Goal: Task Accomplishment & Management: Manage account settings

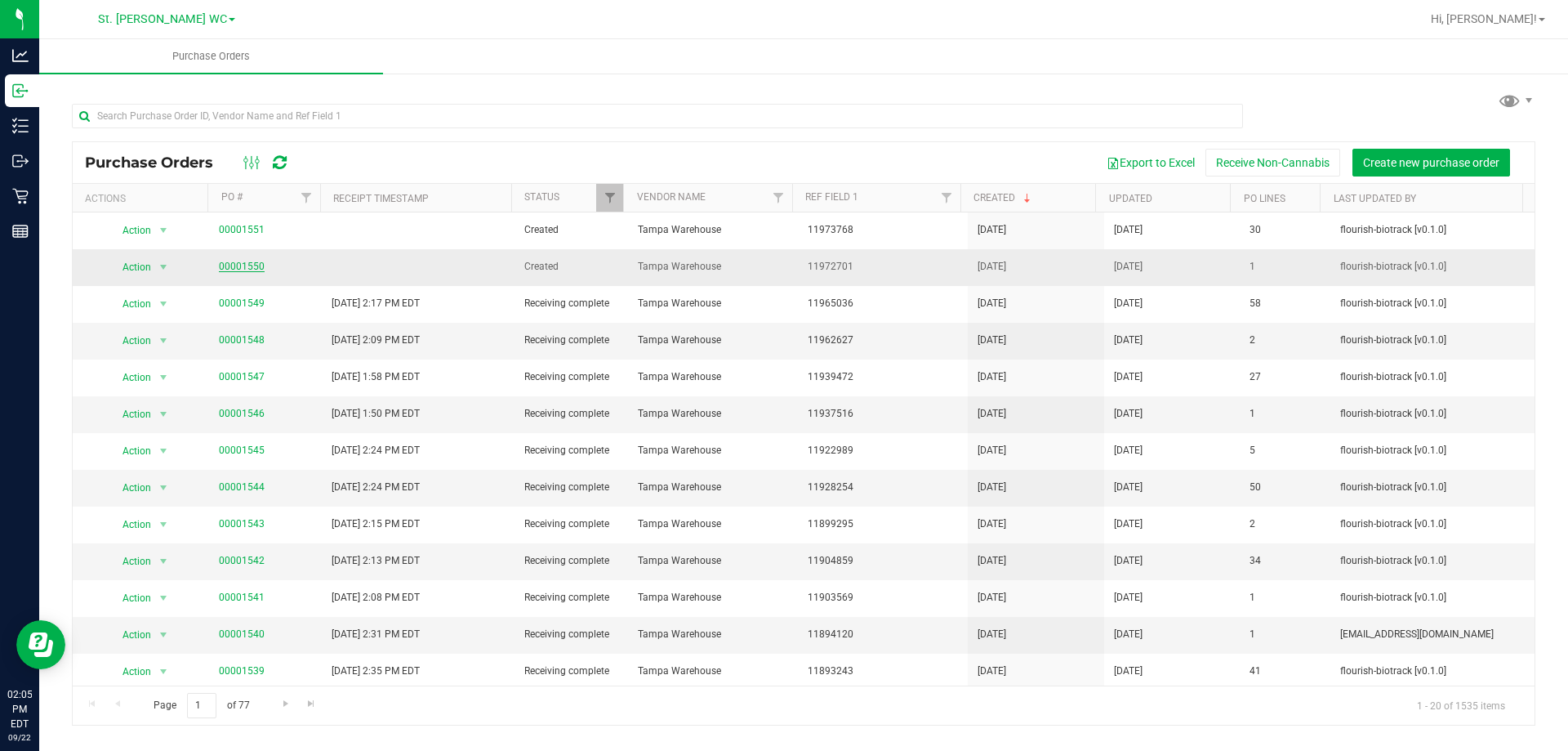
click at [240, 265] on link "00001550" at bounding box center [241, 266] width 46 height 11
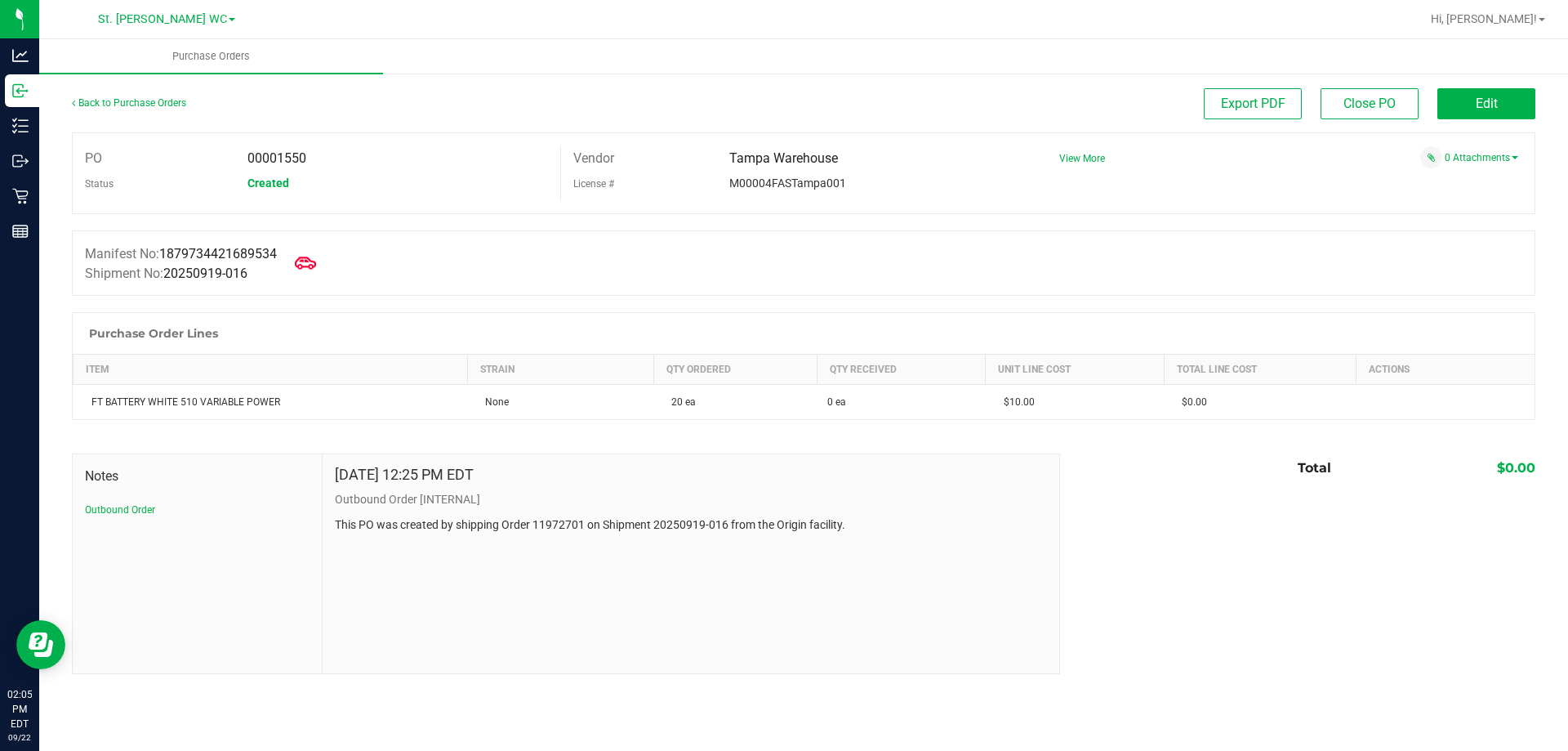
click at [311, 269] on icon at bounding box center [305, 263] width 22 height 22
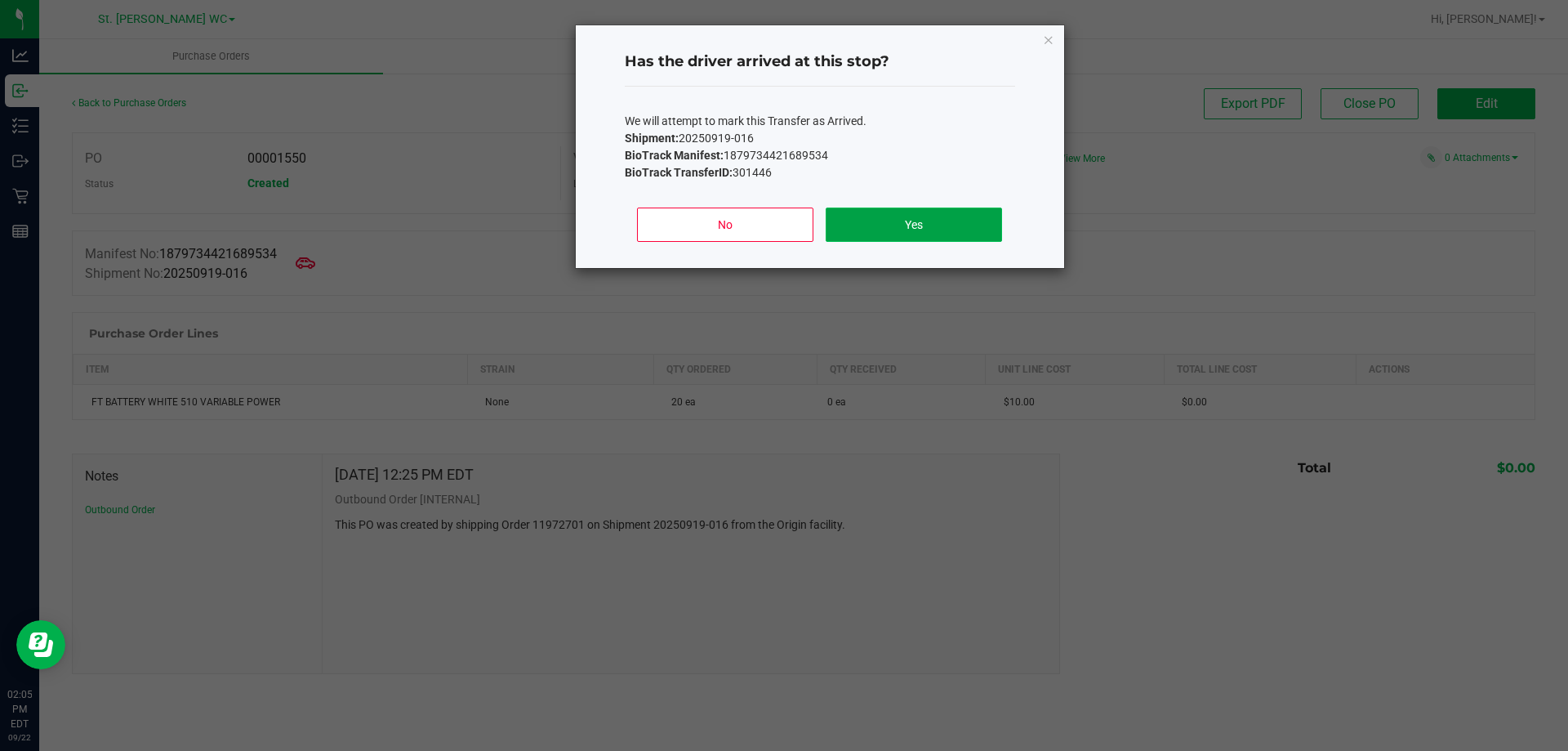
click at [929, 210] on button "Yes" at bounding box center [913, 225] width 176 height 35
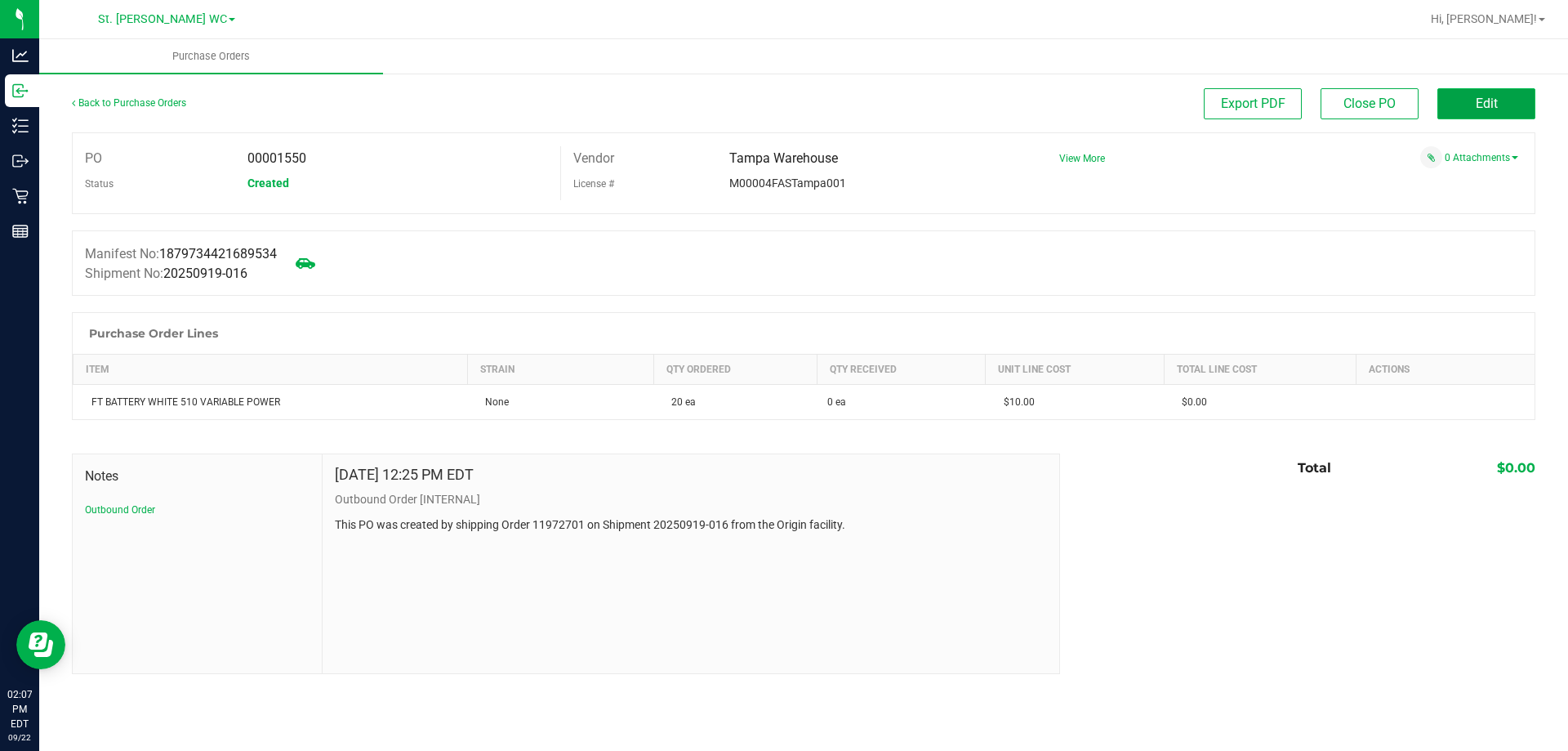
click at [1475, 89] on button "Edit" at bounding box center [1486, 103] width 98 height 31
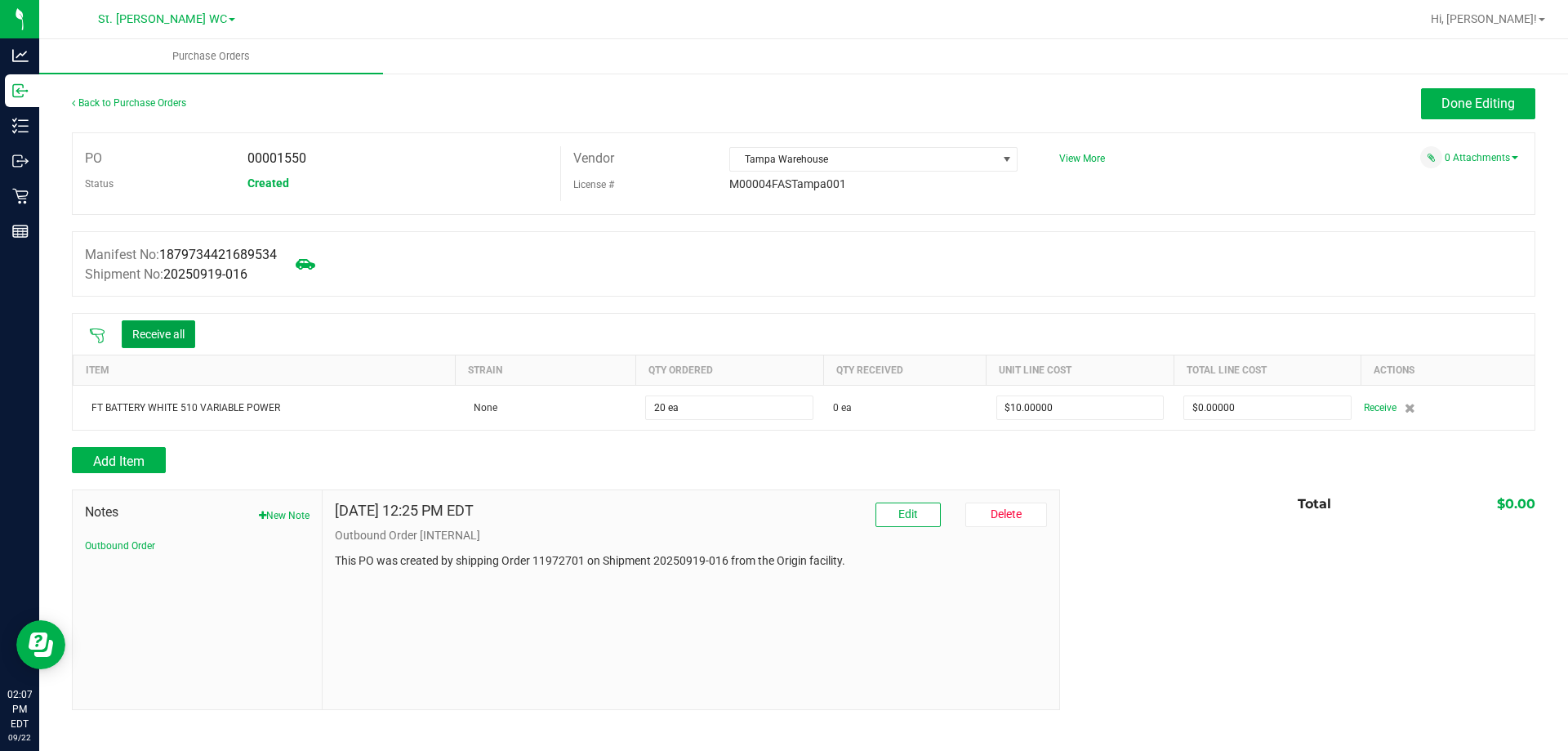
click at [194, 335] on button "Receive all" at bounding box center [159, 335] width 73 height 28
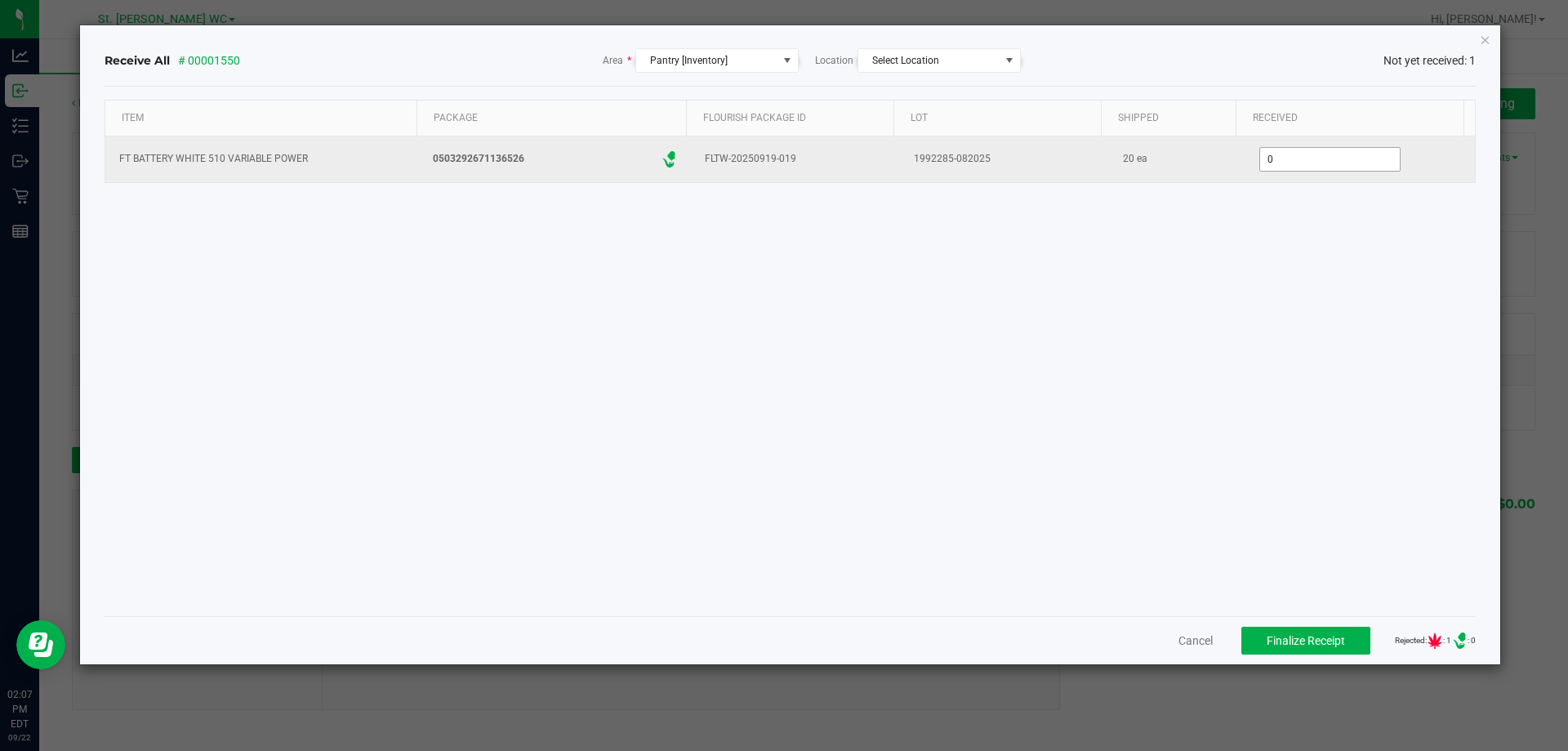
click at [1310, 163] on input "0" at bounding box center [1329, 159] width 140 height 23
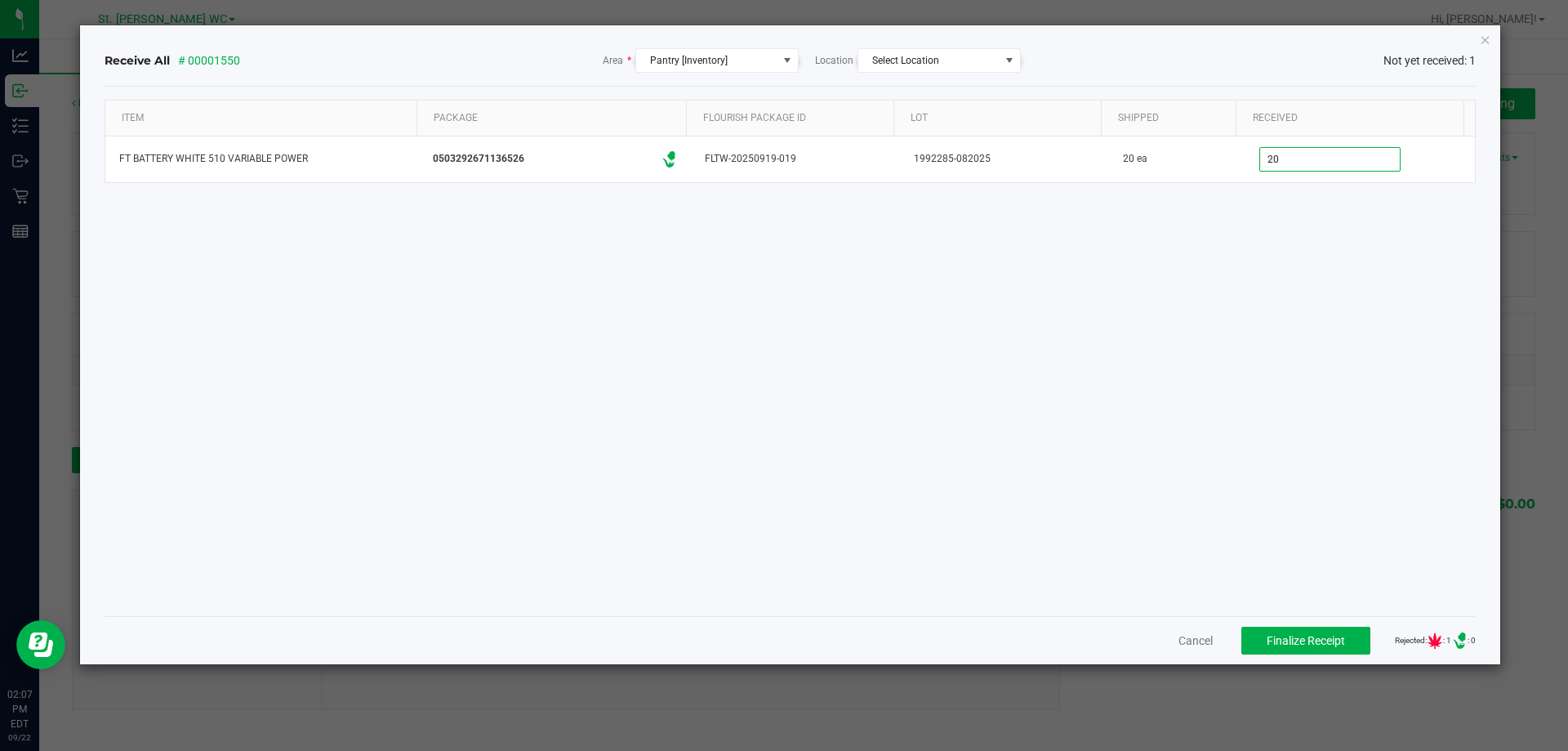
type input "20 ea"
click at [1343, 274] on div "Item Package Flourish Package ID Lot Shipped Received FT BATTERY WHITE 510 VARI…" at bounding box center [790, 351] width 1372 height 503
click at [1266, 635] on span "Finalize Receipt" at bounding box center [1305, 641] width 78 height 13
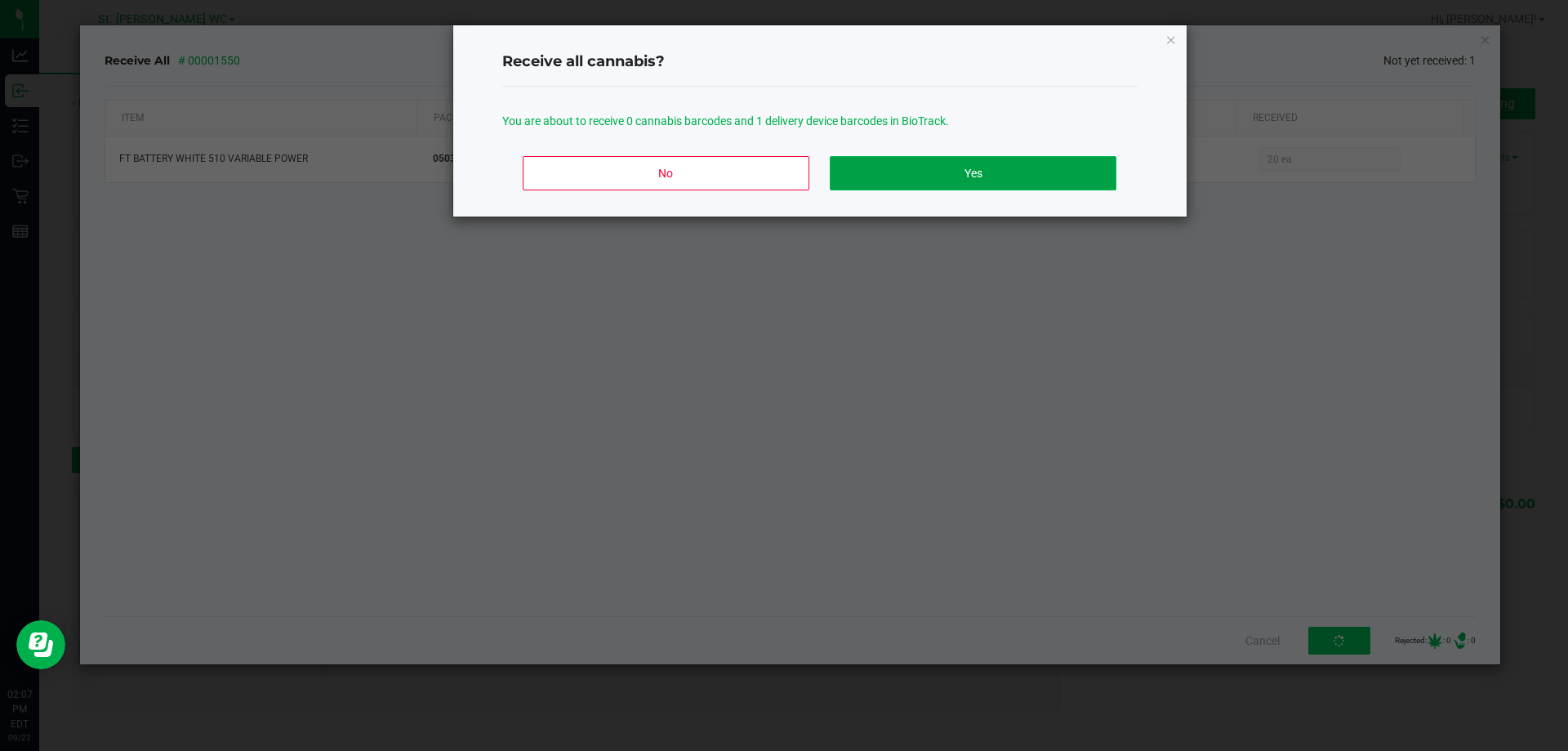
click at [944, 163] on button "Yes" at bounding box center [972, 173] width 286 height 35
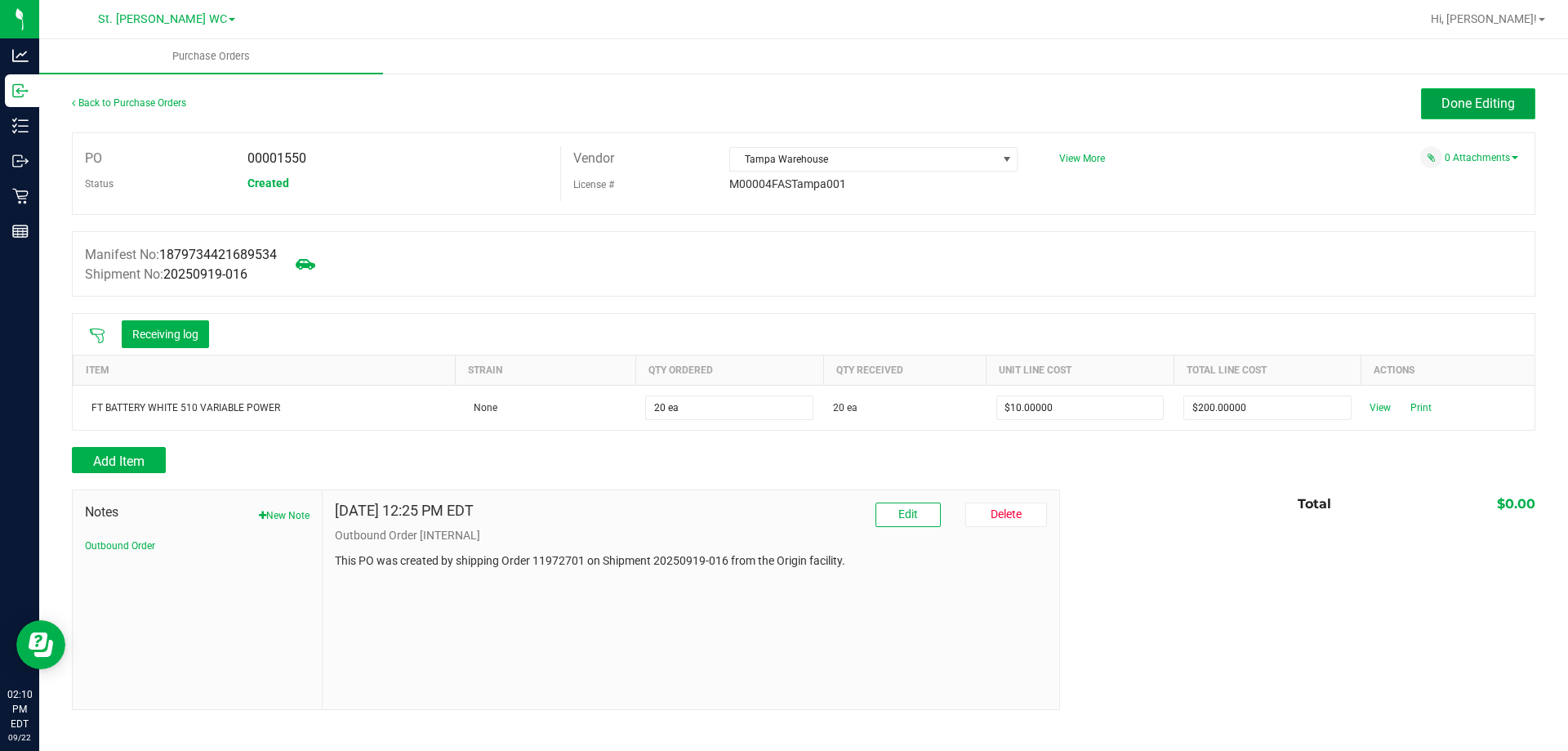
click at [1512, 90] on button "Done Editing" at bounding box center [1478, 103] width 115 height 31
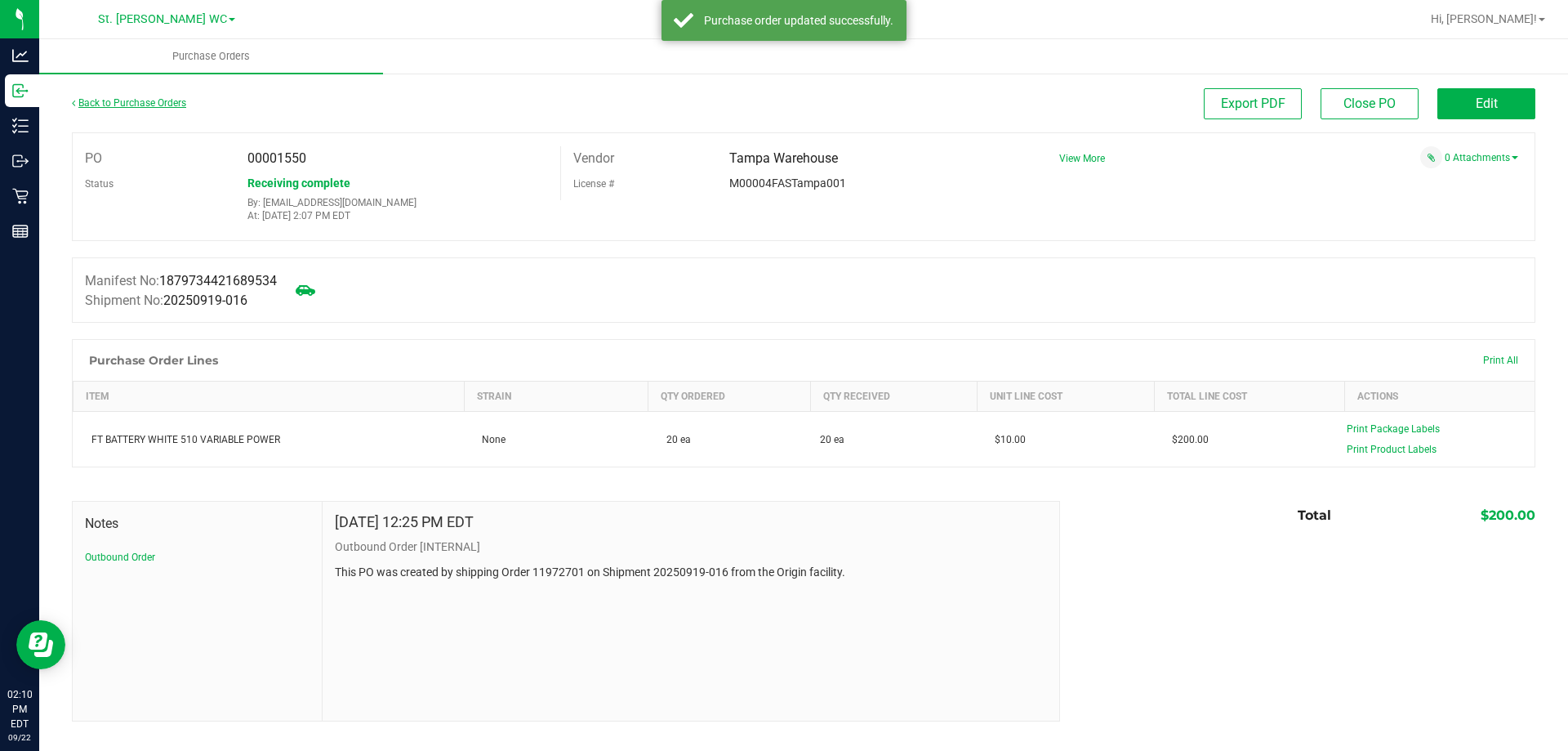
click at [178, 103] on link "Back to Purchase Orders" at bounding box center [129, 102] width 115 height 11
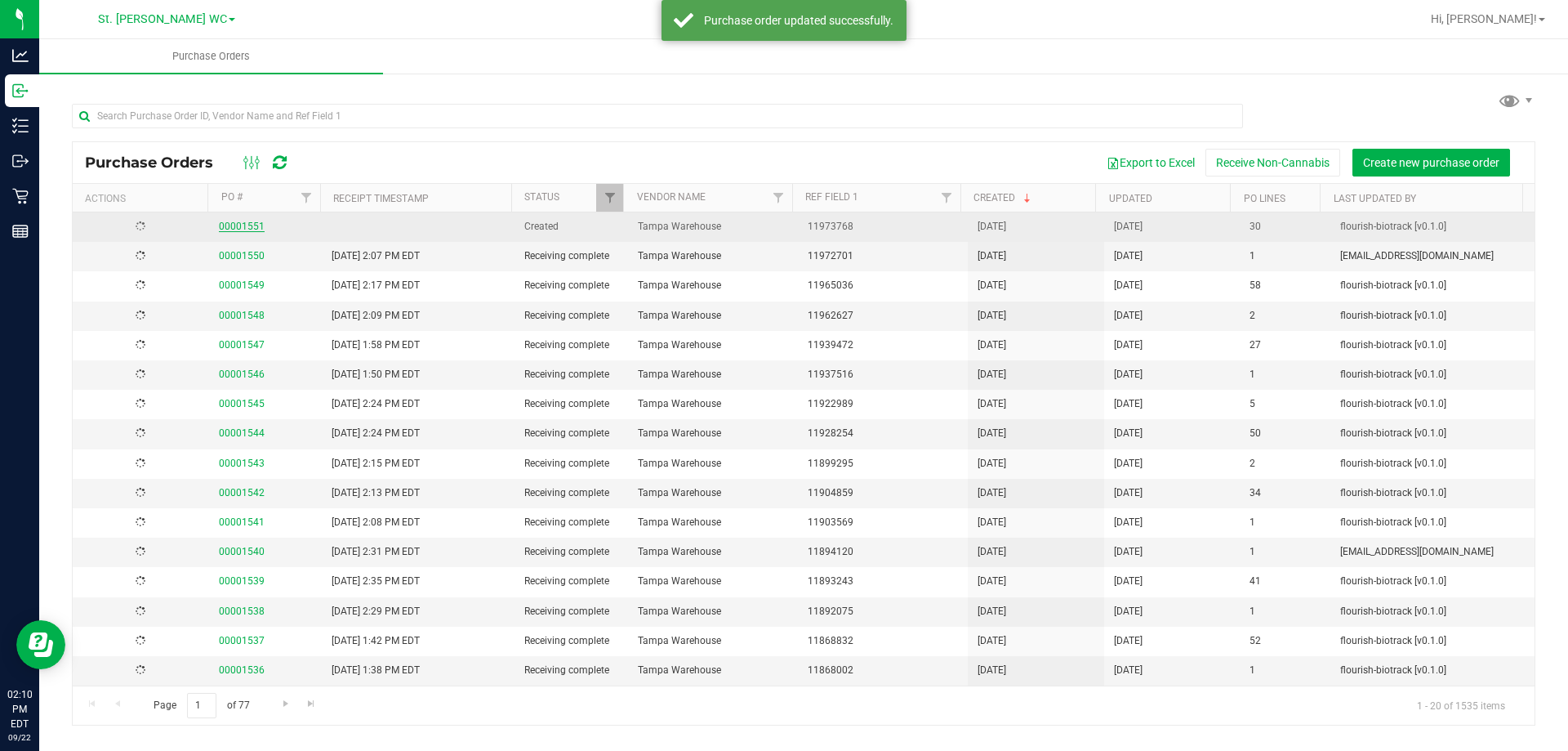
click at [248, 228] on link "00001551" at bounding box center [241, 227] width 46 height 11
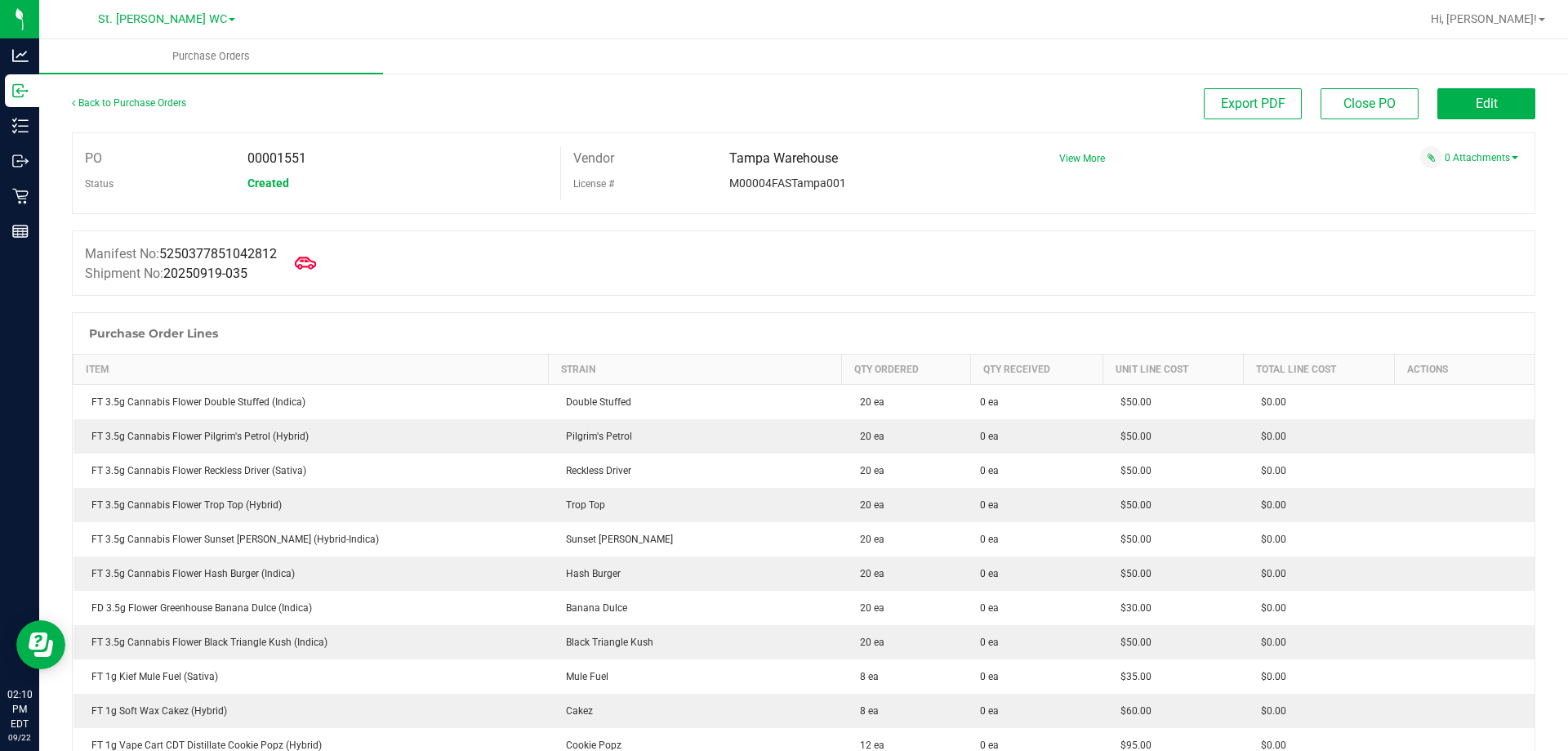
click at [323, 265] on span at bounding box center [305, 263] width 36 height 36
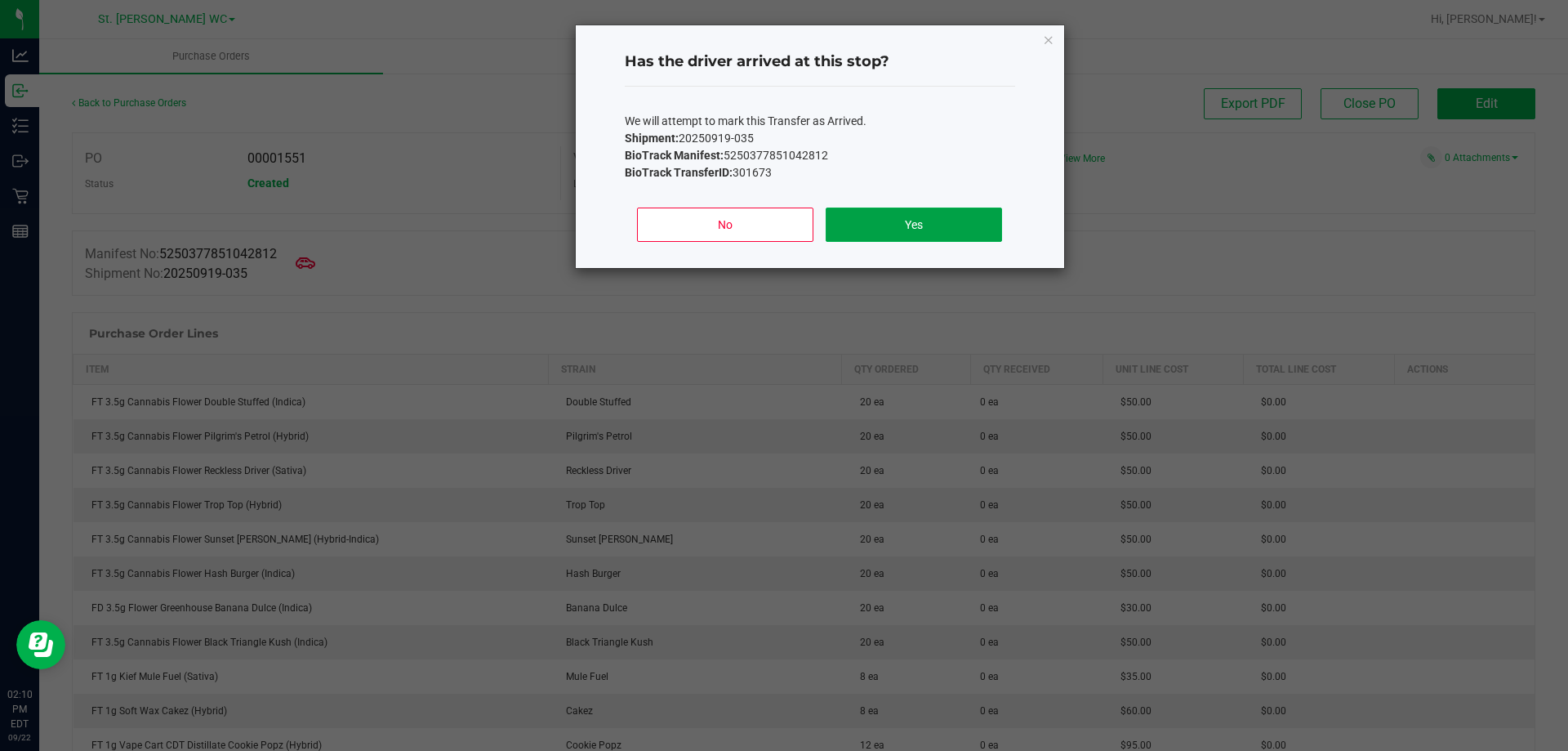
click at [907, 225] on button "Yes" at bounding box center [913, 225] width 176 height 35
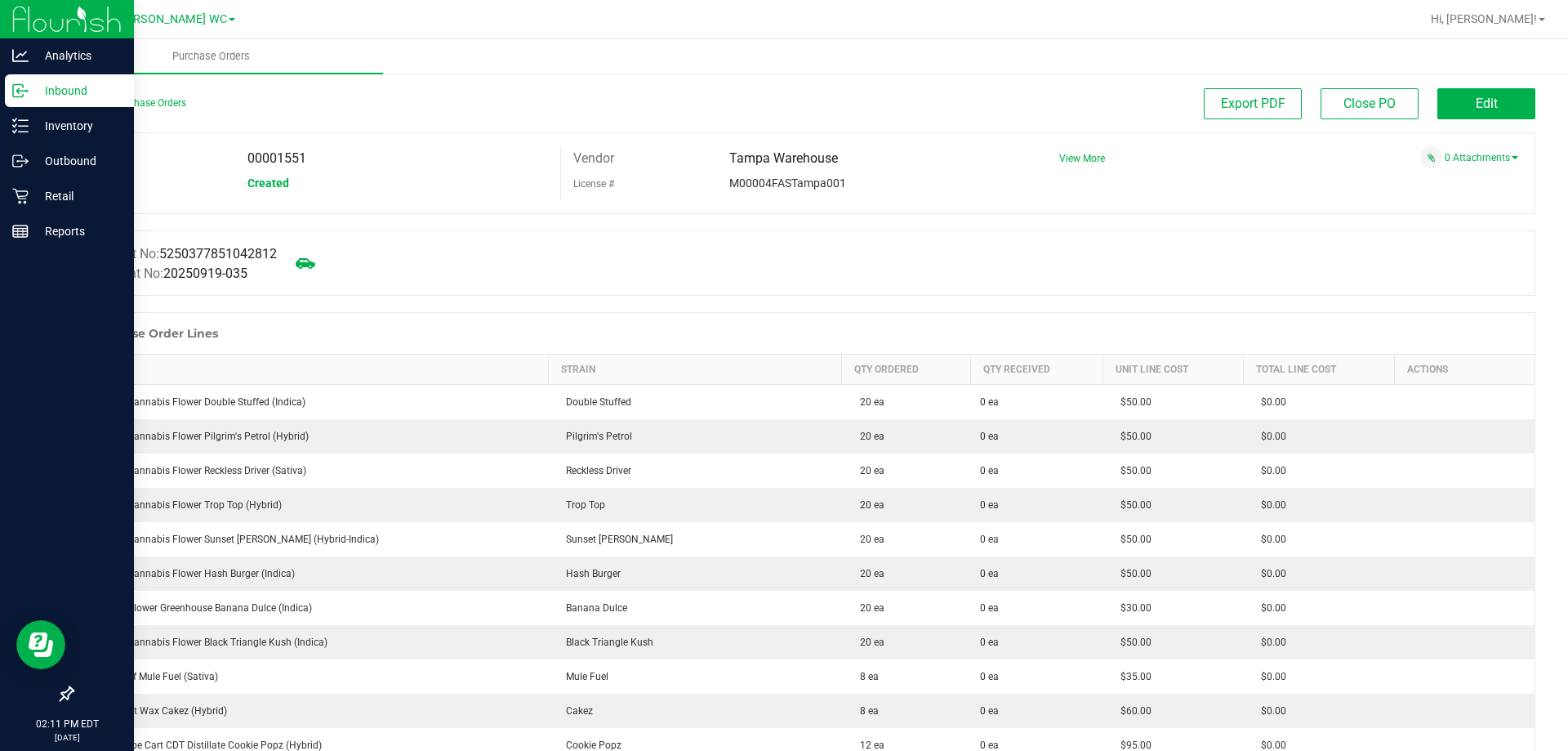
drag, startPoint x: 58, startPoint y: 502, endPoint x: 0, endPoint y: 550, distance: 75.3
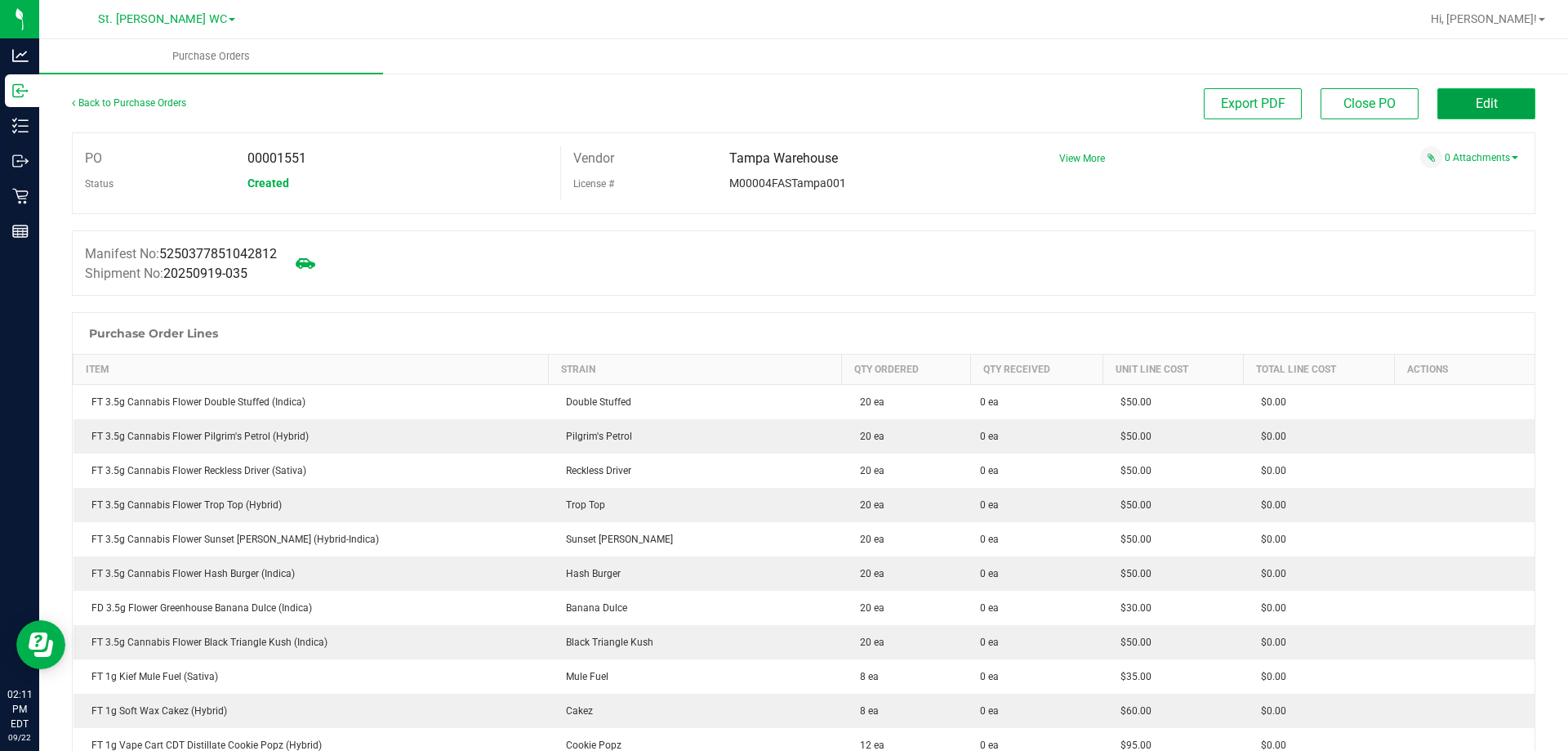
drag, startPoint x: 0, startPoint y: 550, endPoint x: 1444, endPoint y: 103, distance: 1511.6
click at [1444, 103] on button "Edit" at bounding box center [1486, 103] width 98 height 31
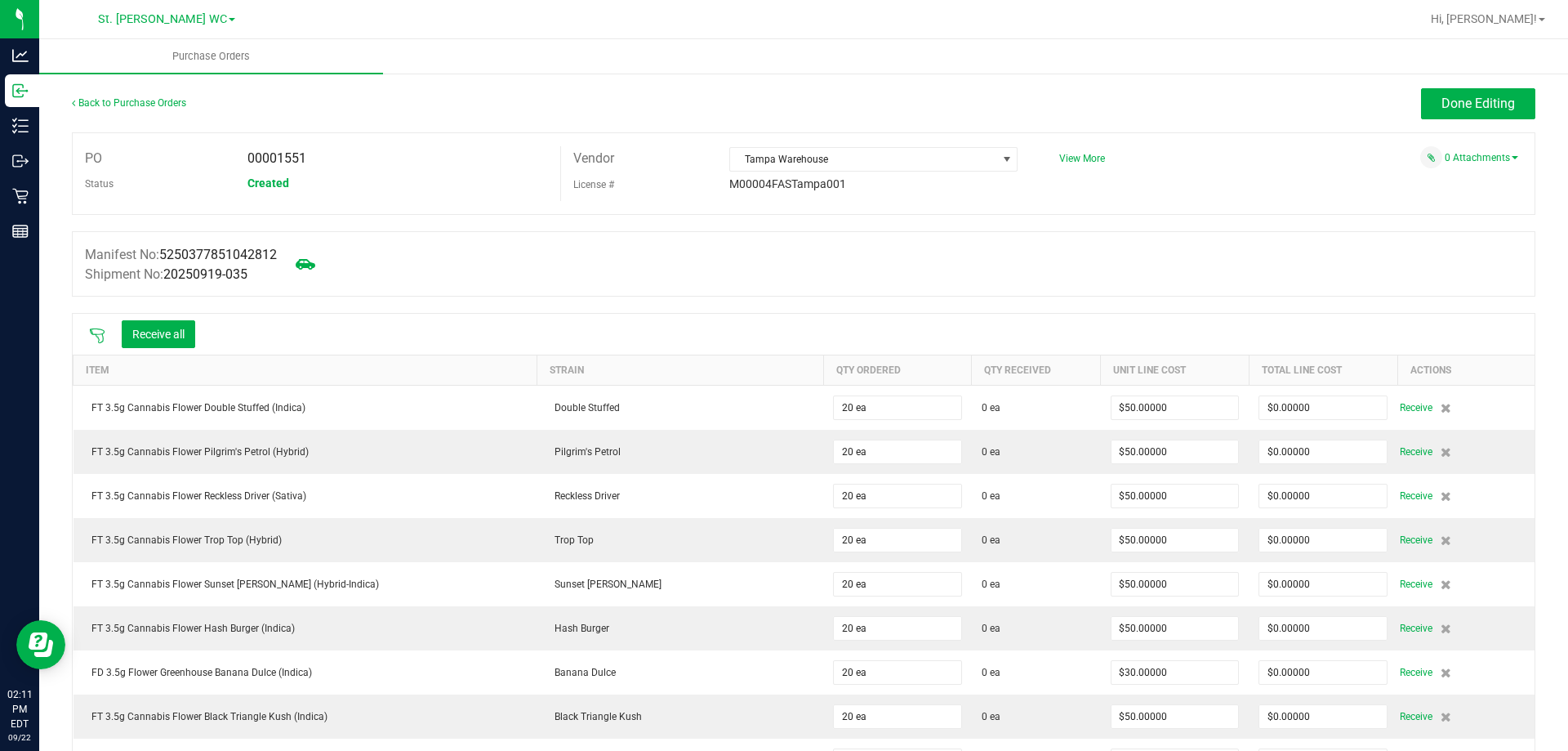
click at [96, 335] on icon at bounding box center [97, 336] width 16 height 16
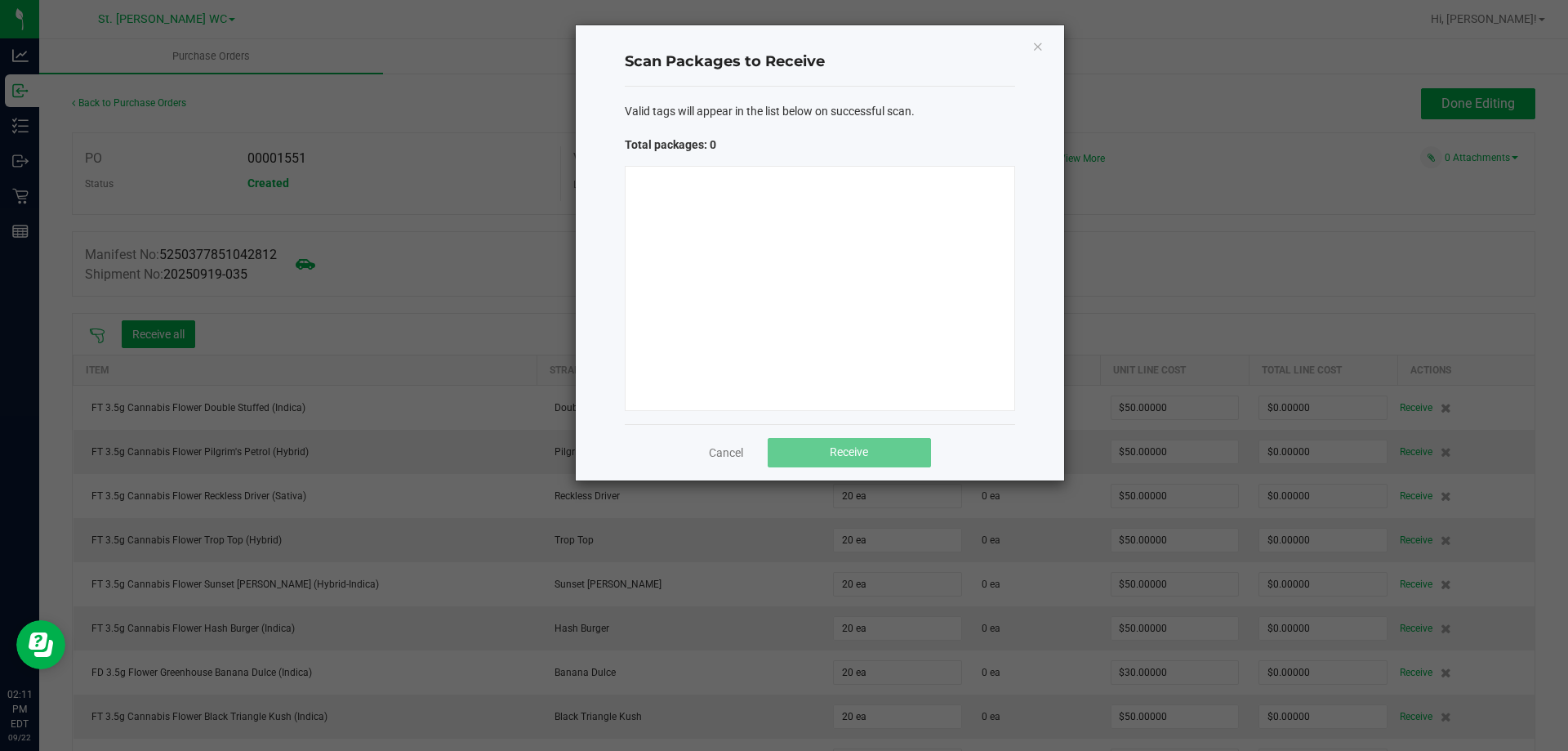
click at [740, 272] on div at bounding box center [819, 288] width 390 height 245
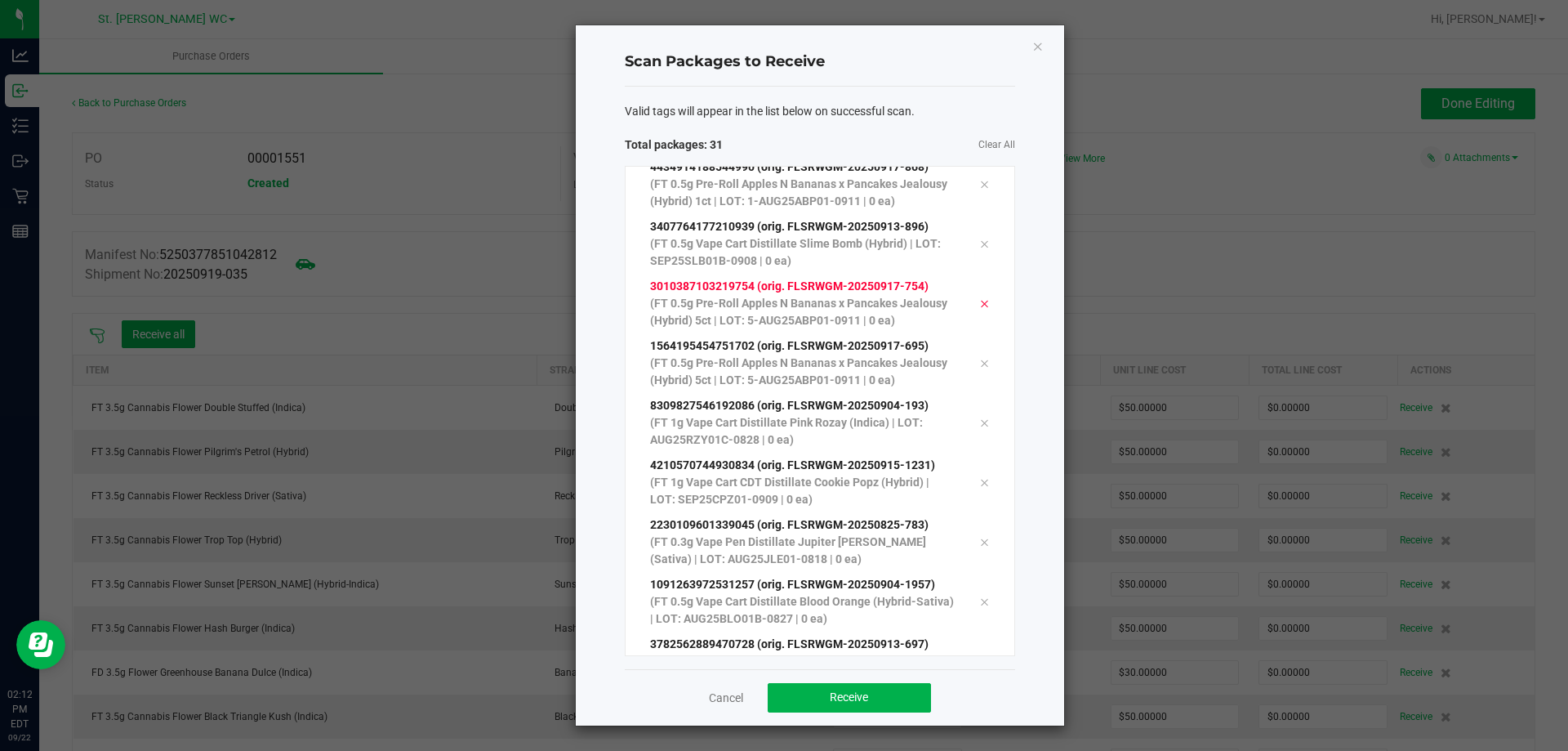
scroll to position [1401, 0]
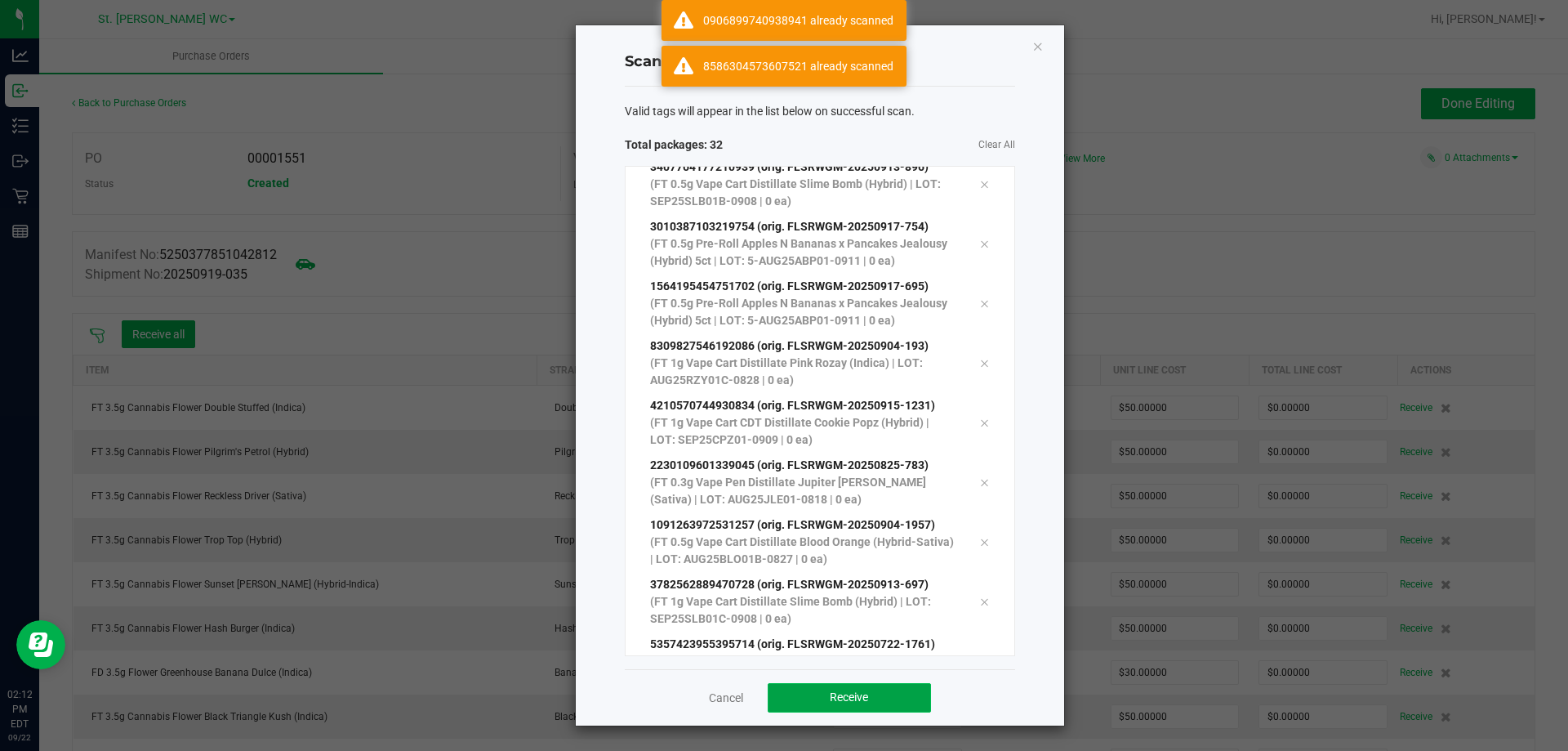
click at [824, 692] on button "Receive" at bounding box center [849, 697] width 163 height 29
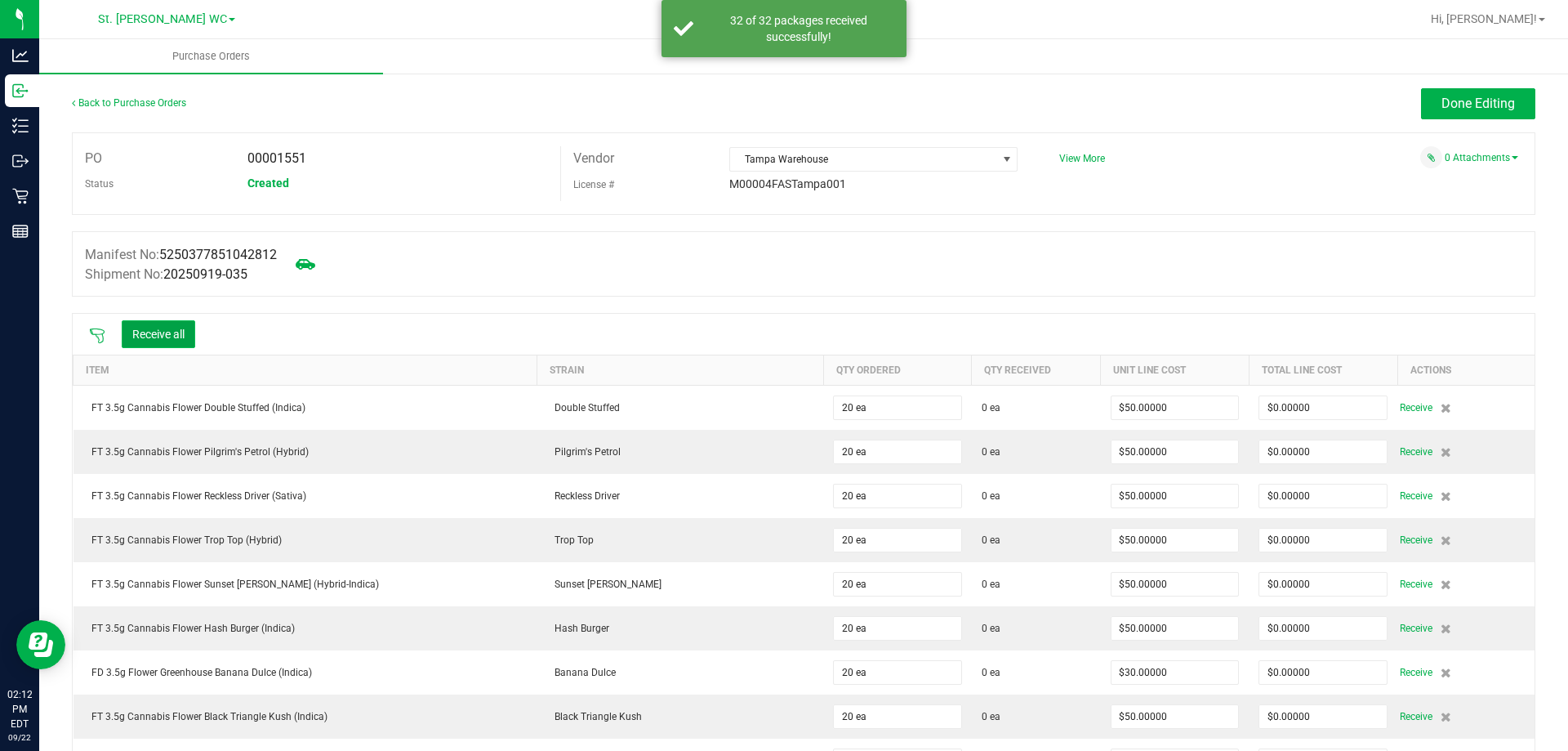
click at [192, 321] on button "Receive all" at bounding box center [159, 335] width 73 height 28
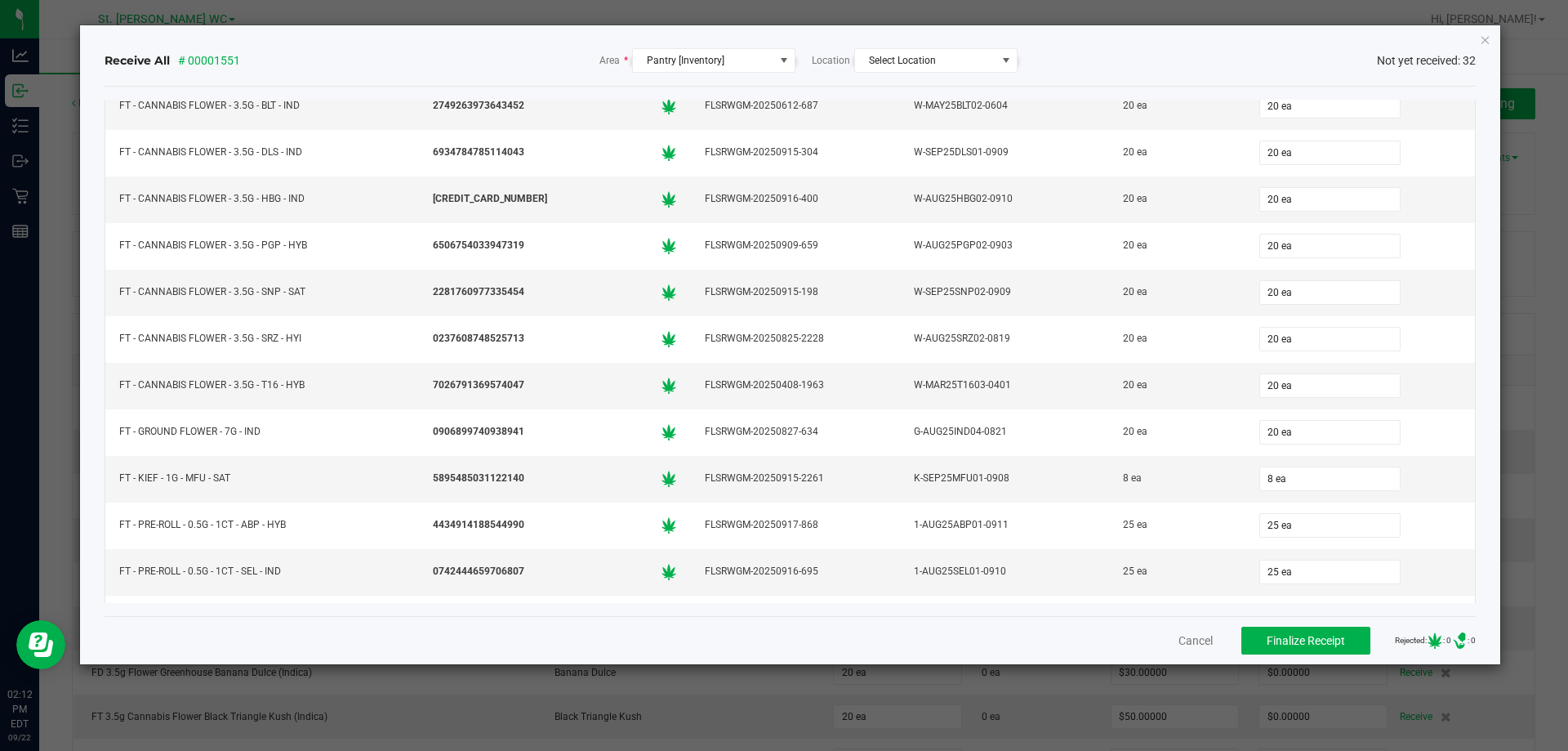
scroll to position [0, 0]
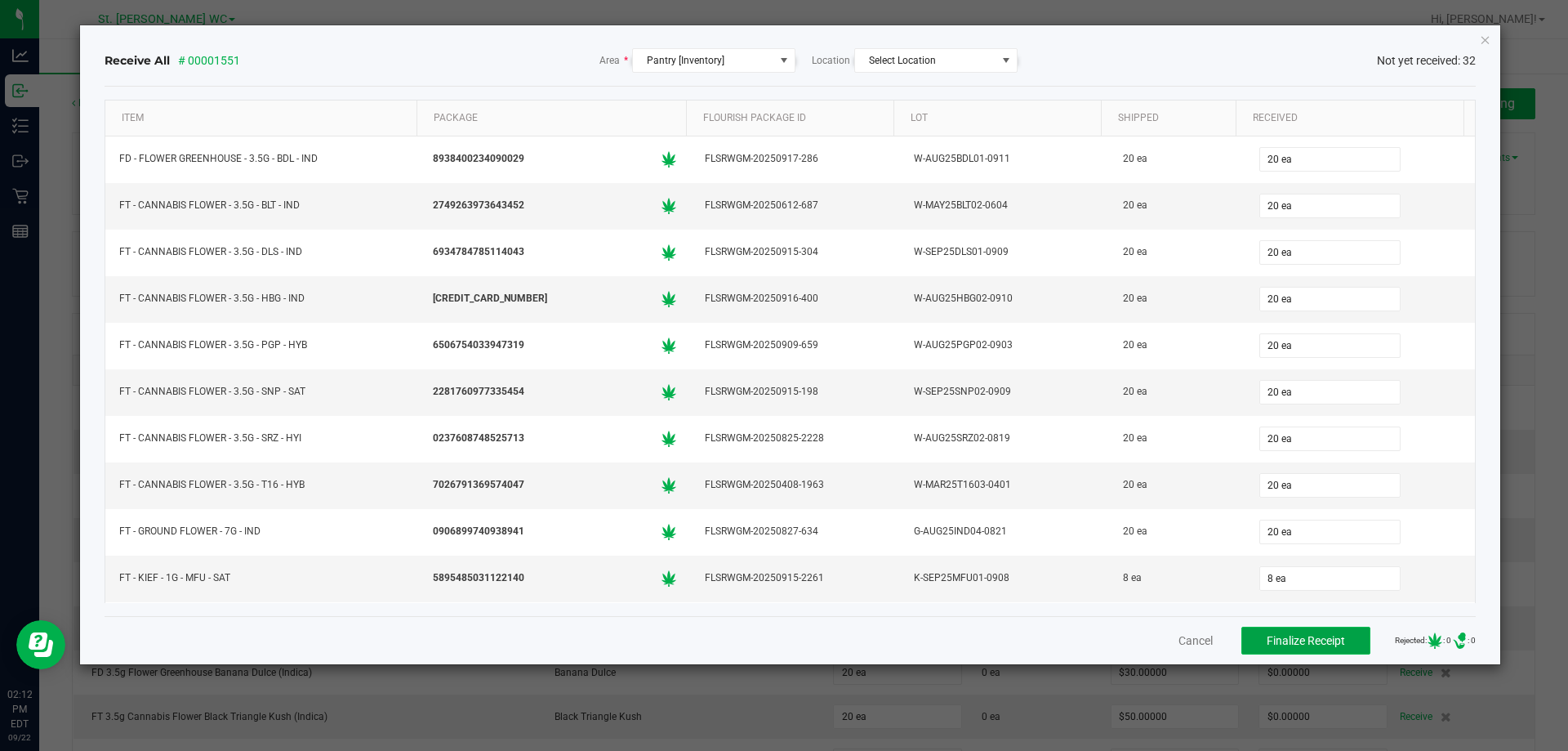
click at [1311, 644] on span "Finalize Receipt" at bounding box center [1305, 641] width 78 height 13
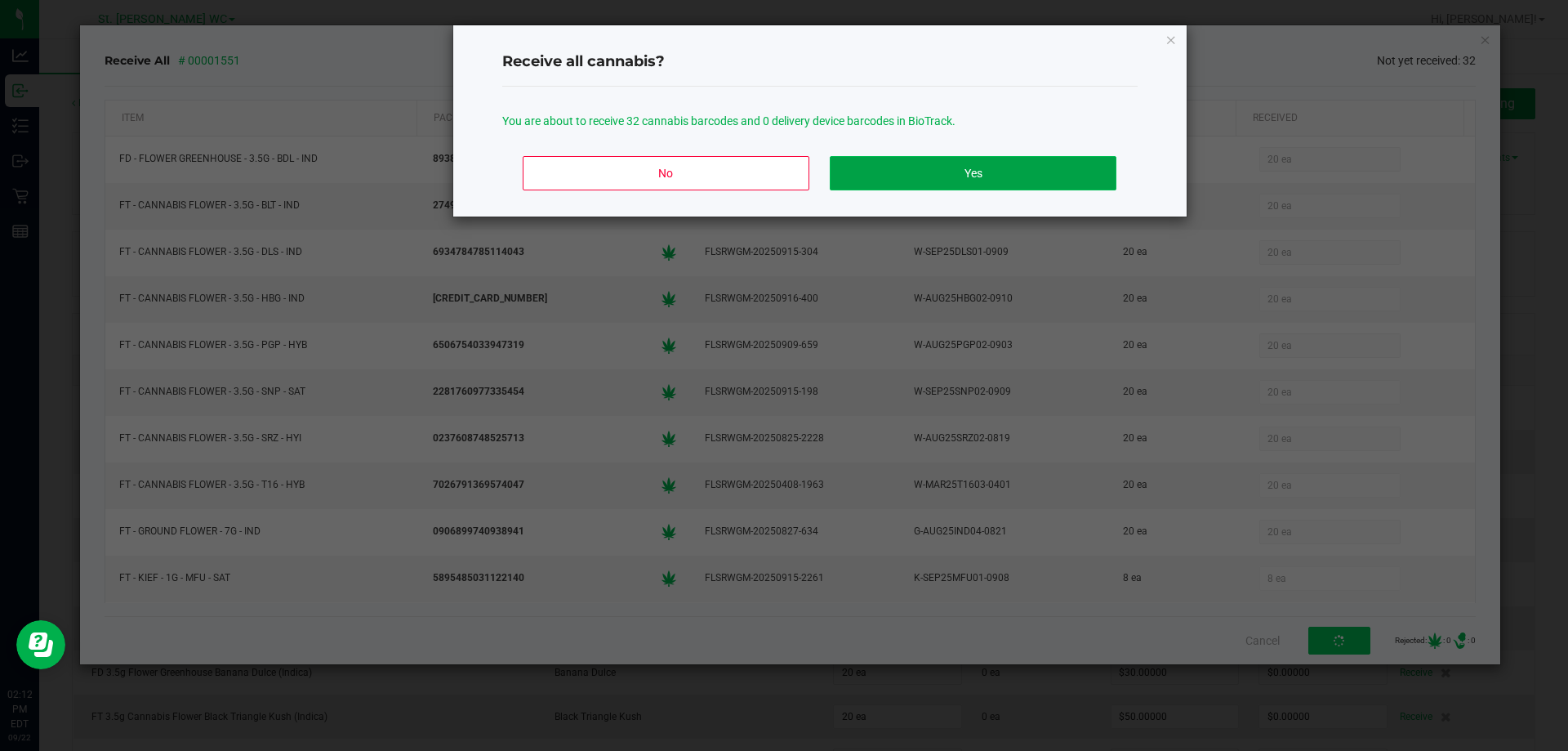
click at [883, 176] on button "Yes" at bounding box center [972, 173] width 286 height 35
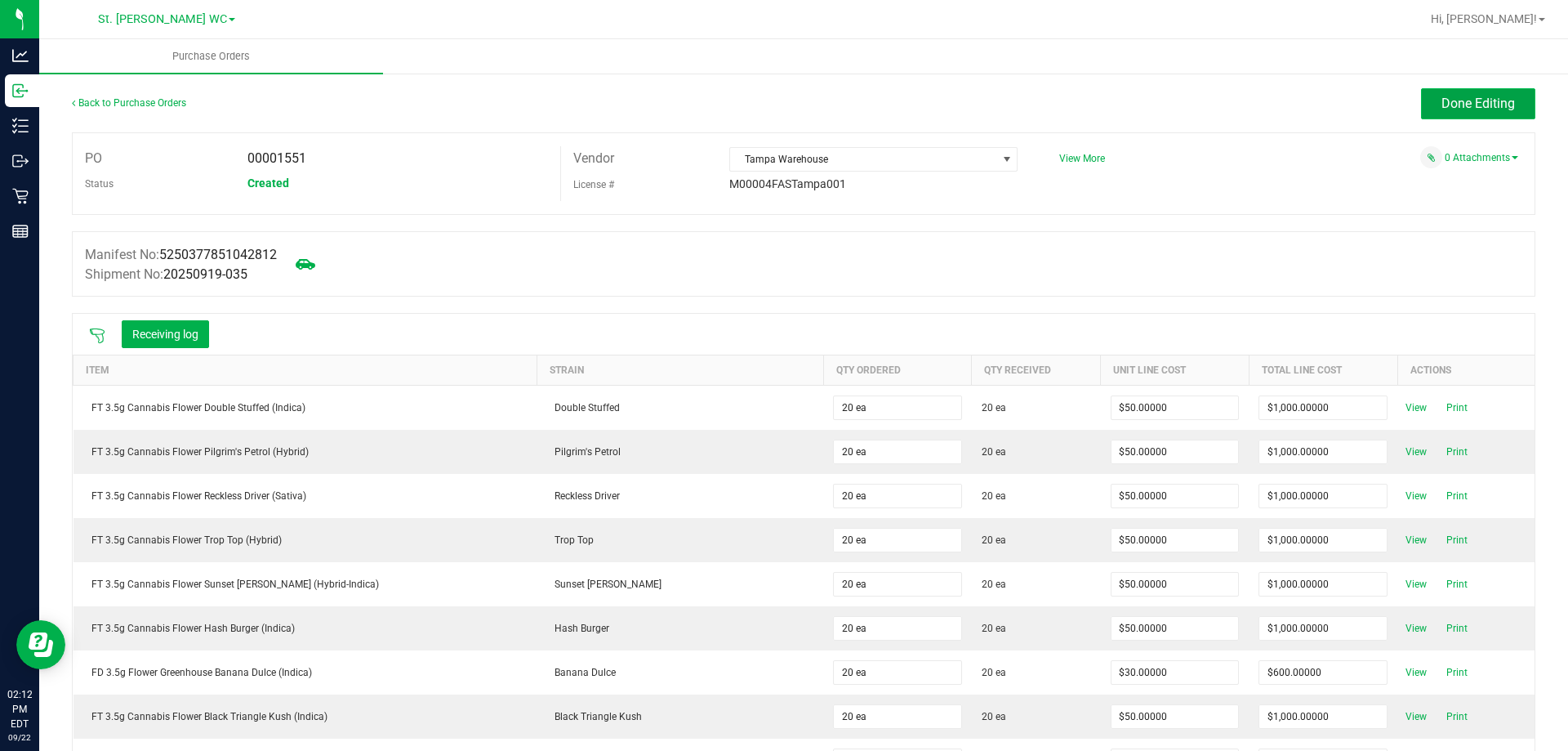
click at [1445, 96] on span "Done Editing" at bounding box center [1478, 103] width 73 height 16
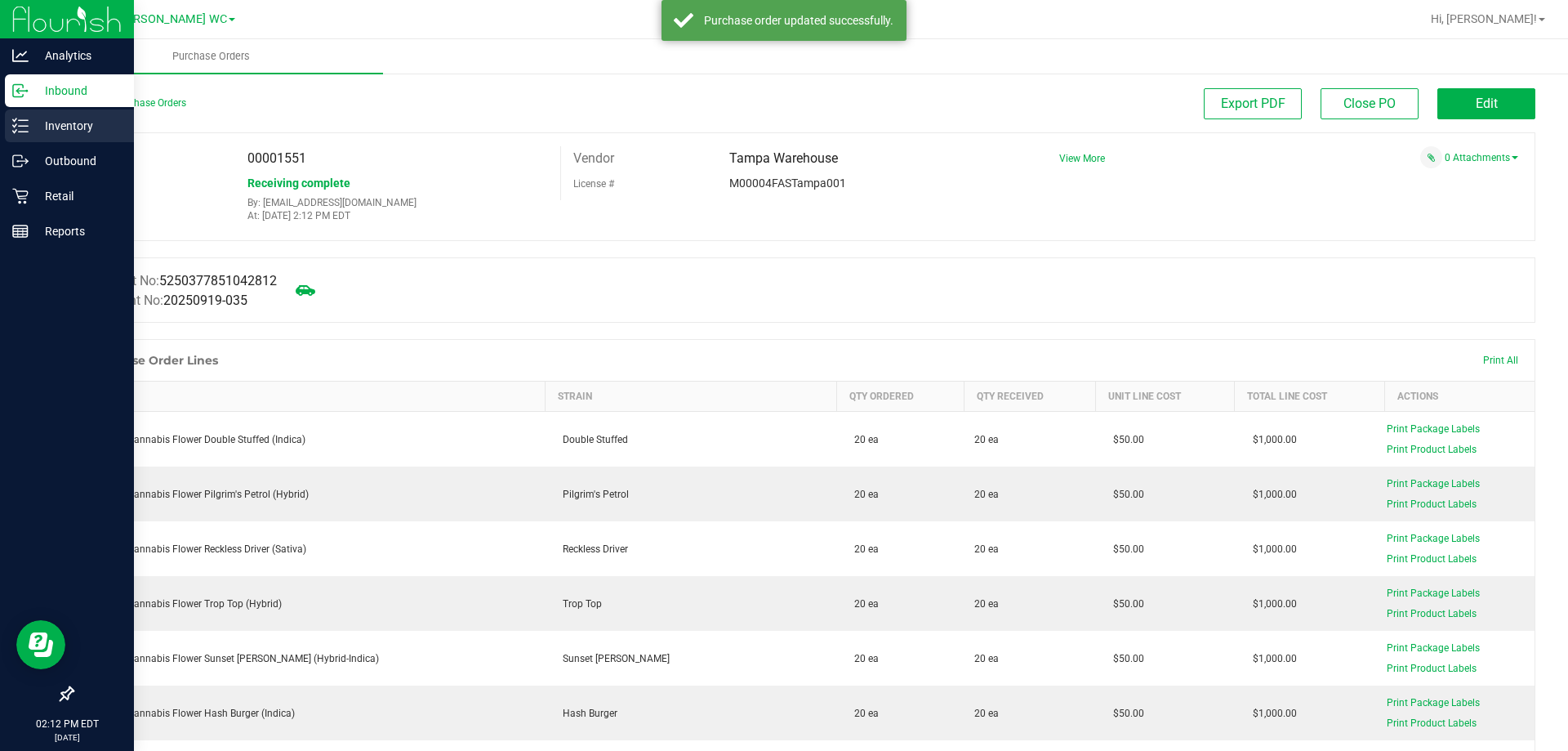
click at [28, 120] on line at bounding box center [23, 120] width 9 height 0
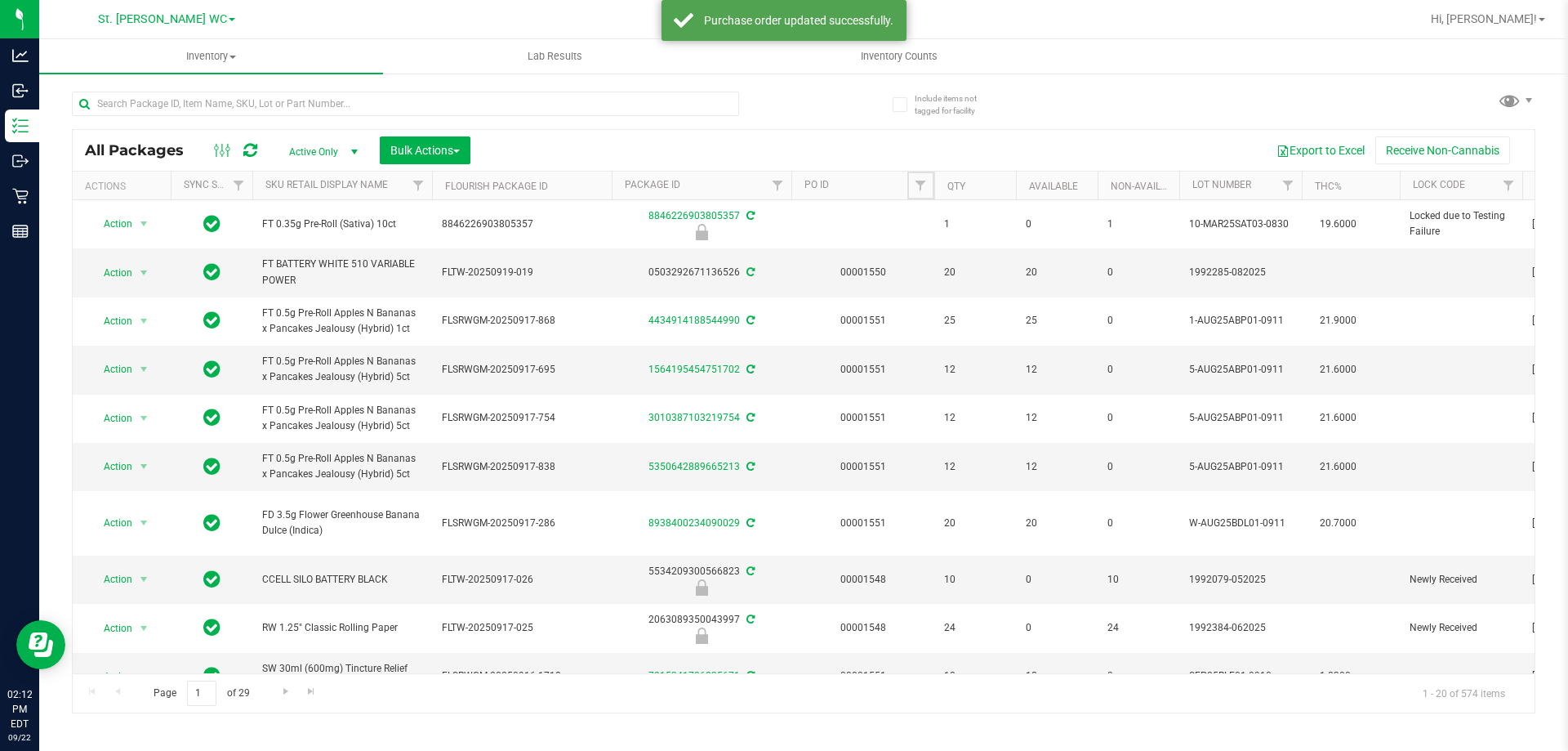
click at [919, 180] on span "Filter" at bounding box center [921, 185] width 13 height 13
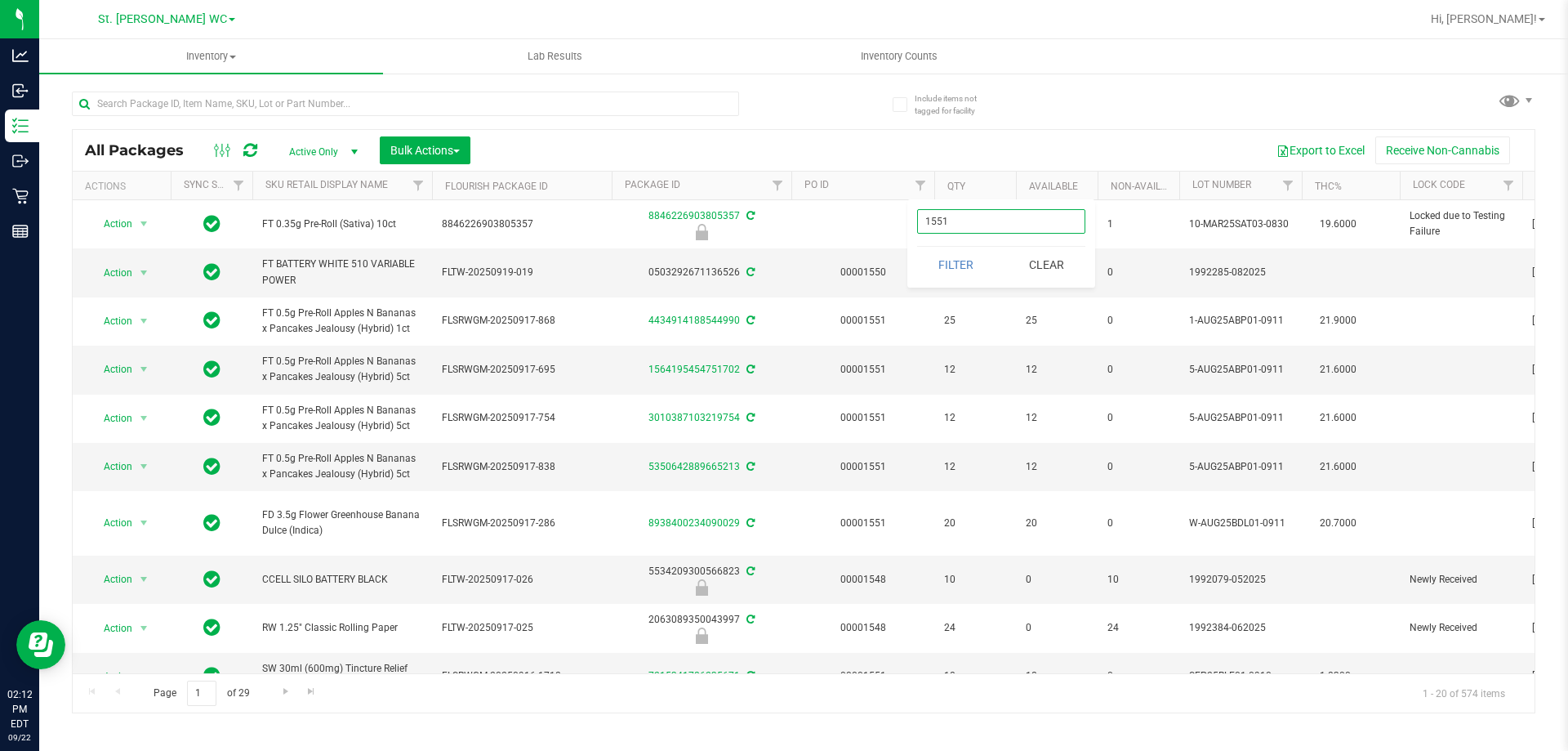
type input "1551"
click at [917, 247] on button "Filter" at bounding box center [955, 265] width 78 height 36
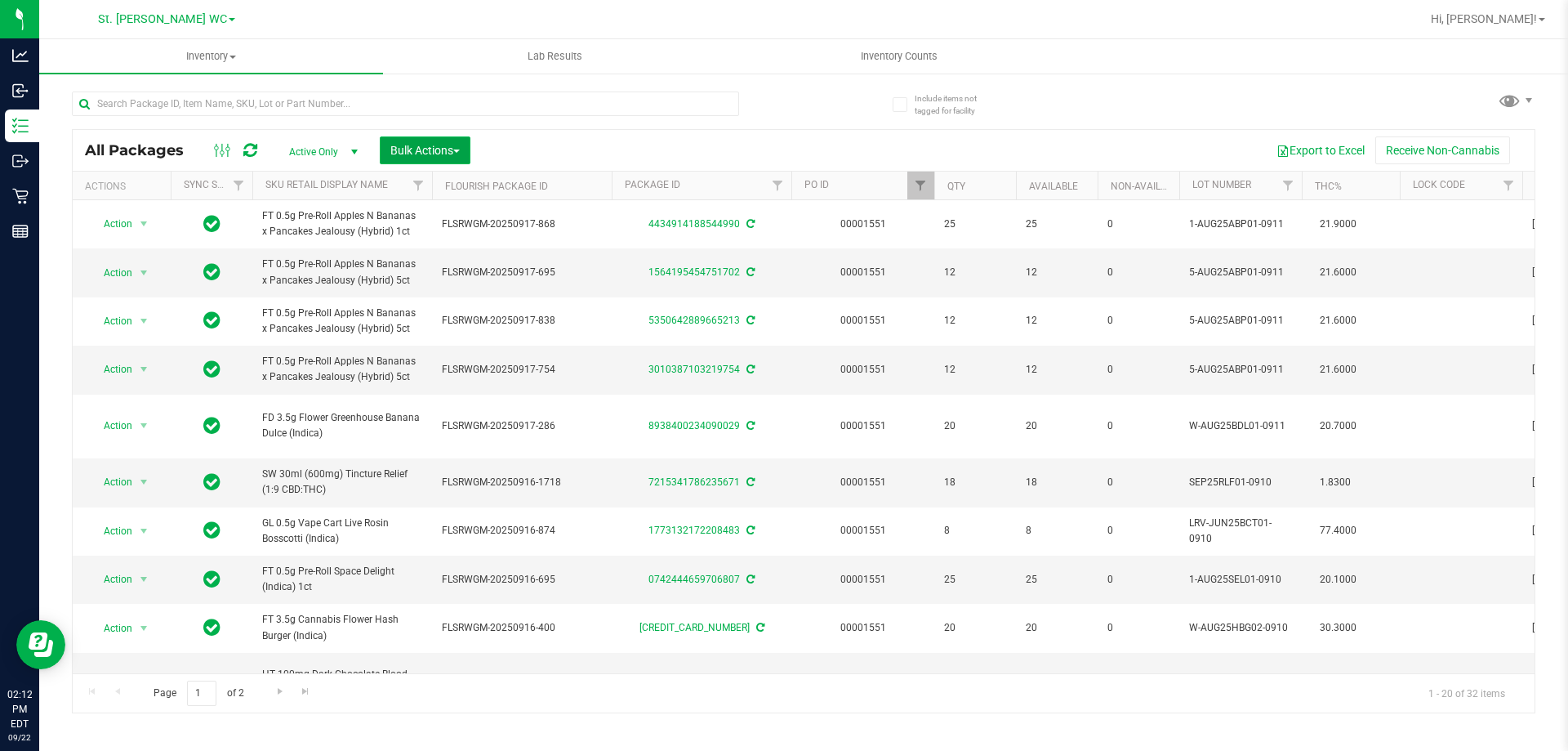
click at [411, 141] on button "Bulk Actions" at bounding box center [425, 150] width 90 height 28
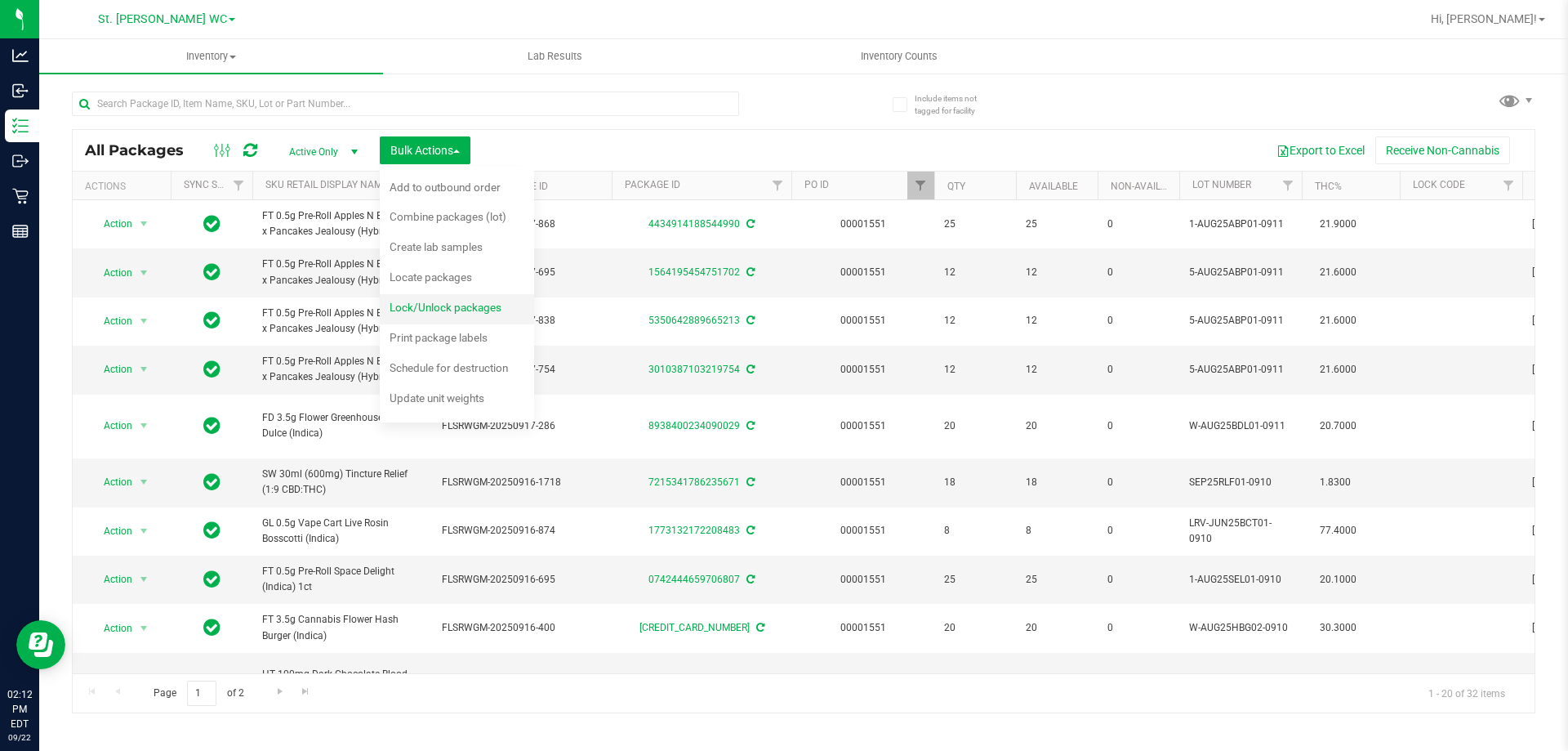
click at [403, 299] on div "Lock/Unlock packages" at bounding box center [457, 310] width 134 height 26
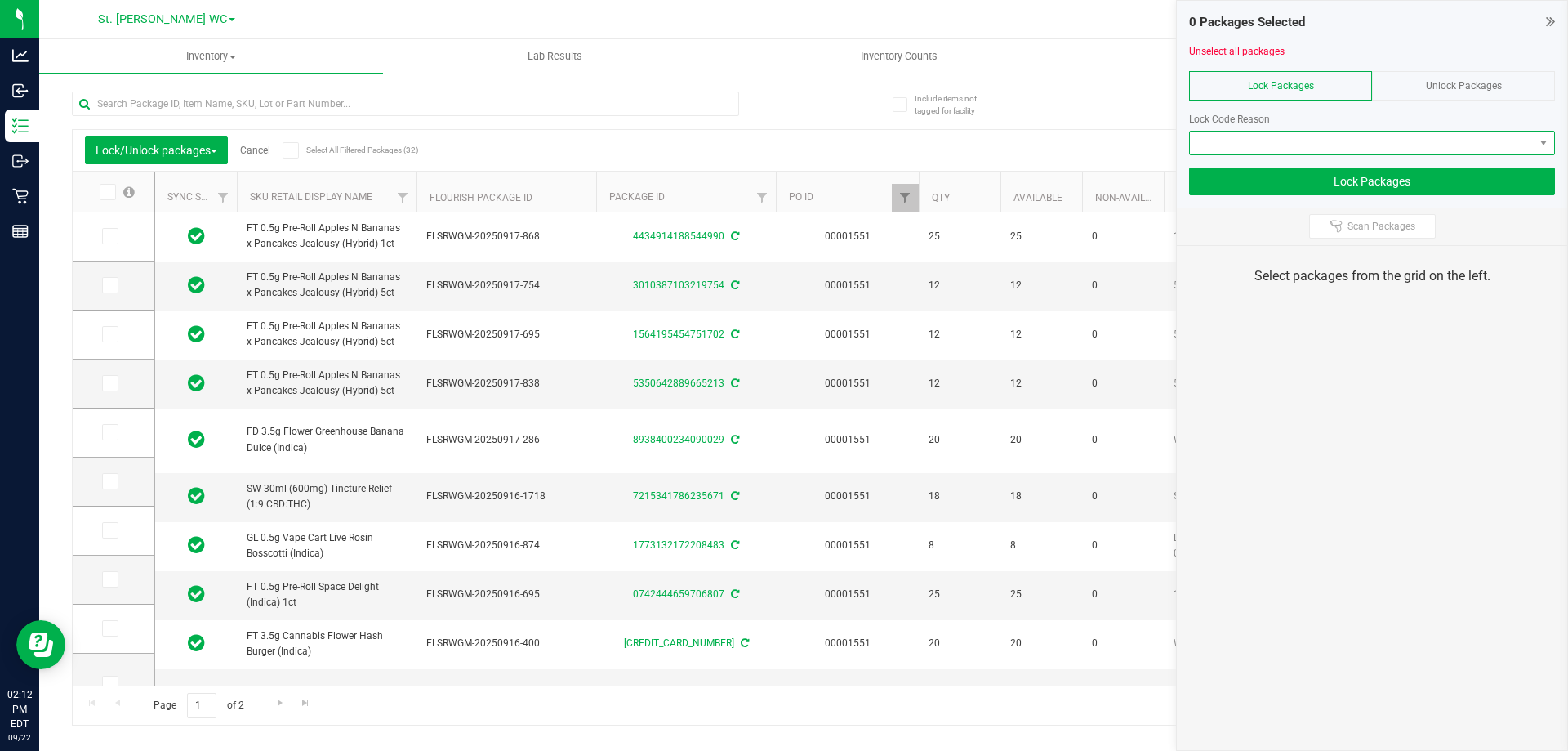
click at [1372, 140] on span at bounding box center [1361, 143] width 344 height 23
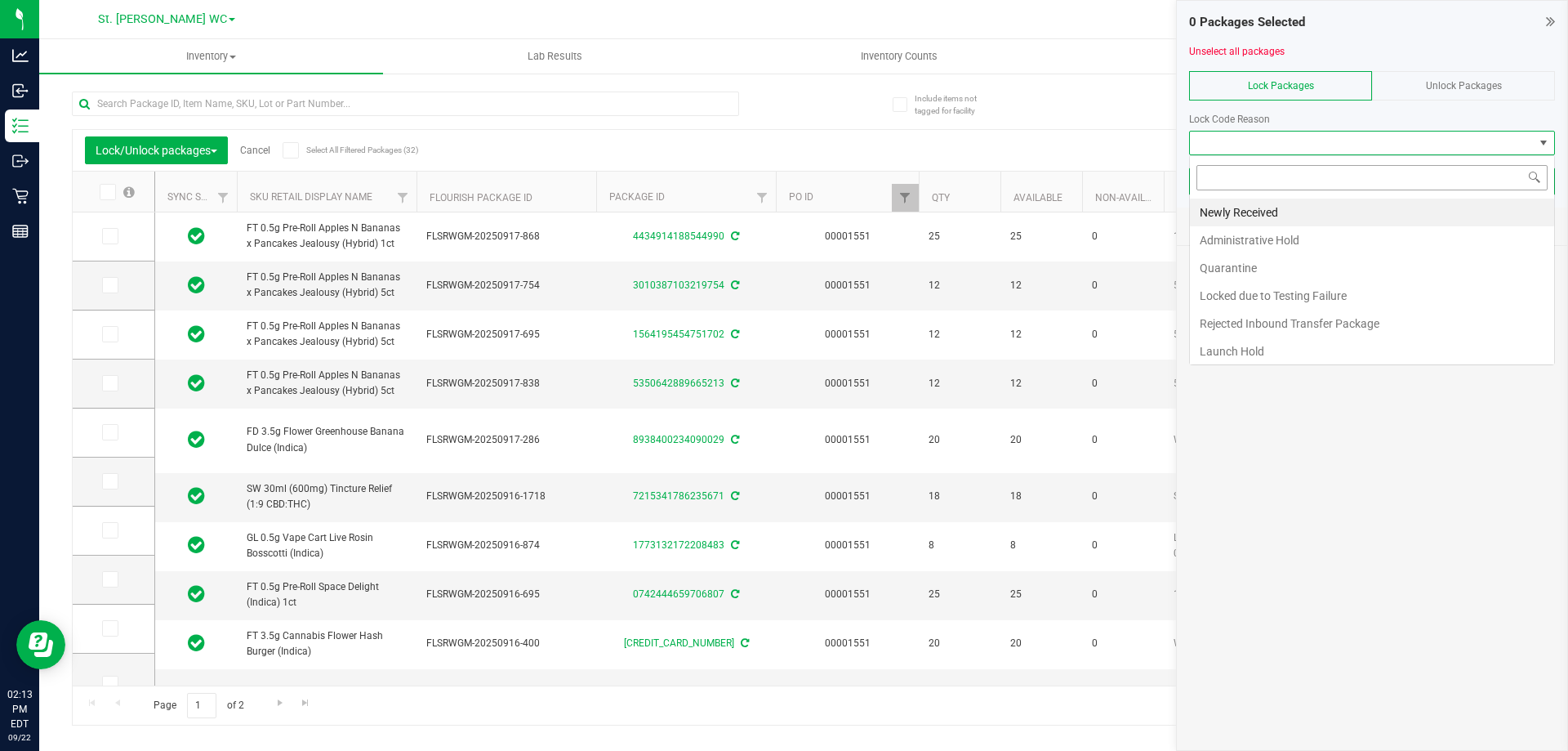
scroll to position [24, 365]
drag, startPoint x: 1344, startPoint y: 181, endPoint x: 1333, endPoint y: 200, distance: 22.0
click at [1340, 190] on input at bounding box center [1372, 178] width 351 height 25
click at [1333, 203] on li "Newly Received" at bounding box center [1372, 212] width 365 height 28
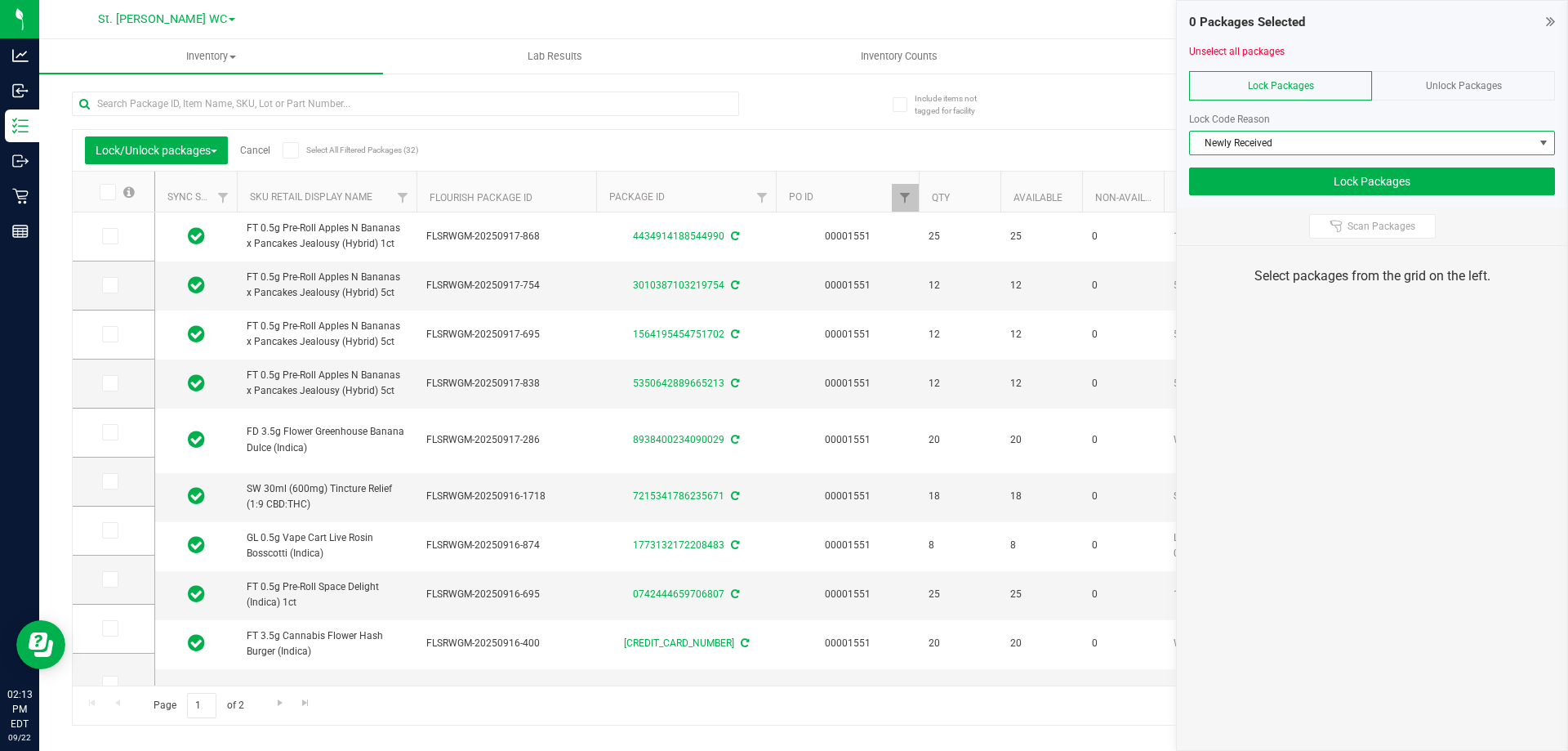
click at [299, 146] on span at bounding box center [290, 149] width 16 height 16
click at [0, 0] on input "Select All Filtered Packages (32)" at bounding box center [0, 0] width 0 height 0
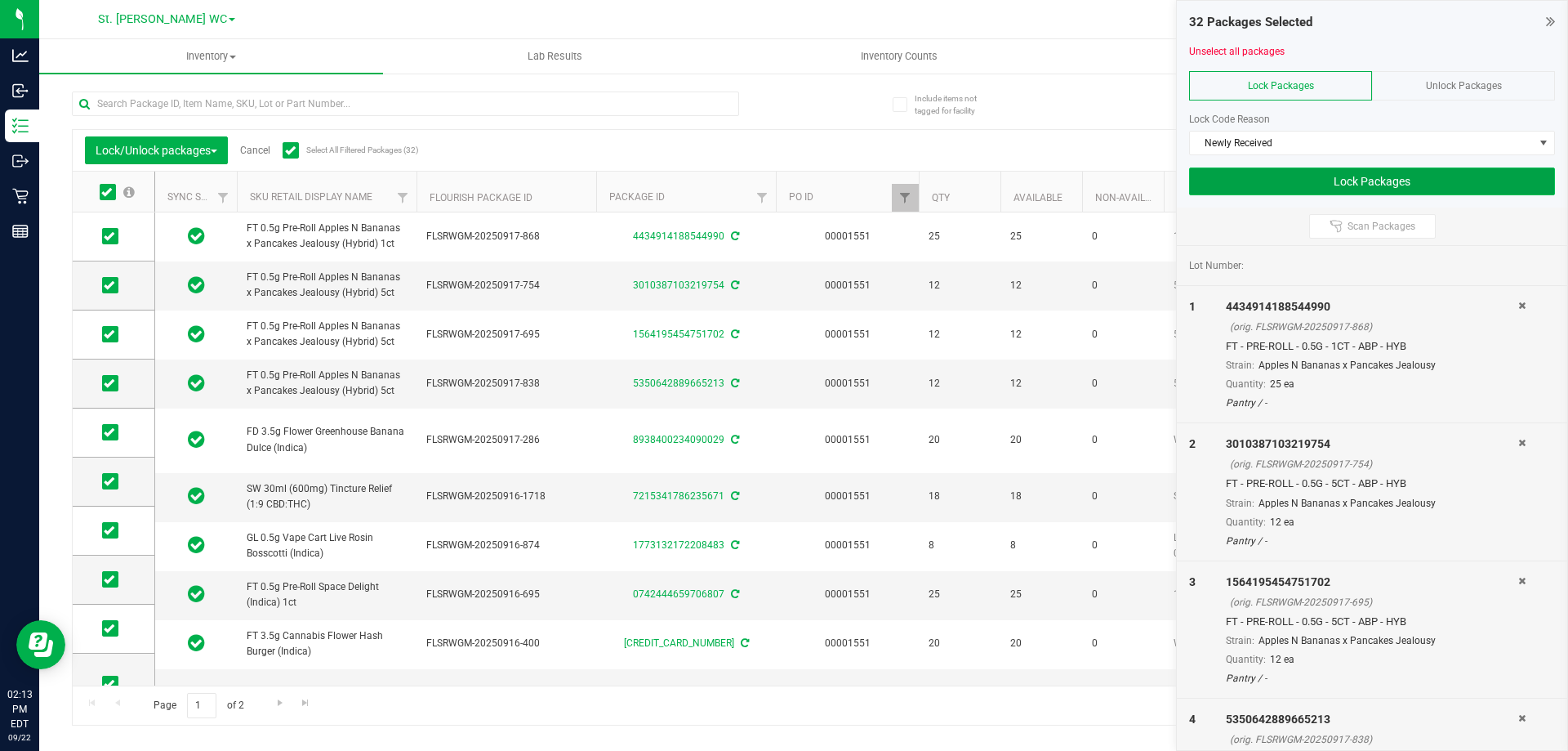
click at [1358, 189] on button "Lock Packages" at bounding box center [1372, 181] width 365 height 28
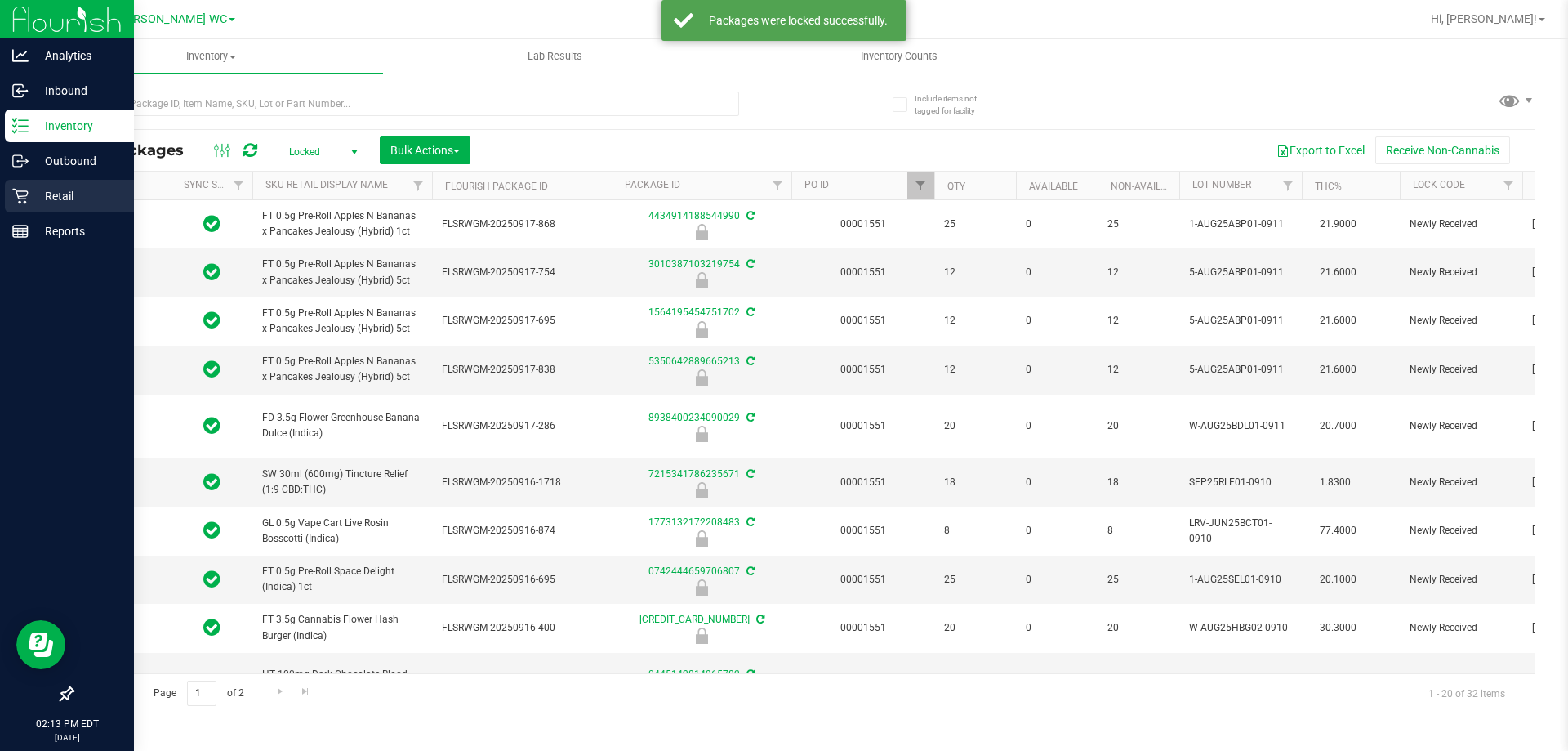
click at [16, 188] on icon at bounding box center [20, 196] width 16 height 16
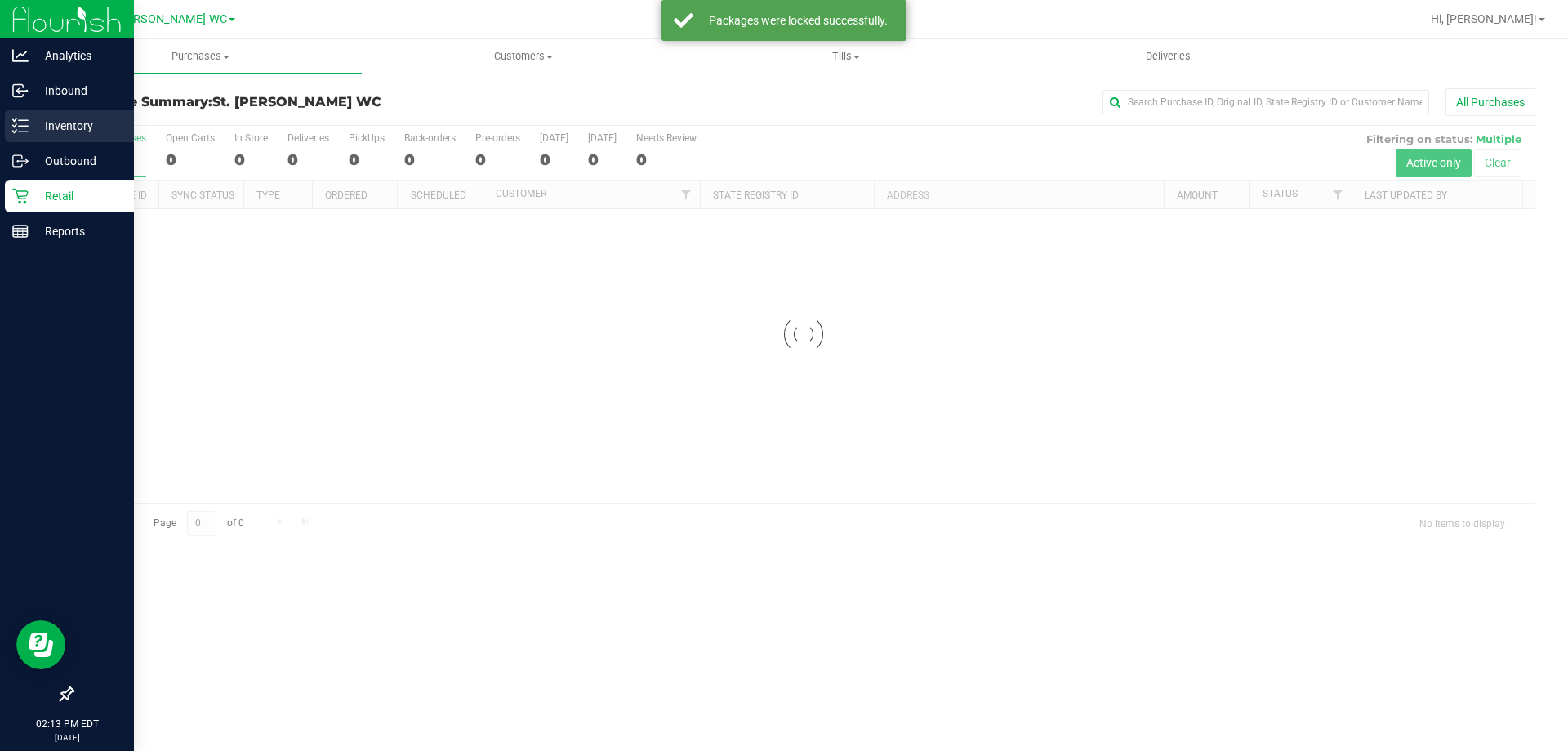
click at [54, 126] on p "Inventory" at bounding box center [77, 125] width 98 height 20
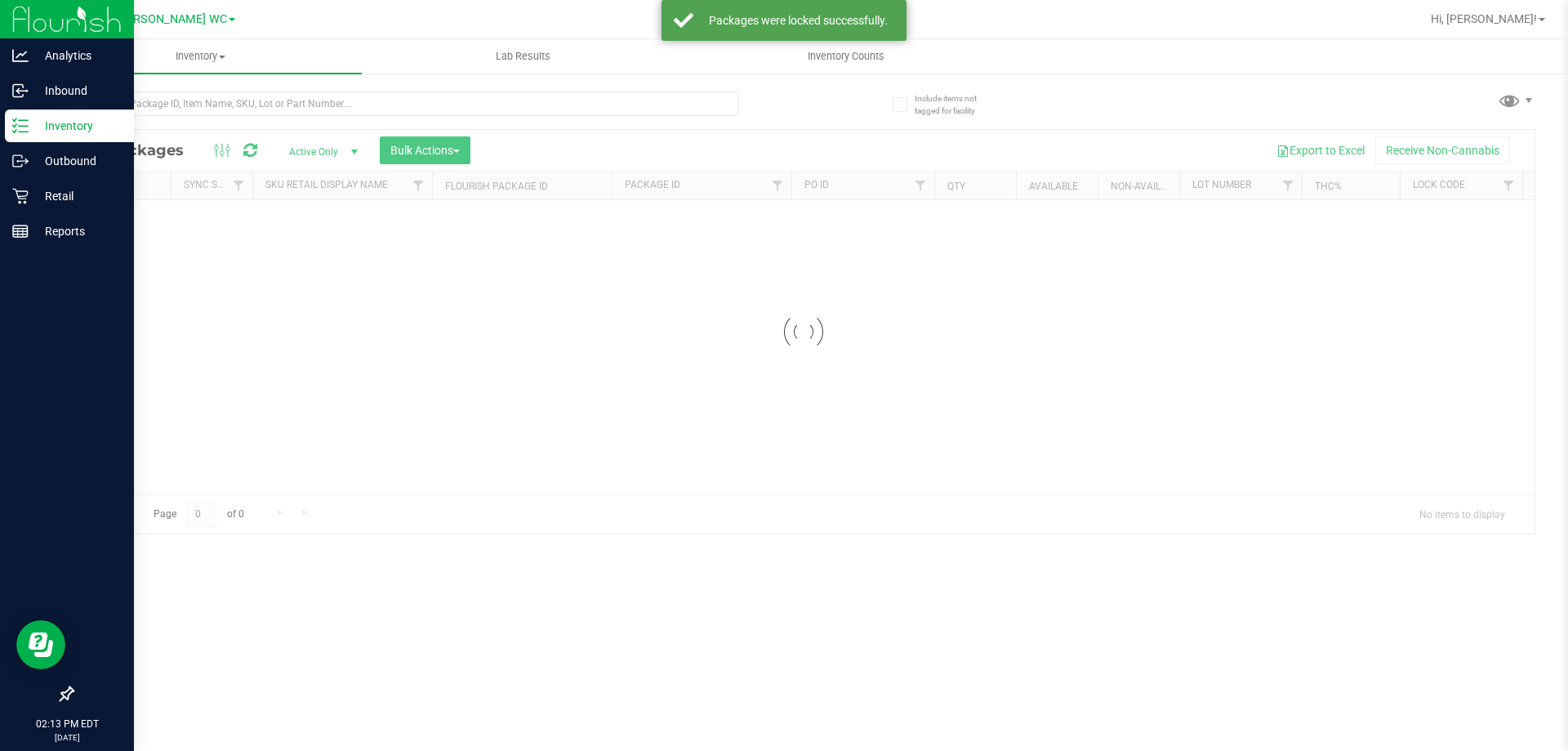
click at [54, 126] on p "Inventory" at bounding box center [77, 125] width 98 height 20
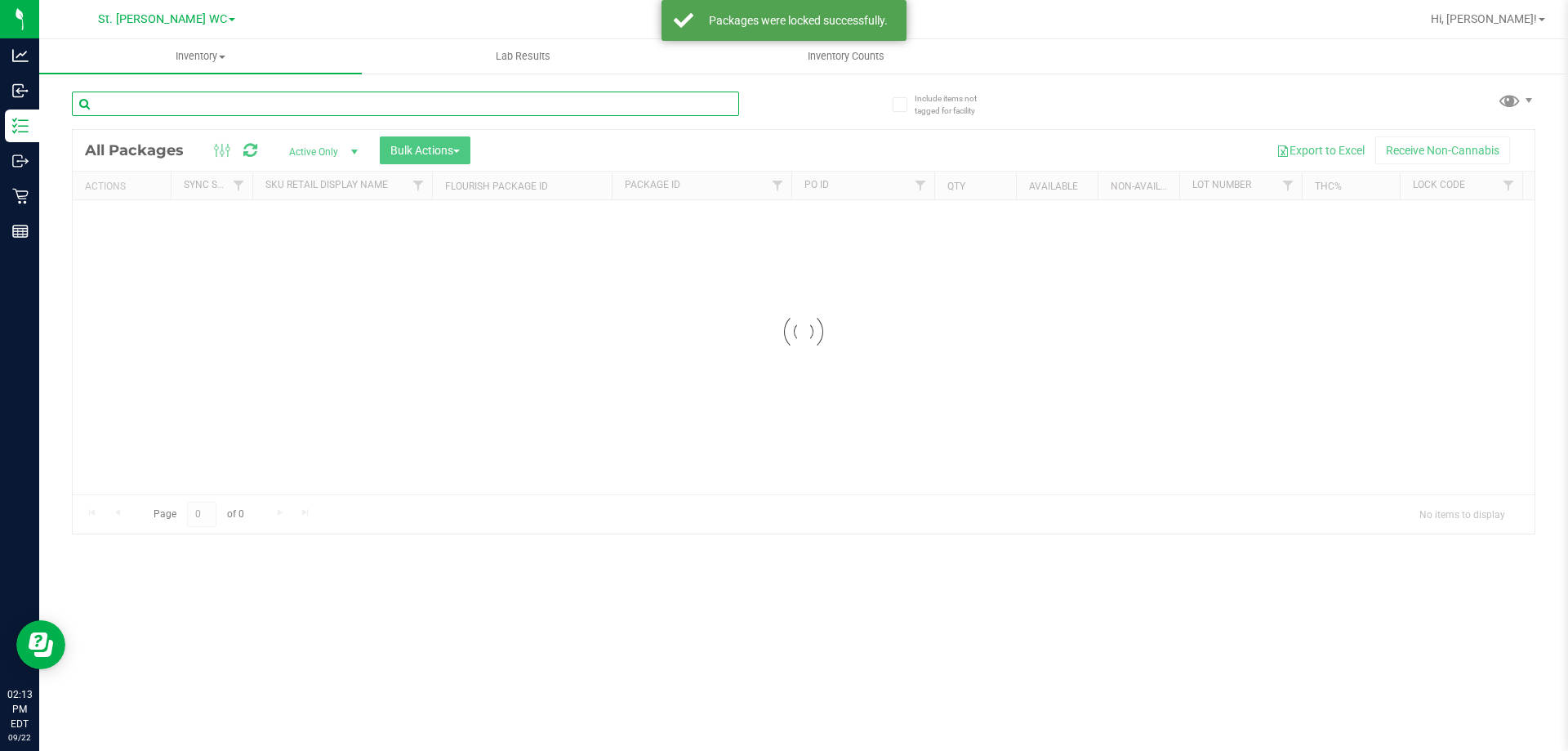
click at [168, 116] on input "text" at bounding box center [405, 103] width 667 height 24
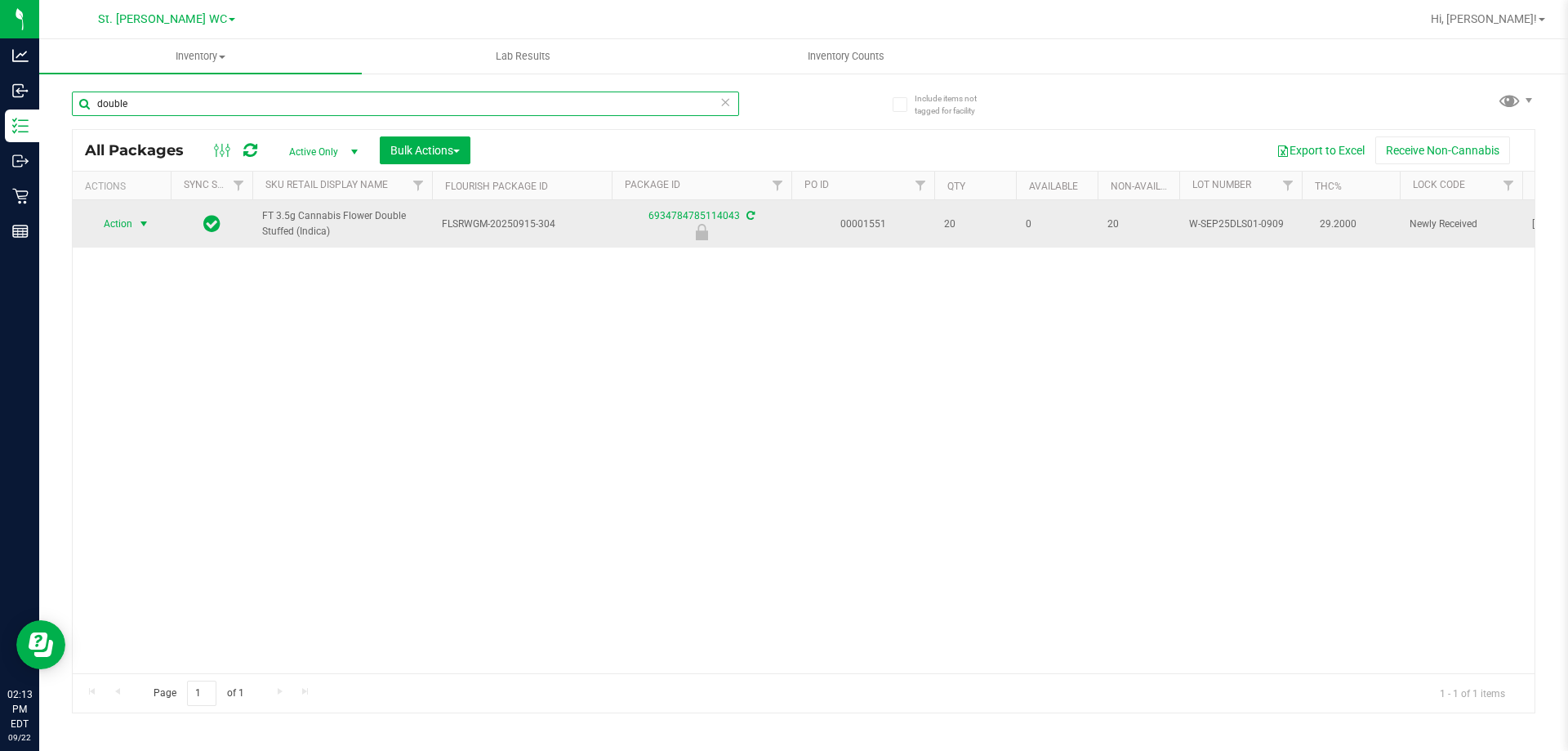
type input "double"
click at [102, 232] on span "Action" at bounding box center [111, 224] width 44 height 23
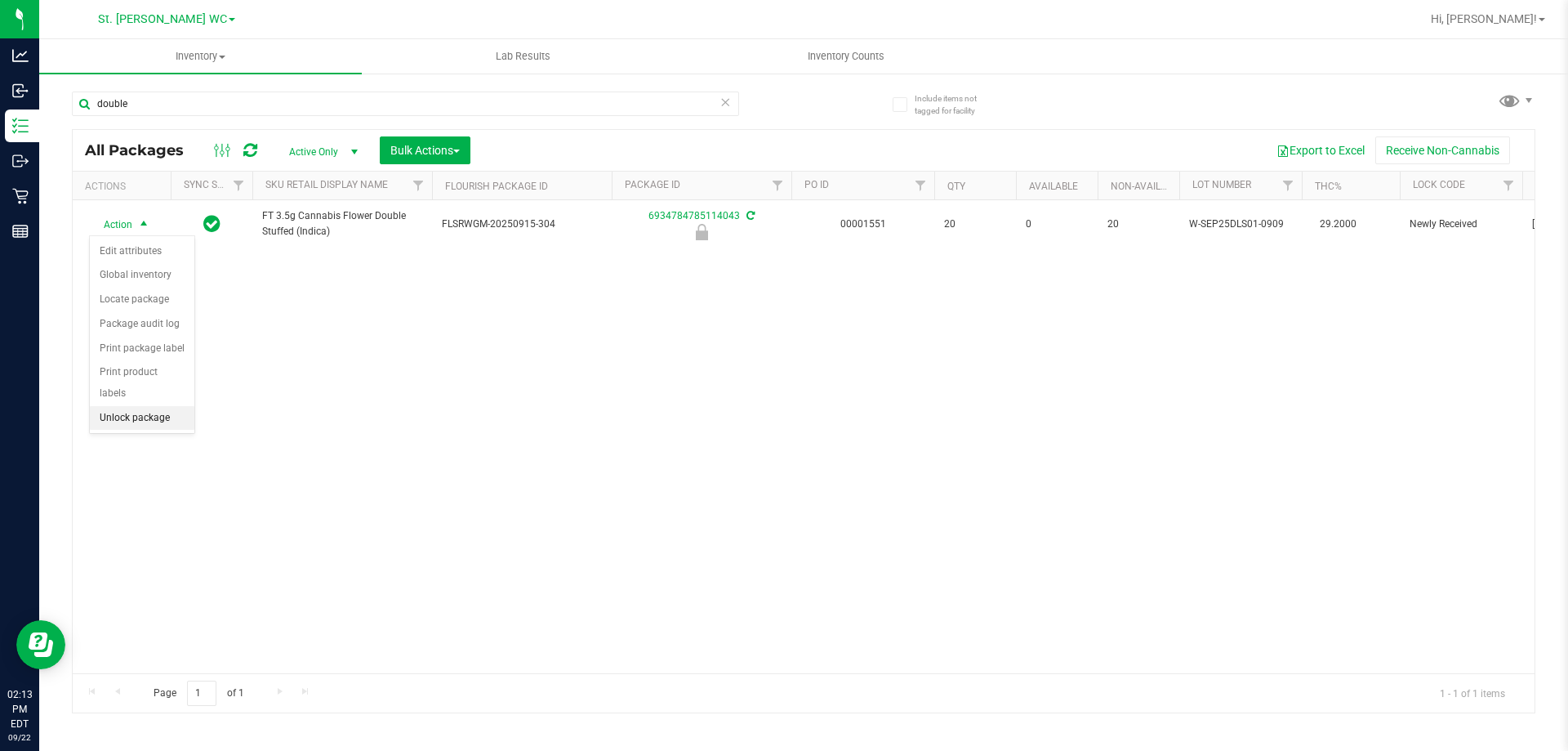
click at [121, 406] on li "Unlock package" at bounding box center [142, 418] width 104 height 24
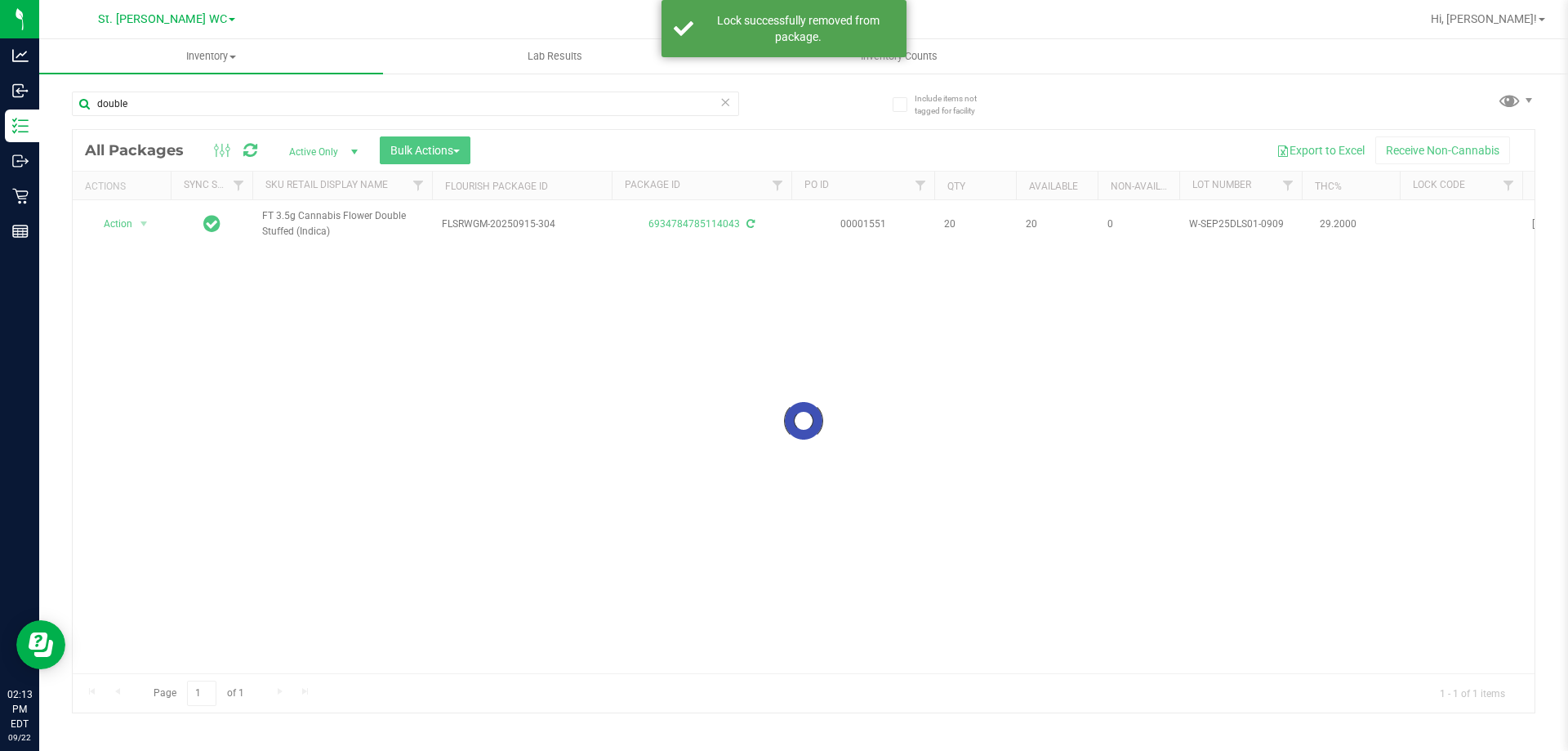
click at [121, 225] on div at bounding box center [803, 421] width 1462 height 583
click at [124, 227] on span "Action" at bounding box center [111, 224] width 44 height 23
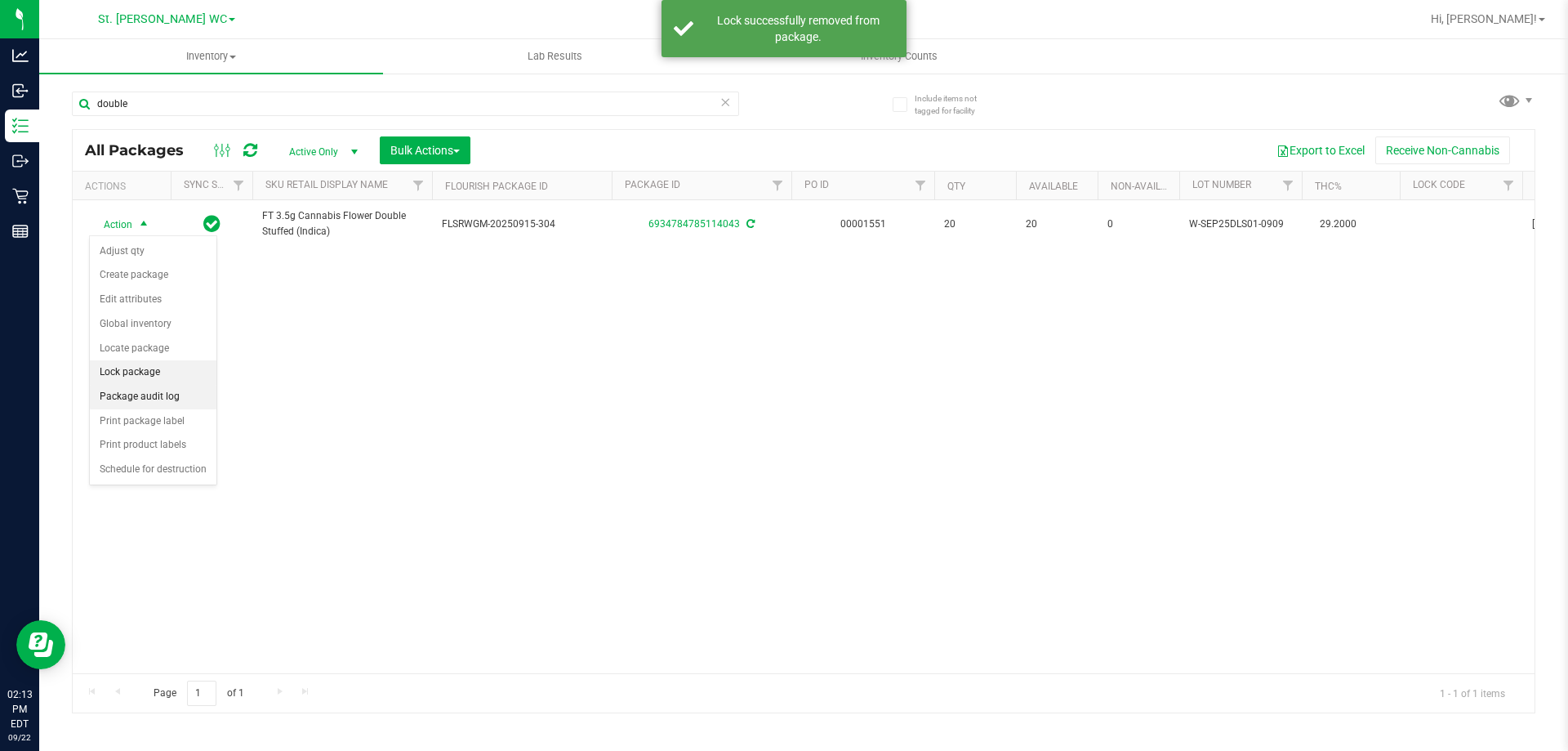
click at [148, 372] on li "Lock package" at bounding box center [153, 372] width 127 height 24
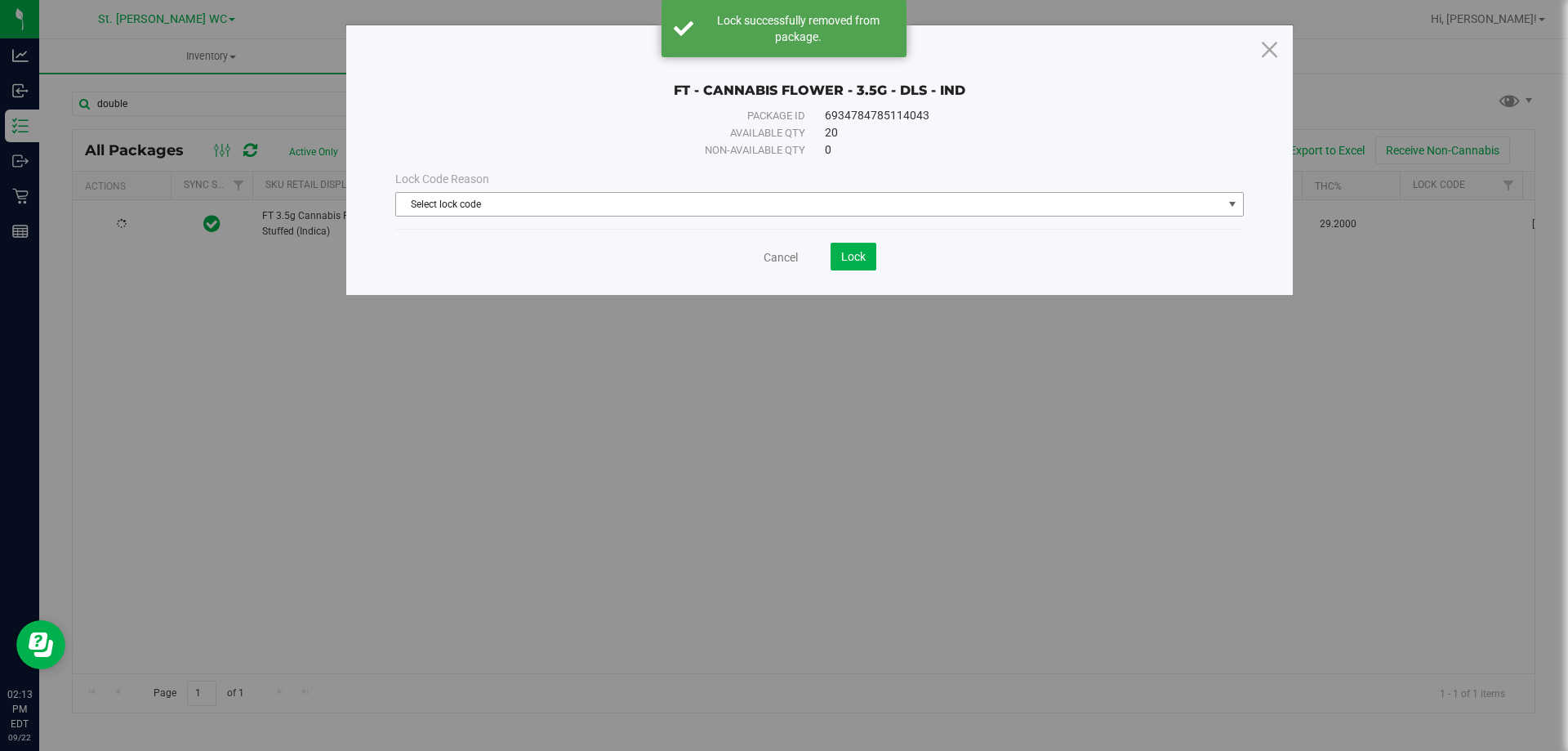
click at [602, 201] on span "Select lock code" at bounding box center [810, 204] width 827 height 23
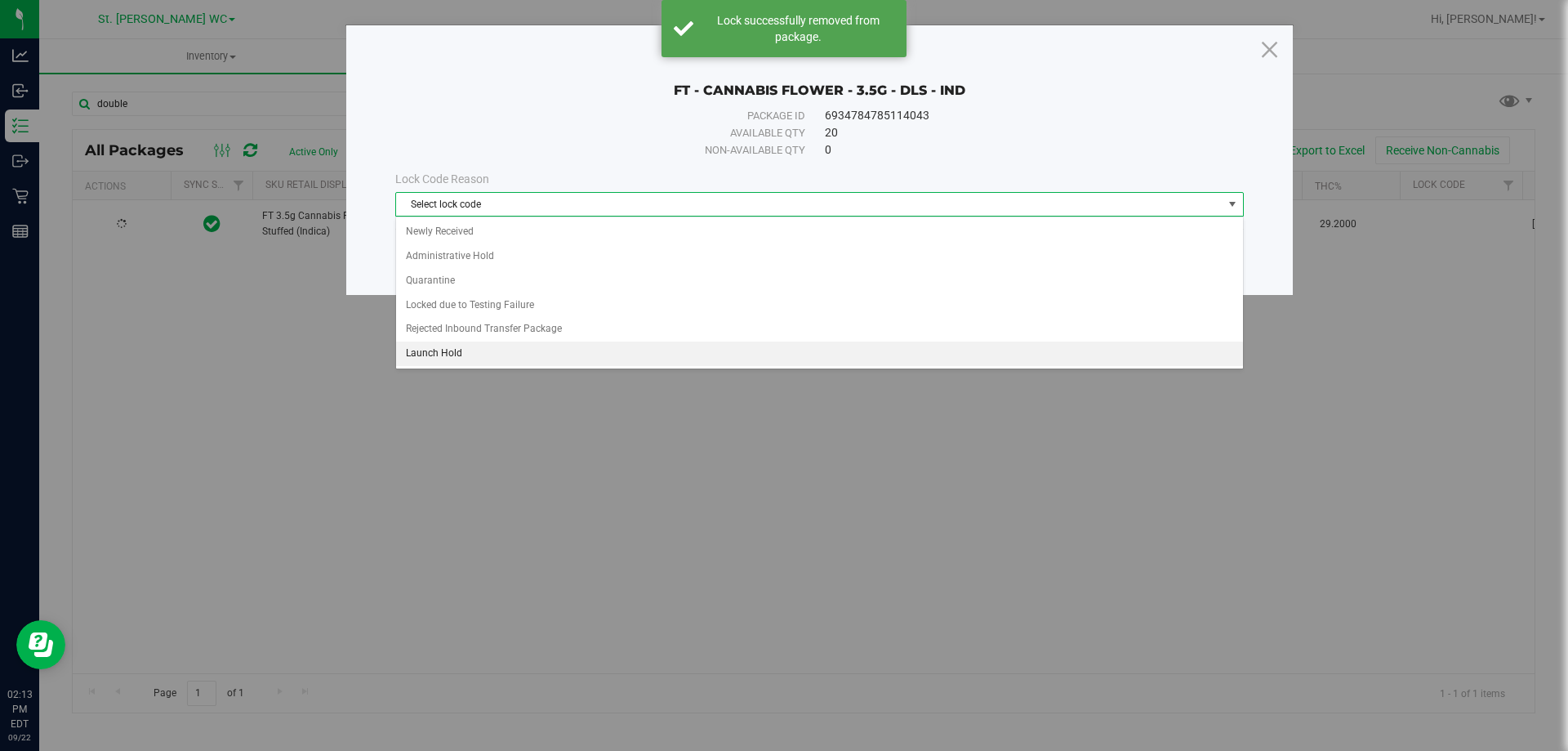
click at [520, 353] on li "Launch Hold" at bounding box center [819, 353] width 846 height 24
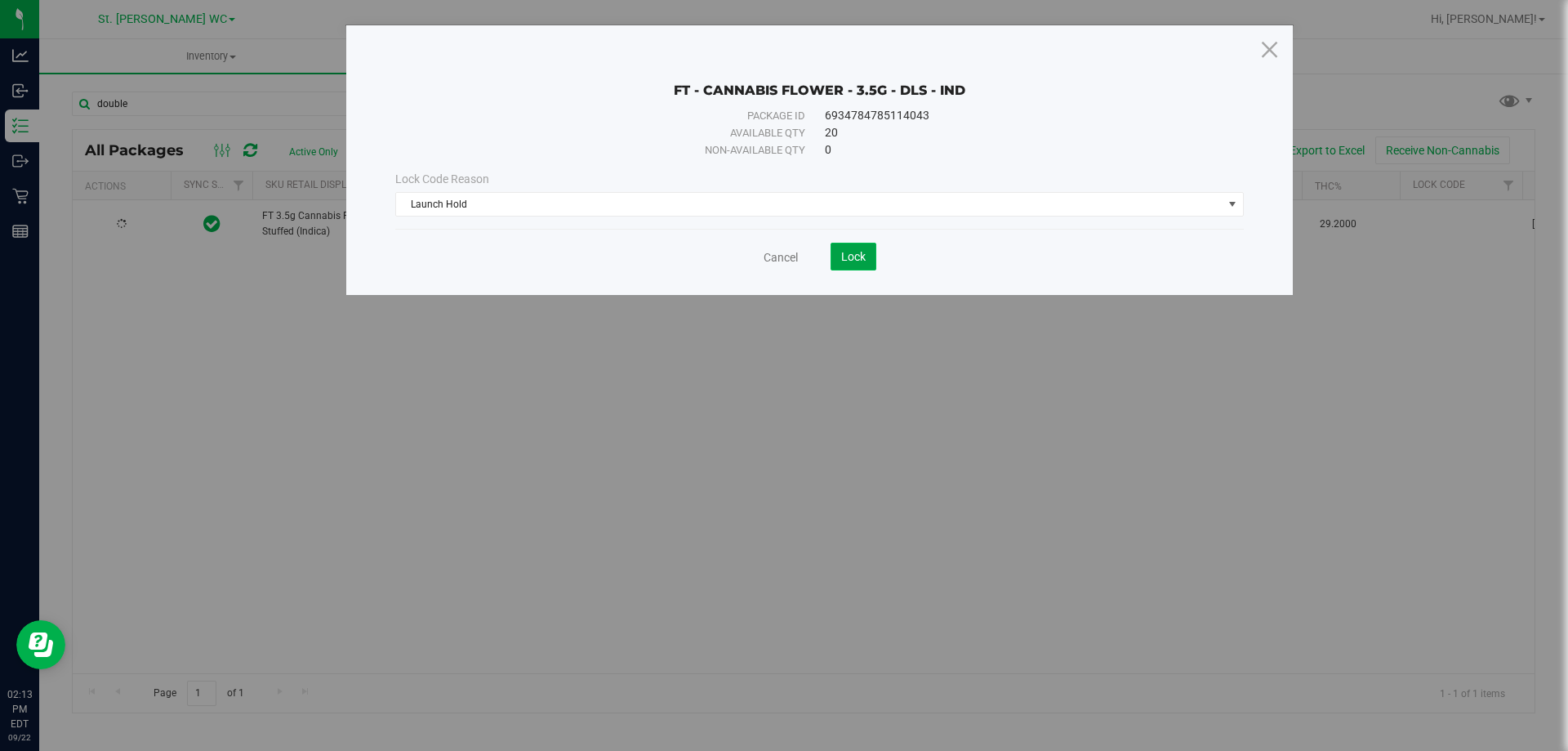
click at [845, 257] on span "Lock" at bounding box center [853, 257] width 24 height 13
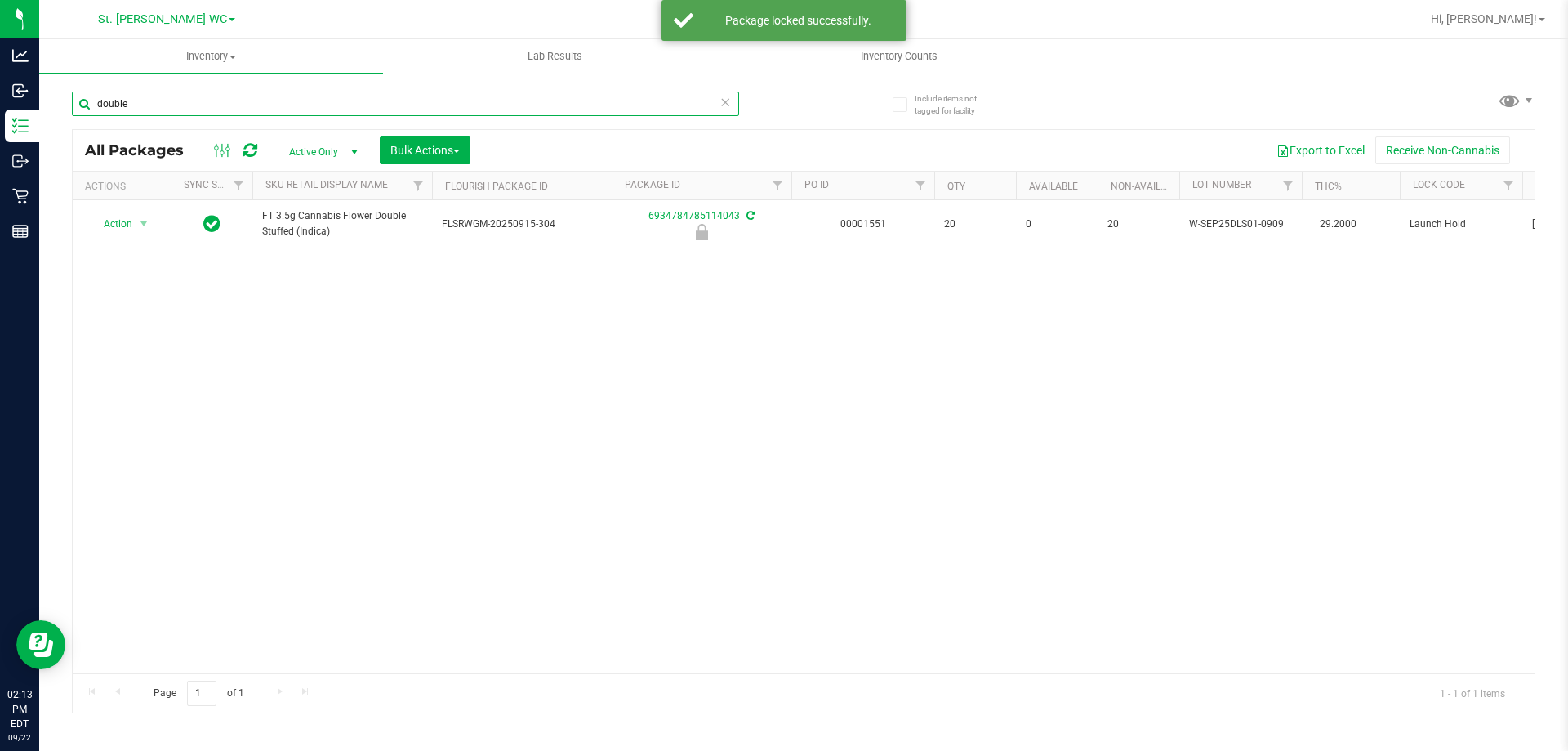
click at [179, 102] on input "double" at bounding box center [405, 103] width 667 height 24
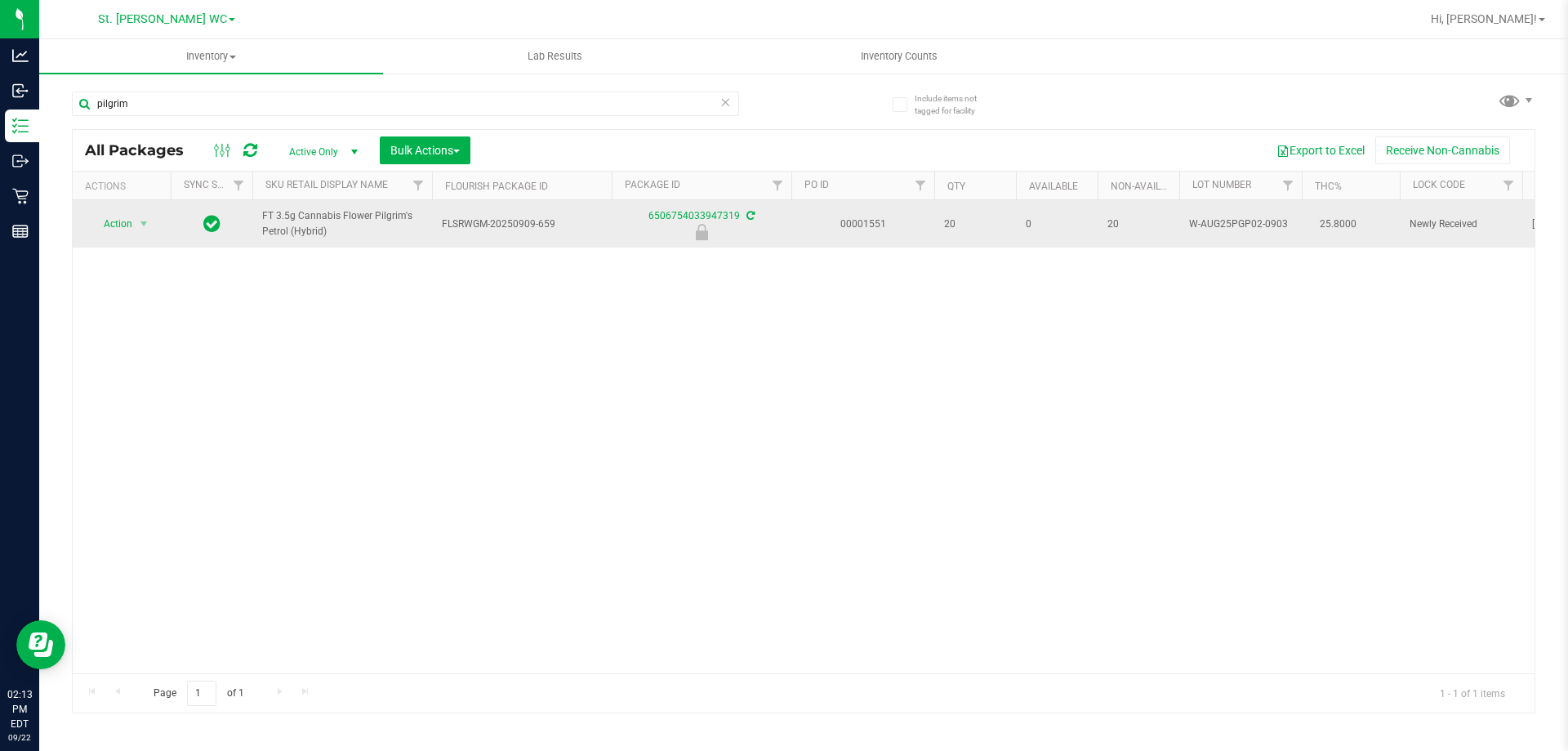
click at [272, 222] on span "FT 3.5g Cannabis Flower Pilgrim's Petrol (Hybrid)" at bounding box center [342, 224] width 160 height 31
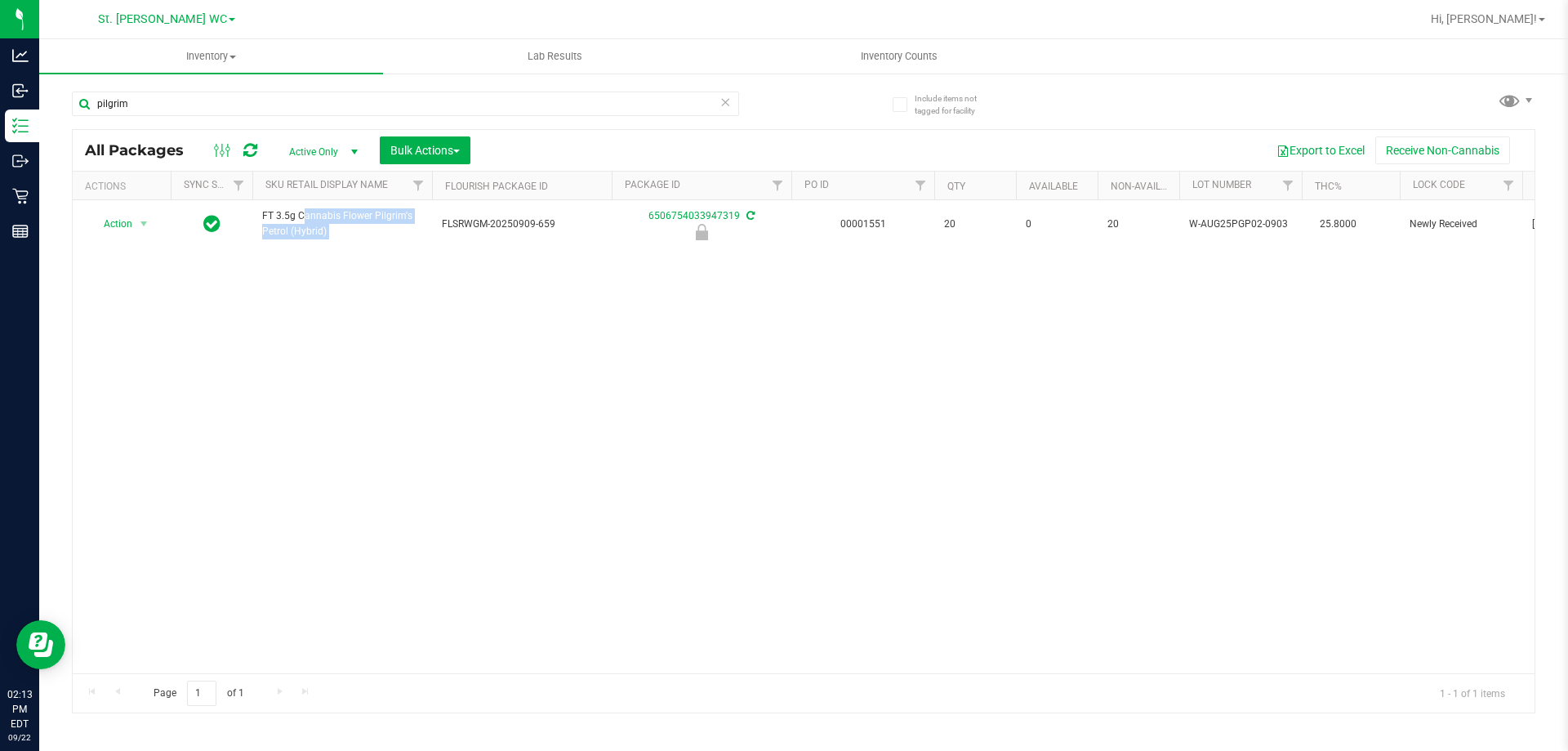
copy tr "FT 3.5g Cannabis Flower Pilgrim's Petrol (Hybrid)"
click at [285, 109] on input "pilgrim" at bounding box center [405, 103] width 667 height 24
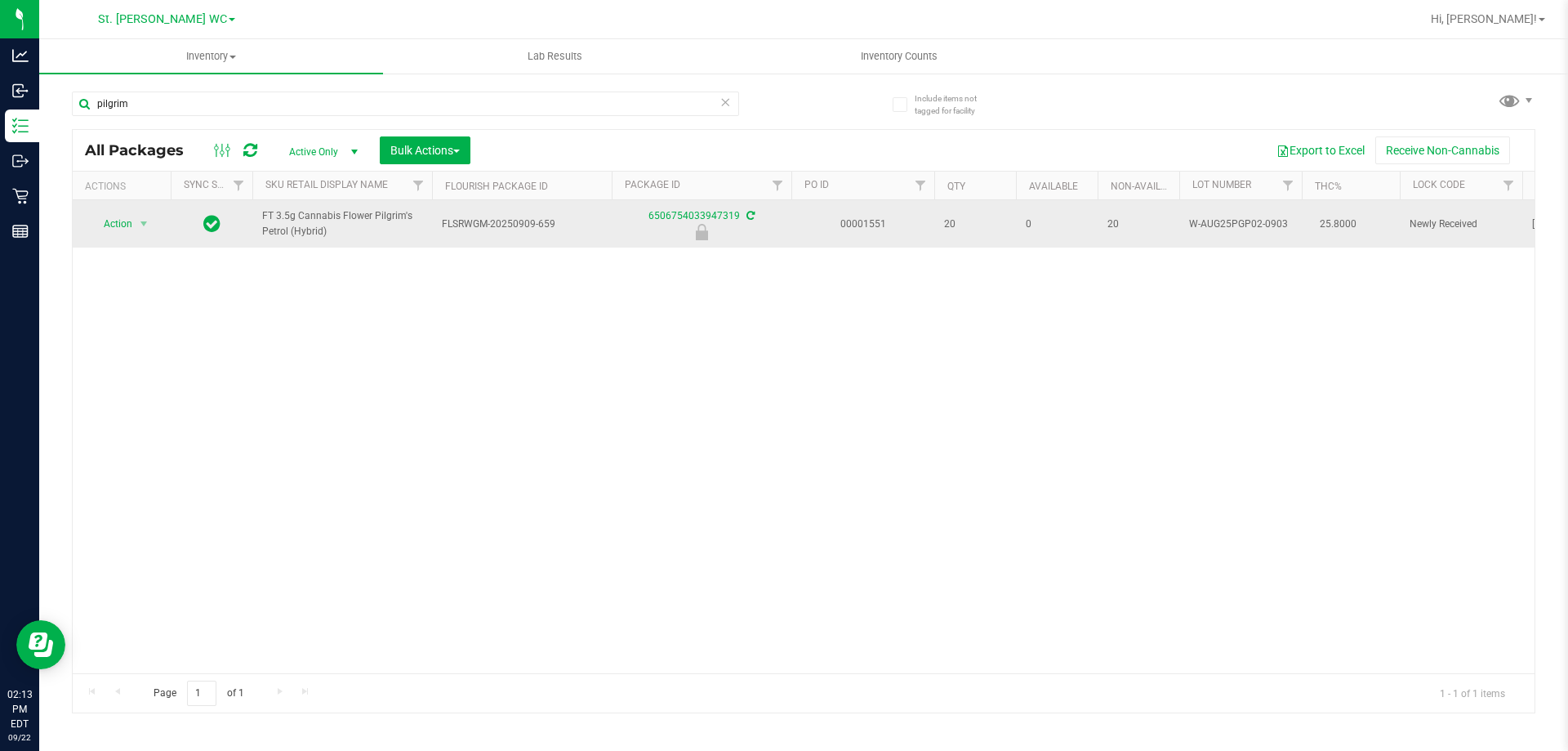
click at [297, 226] on span "FT 3.5g Cannabis Flower Pilgrim's Petrol (Hybrid)" at bounding box center [342, 224] width 160 height 31
copy tr "FT 3.5g Cannabis Flower Pilgrim's Petrol (Hybrid)"
click at [137, 224] on span "select" at bounding box center [144, 224] width 13 height 13
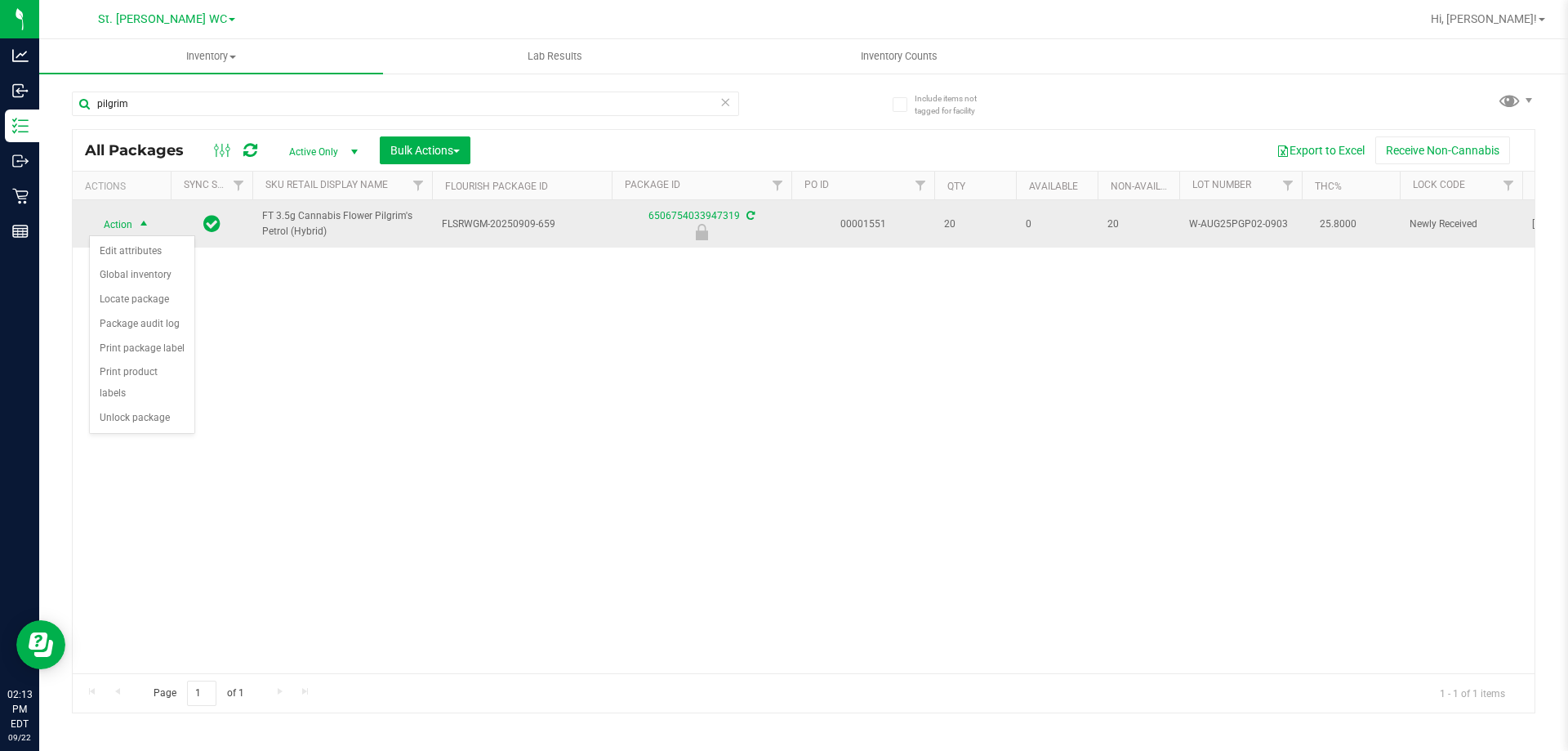
click at [318, 222] on span "FT 3.5g Cannabis Flower Pilgrim's Petrol (Hybrid)" at bounding box center [342, 224] width 160 height 31
click at [319, 221] on span "FT 3.5g Cannabis Flower Pilgrim's Petrol (Hybrid)" at bounding box center [342, 224] width 160 height 31
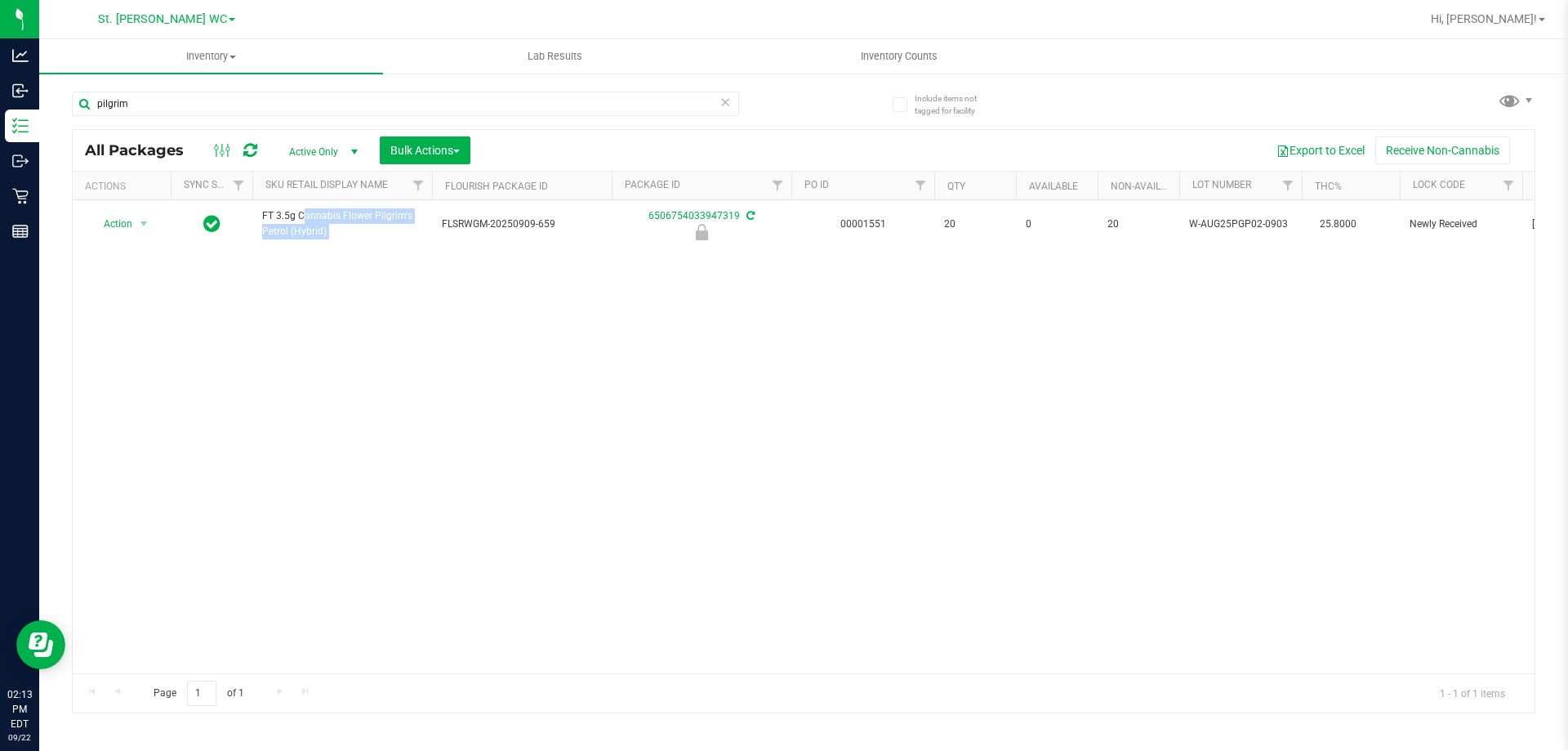
copy tr "FT 3.5g Cannabis Flower Pilgrim's Petrol (Hybrid)"
click at [261, 113] on input "pilgrim" at bounding box center [405, 103] width 667 height 24
paste input "FT 3.5g Cannabis Flower Pilgrim's Petrol (Hybrid)"
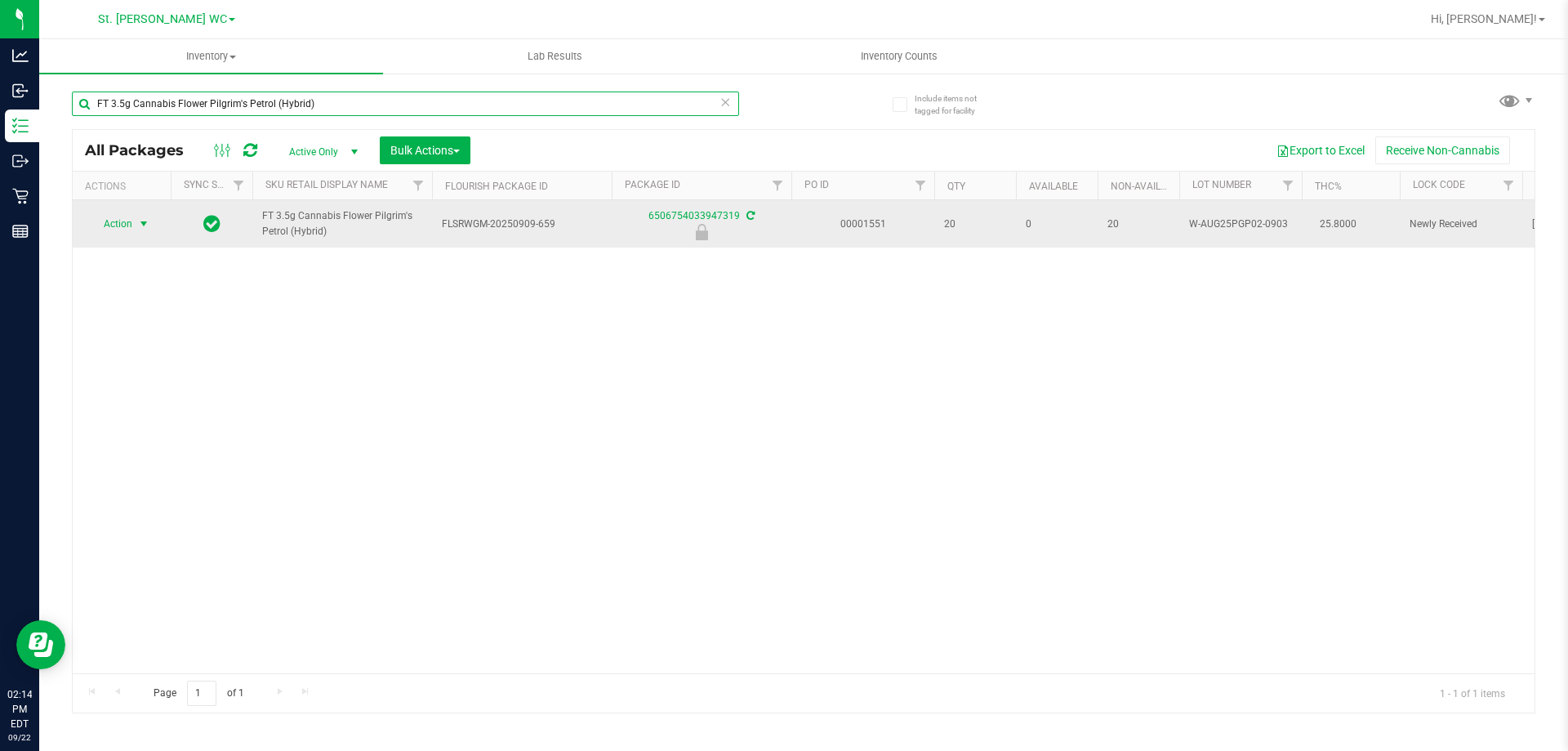
type input "FT 3.5g Cannabis Flower Pilgrim's Petrol (Hybrid)"
click at [125, 228] on span "Action" at bounding box center [111, 224] width 44 height 23
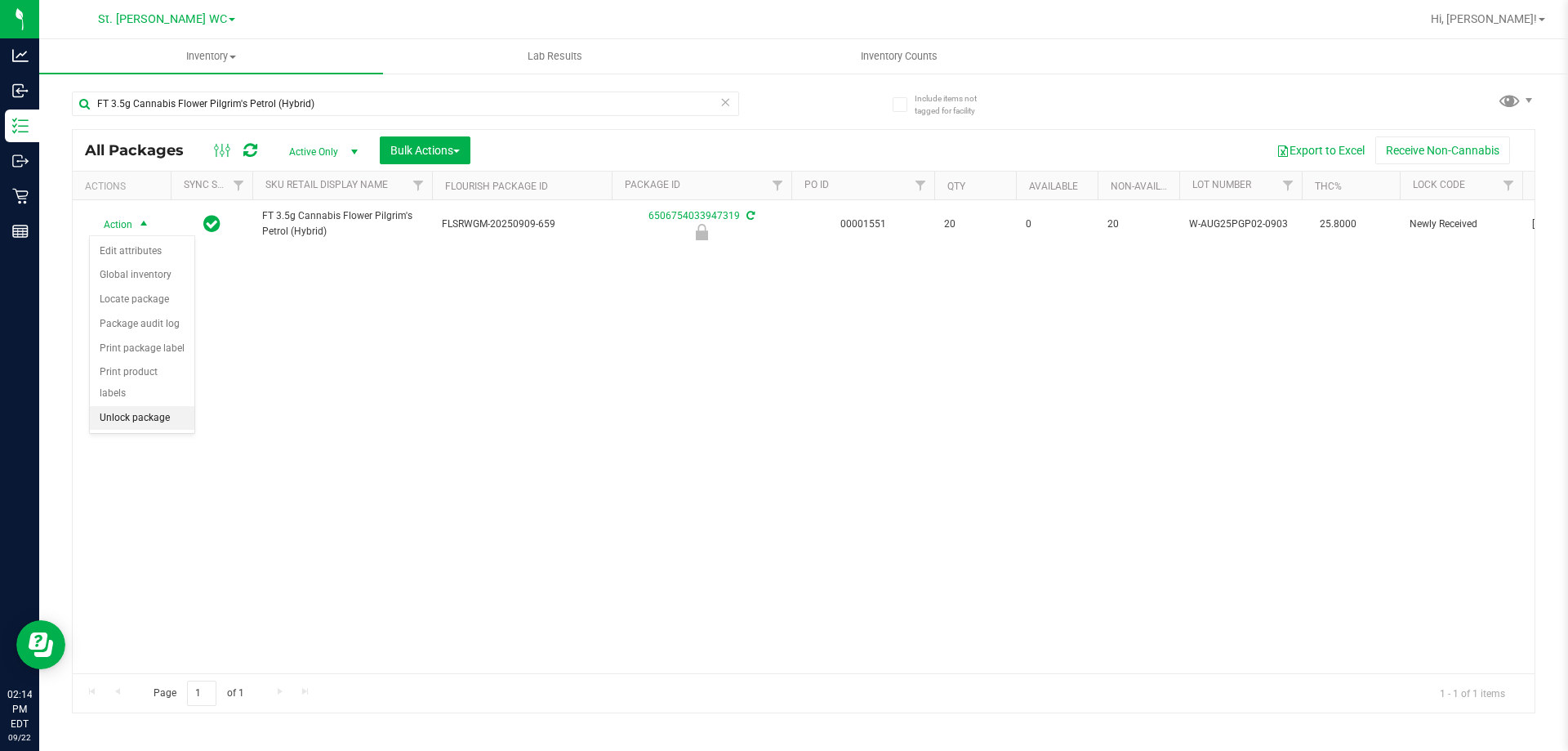
click at [139, 409] on li "Unlock package" at bounding box center [142, 418] width 104 height 24
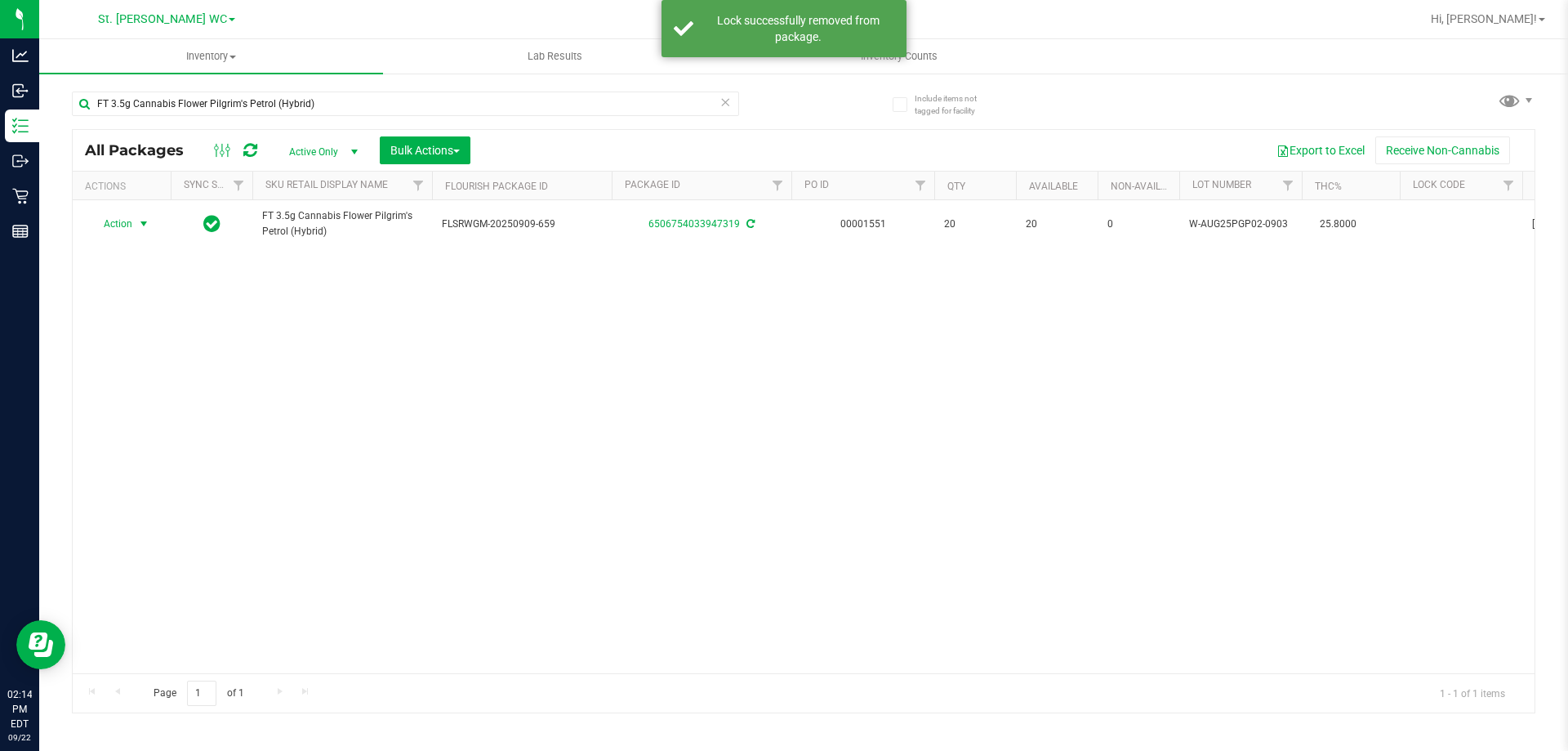
click at [129, 228] on span "Action" at bounding box center [111, 224] width 44 height 23
click at [127, 368] on li "Lock package" at bounding box center [153, 372] width 127 height 24
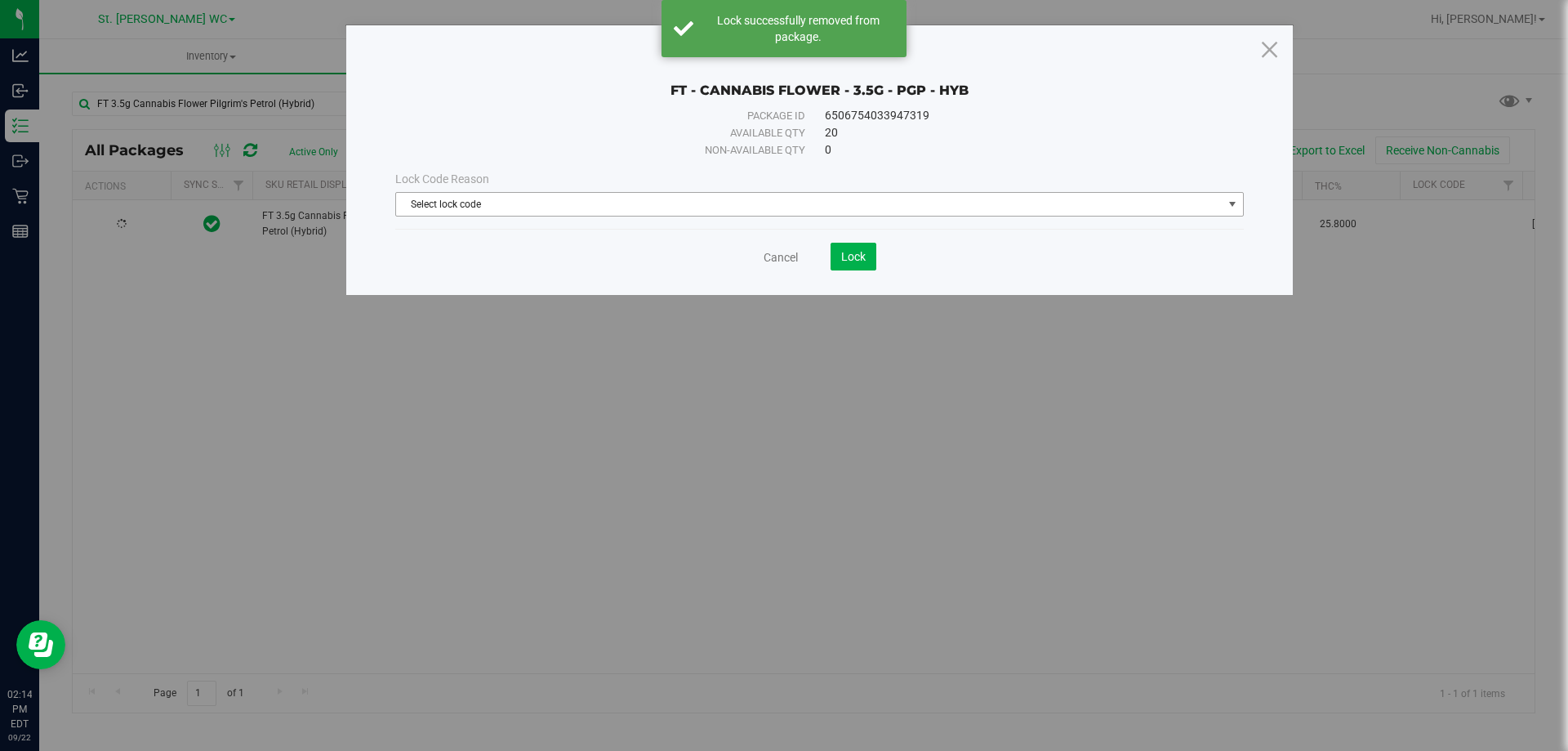
click at [696, 201] on span "Select lock code" at bounding box center [810, 204] width 827 height 23
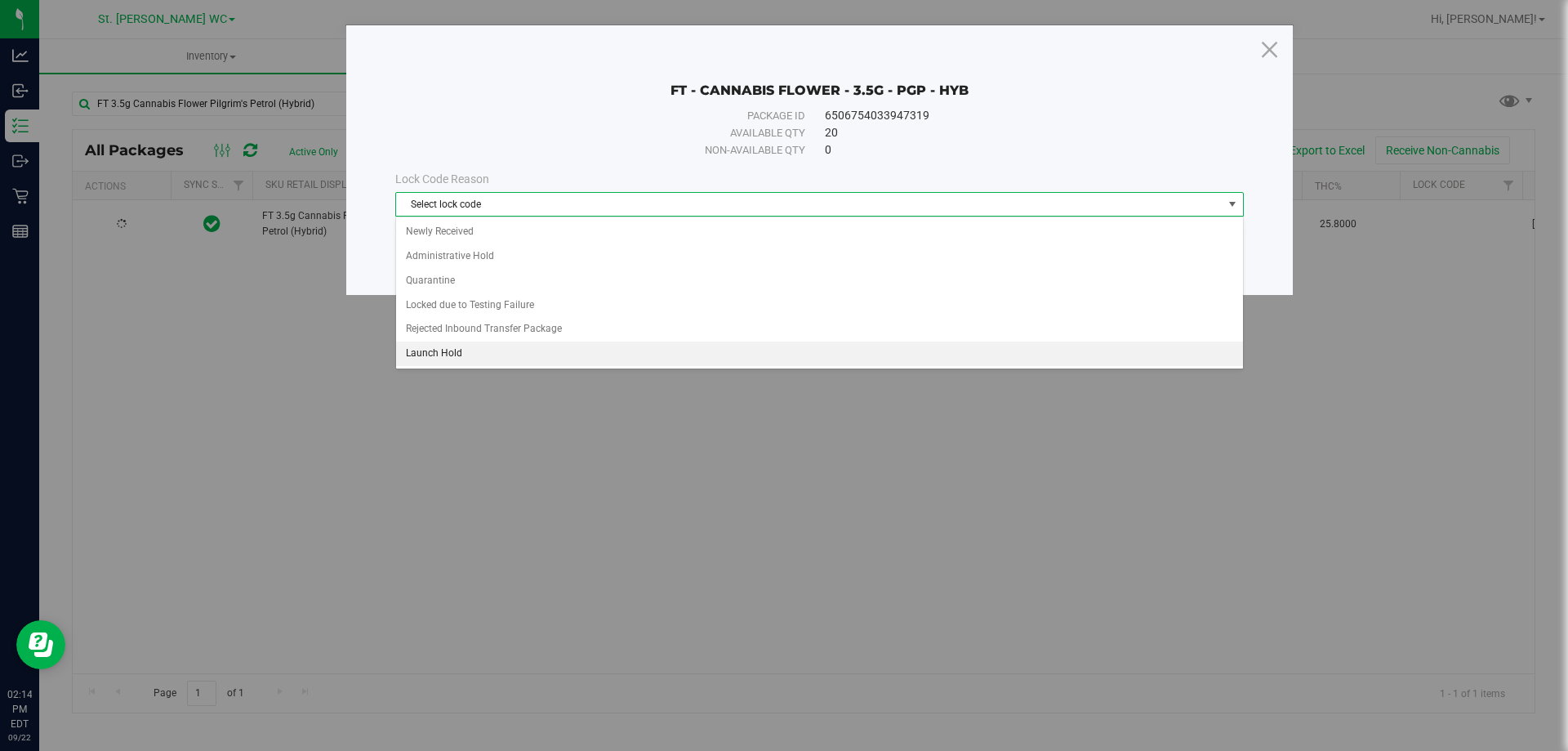
click at [652, 349] on li "Launch Hold" at bounding box center [819, 353] width 846 height 24
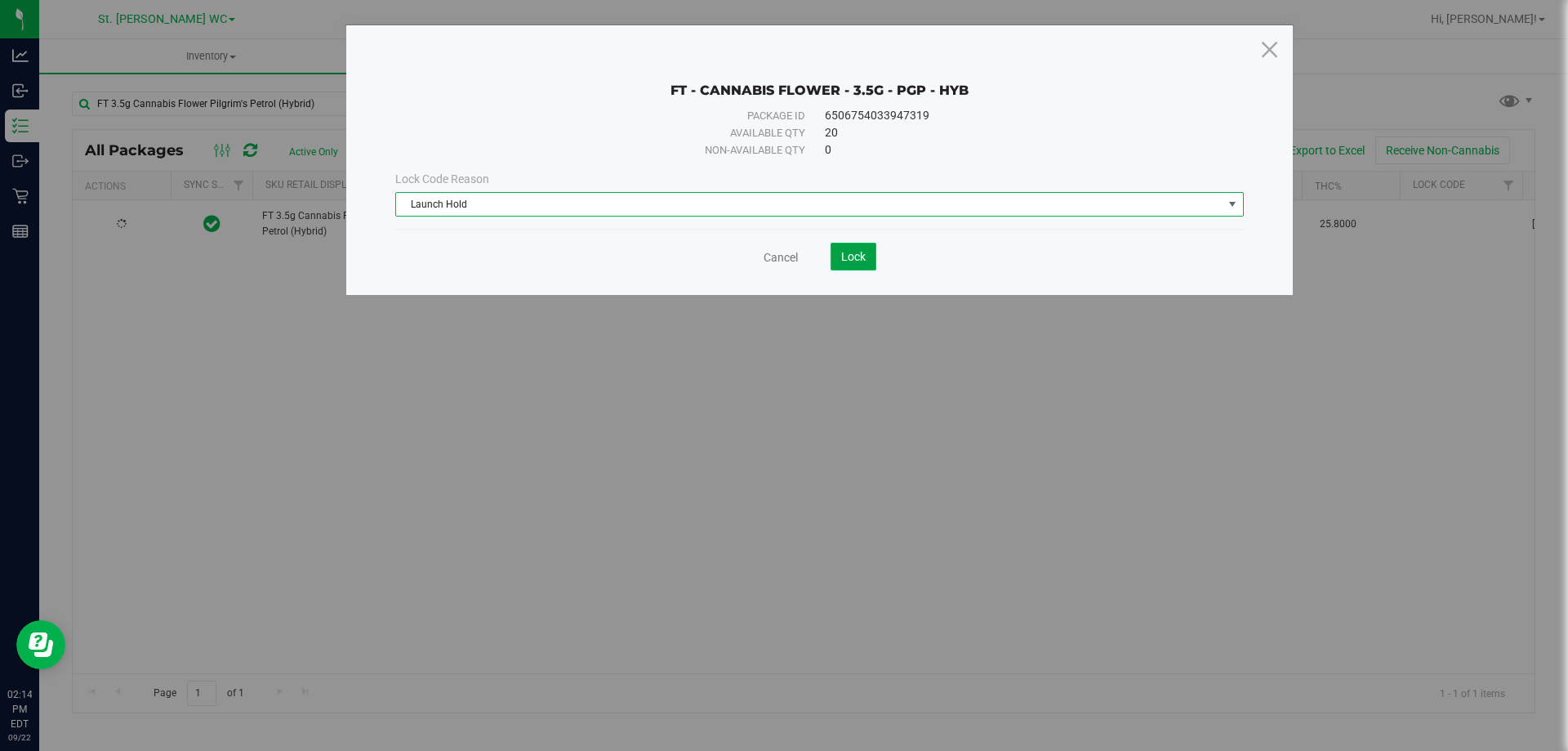
click at [853, 265] on button "Lock" at bounding box center [853, 257] width 46 height 28
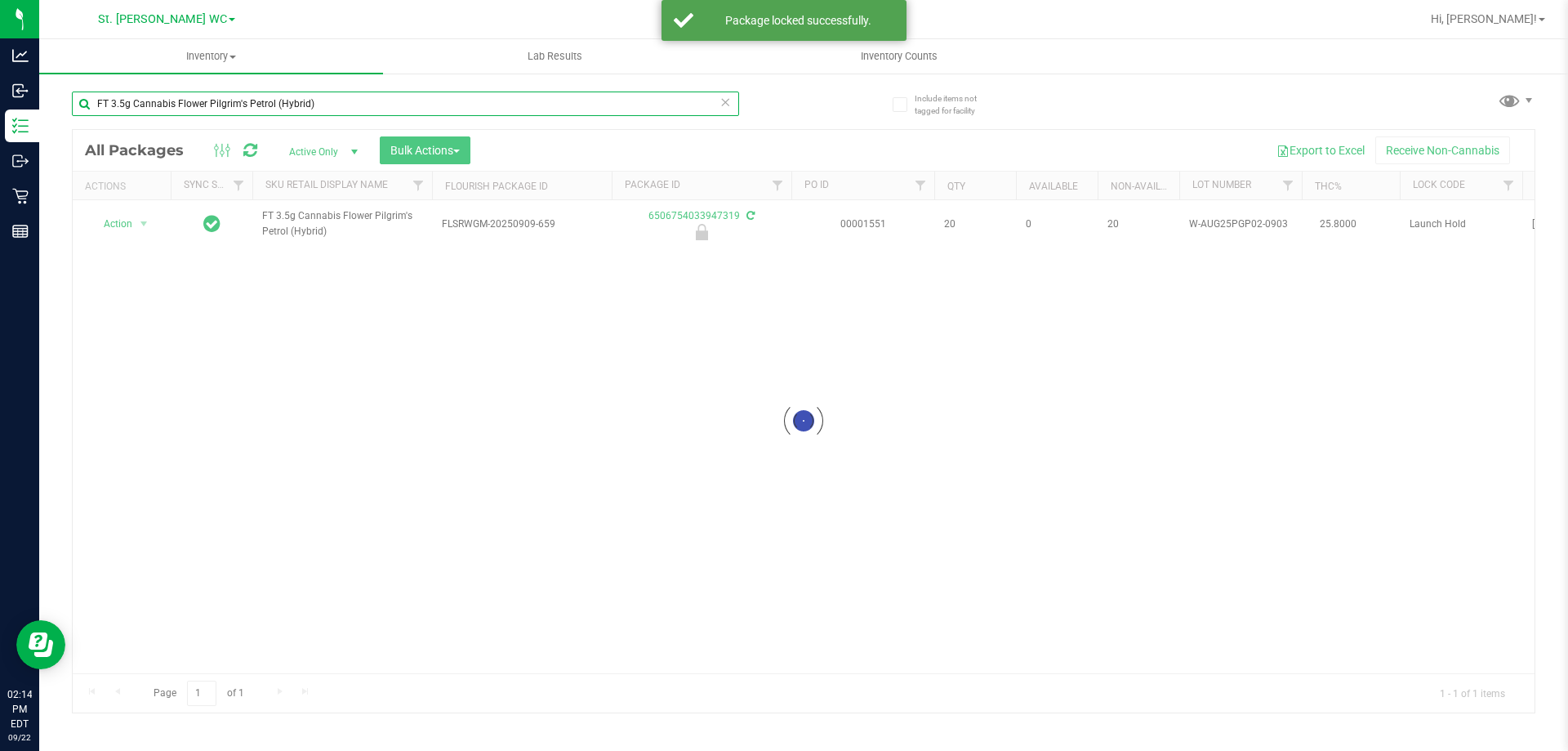
click at [333, 106] on input "FT 3.5g Cannabis Flower Pilgrim's Petrol (Hybrid)" at bounding box center [405, 103] width 667 height 24
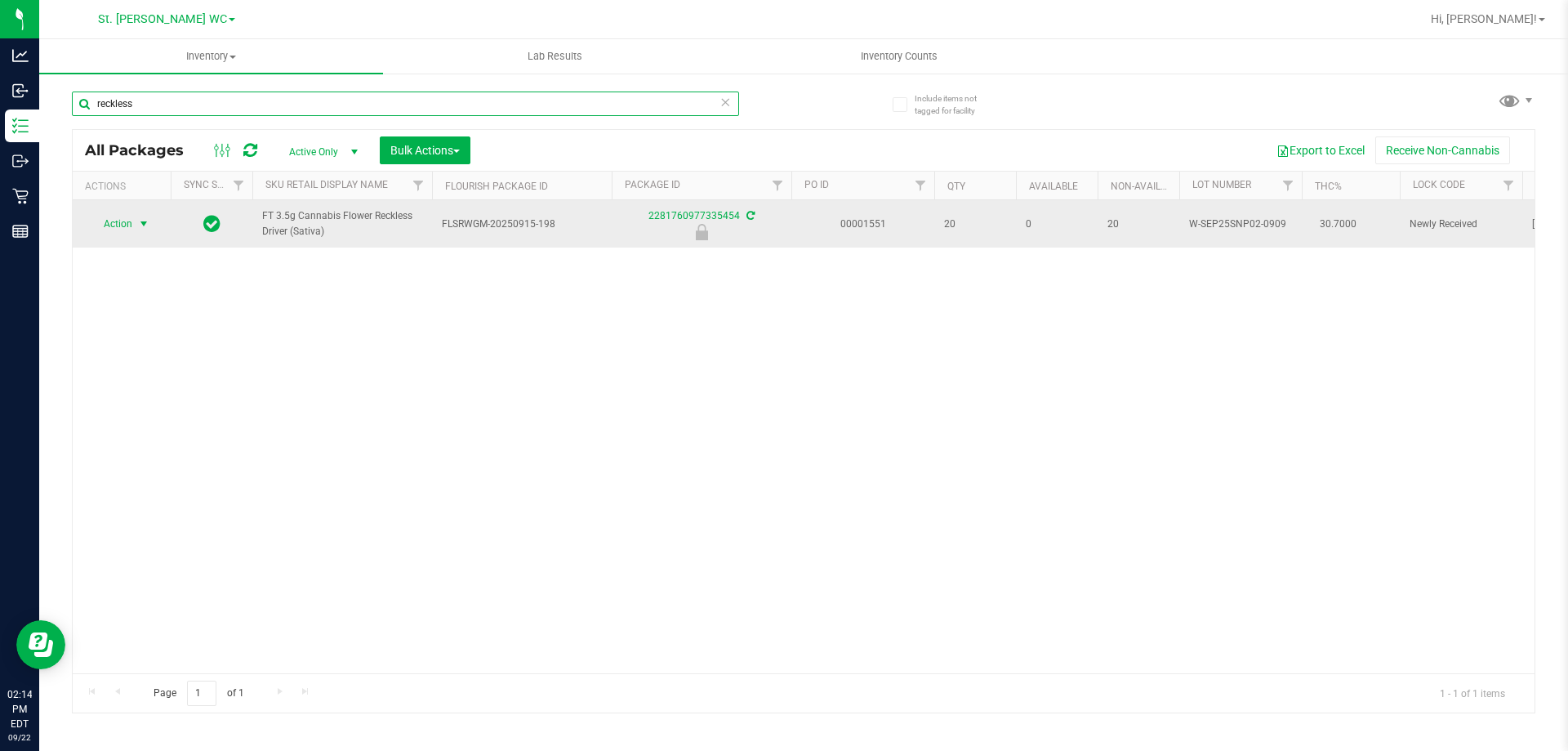
type input "reckless"
click at [119, 226] on span "Action" at bounding box center [111, 224] width 44 height 23
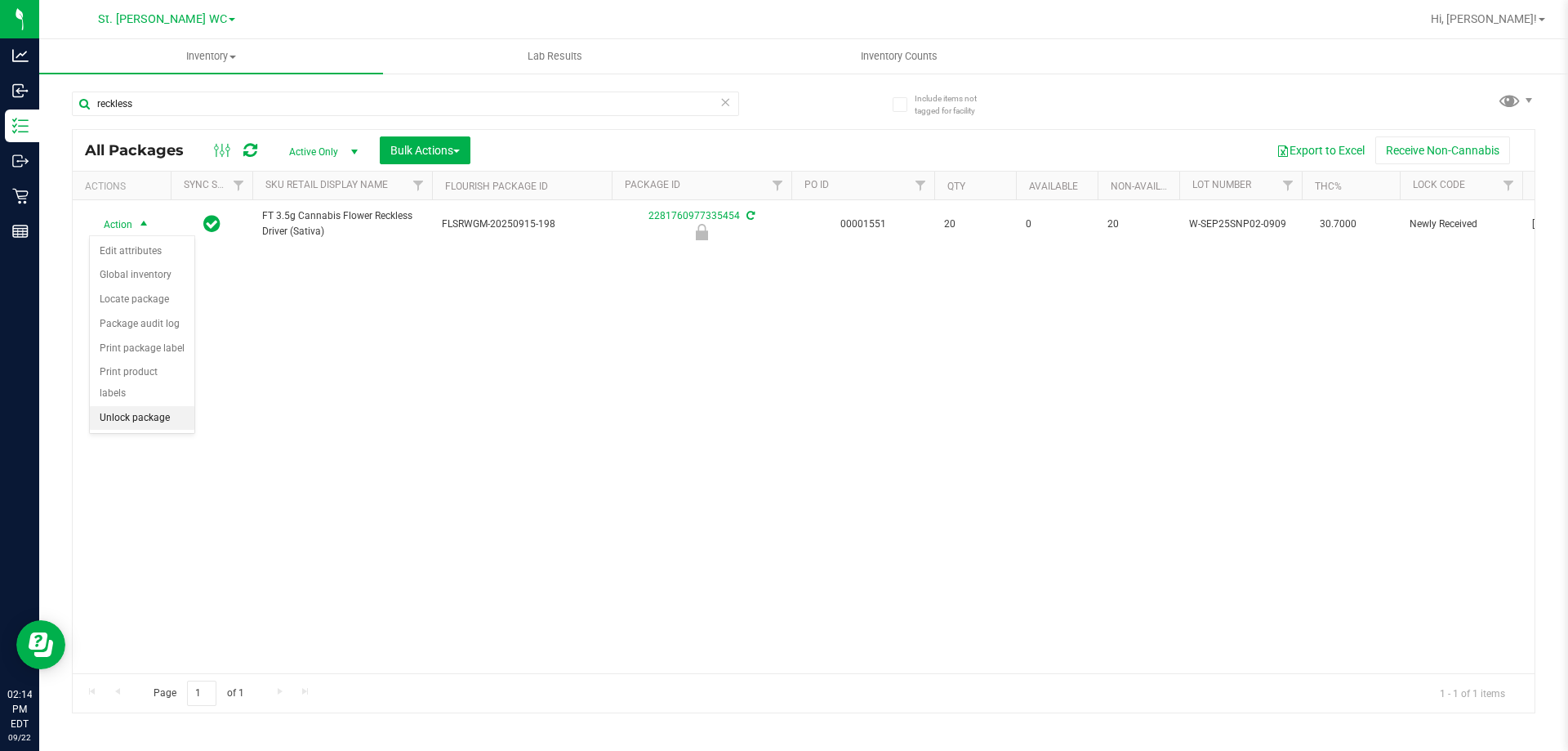
click at [129, 406] on li "Unlock package" at bounding box center [142, 418] width 104 height 24
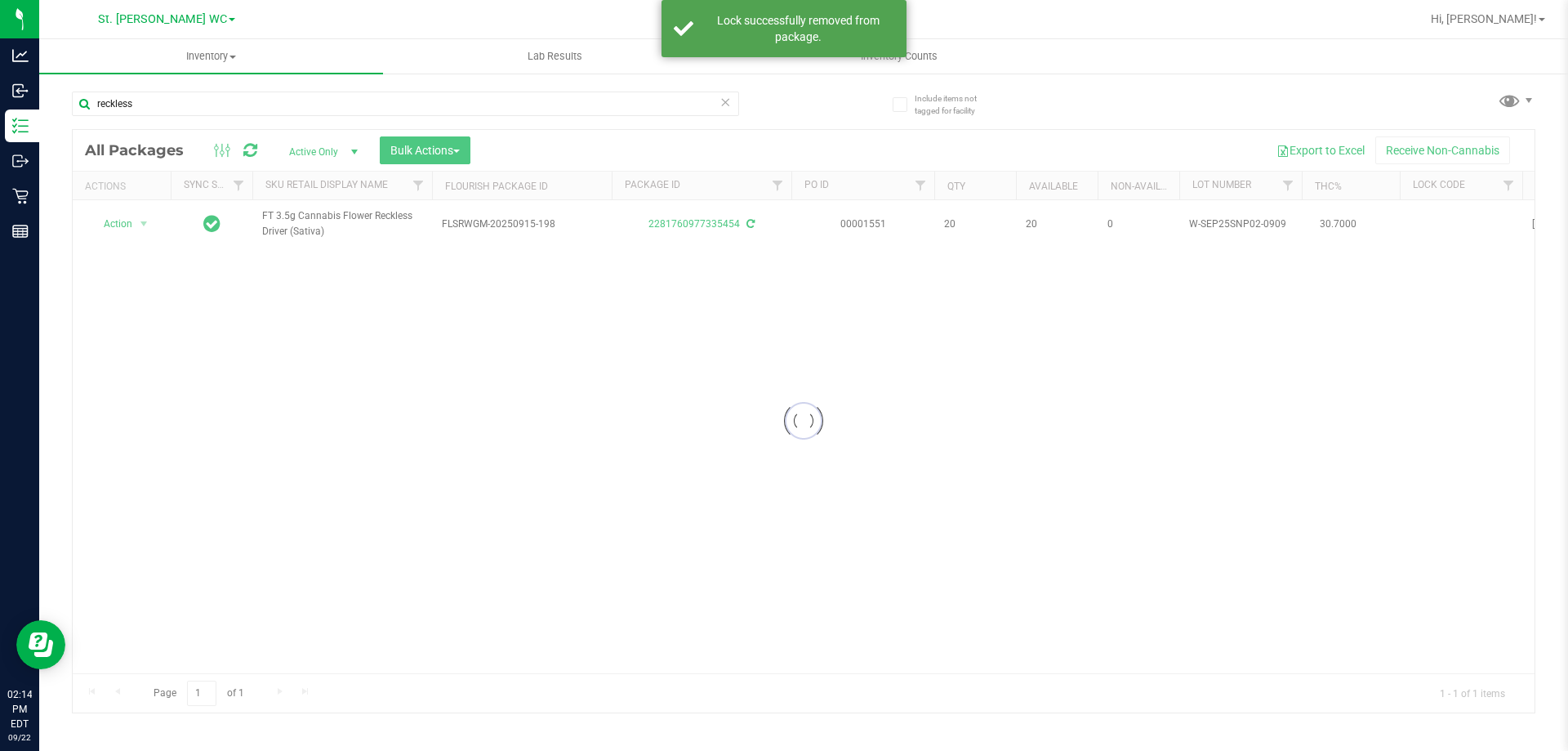
click at [127, 223] on div at bounding box center [803, 421] width 1462 height 583
click at [135, 224] on div at bounding box center [803, 421] width 1462 height 583
click at [135, 224] on span "select" at bounding box center [145, 224] width 21 height 23
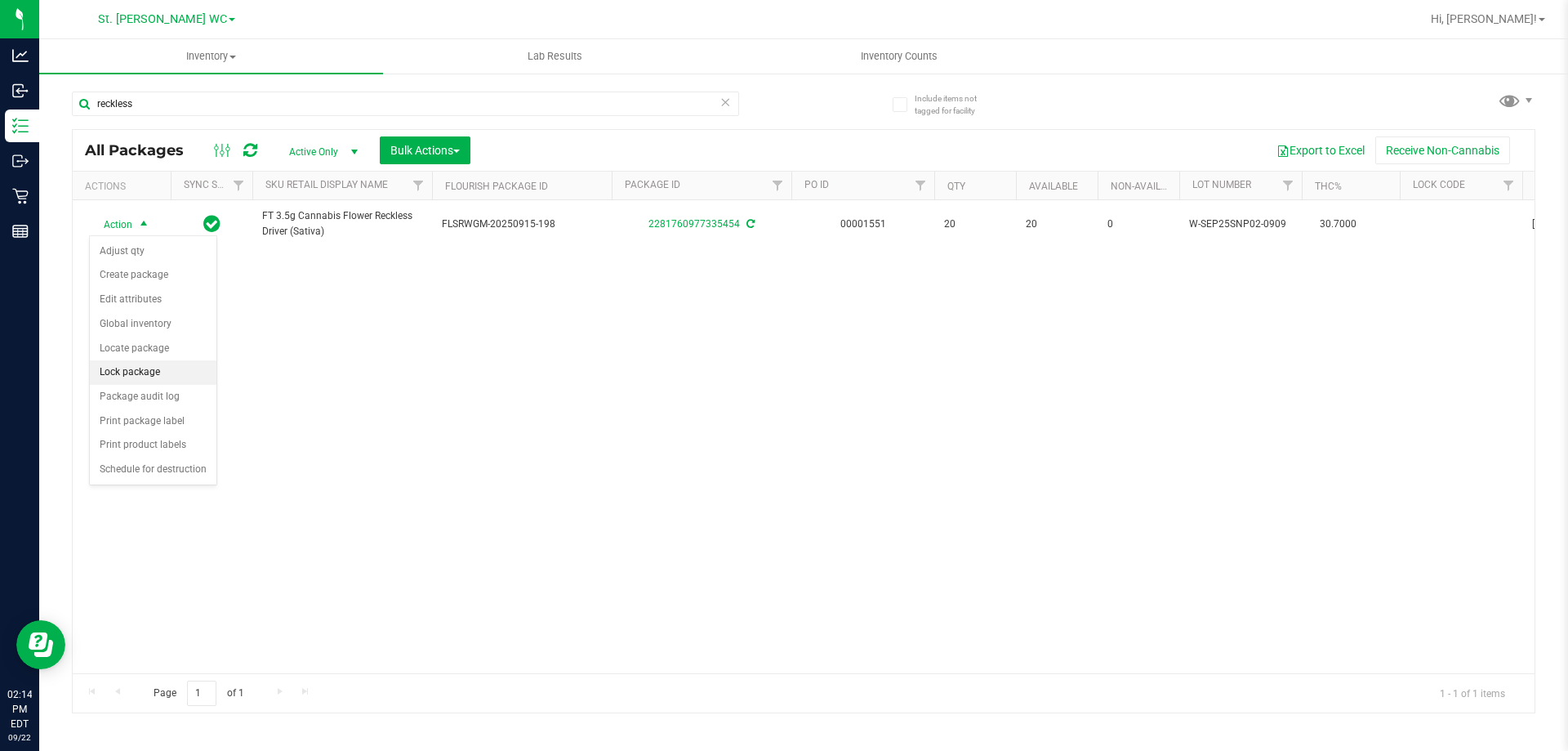
click at [135, 373] on li "Lock package" at bounding box center [153, 372] width 127 height 24
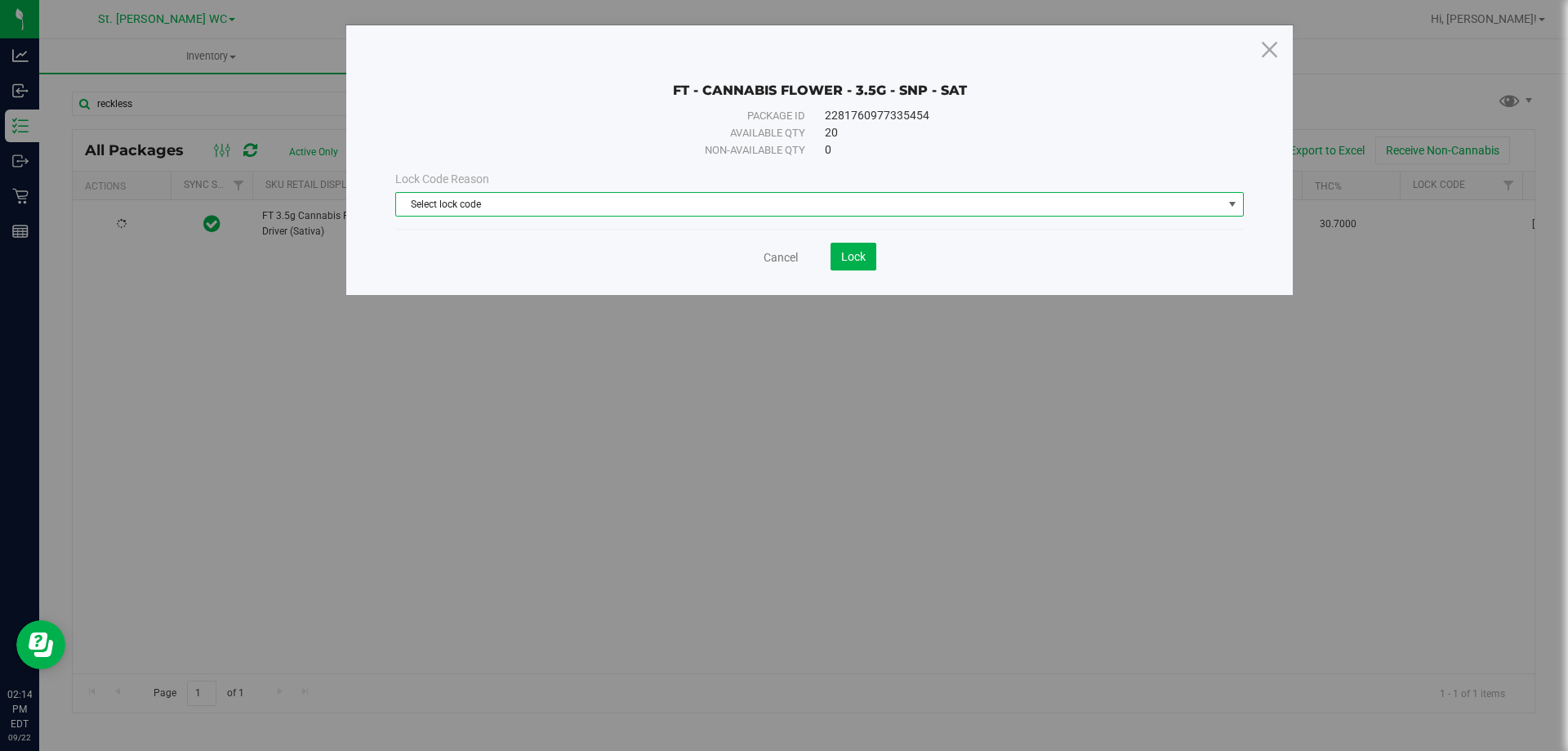
click at [720, 210] on span "Select lock code" at bounding box center [810, 204] width 827 height 23
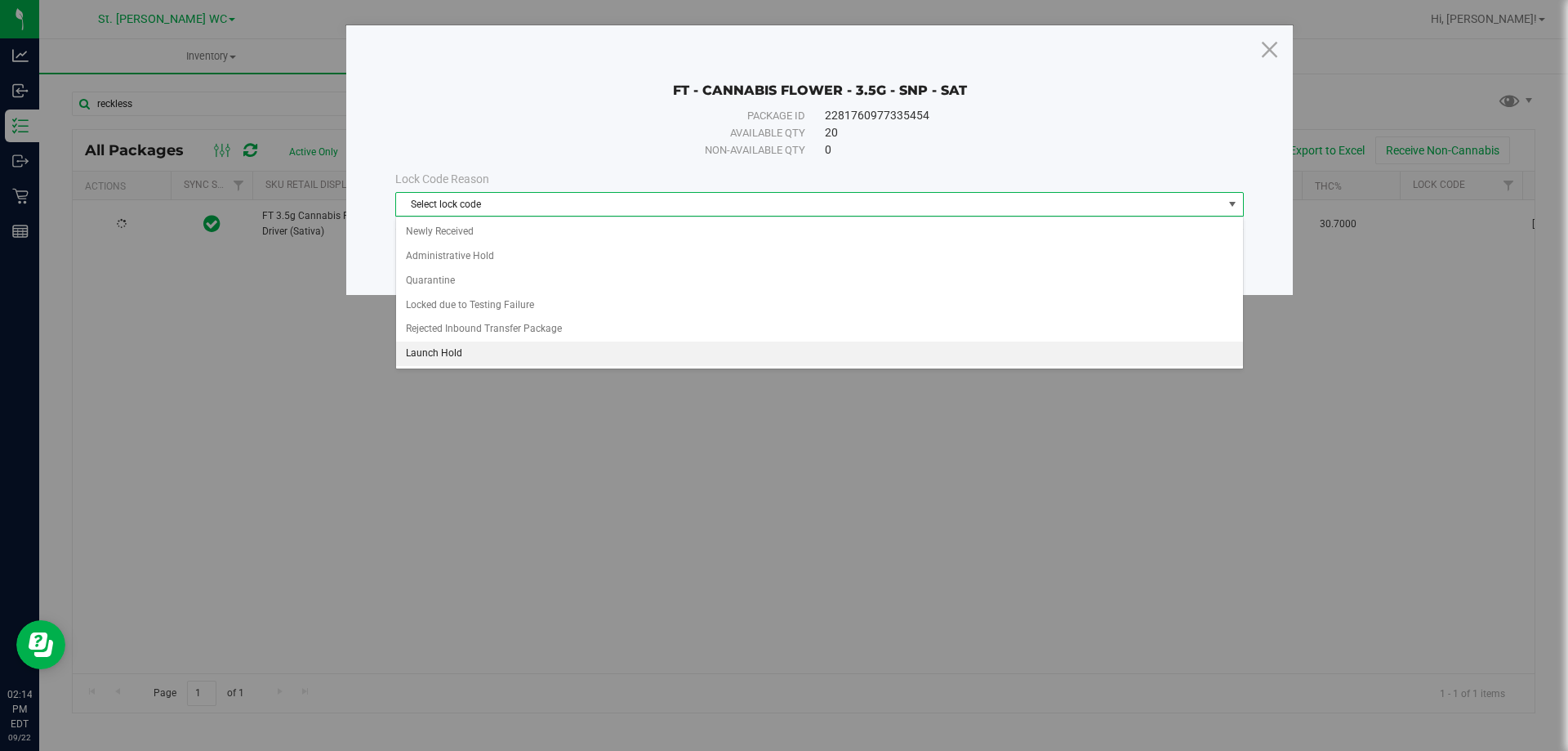
click at [645, 355] on li "Launch Hold" at bounding box center [819, 353] width 846 height 24
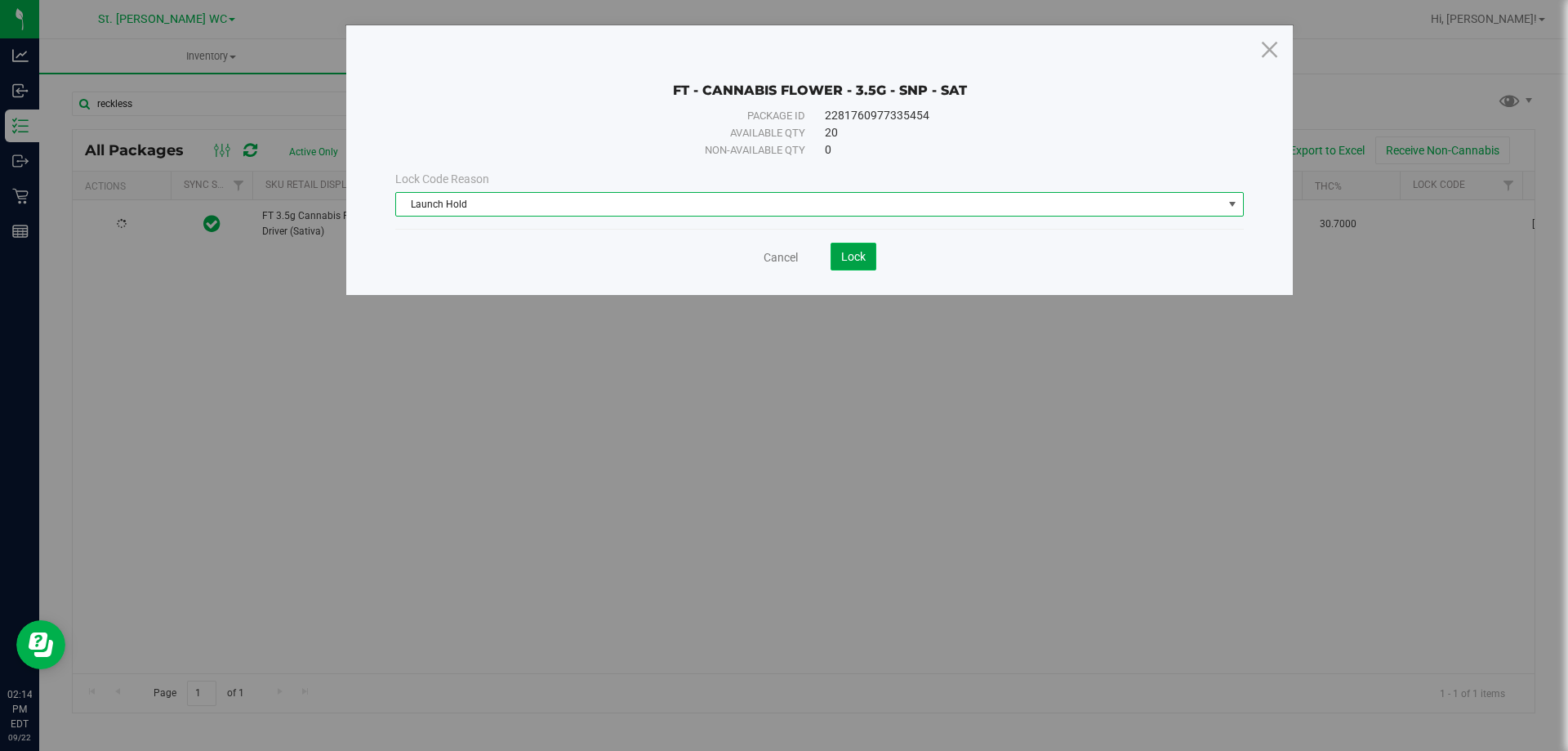
click at [836, 268] on button "Lock" at bounding box center [853, 257] width 46 height 28
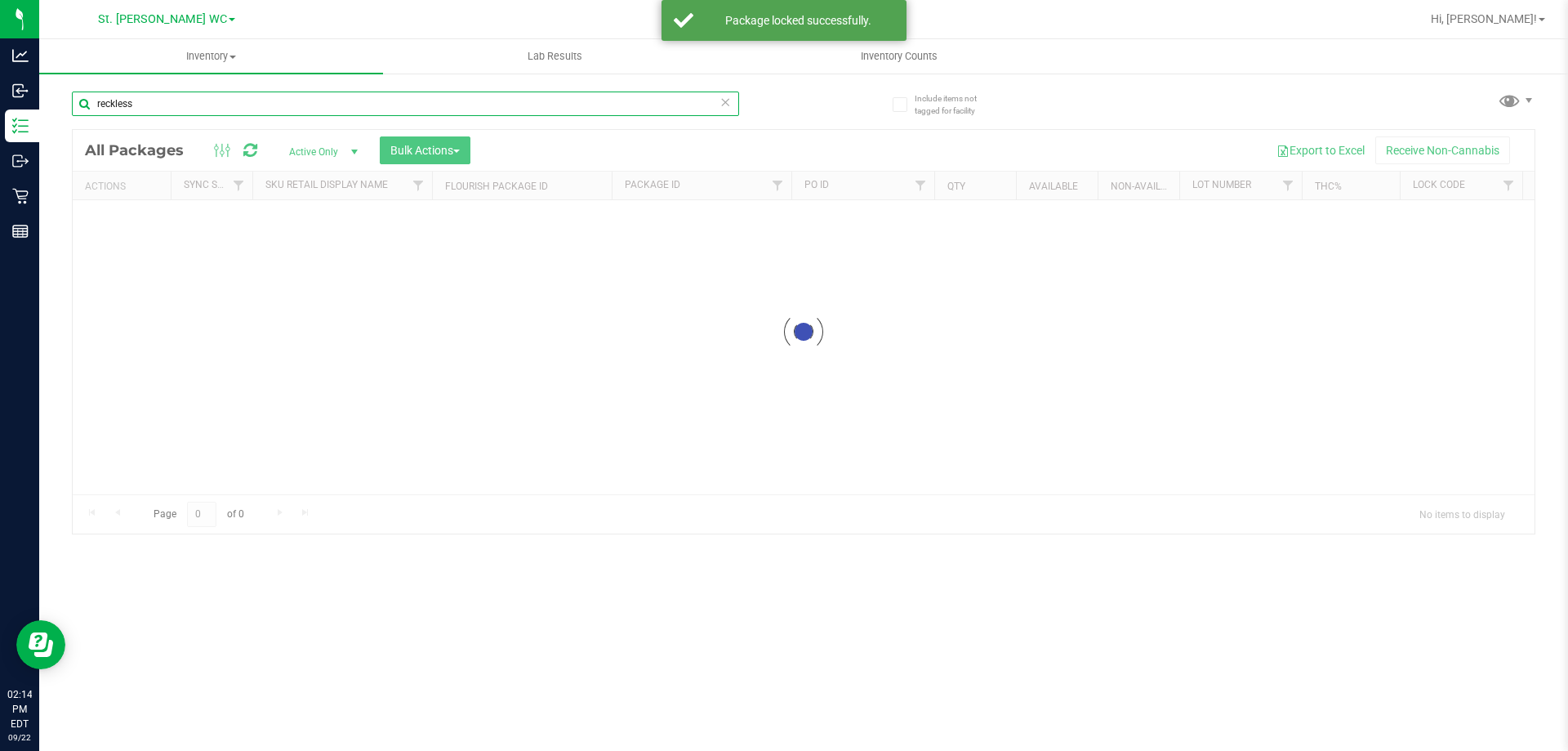
click at [241, 114] on input "reckless" at bounding box center [405, 103] width 667 height 24
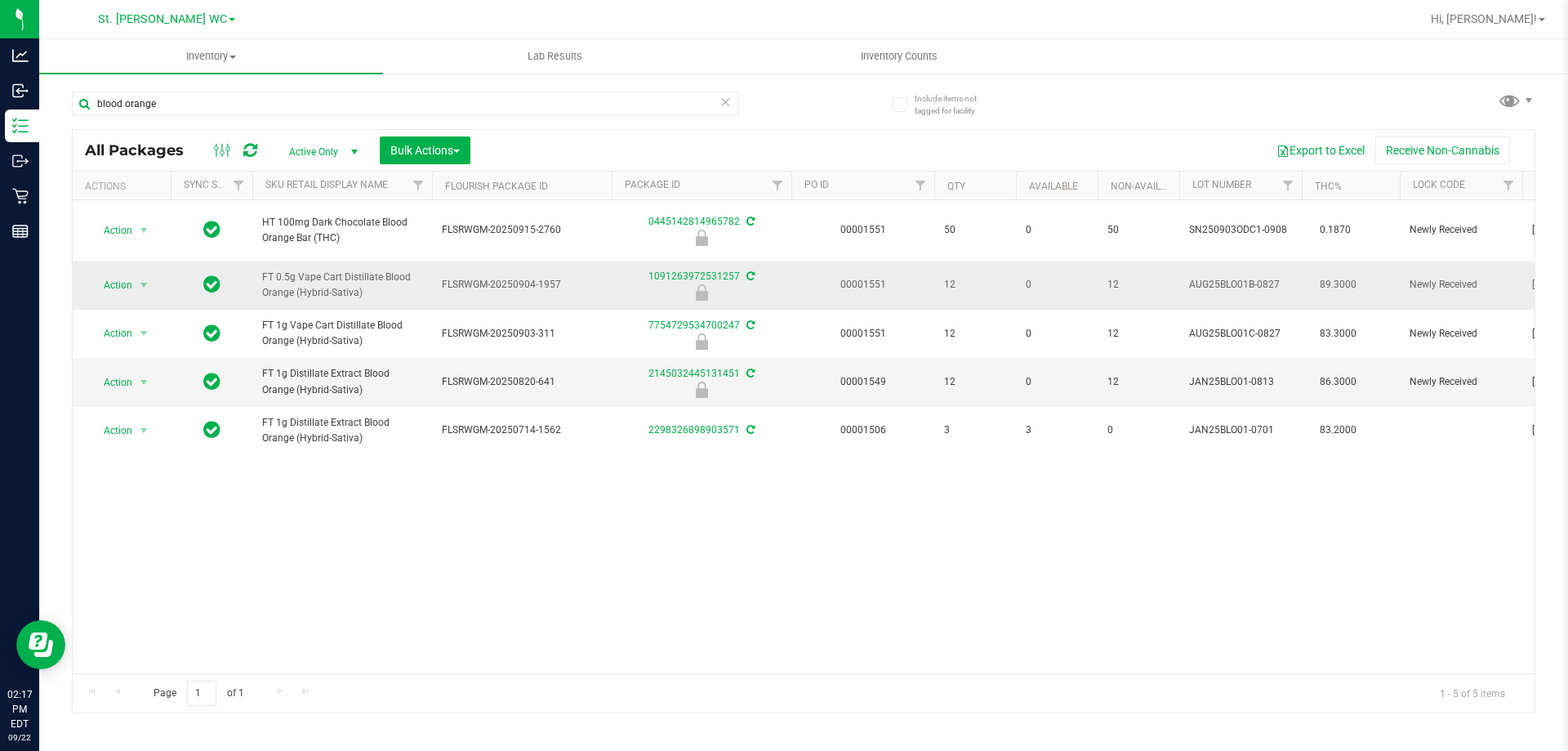
click at [373, 282] on span "FT 0.5g Vape Cart Distillate Blood Orange (Hybrid-Sativa)" at bounding box center [342, 285] width 160 height 31
copy tr "FT 0.5g Vape Cart Distillate Blood Orange (Hybrid-Sativa)"
click at [329, 109] on input "blood orange" at bounding box center [405, 103] width 667 height 24
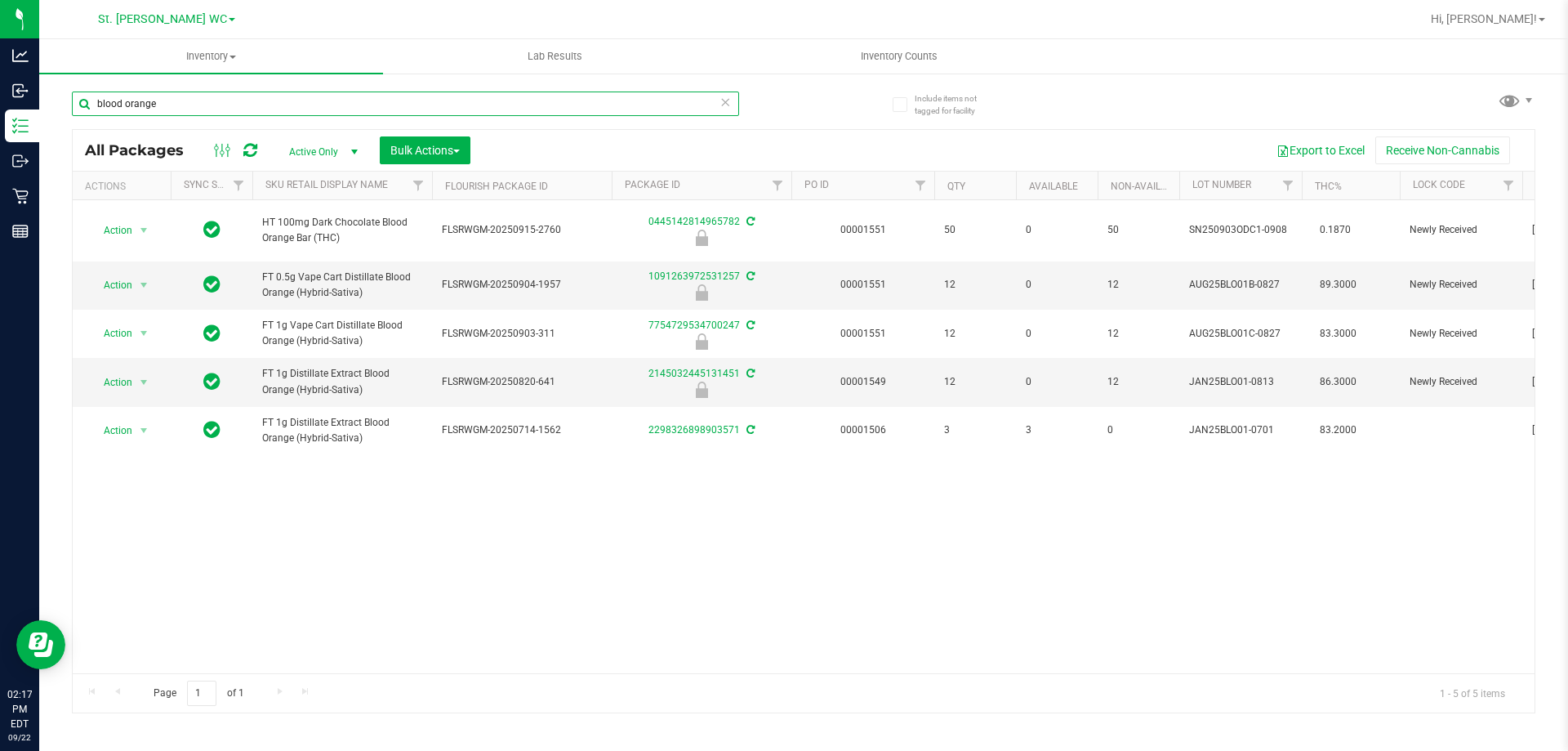
click at [329, 109] on input "blood orange" at bounding box center [405, 103] width 667 height 24
paste input "FT 0.5g Vape Cart Distillate Blood Orange (Hybrid-Sativa)"
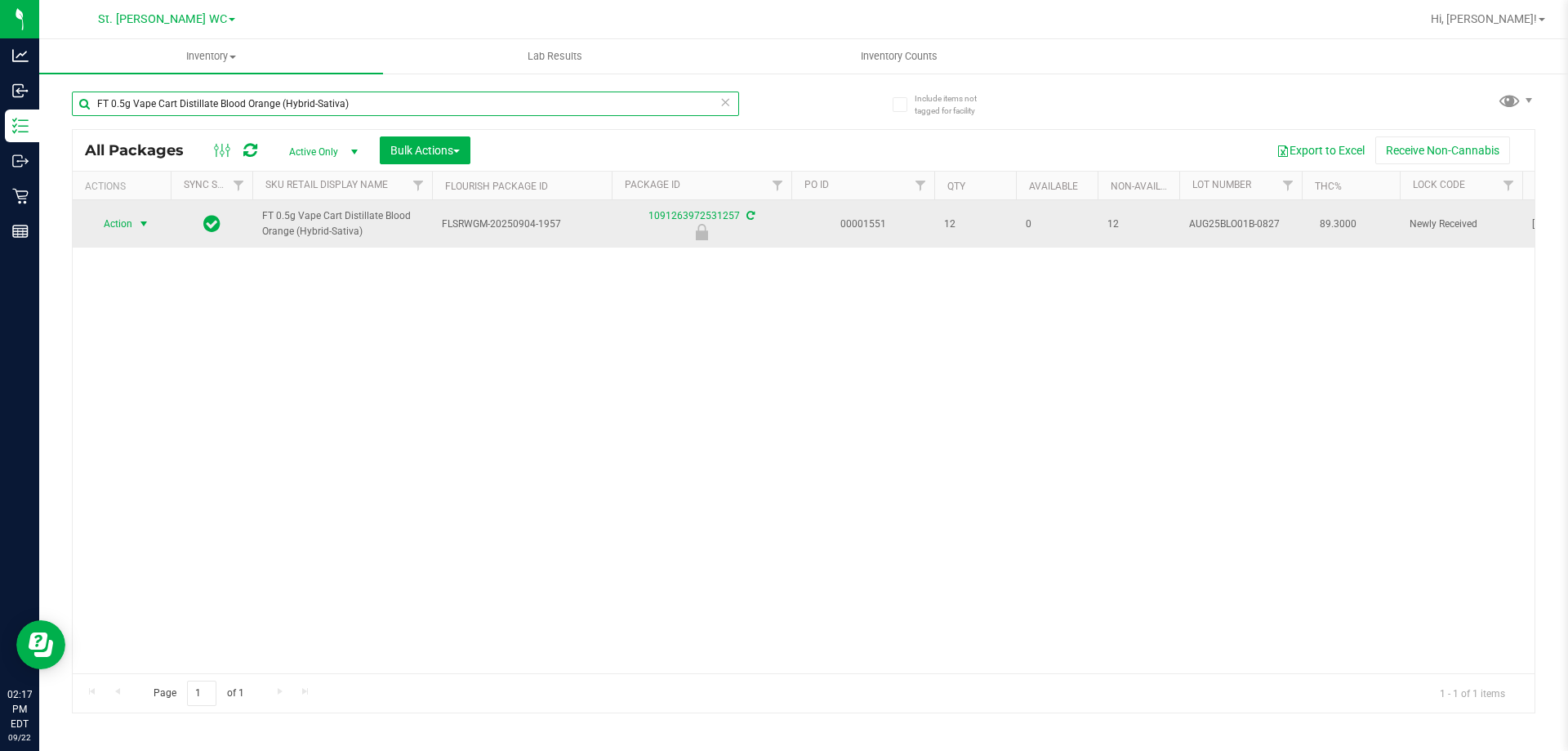
type input "FT 0.5g Vape Cart Distillate Blood Orange (Hybrid-Sativa)"
click at [97, 222] on span "Action" at bounding box center [111, 224] width 44 height 23
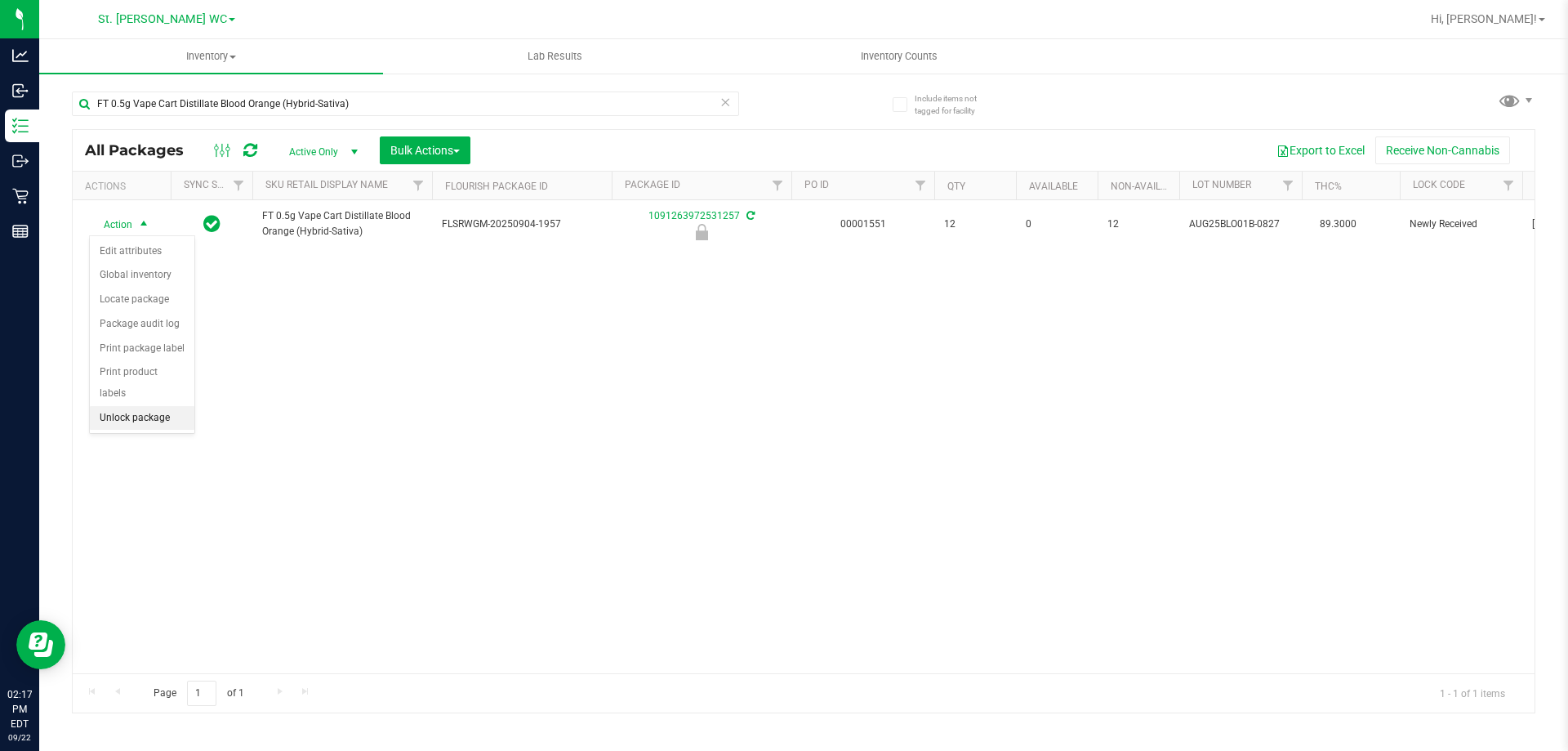
click at [134, 406] on li "Unlock package" at bounding box center [142, 418] width 104 height 24
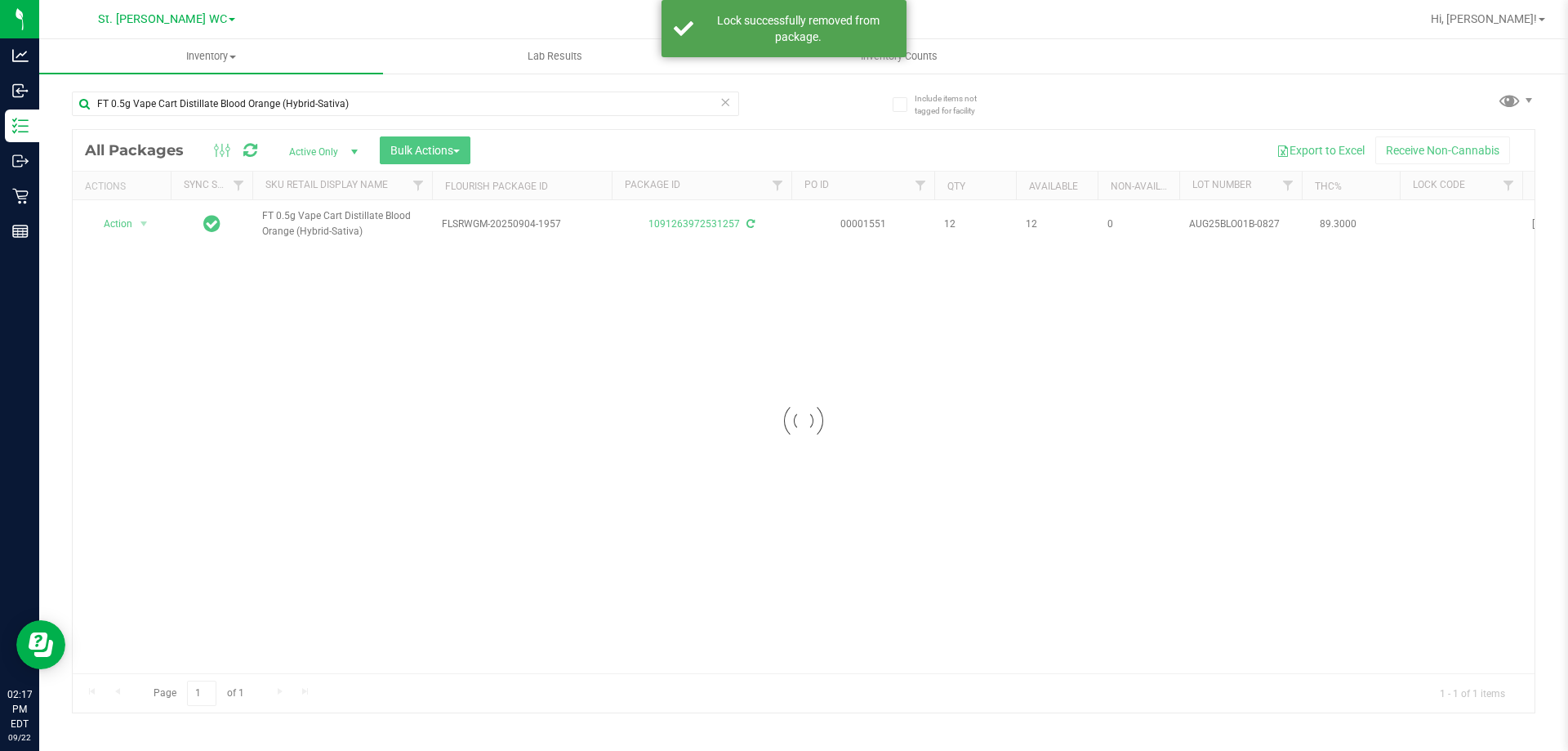
click at [132, 223] on div at bounding box center [803, 421] width 1462 height 583
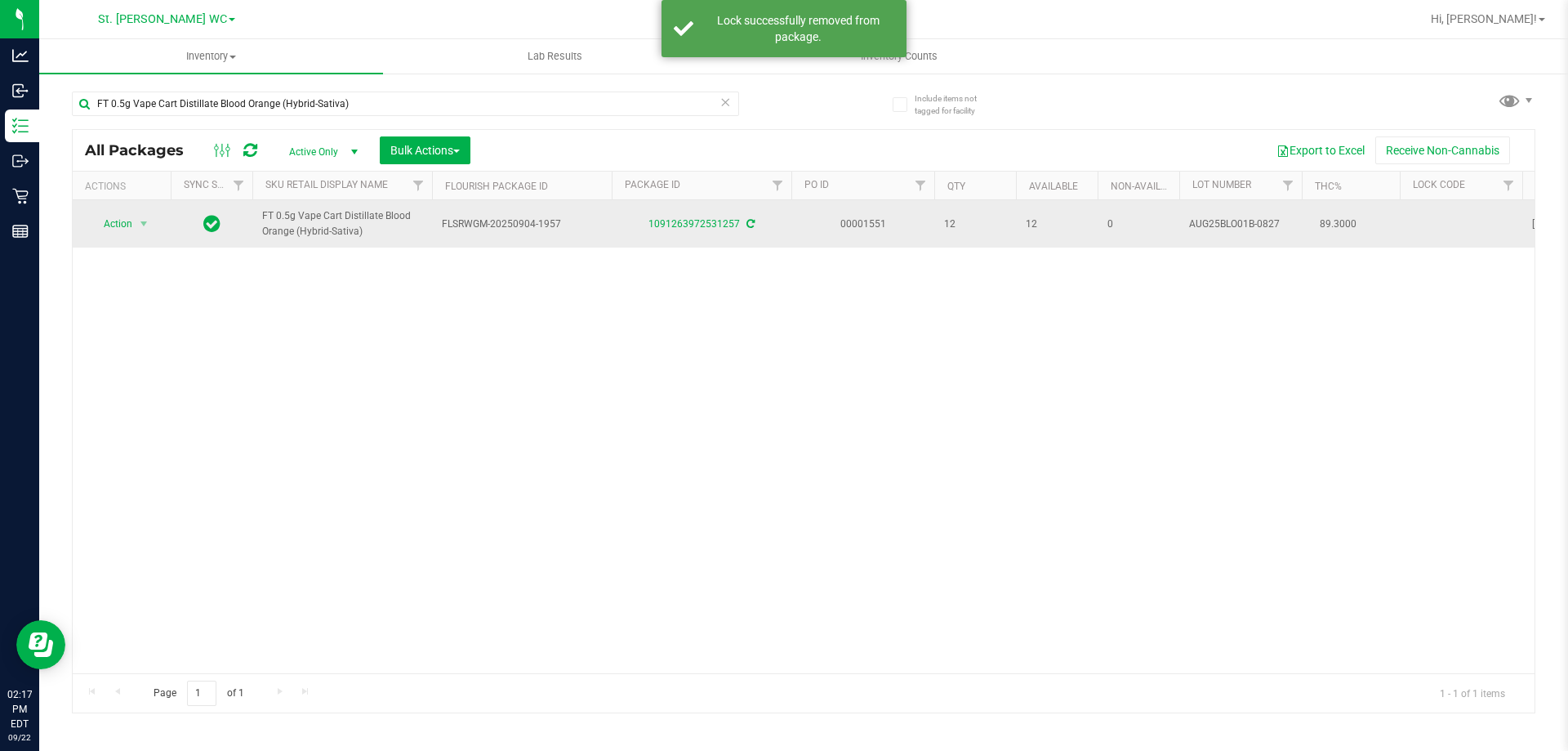
click at [132, 222] on span "Action" at bounding box center [111, 224] width 44 height 23
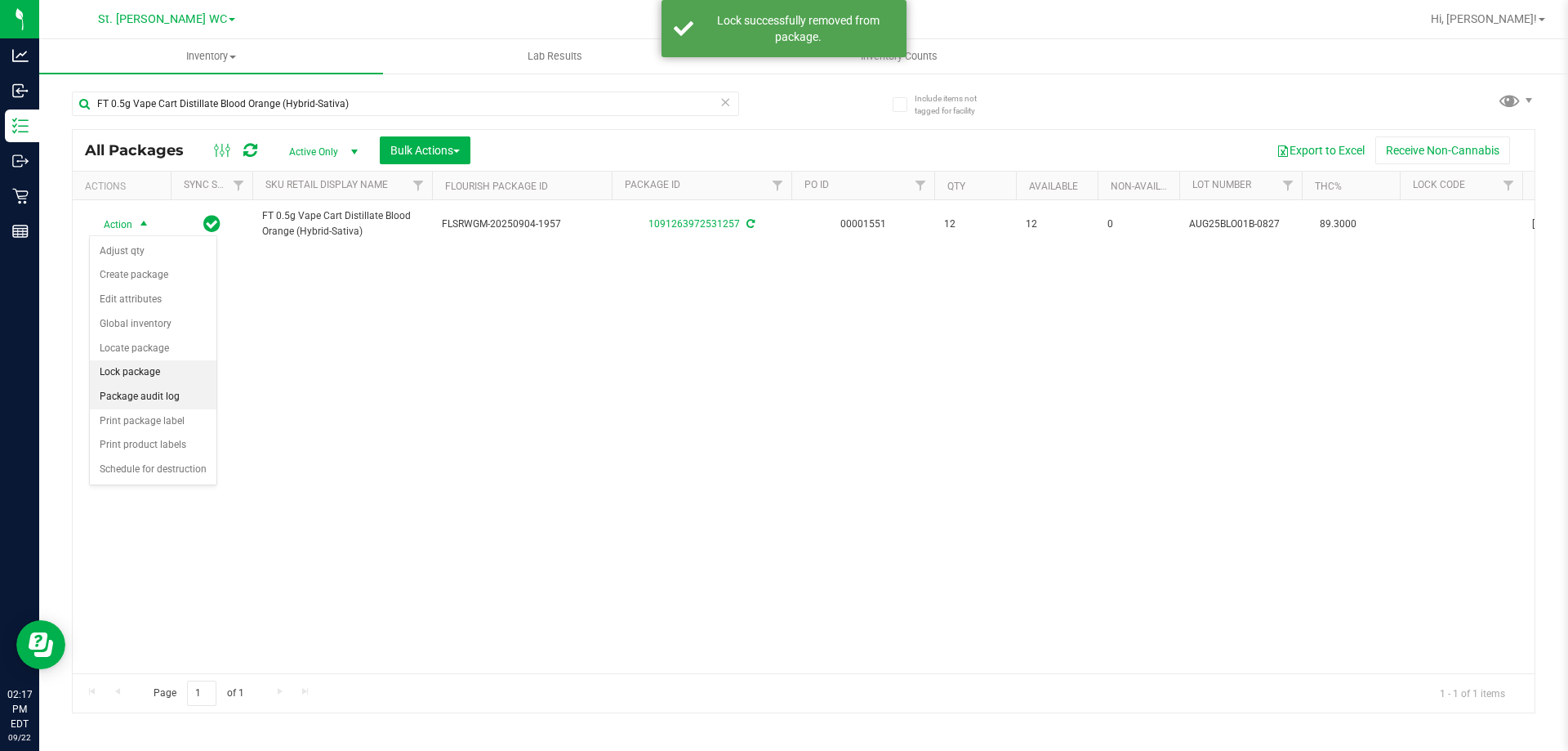
click at [132, 372] on li "Lock package" at bounding box center [153, 372] width 127 height 24
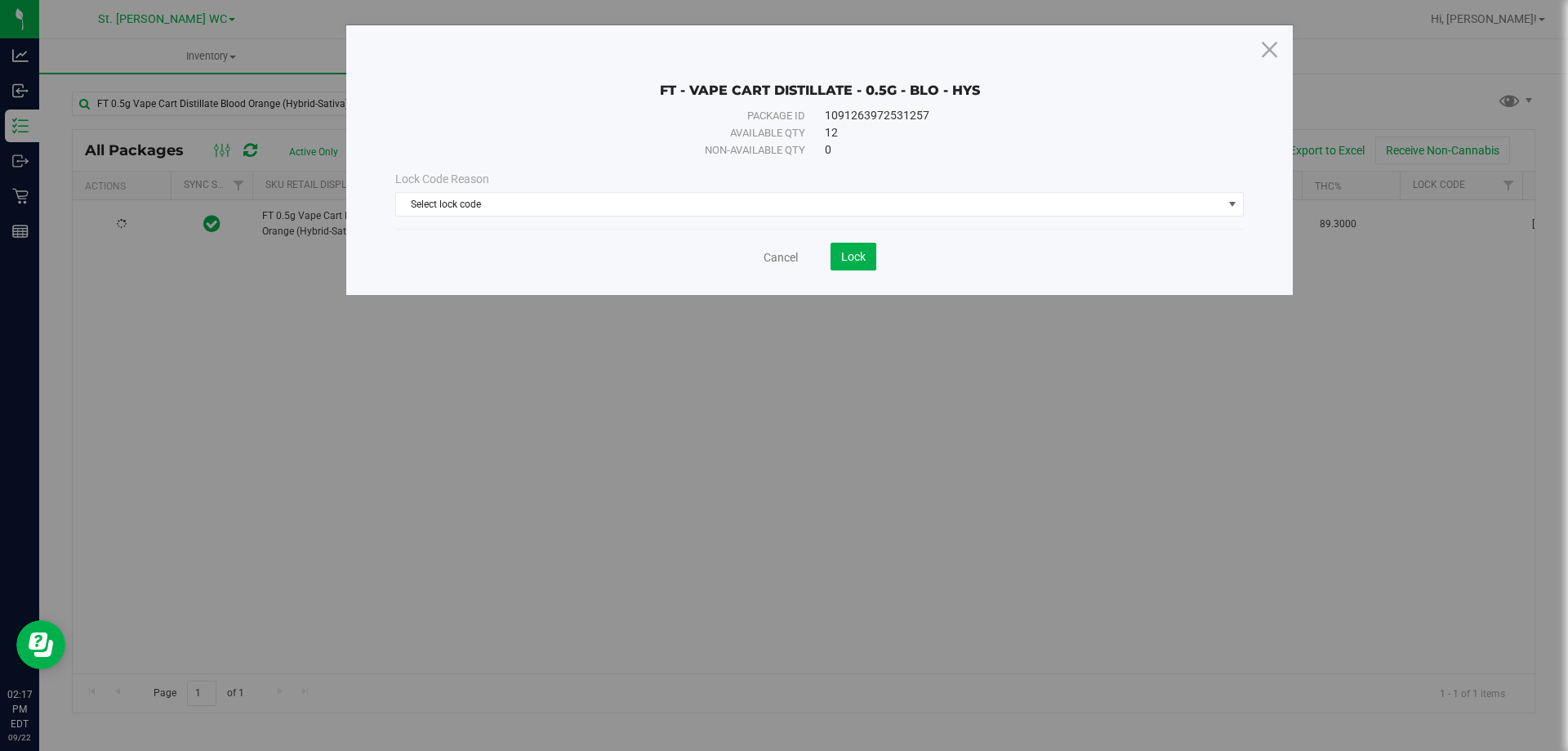
click at [602, 216] on div "Lock Code Reason Select lock code Select lock code Newly Received Administrativ…" at bounding box center [819, 194] width 873 height 70
click at [598, 206] on span "Select lock code" at bounding box center [810, 204] width 827 height 23
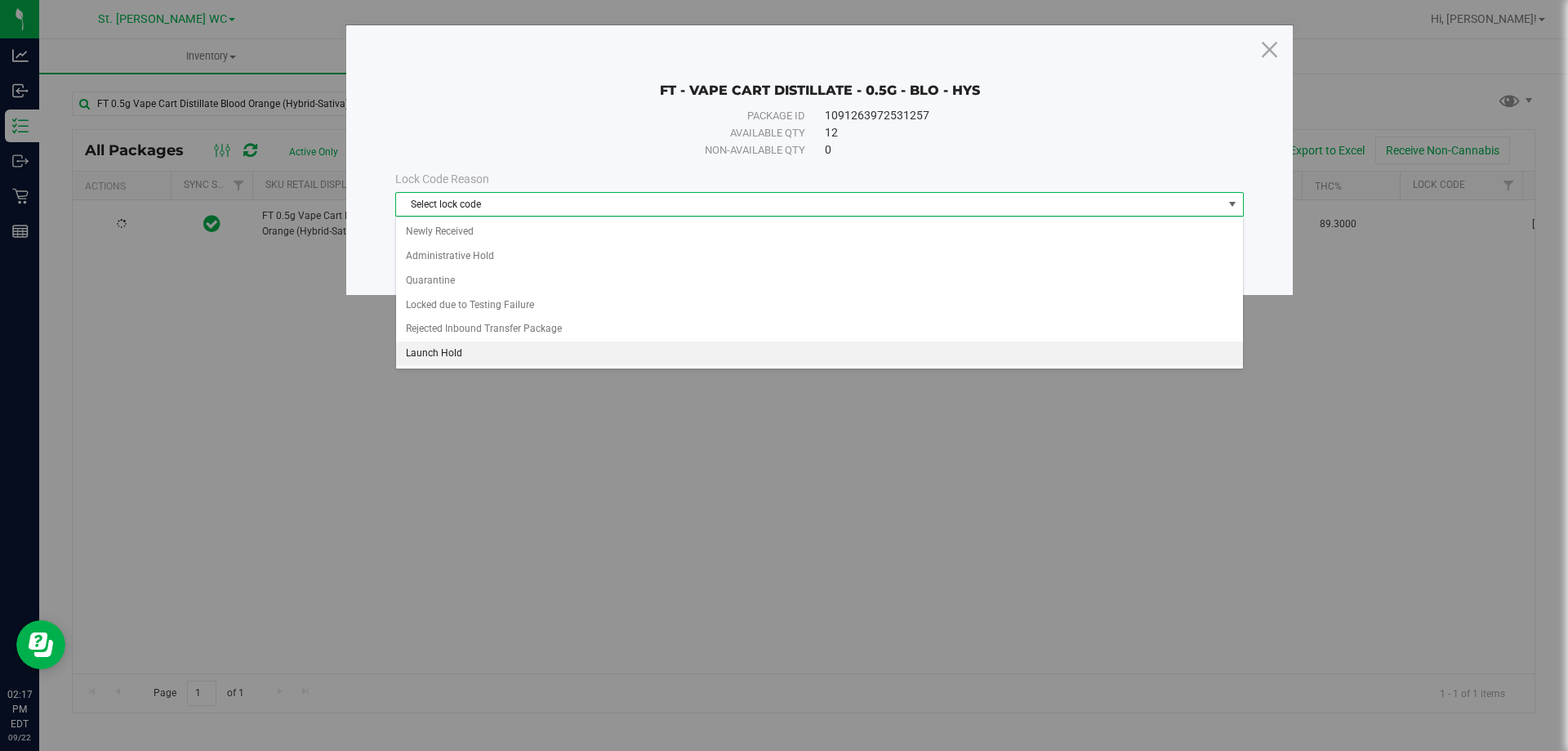
click at [554, 346] on li "Launch Hold" at bounding box center [819, 353] width 846 height 24
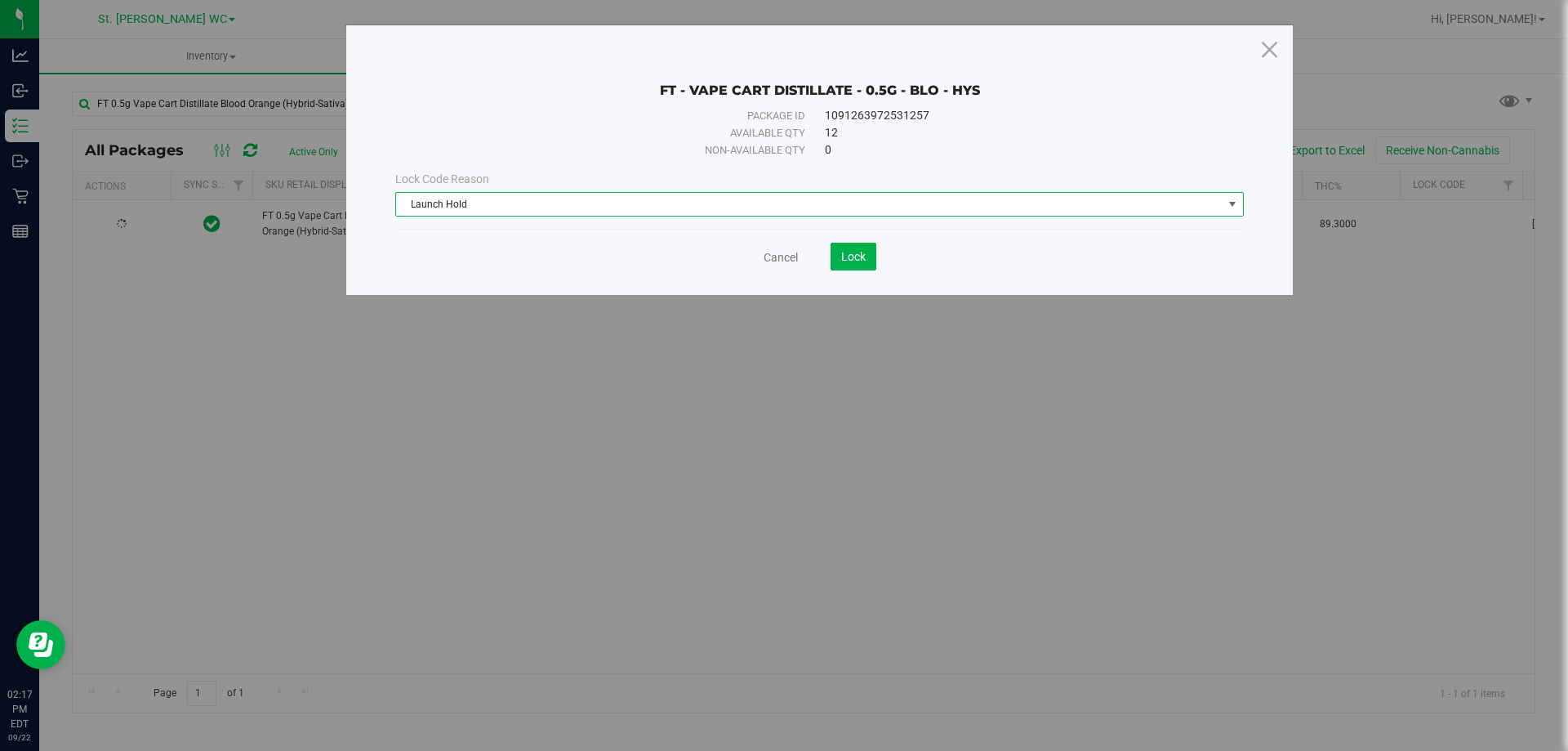
click at [855, 272] on div "FT - VAPE CART DISTILLATE - 0.5G - BLO - HYS Package ID 1091263972531257 Availa…" at bounding box center [819, 160] width 946 height 270
click at [856, 264] on button "Lock" at bounding box center [853, 257] width 46 height 28
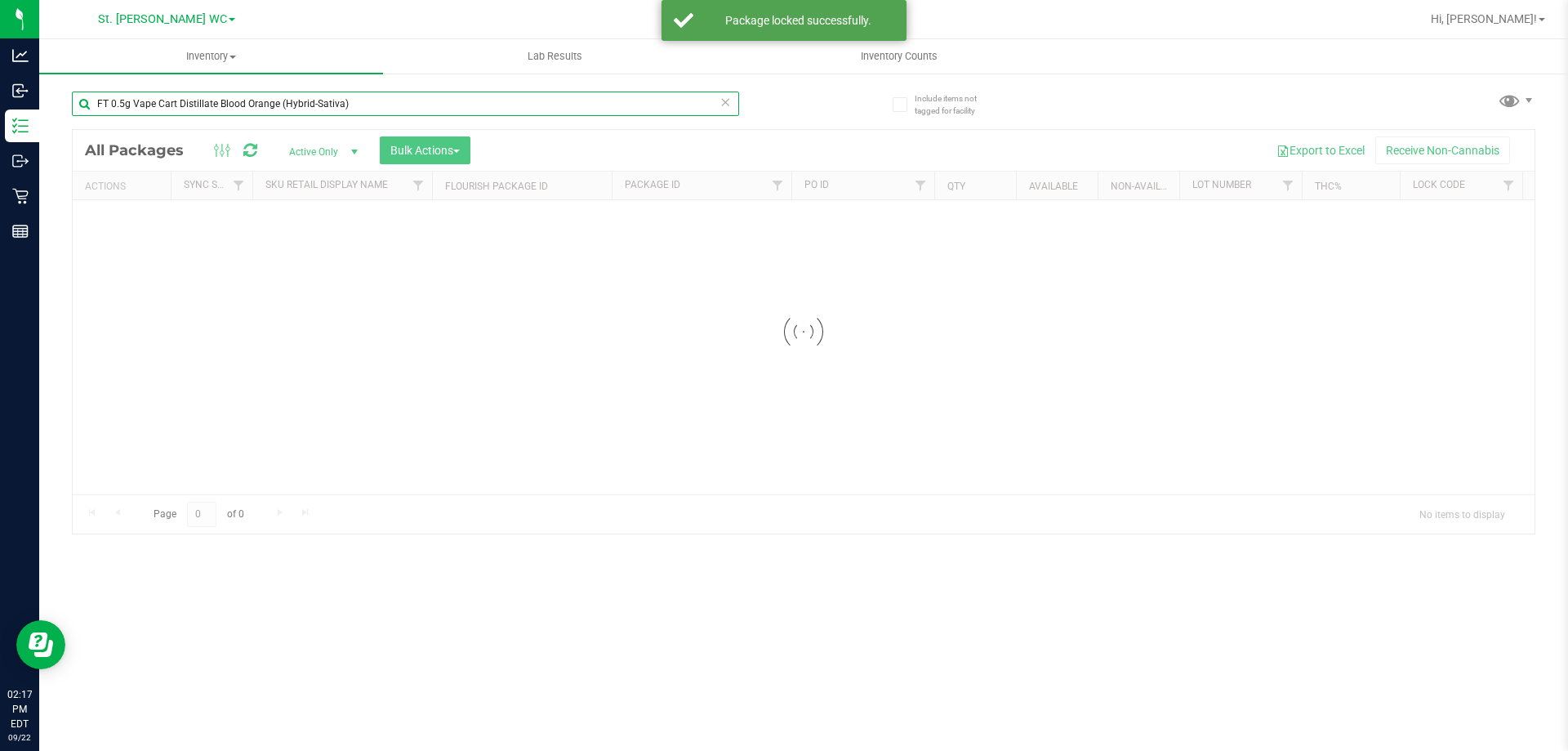
click at [290, 110] on input "FT 0.5g Vape Cart Distillate Blood Orange (Hybrid-Sativa)" at bounding box center [405, 103] width 667 height 24
click at [290, 110] on div "Inventory All packages All inventory Waste log Create inventory Lab Results Inv…" at bounding box center [803, 395] width 1529 height 712
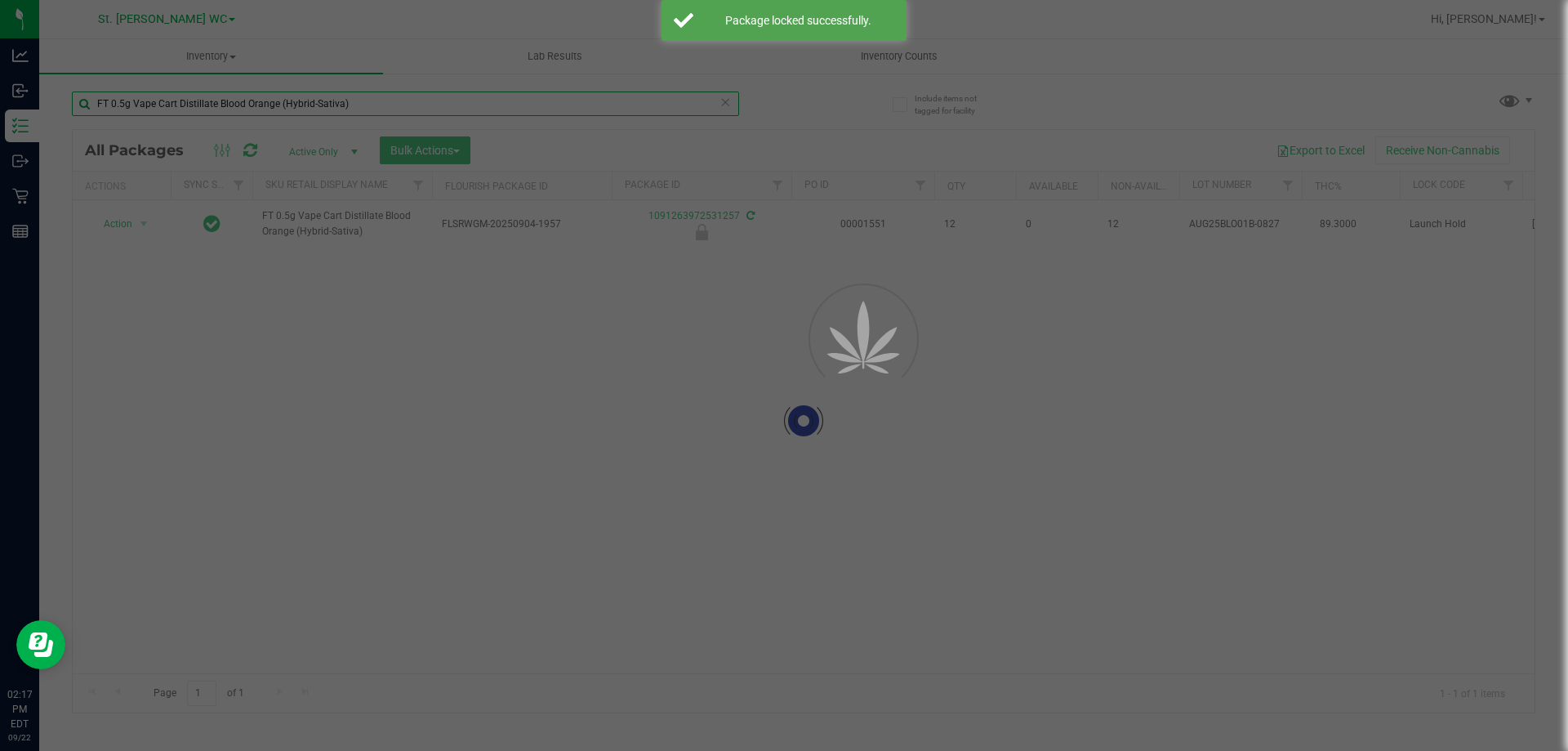
click at [290, 110] on input "FT 0.5g Vape Cart Distillate Blood Orange (Hybrid-Sativa)" at bounding box center [405, 103] width 667 height 24
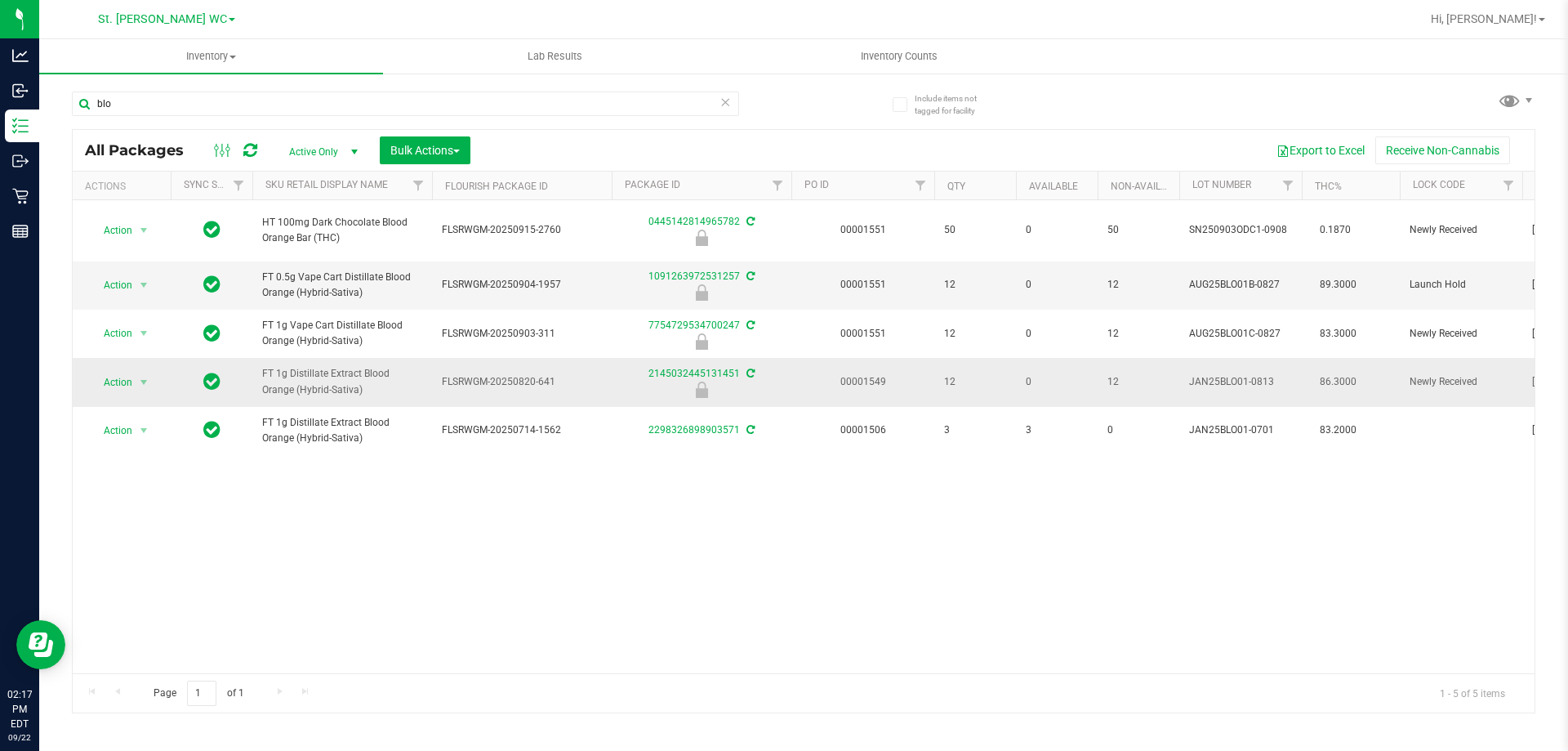
click at [298, 383] on span "FT 1g Distillate Extract Blood Orange (Hybrid-Sativa)" at bounding box center [342, 381] width 160 height 31
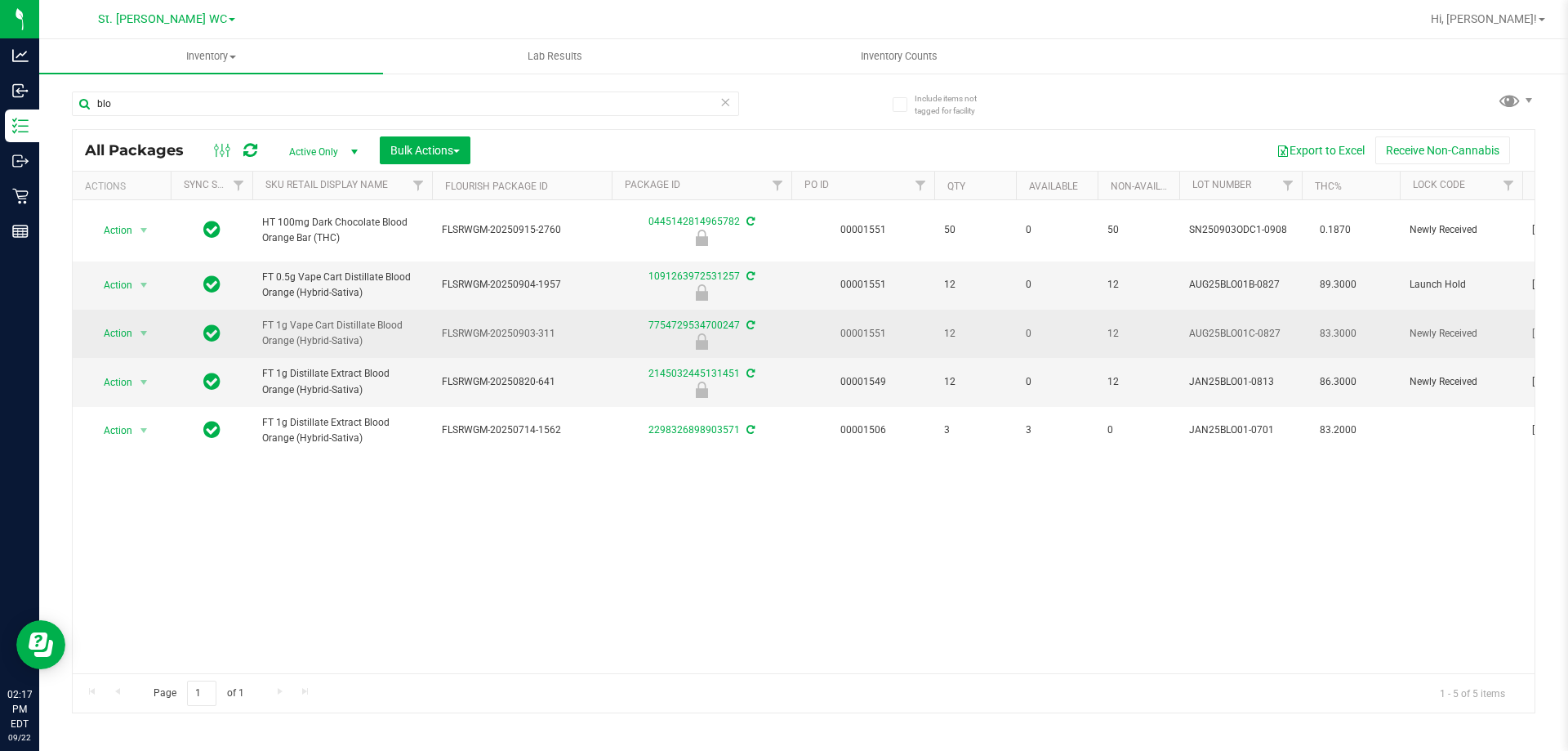
click at [314, 335] on span "FT 1g Vape Cart Distillate Blood Orange (Hybrid-Sativa)" at bounding box center [342, 333] width 160 height 31
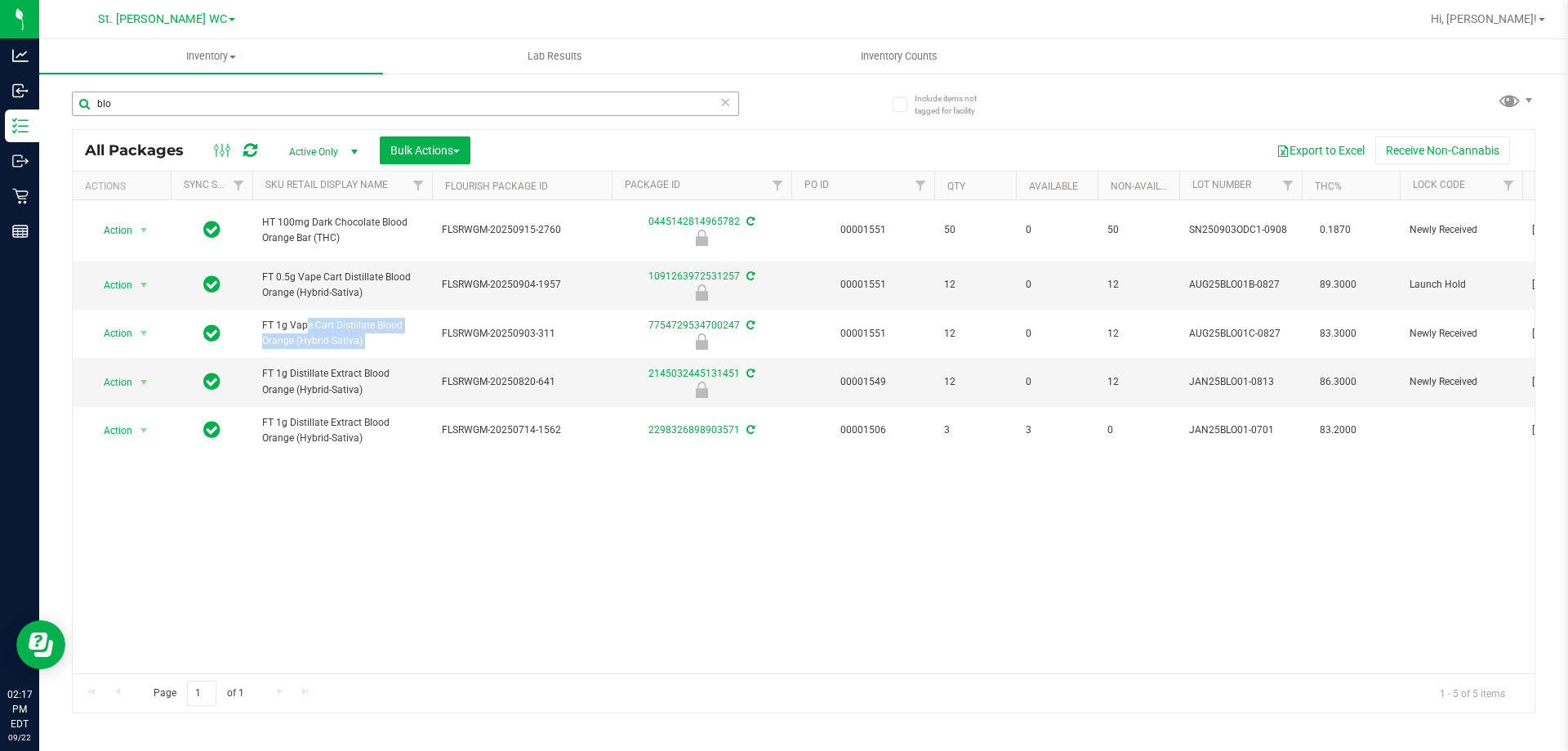
copy tr "FT 1g Vape Cart Distillate Blood Orange (Hybrid-Sativa)"
click at [266, 102] on input "blo" at bounding box center [405, 103] width 667 height 24
paste input "FT 1g Vape Cart Distillate Blood Orange (Hybrid-Sativa)"
click at [266, 102] on input "FT 1g Vape Cart Distillate Blood Orange (Hybrid-Sativa)" at bounding box center [405, 103] width 667 height 24
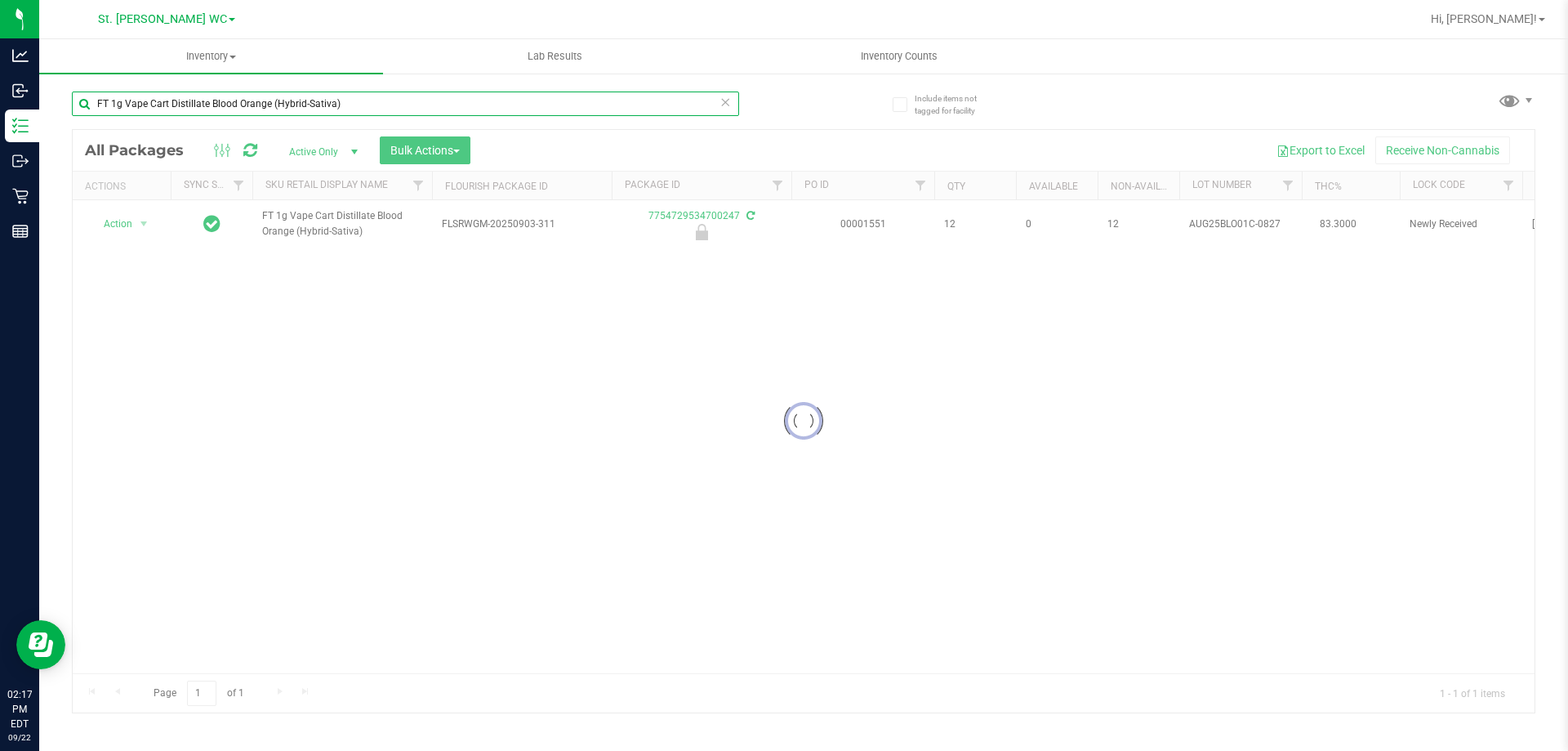
type input "FT 1g Vape Cart Distillate Blood Orange (Hybrid-Sativa)"
click at [303, 227] on div at bounding box center [803, 421] width 1462 height 583
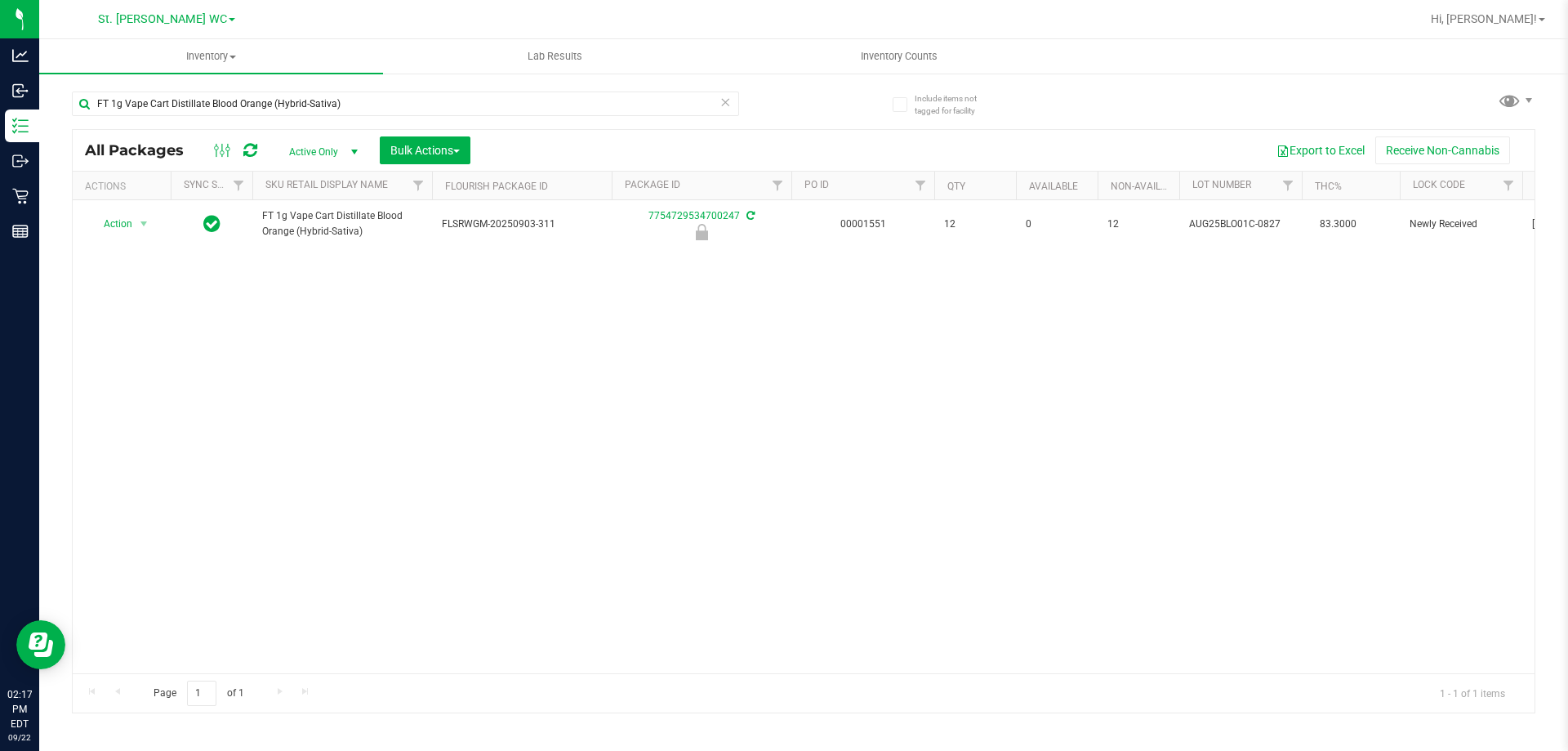
click at [303, 227] on span "FT 1g Vape Cart Distillate Blood Orange (Hybrid-Sativa)" at bounding box center [342, 224] width 160 height 31
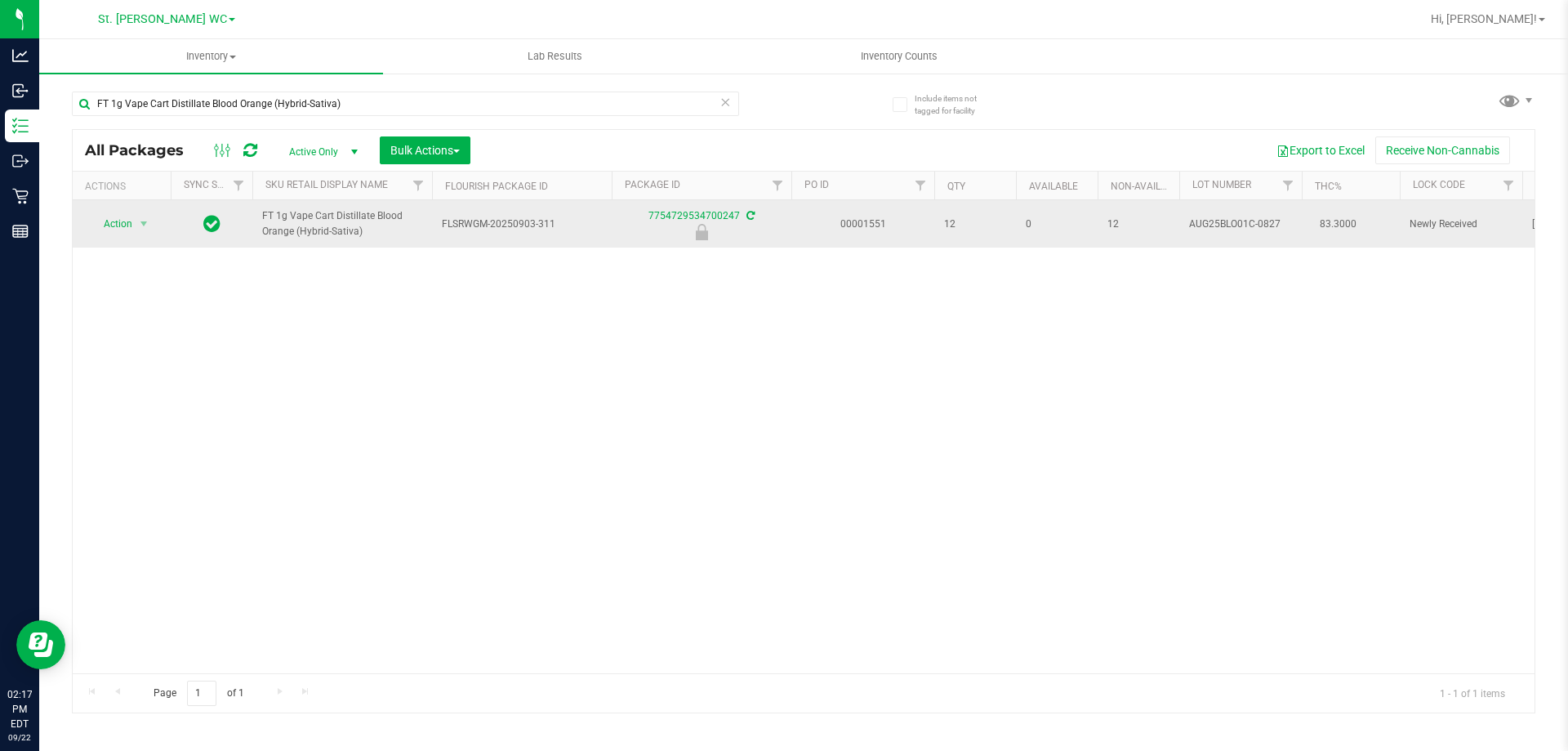
click at [132, 223] on span "Action" at bounding box center [111, 224] width 44 height 23
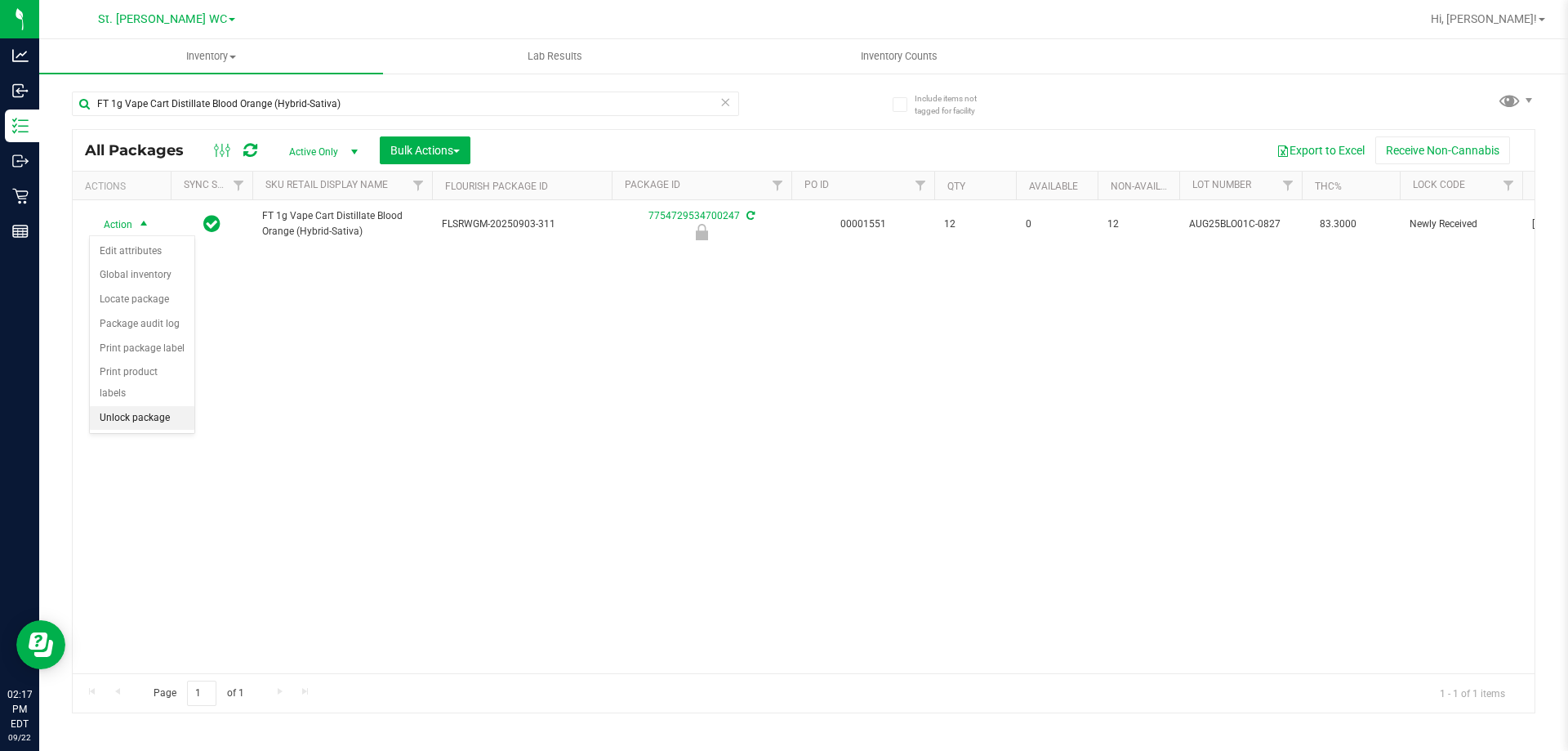
click at [137, 406] on li "Unlock package" at bounding box center [142, 418] width 104 height 24
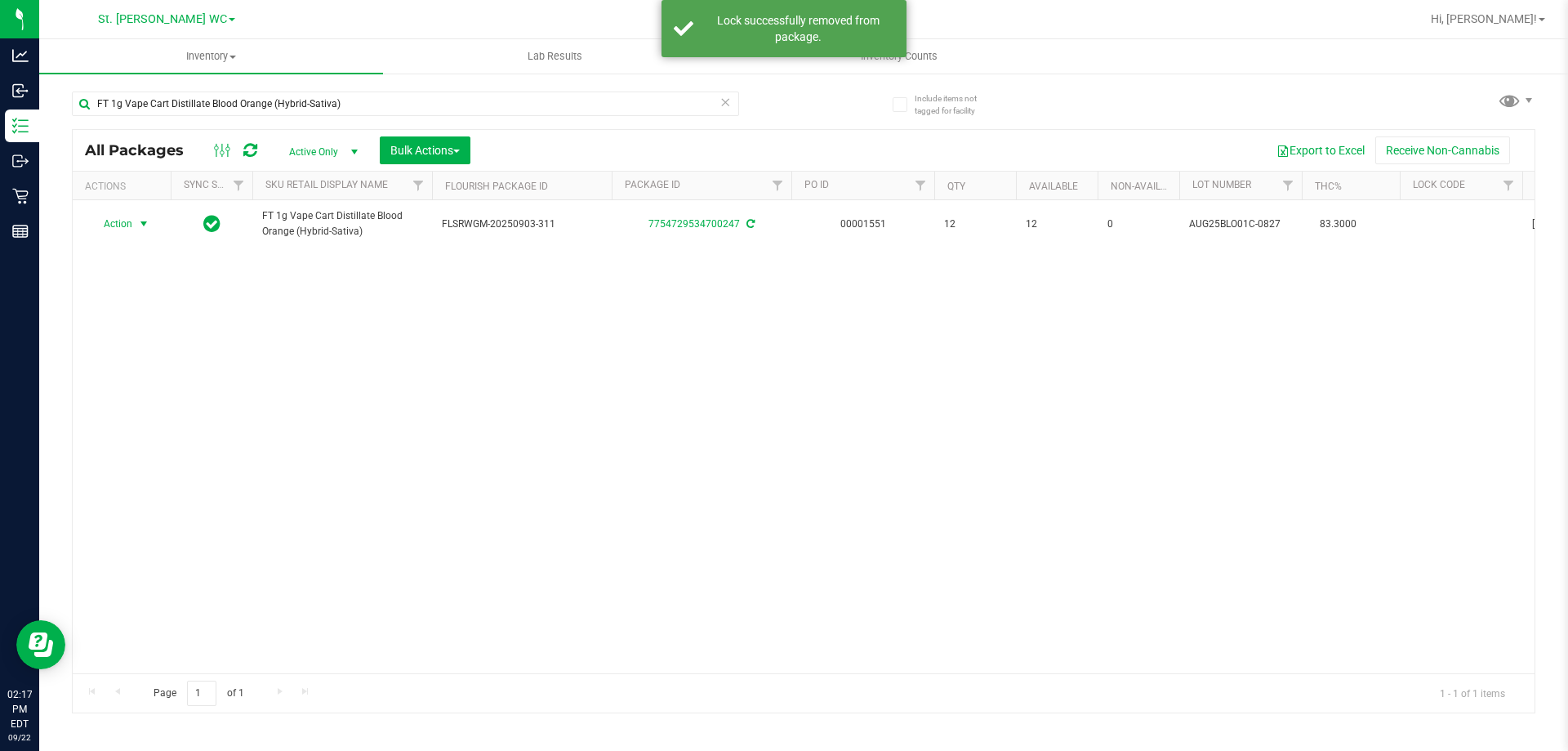
click at [130, 226] on span "Action" at bounding box center [111, 224] width 44 height 23
click at [128, 363] on li "Lock package" at bounding box center [153, 372] width 127 height 24
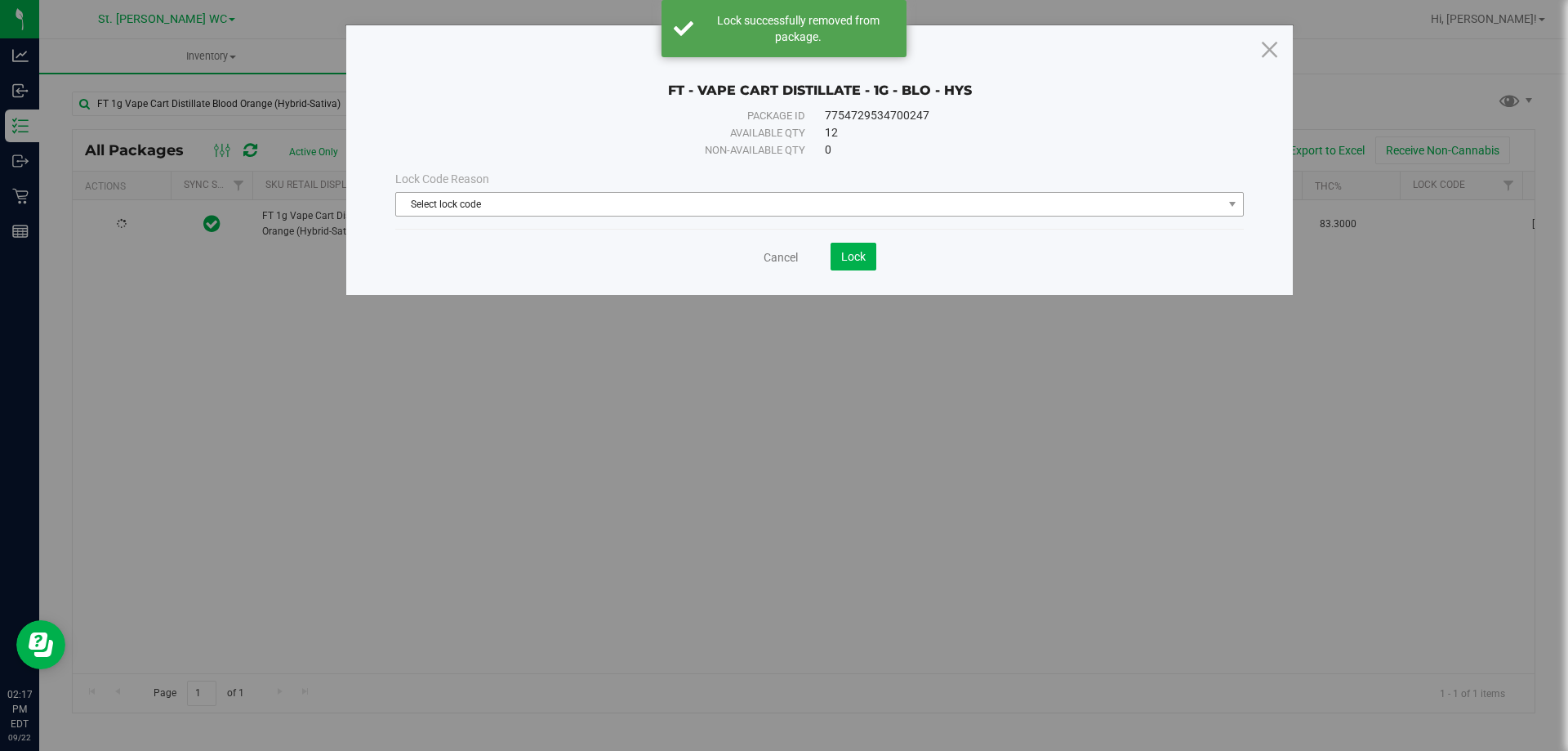
click at [459, 208] on span "Select lock code" at bounding box center [810, 204] width 827 height 23
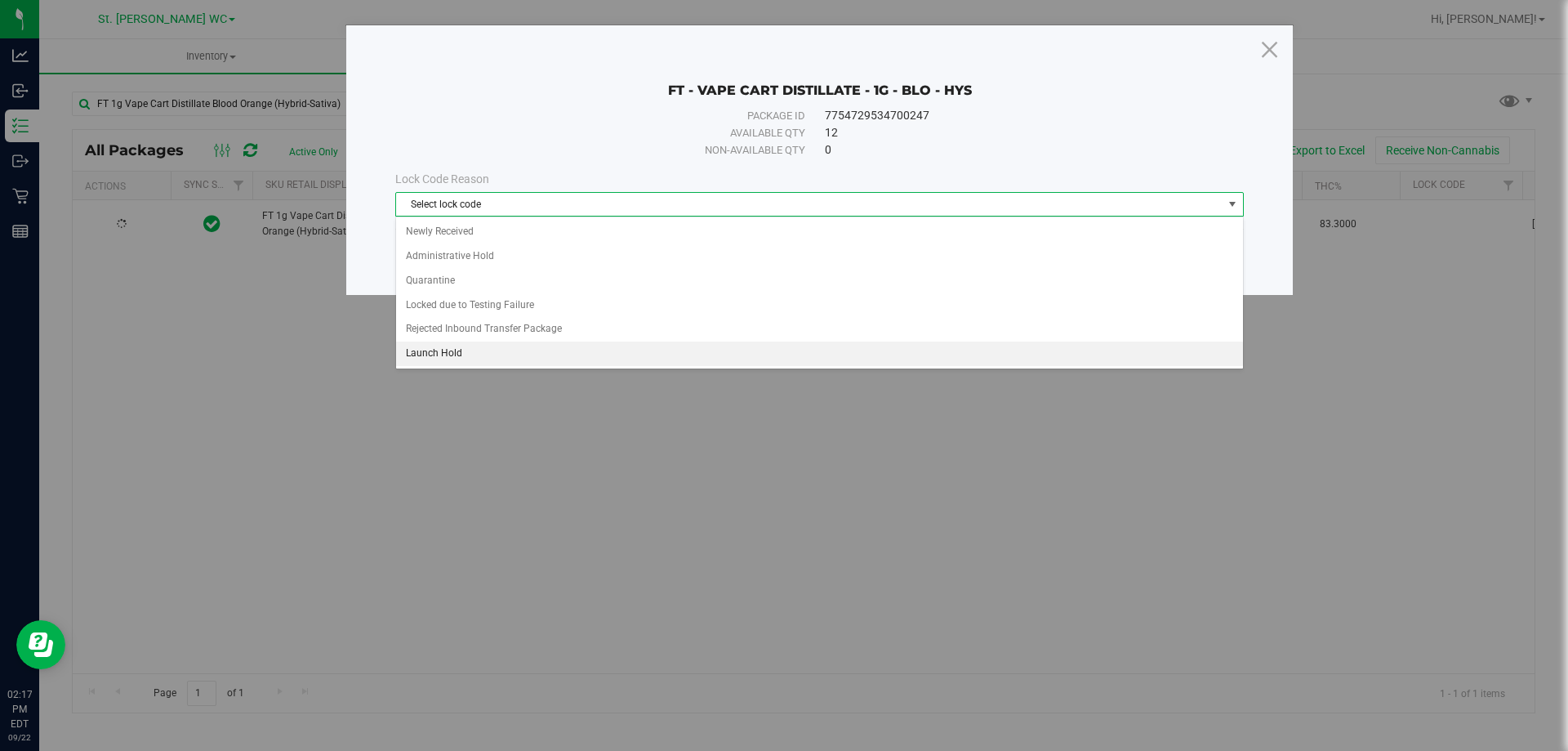
click at [457, 353] on li "Launch Hold" at bounding box center [819, 353] width 846 height 24
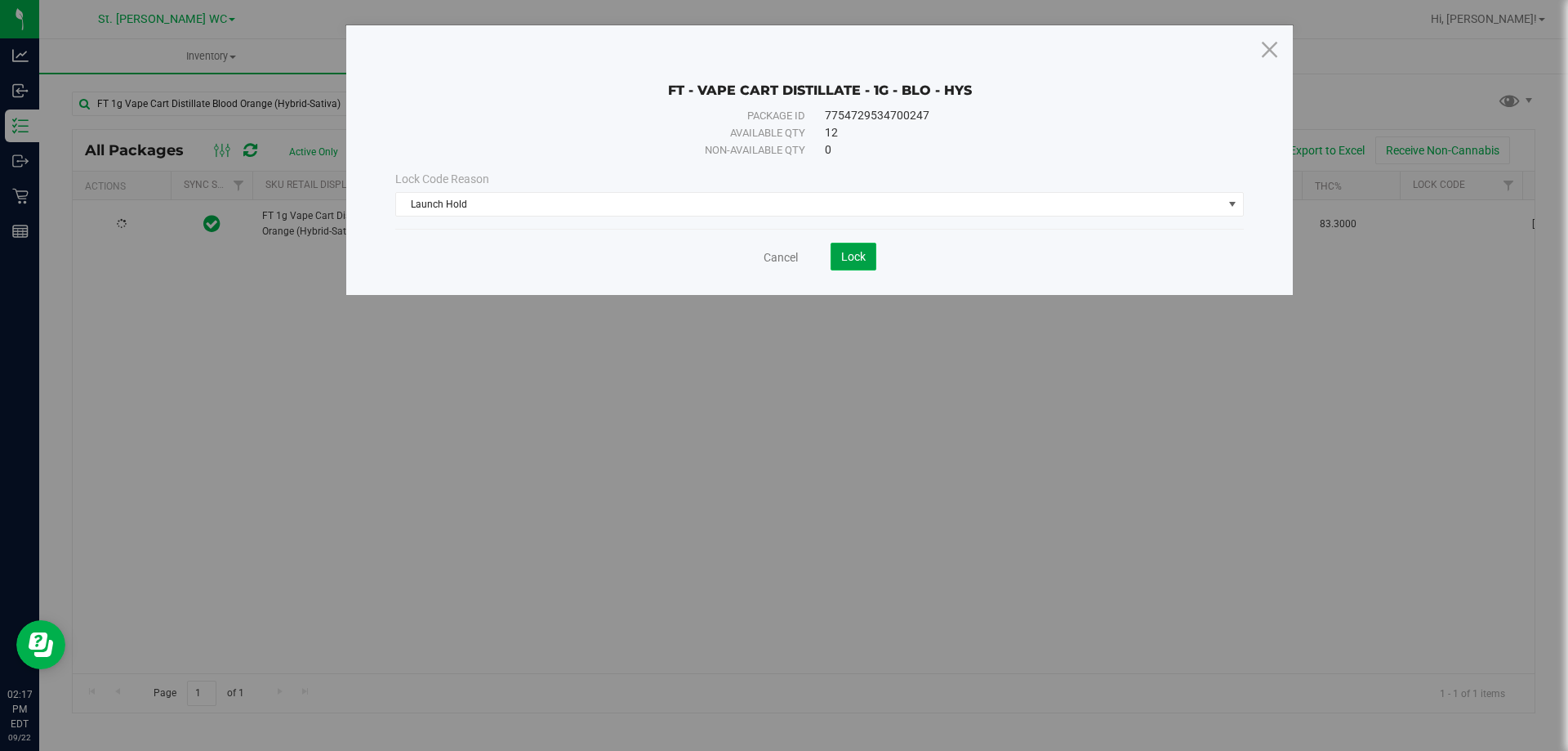
click at [854, 261] on span "Lock" at bounding box center [853, 257] width 24 height 13
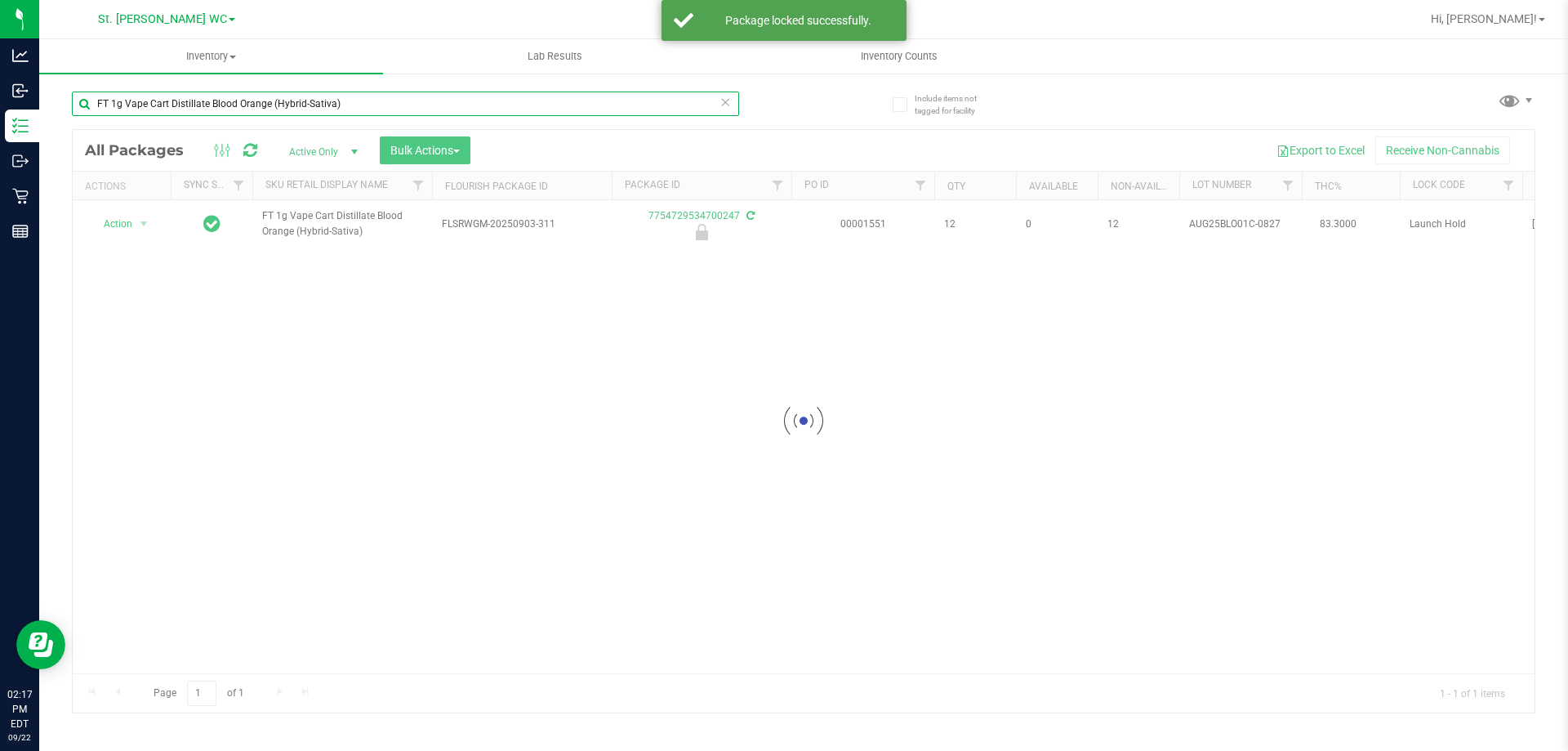
click at [309, 112] on input "FT 1g Vape Cart Distillate Blood Orange (Hybrid-Sativa)" at bounding box center [405, 103] width 667 height 24
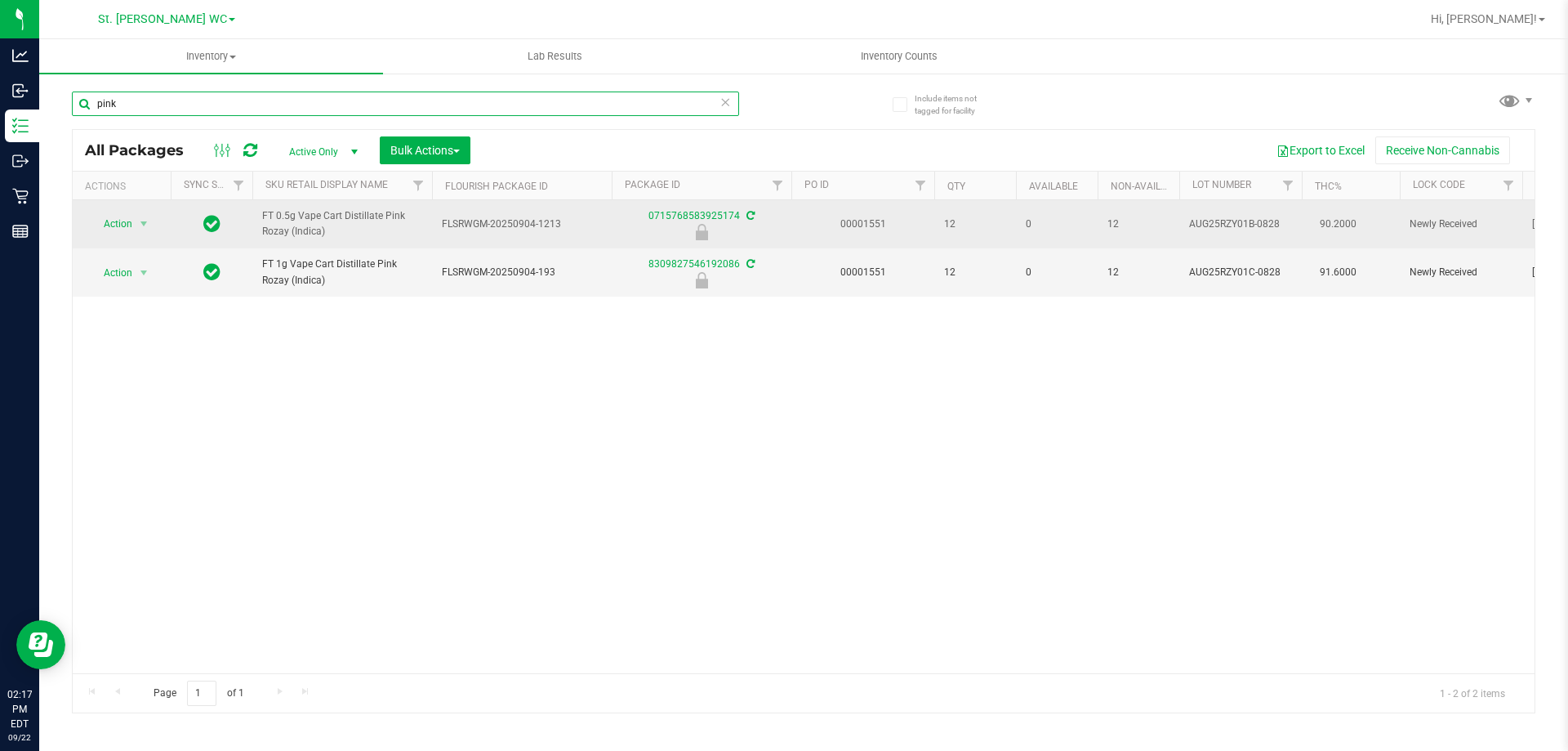
type input "pink"
click at [287, 228] on span "FT 0.5g Vape Cart Distillate Pink Rozay (Indica)" at bounding box center [342, 224] width 160 height 31
click at [115, 227] on span "Action" at bounding box center [111, 224] width 44 height 23
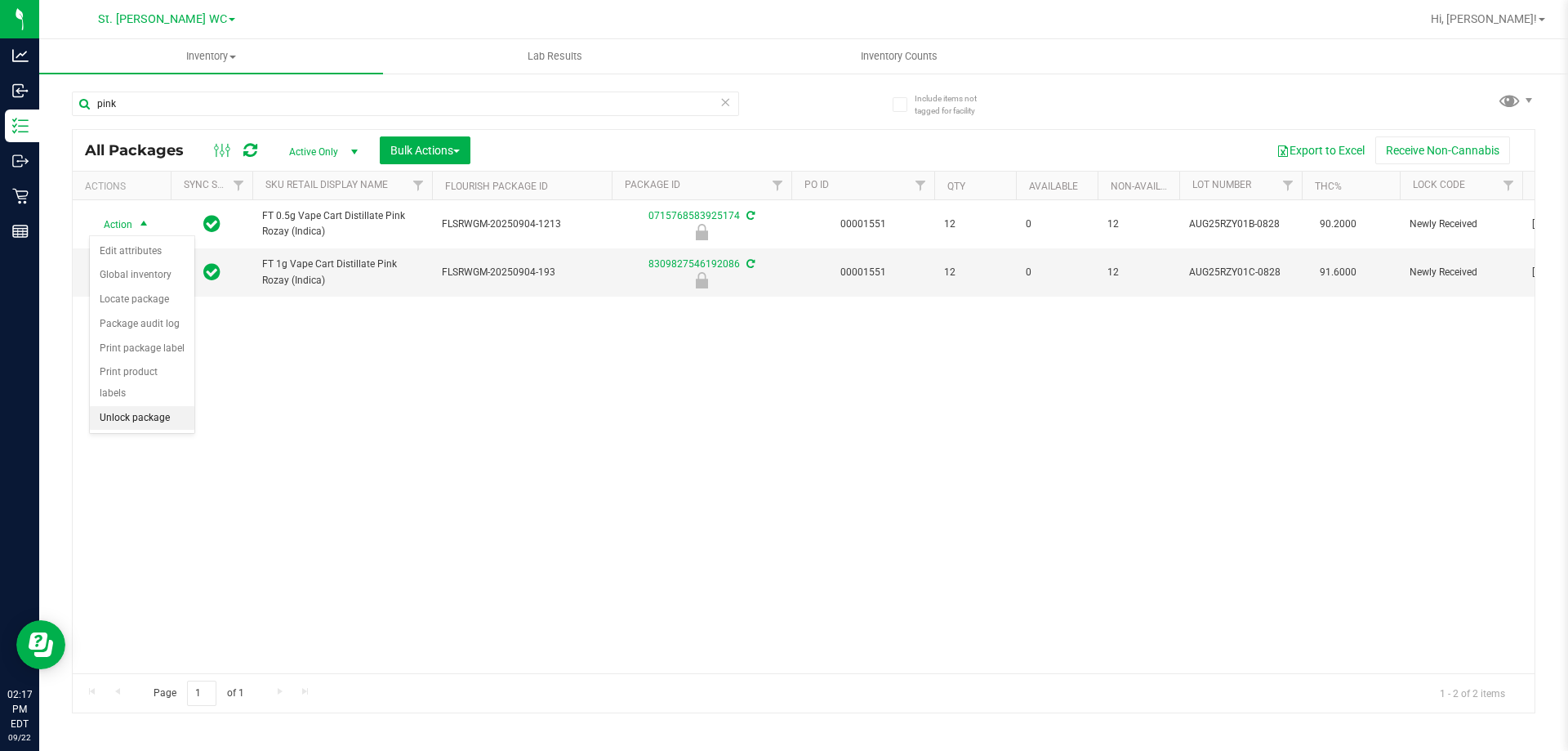
click at [125, 406] on li "Unlock package" at bounding box center [142, 418] width 104 height 24
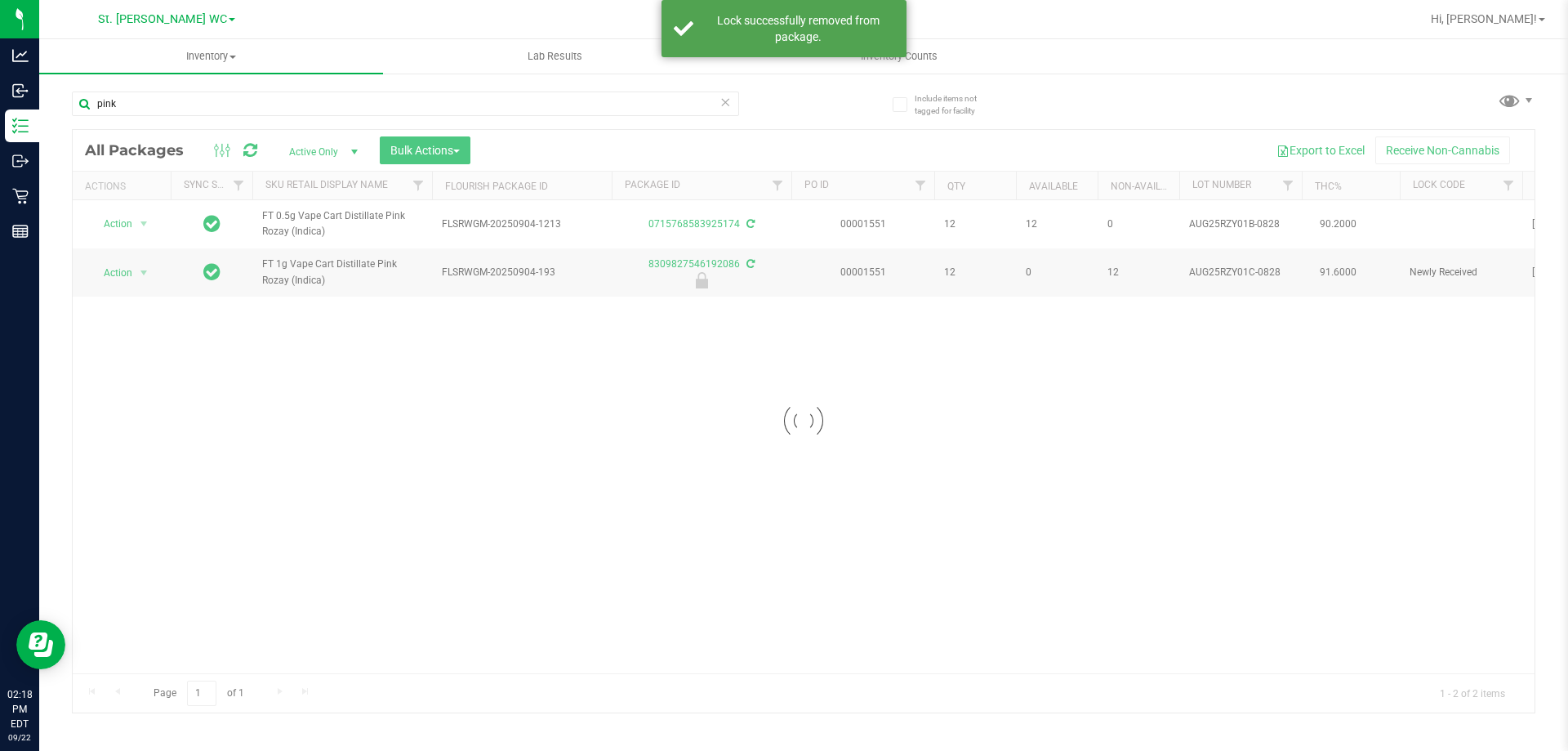
click at [137, 274] on div at bounding box center [803, 421] width 1462 height 583
click at [134, 274] on span "select" at bounding box center [145, 273] width 21 height 23
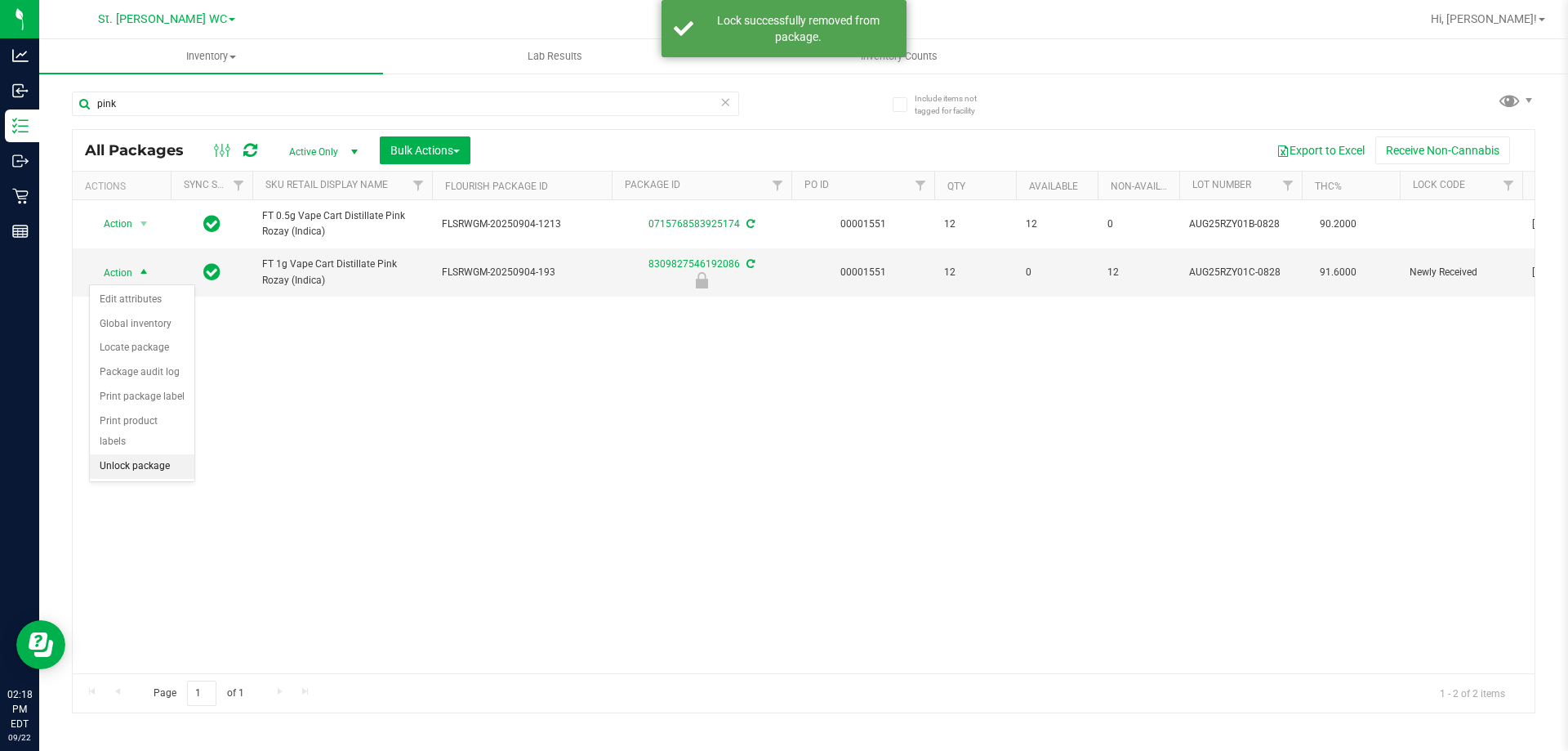
click at [141, 454] on li "Unlock package" at bounding box center [142, 466] width 104 height 24
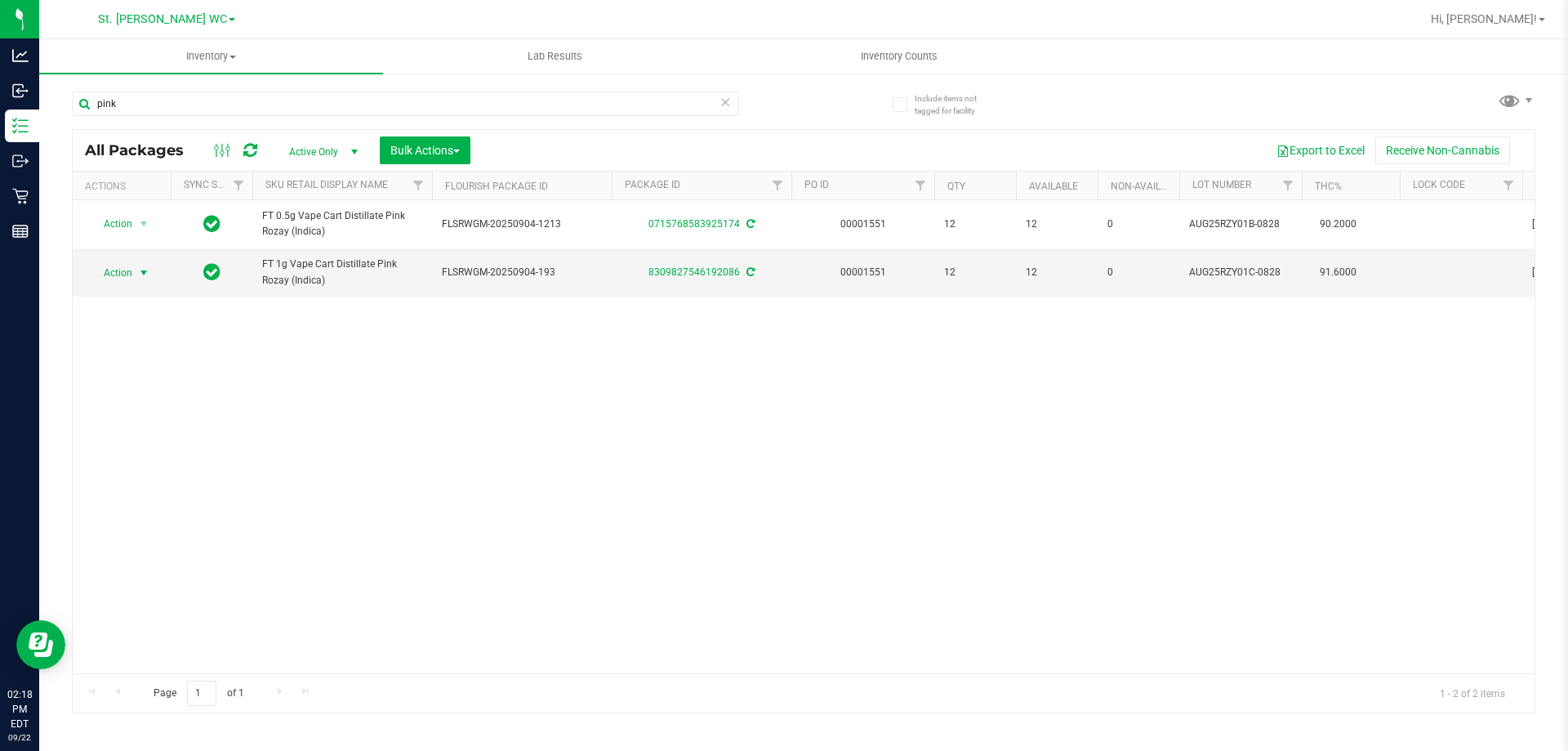
click at [147, 280] on span "select" at bounding box center [145, 273] width 21 height 23
click at [129, 417] on li "Lock package" at bounding box center [153, 421] width 127 height 24
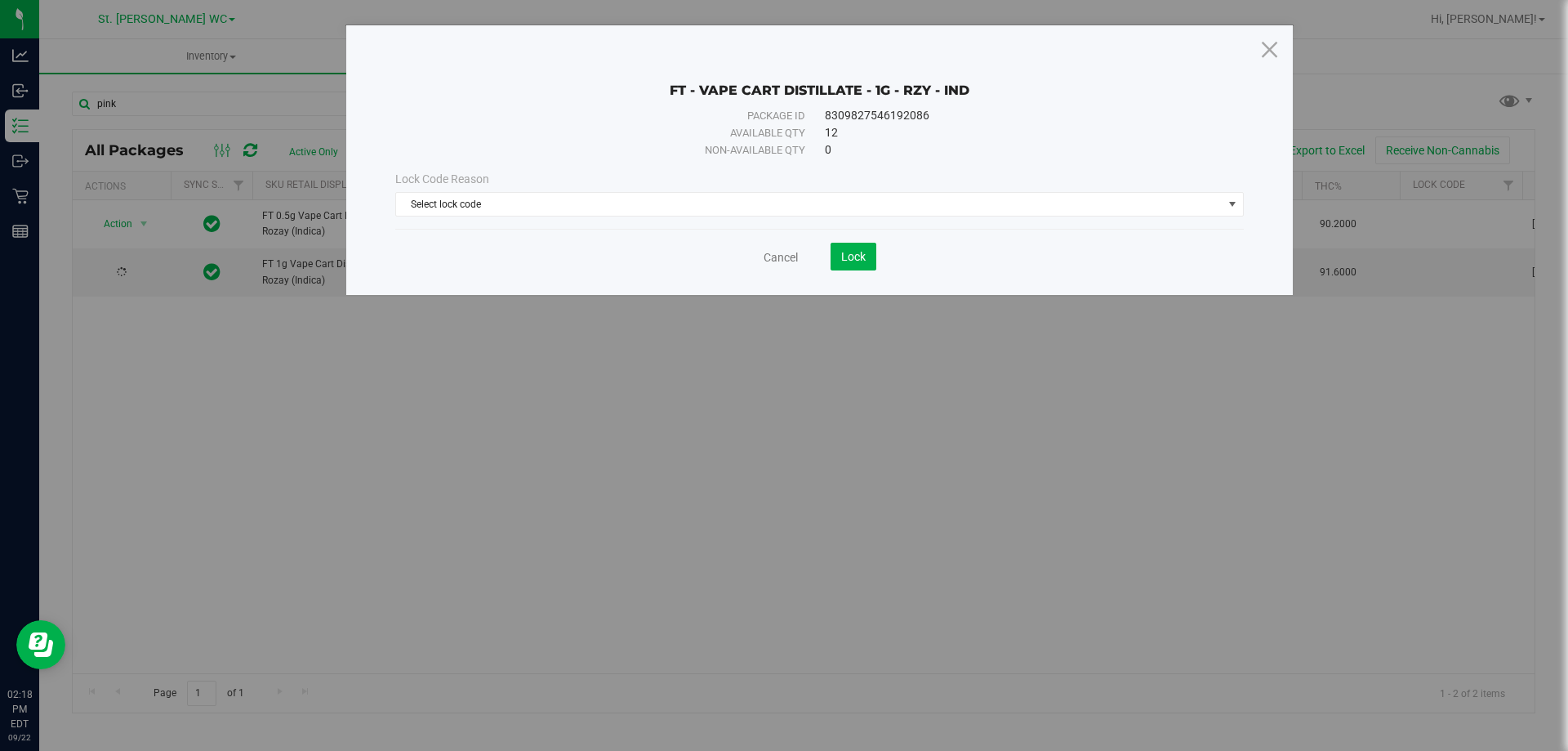
click at [551, 237] on div "Cancel Lock" at bounding box center [819, 250] width 848 height 40
click at [554, 207] on span "Select lock code" at bounding box center [810, 204] width 827 height 23
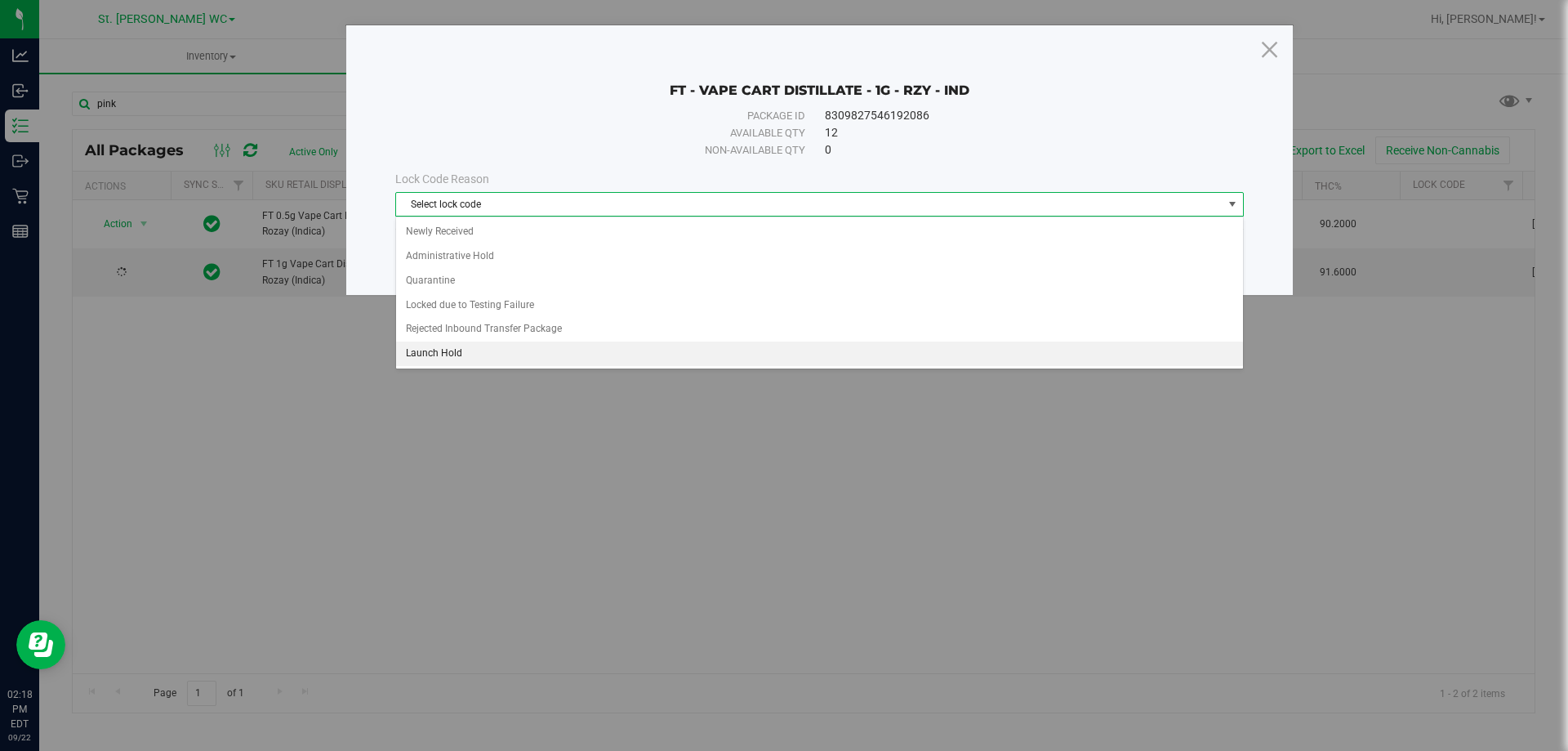
click at [505, 350] on li "Launch Hold" at bounding box center [819, 353] width 846 height 24
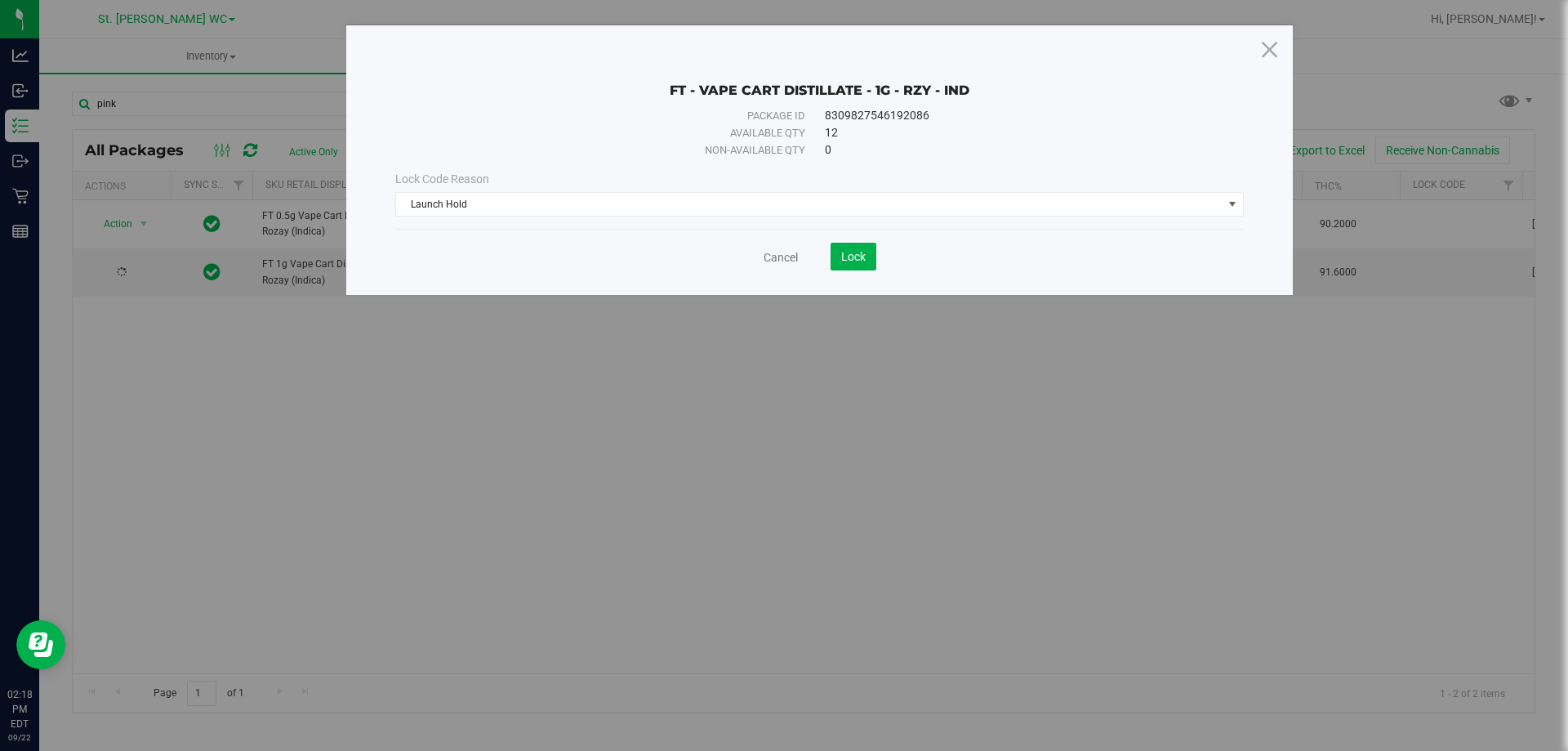
click at [877, 256] on div "Cancel Lock" at bounding box center [819, 257] width 848 height 28
click at [867, 258] on button "Lock" at bounding box center [853, 257] width 46 height 28
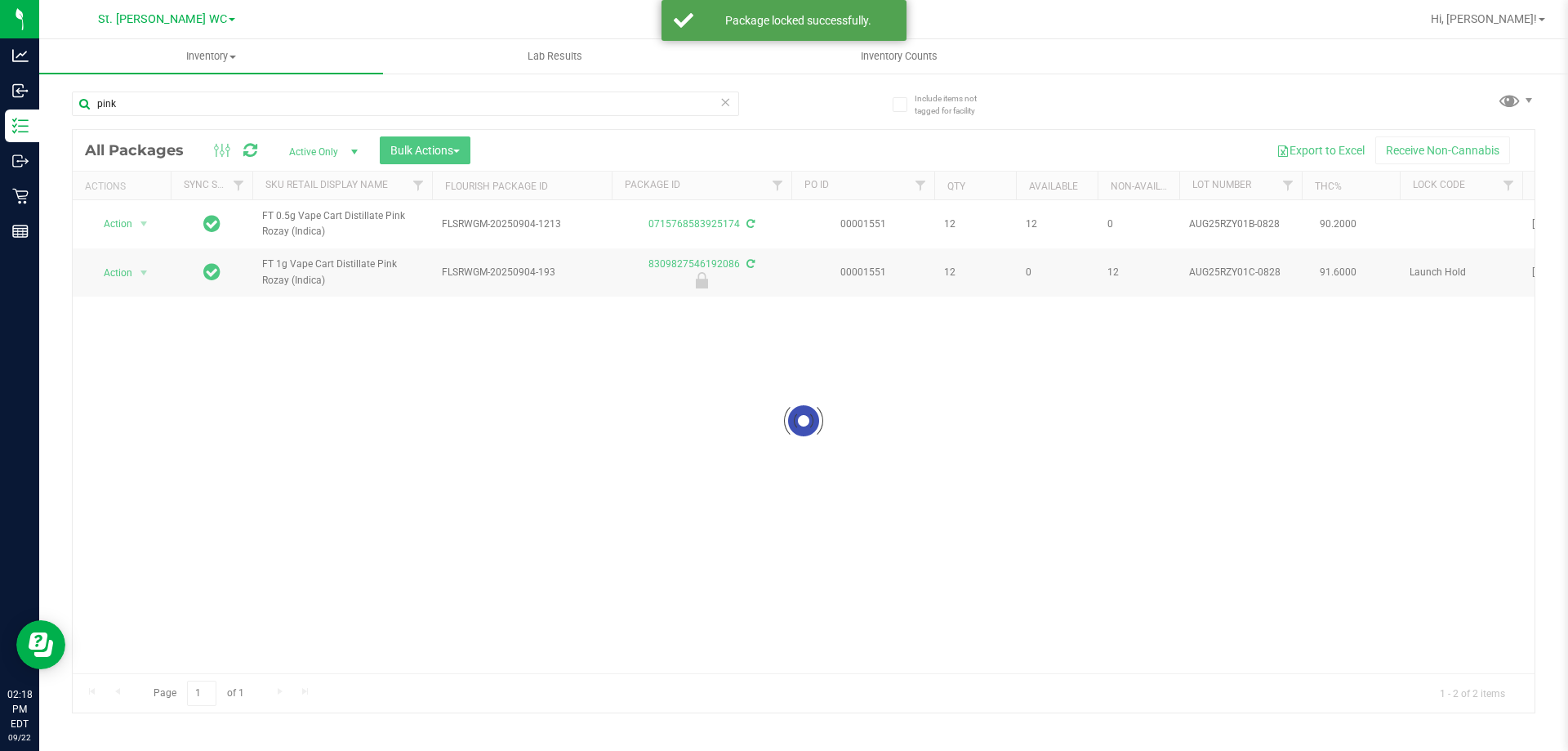
click at [138, 223] on div at bounding box center [803, 421] width 1462 height 583
click at [138, 223] on div at bounding box center [121, 224] width 78 height 16
click at [138, 223] on span "select" at bounding box center [144, 224] width 13 height 13
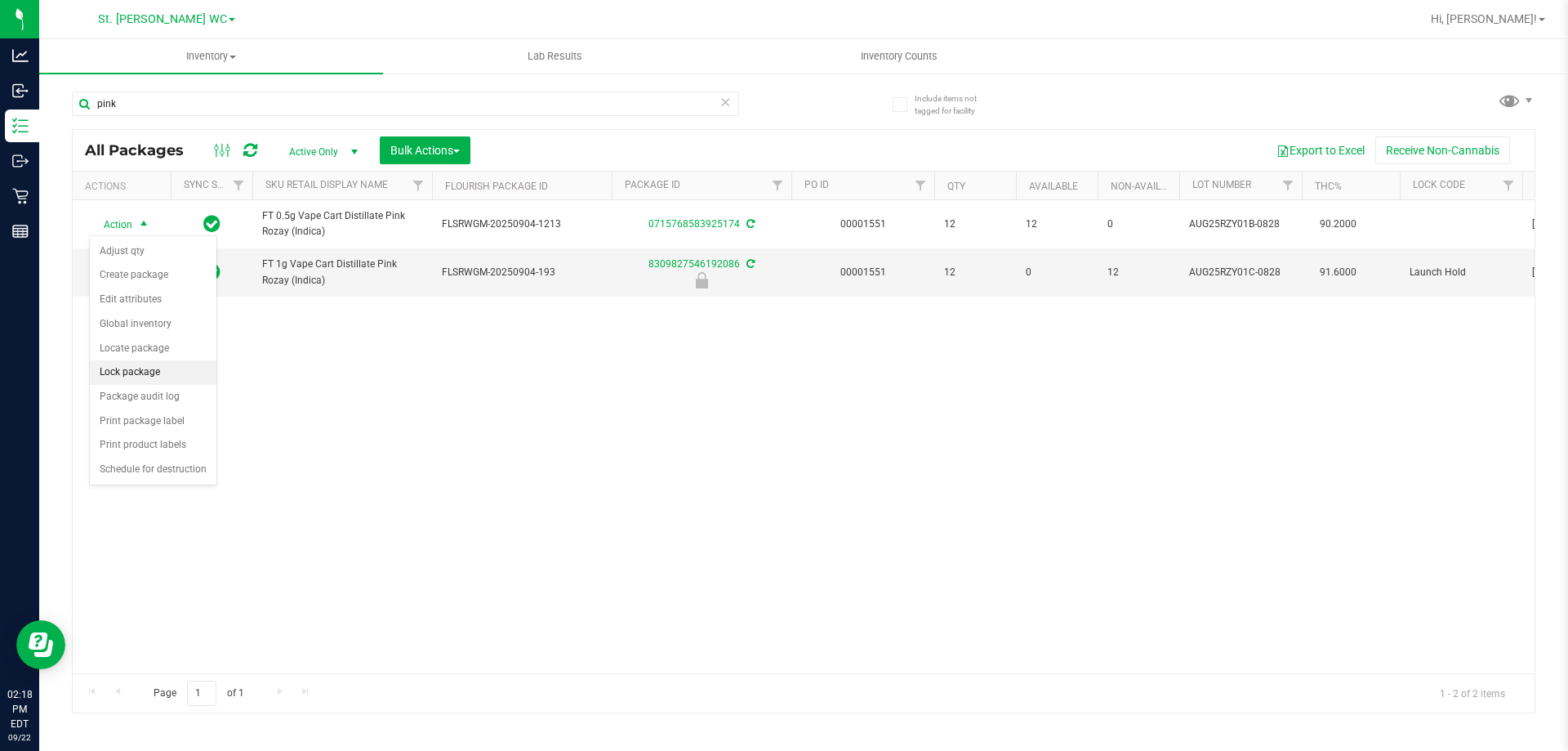
click at [130, 369] on li "Lock package" at bounding box center [153, 372] width 127 height 24
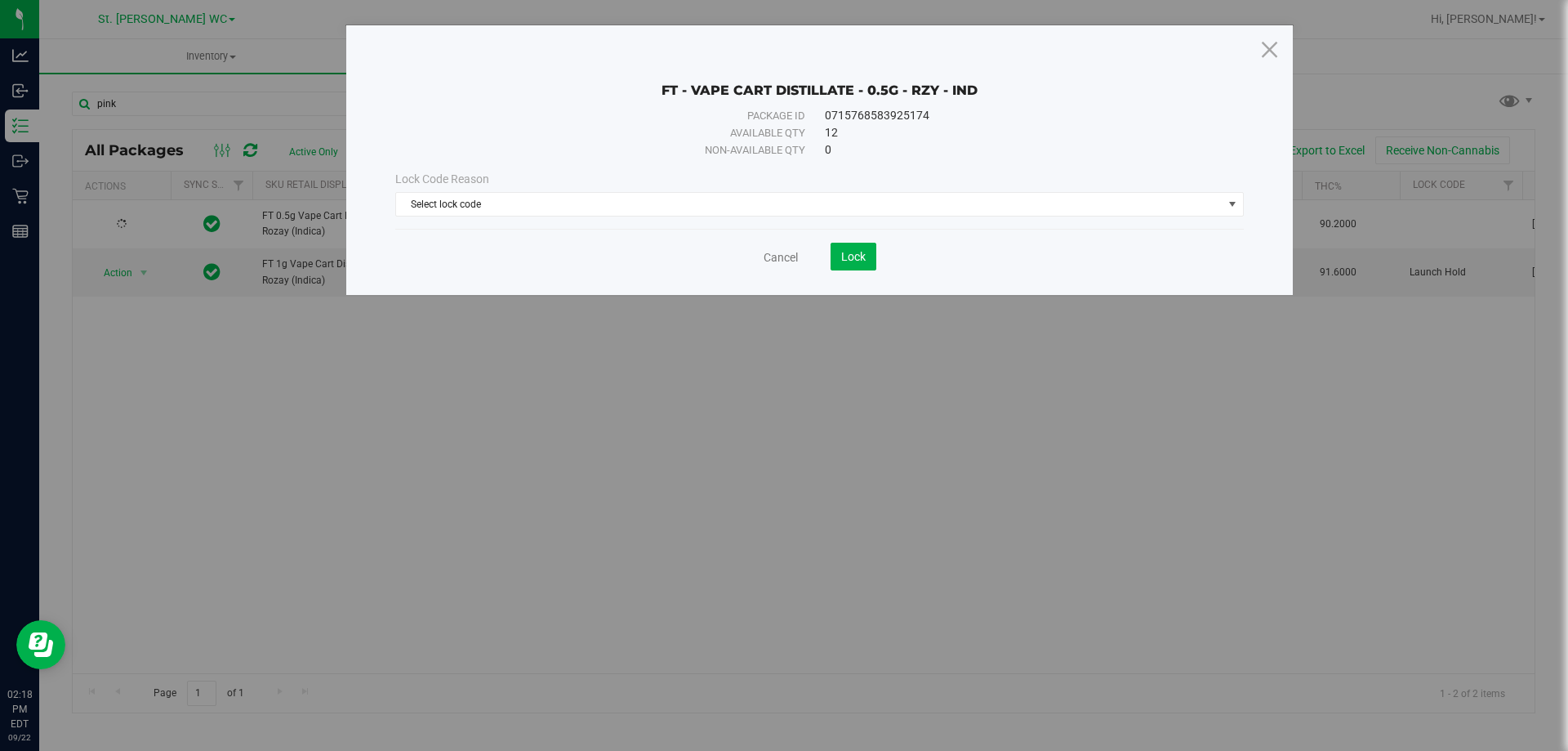
click at [666, 228] on div "Lock Code Reason Select lock code Select lock code Newly Received Administrativ…" at bounding box center [819, 194] width 873 height 70
click at [666, 213] on span "Select lock code" at bounding box center [810, 204] width 827 height 23
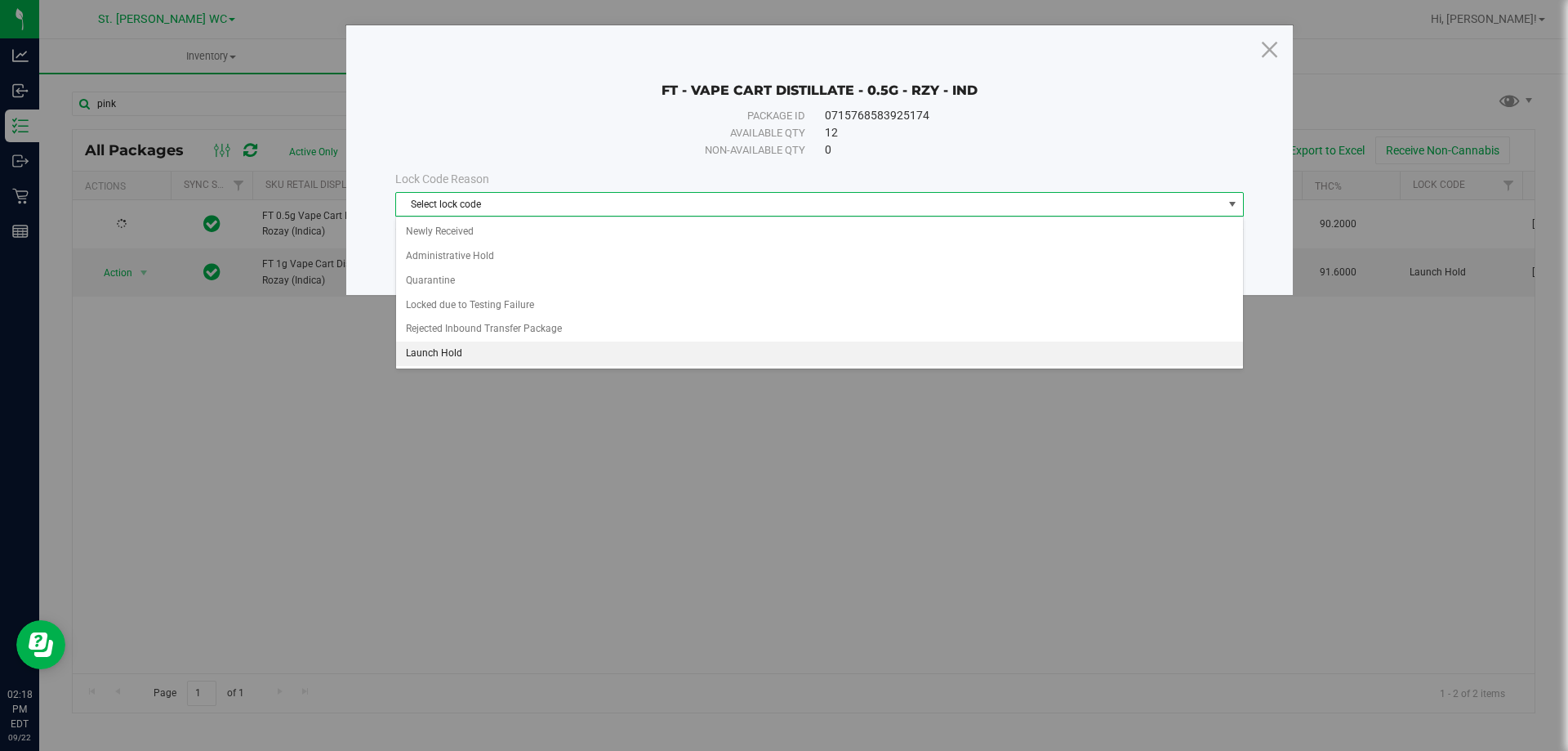
click at [593, 347] on li "Launch Hold" at bounding box center [819, 353] width 846 height 24
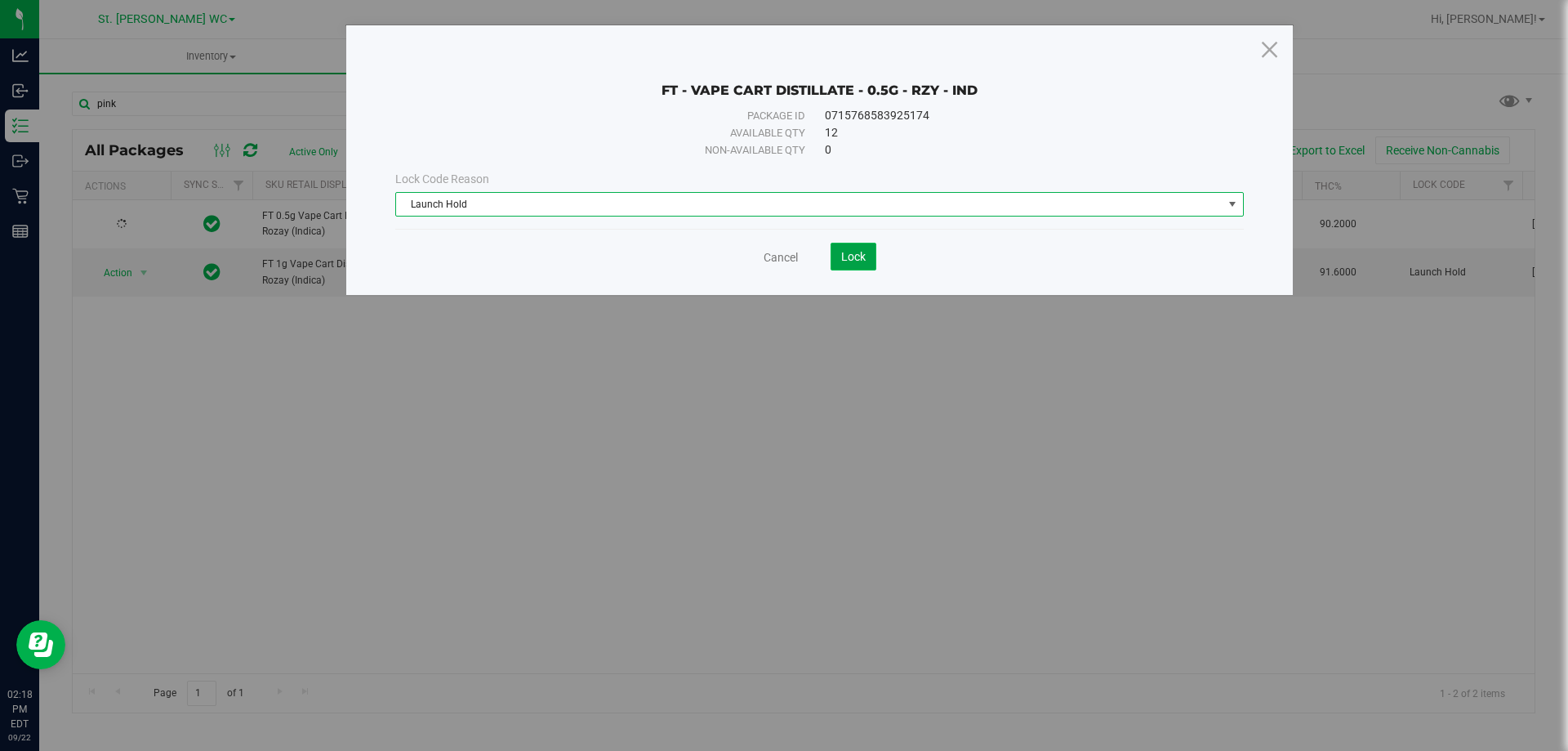
click at [855, 265] on button "Lock" at bounding box center [853, 257] width 46 height 28
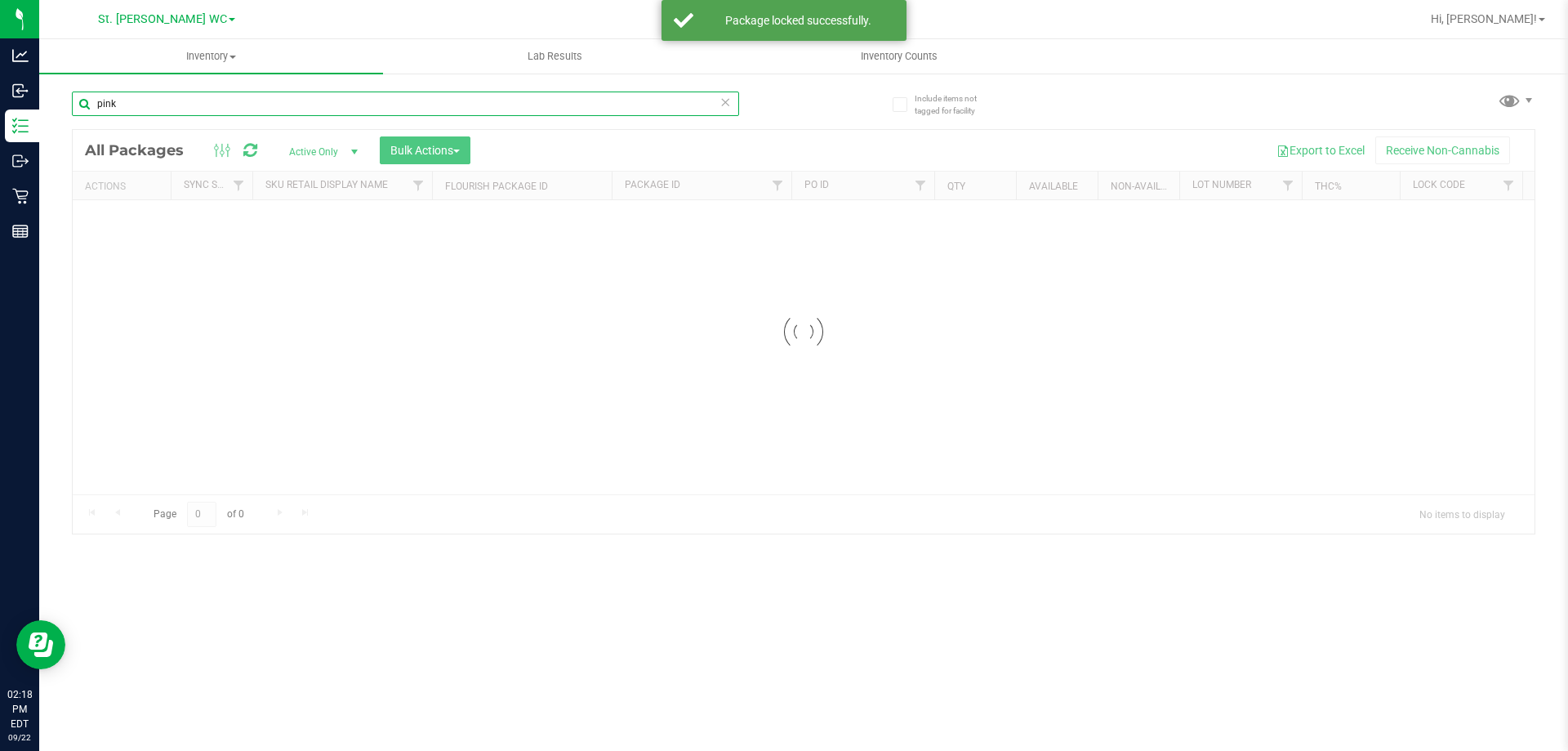
click at [213, 103] on input "pink" at bounding box center [405, 103] width 667 height 24
click at [213, 103] on div "Inventory All packages All inventory Waste log Create inventory Lab Results Inv…" at bounding box center [803, 395] width 1529 height 712
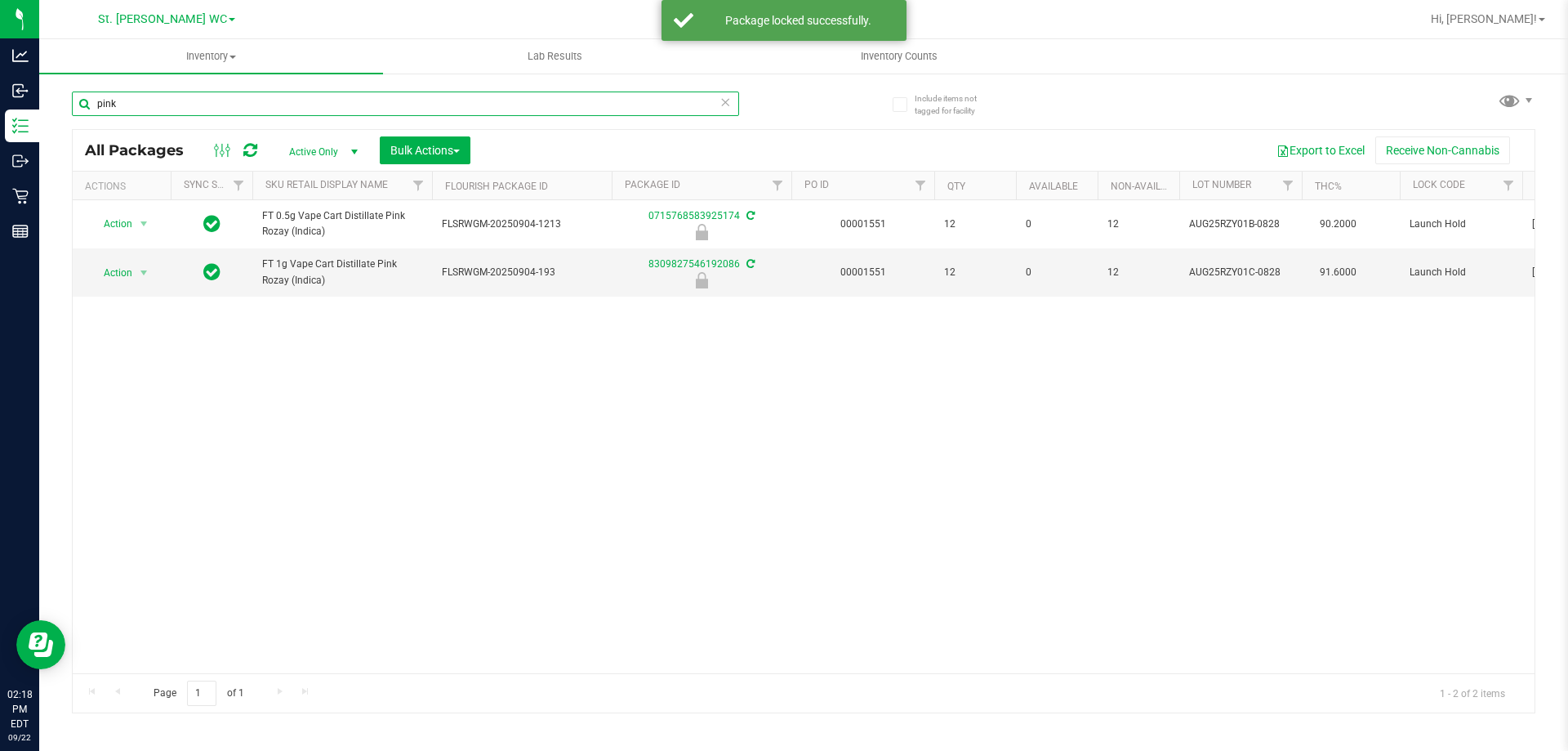
click at [213, 103] on input "pink" at bounding box center [405, 103] width 667 height 24
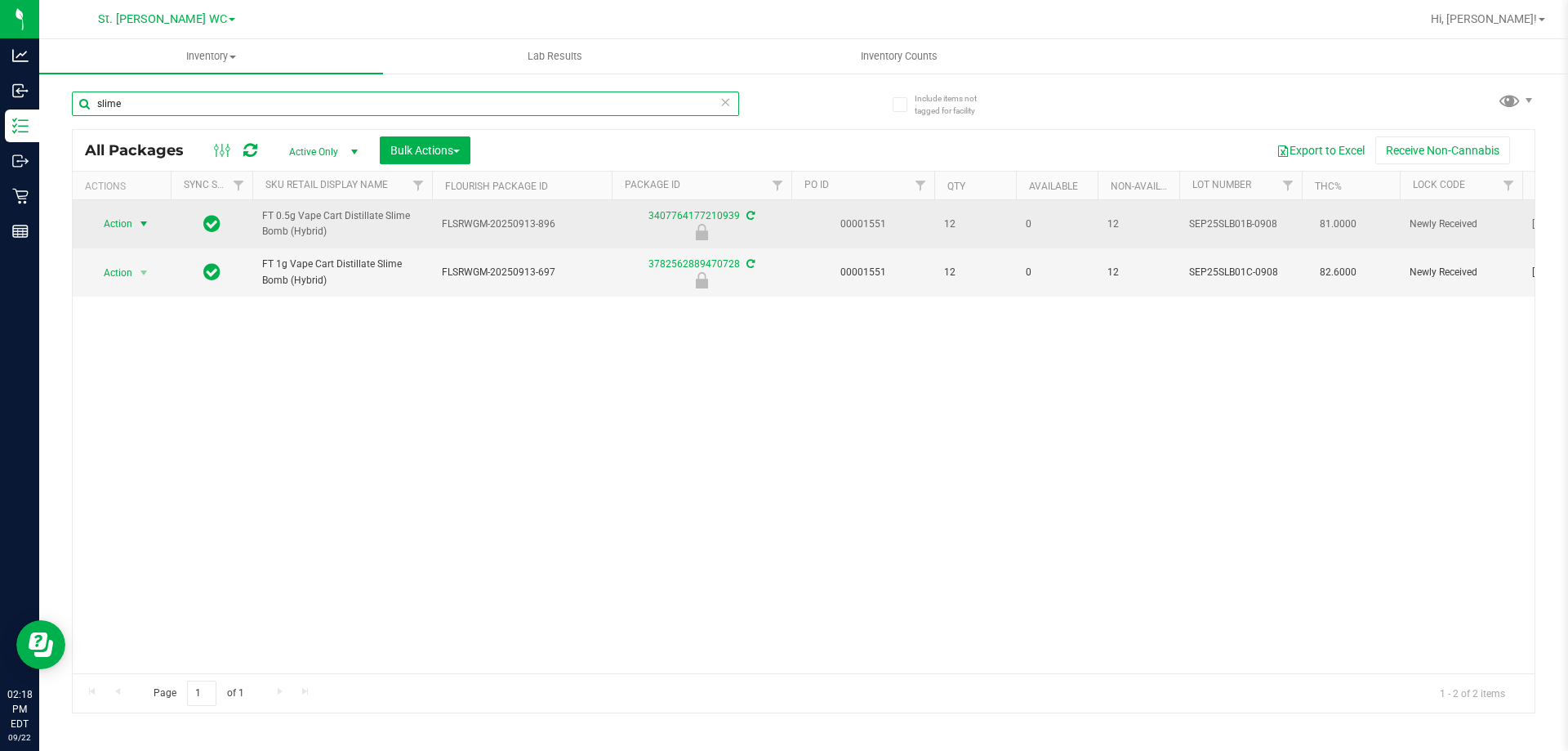
type input "slime"
click at [139, 222] on span "select" at bounding box center [144, 224] width 13 height 13
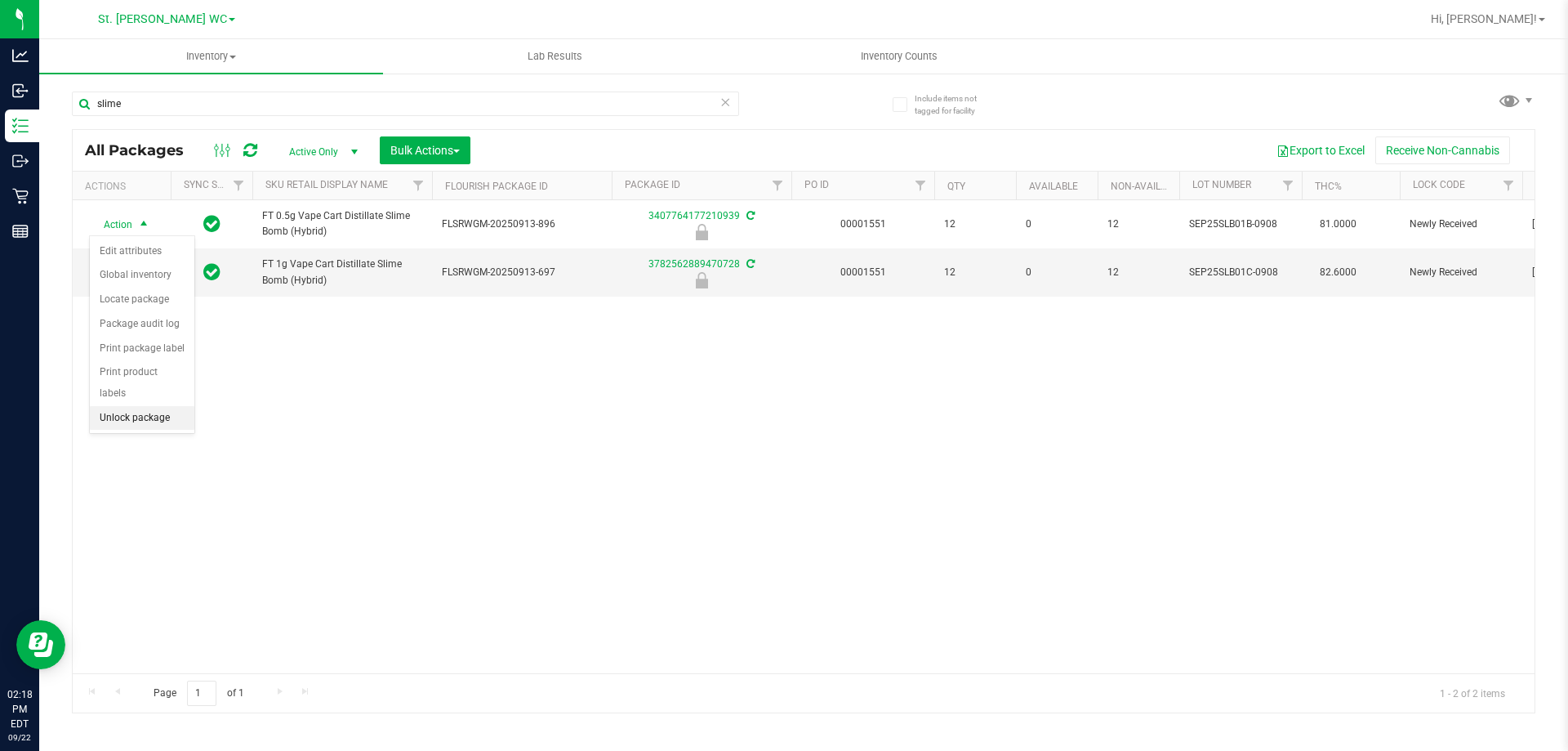
click at [144, 406] on li "Unlock package" at bounding box center [142, 418] width 104 height 24
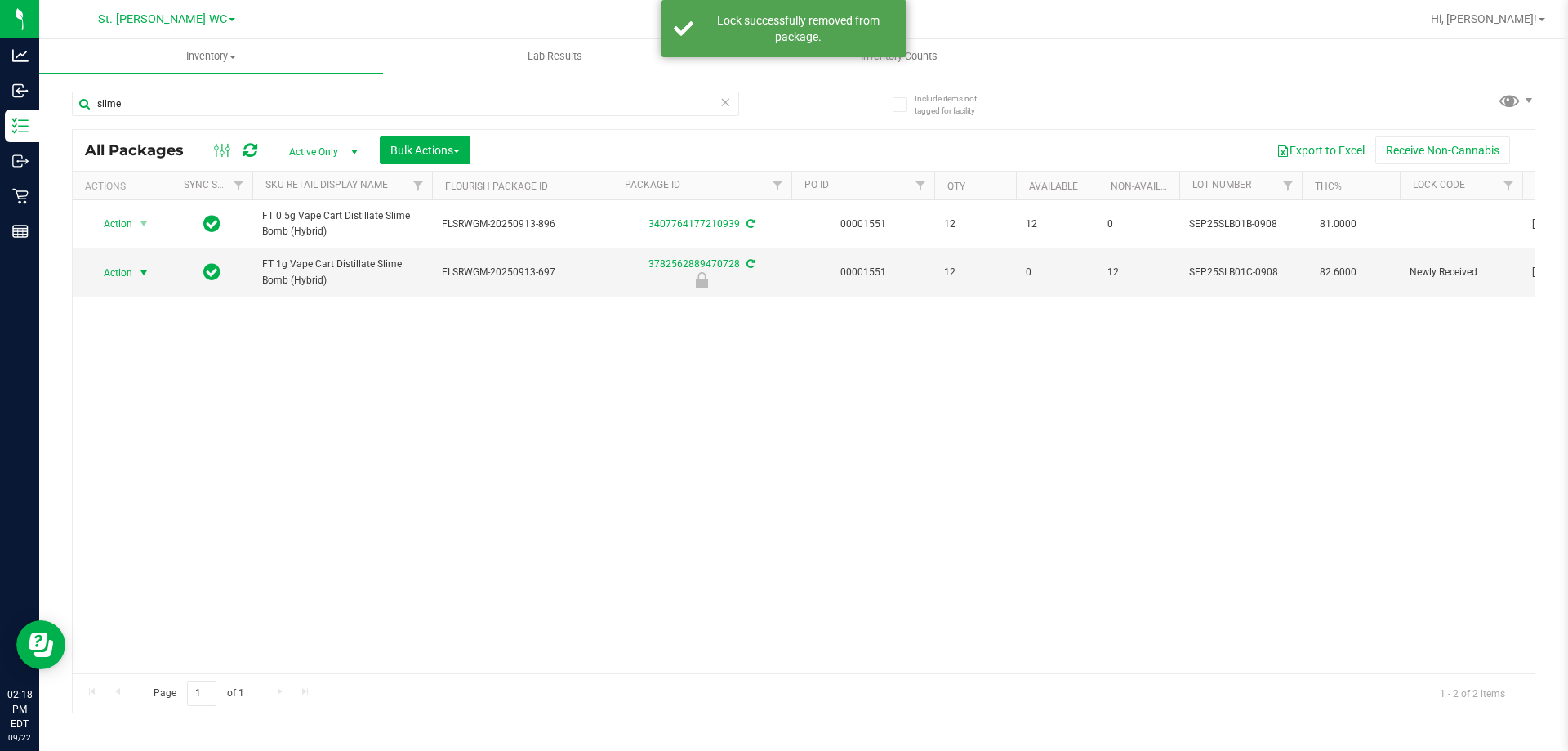
click at [134, 271] on span "select" at bounding box center [145, 273] width 21 height 23
click at [158, 454] on li "Unlock package" at bounding box center [142, 466] width 104 height 24
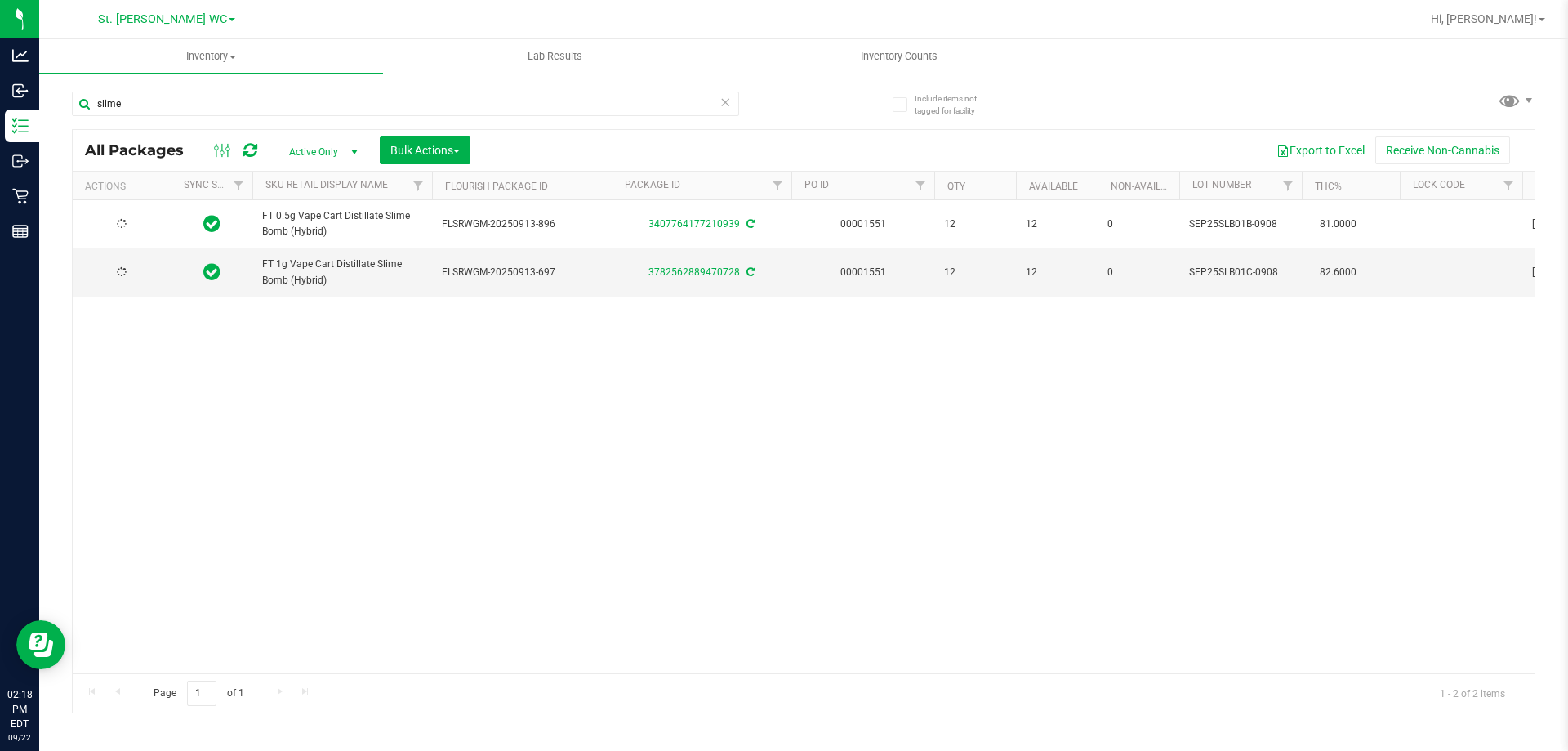
click at [145, 221] on div at bounding box center [121, 224] width 78 height 16
click at [145, 221] on span "select" at bounding box center [144, 224] width 13 height 13
click at [131, 376] on li "Lock package" at bounding box center [153, 372] width 127 height 24
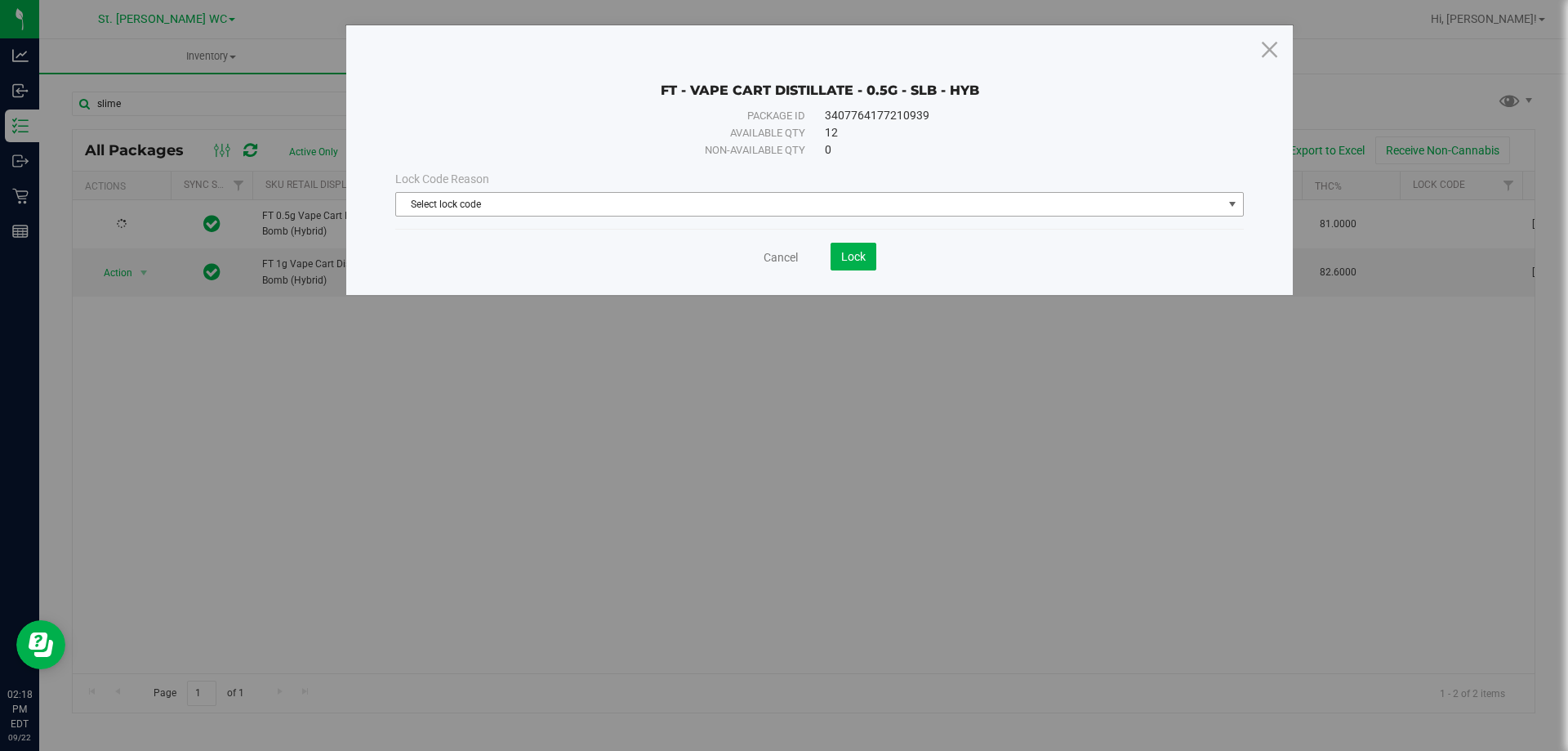
click at [565, 196] on span "Select lock code" at bounding box center [810, 204] width 827 height 23
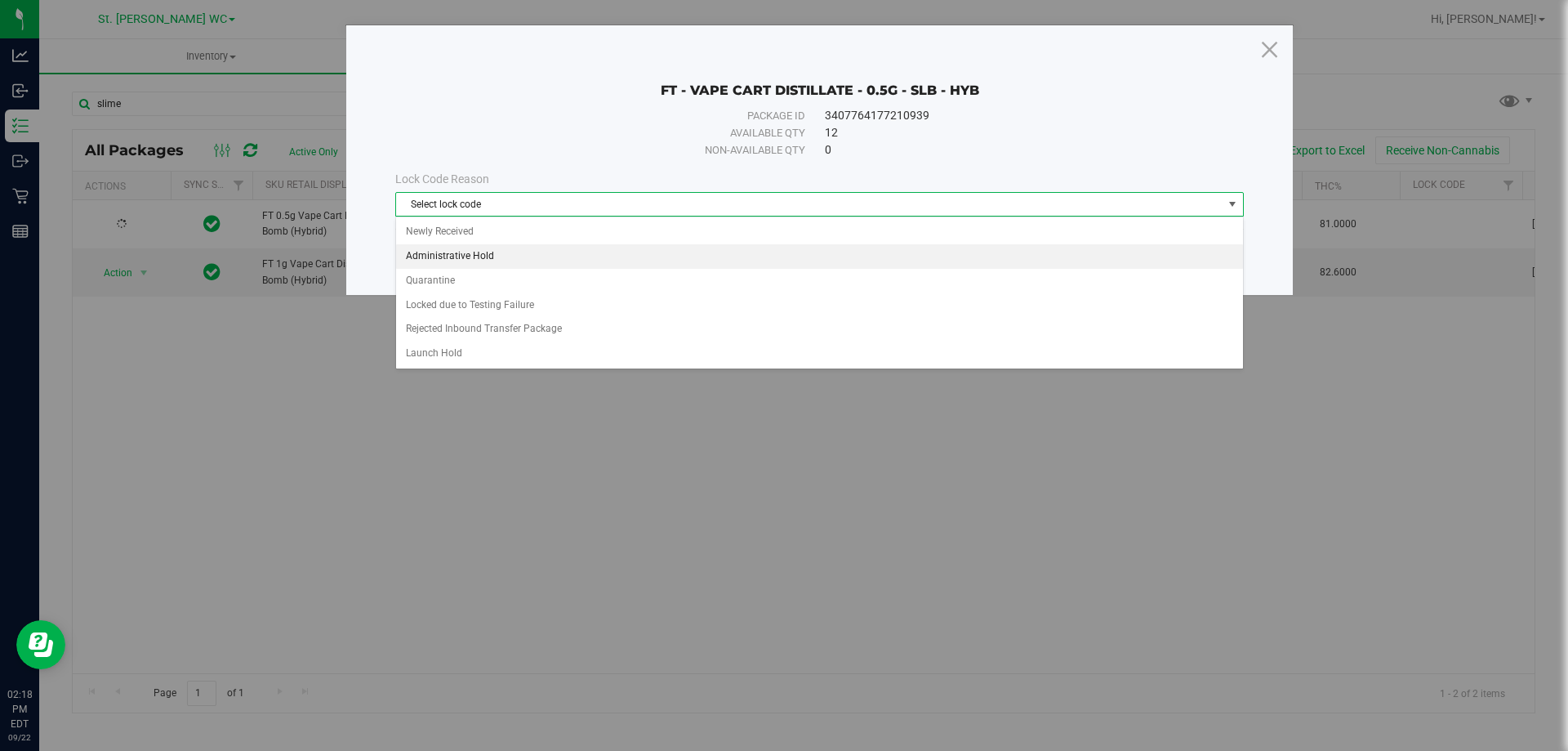
click at [552, 246] on li "Administrative Hold" at bounding box center [819, 257] width 846 height 24
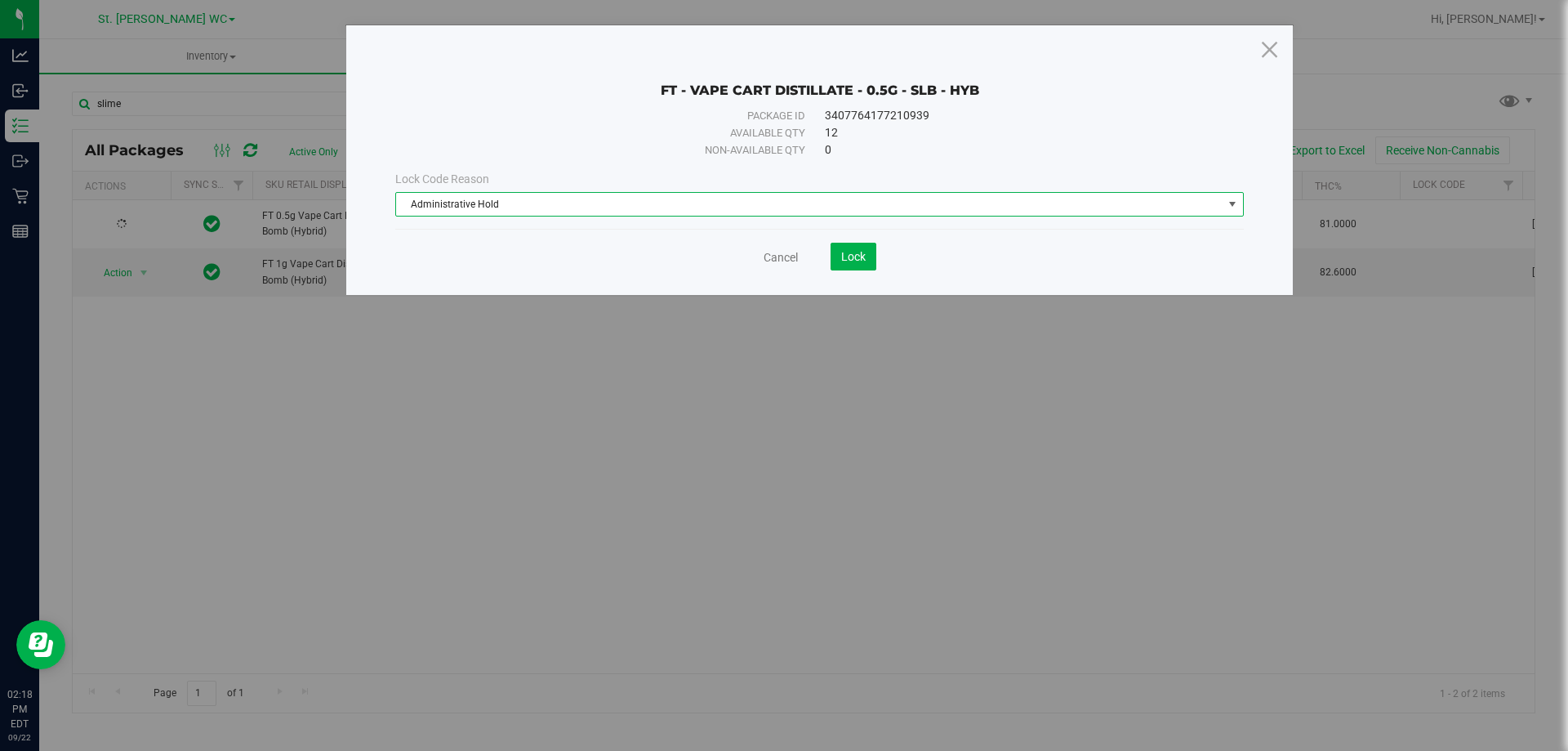
click at [552, 208] on span "Administrative Hold" at bounding box center [810, 204] width 827 height 23
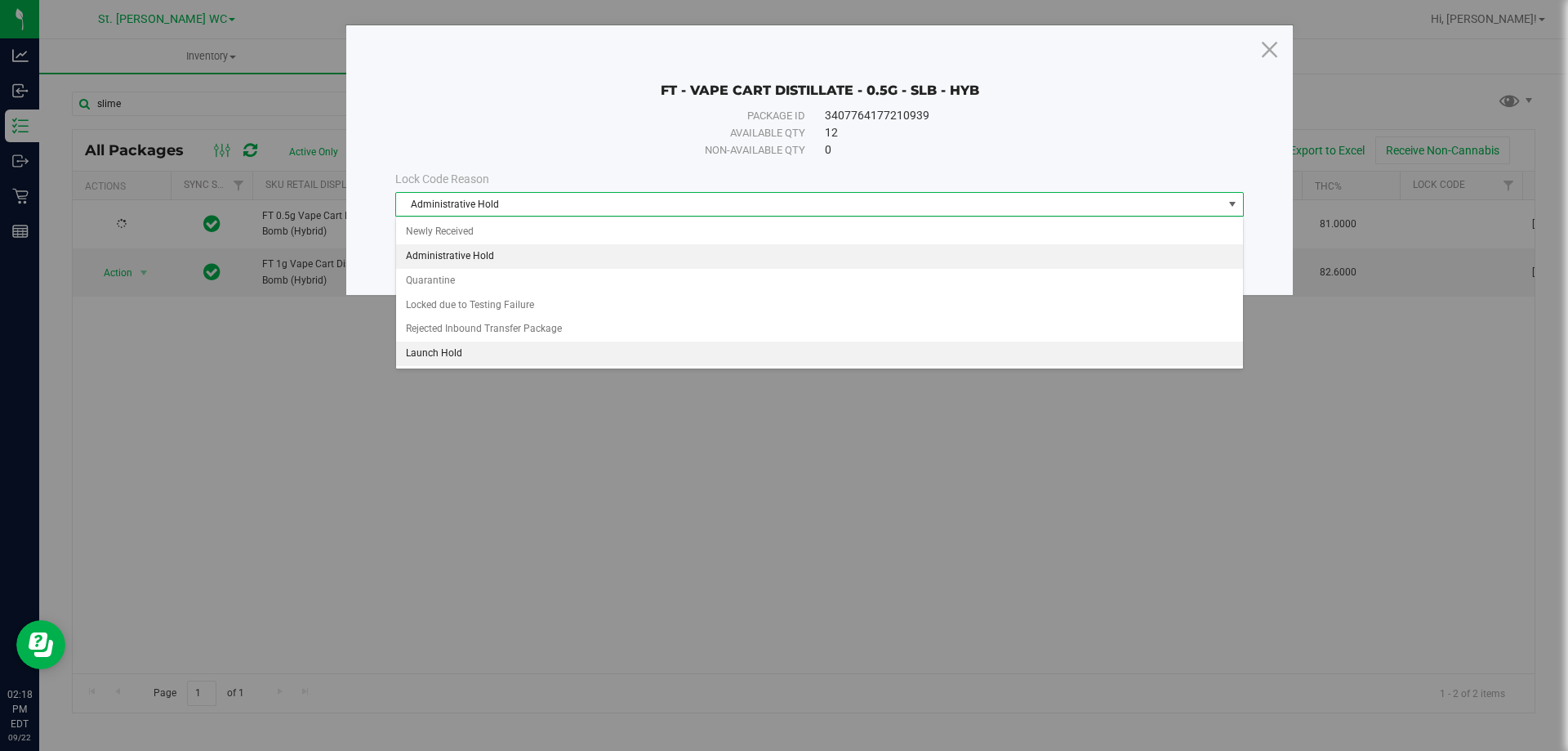
click at [517, 342] on li "Launch Hold" at bounding box center [819, 353] width 846 height 24
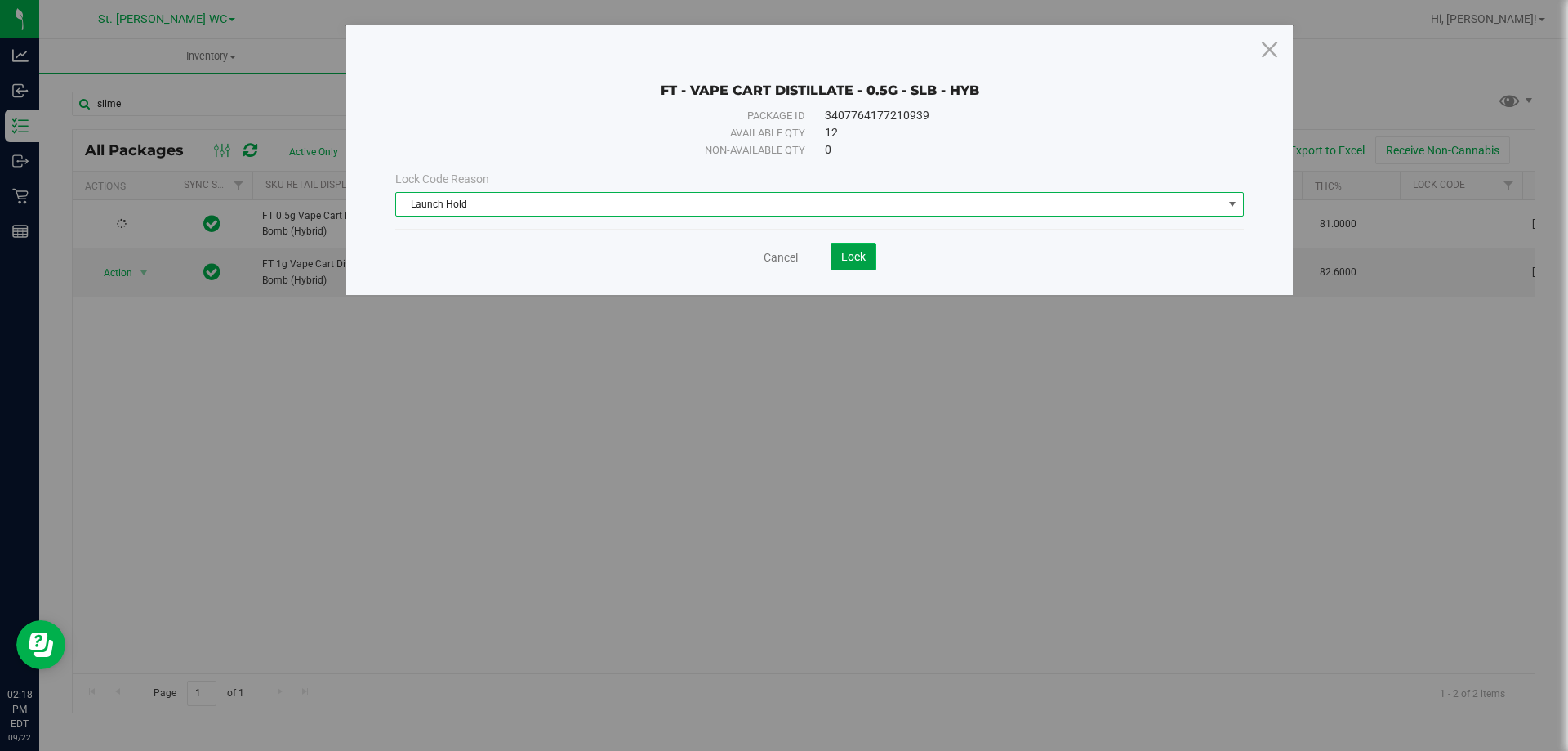
click at [839, 263] on button "Lock" at bounding box center [853, 257] width 46 height 28
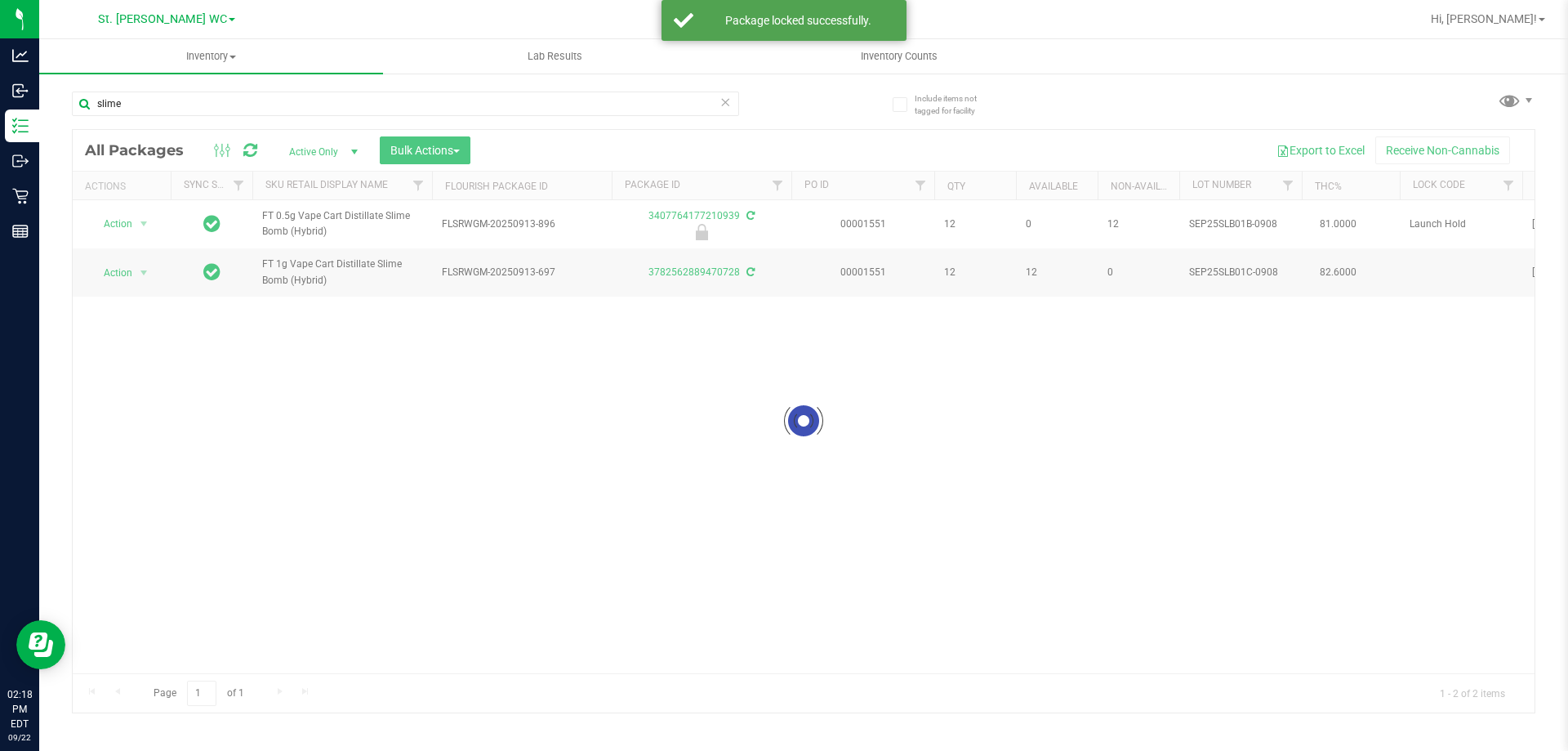
click at [128, 269] on div at bounding box center [803, 421] width 1462 height 583
click at [128, 269] on span "Action" at bounding box center [111, 273] width 44 height 23
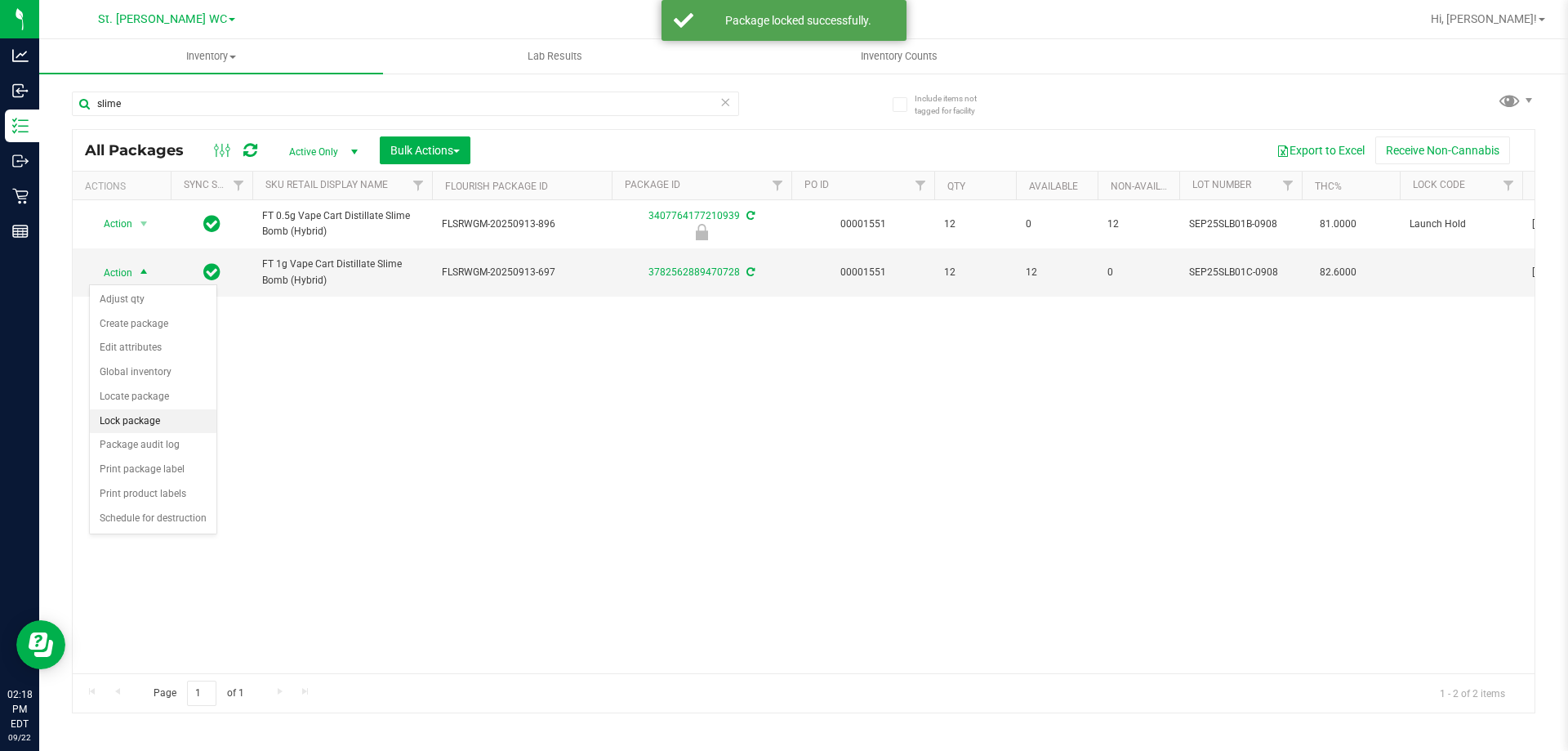
click at [172, 411] on li "Lock package" at bounding box center [153, 421] width 127 height 24
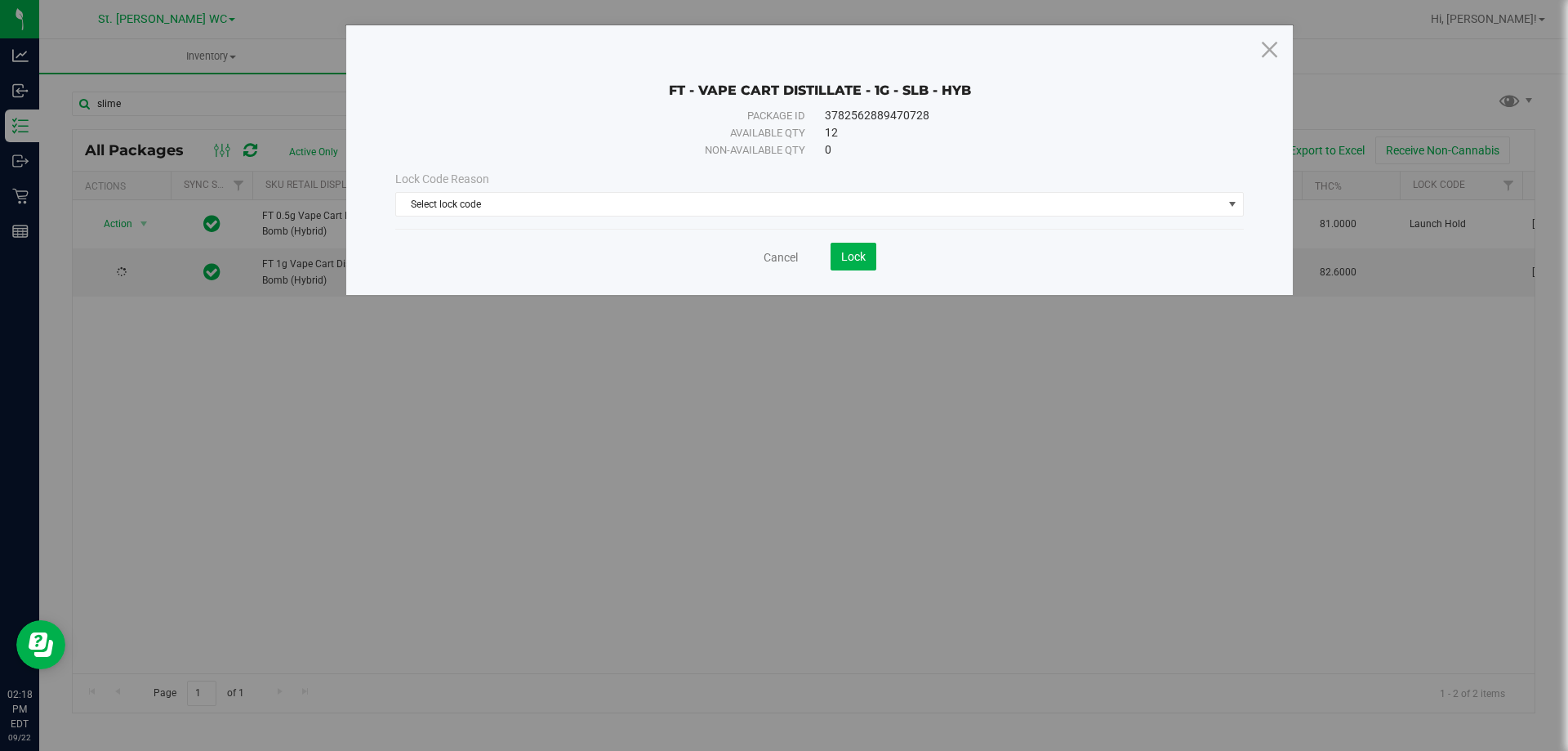
click at [709, 234] on div "Cancel Lock" at bounding box center [819, 250] width 848 height 40
click at [708, 198] on span "Select lock code" at bounding box center [810, 204] width 827 height 23
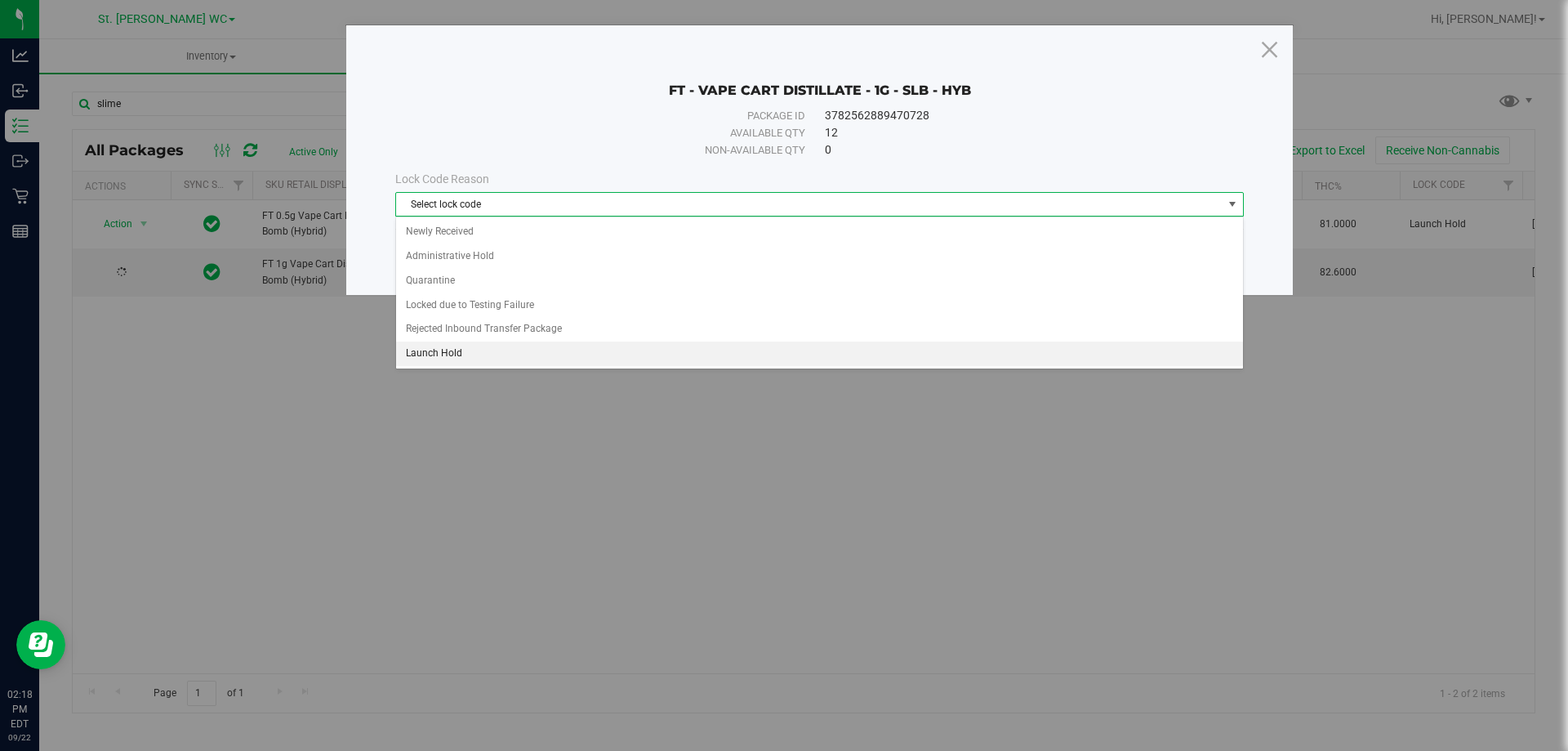
click at [632, 343] on li "Launch Hold" at bounding box center [819, 353] width 846 height 24
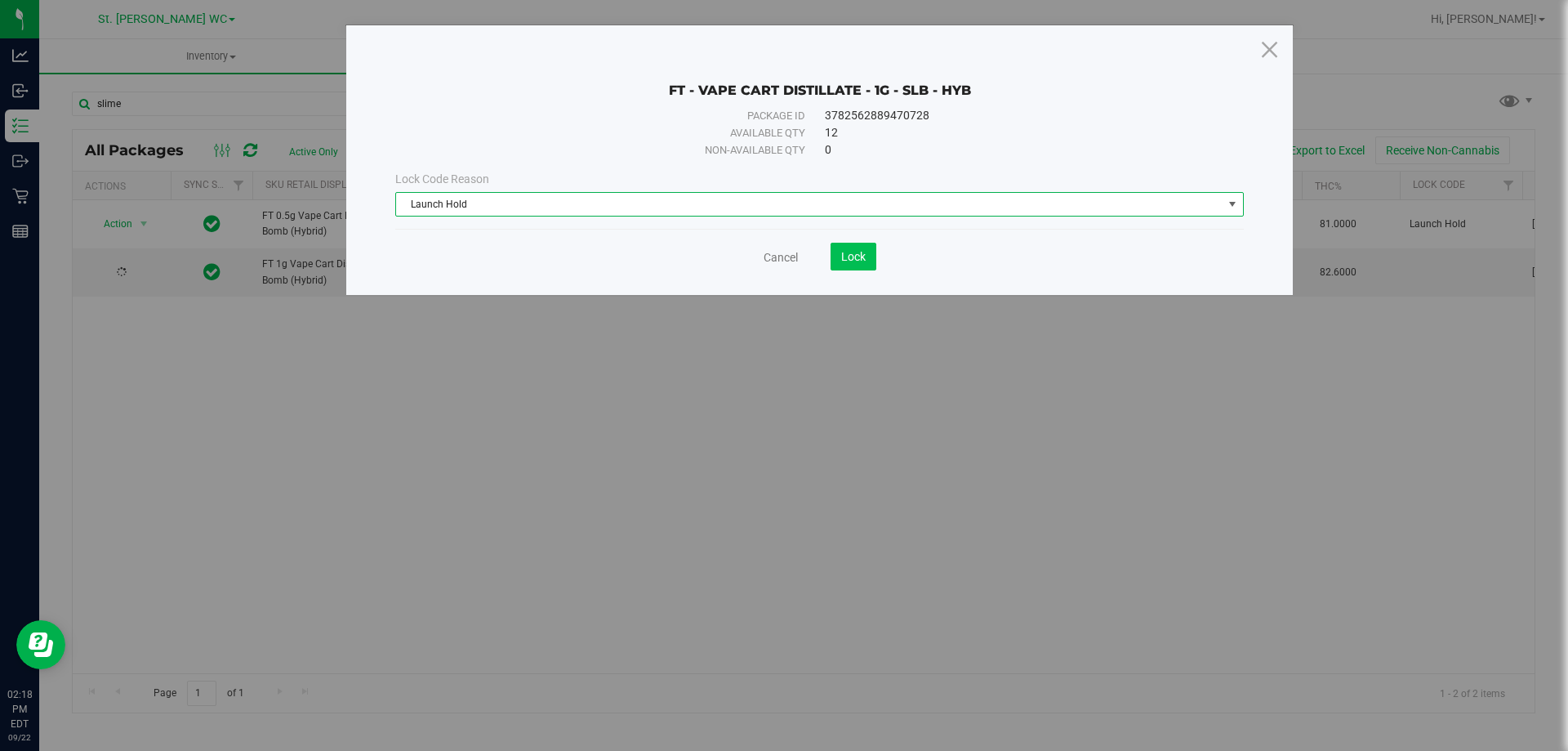
drag, startPoint x: 882, startPoint y: 274, endPoint x: 867, endPoint y: 266, distance: 17.0
click at [880, 273] on div "FT - VAPE CART DISTILLATE - 1G - SLB - HYB Package ID 3782562889470728 Availabl…" at bounding box center [819, 160] width 946 height 270
click at [848, 253] on span "Lock" at bounding box center [853, 257] width 24 height 13
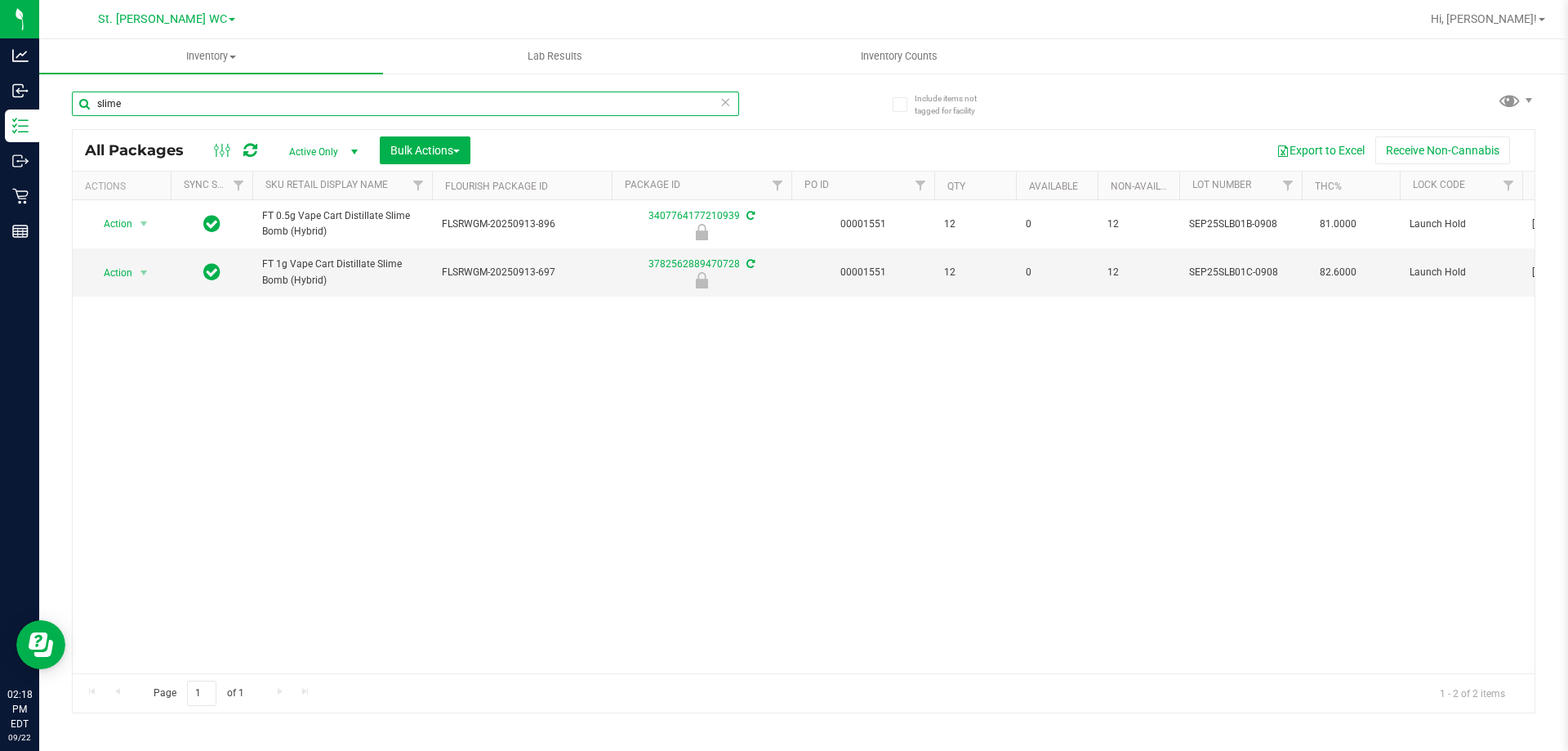
click at [341, 103] on input "slime" at bounding box center [405, 103] width 667 height 24
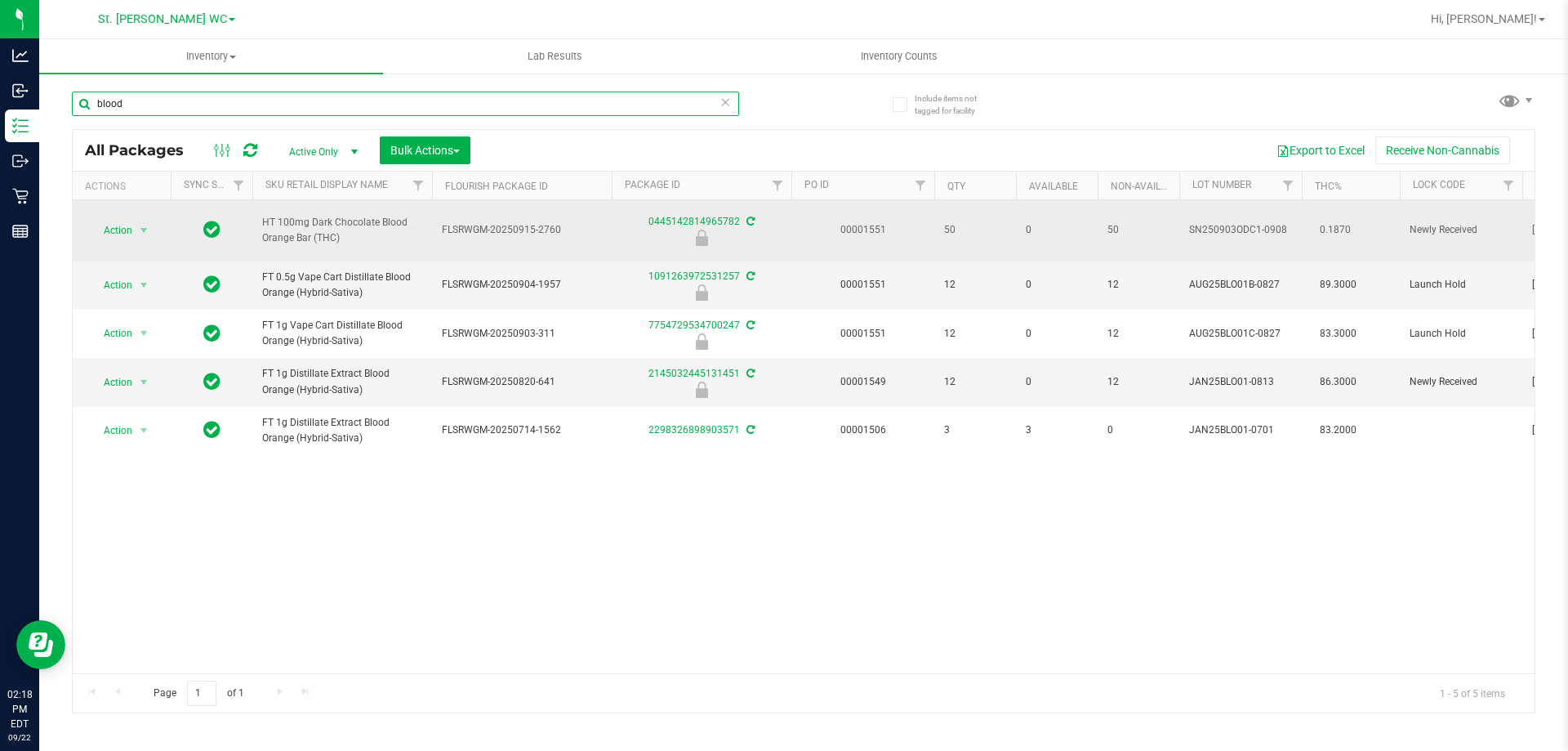
type input "blood"
click at [320, 234] on span "HT 100mg Dark Chocolate Blood Orange Bar (THC)" at bounding box center [342, 230] width 160 height 31
click at [120, 234] on span "Action" at bounding box center [111, 230] width 44 height 23
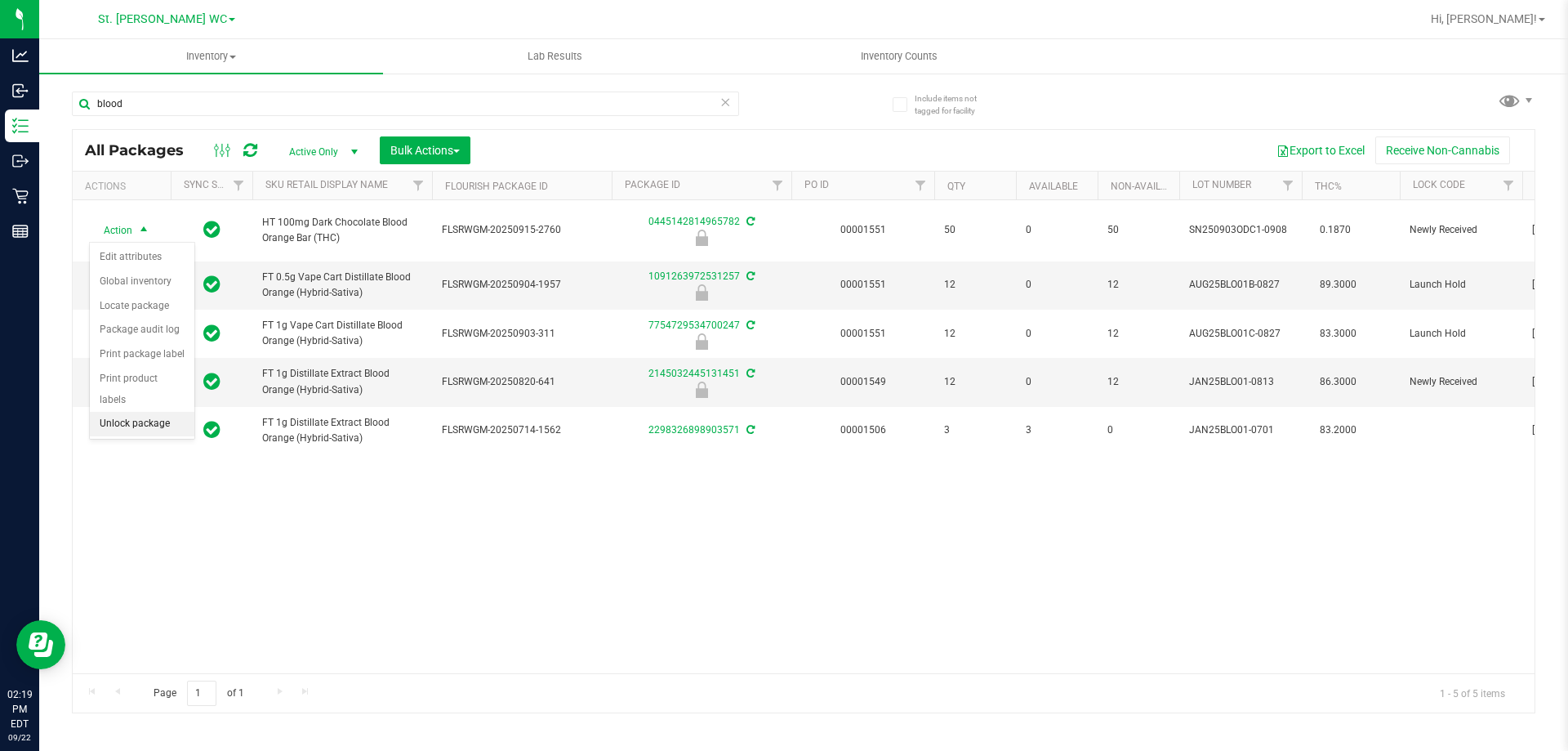
click at [135, 412] on li "Unlock package" at bounding box center [142, 424] width 104 height 24
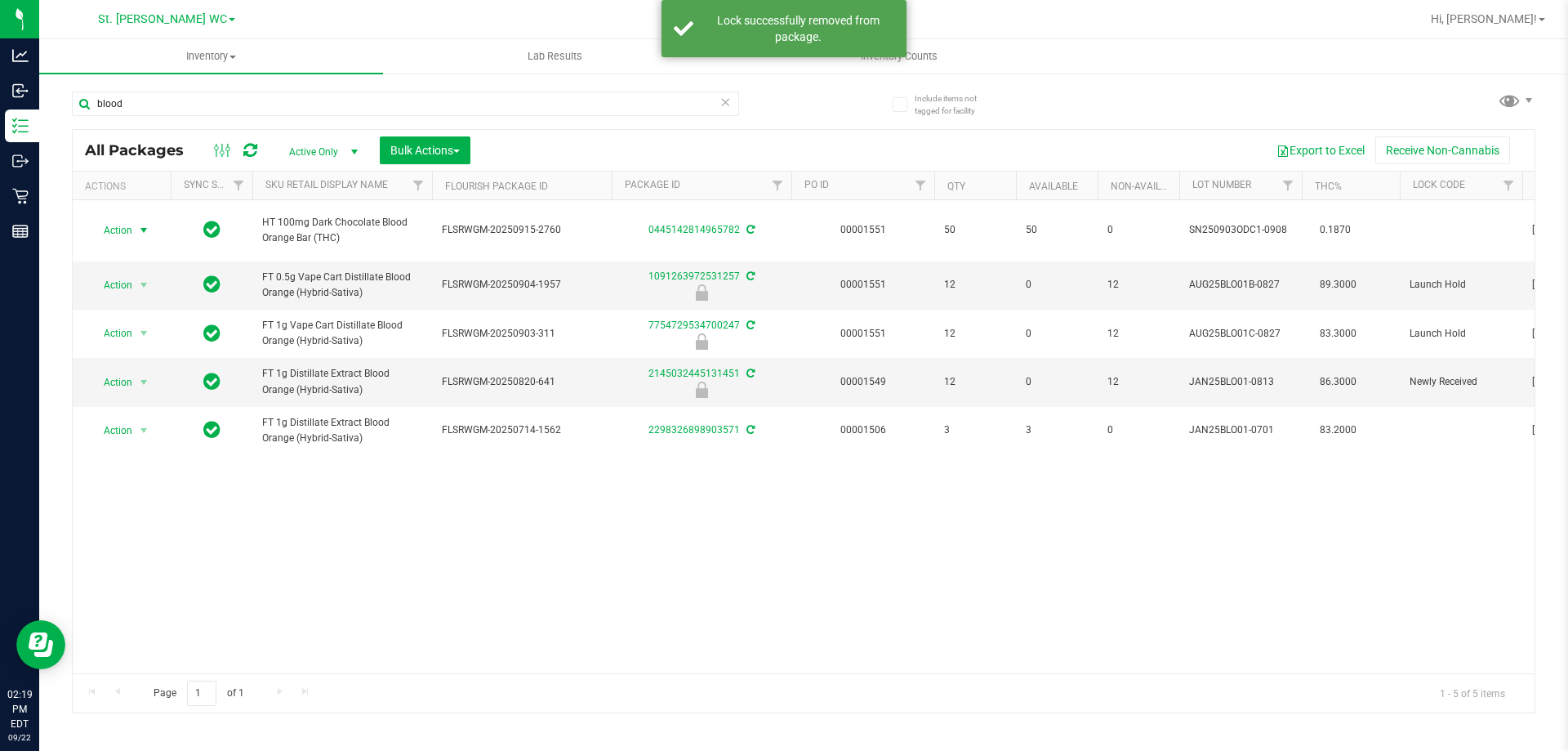
click at [136, 228] on span "select" at bounding box center [145, 230] width 21 height 23
click at [114, 377] on li "Lock package" at bounding box center [153, 379] width 127 height 24
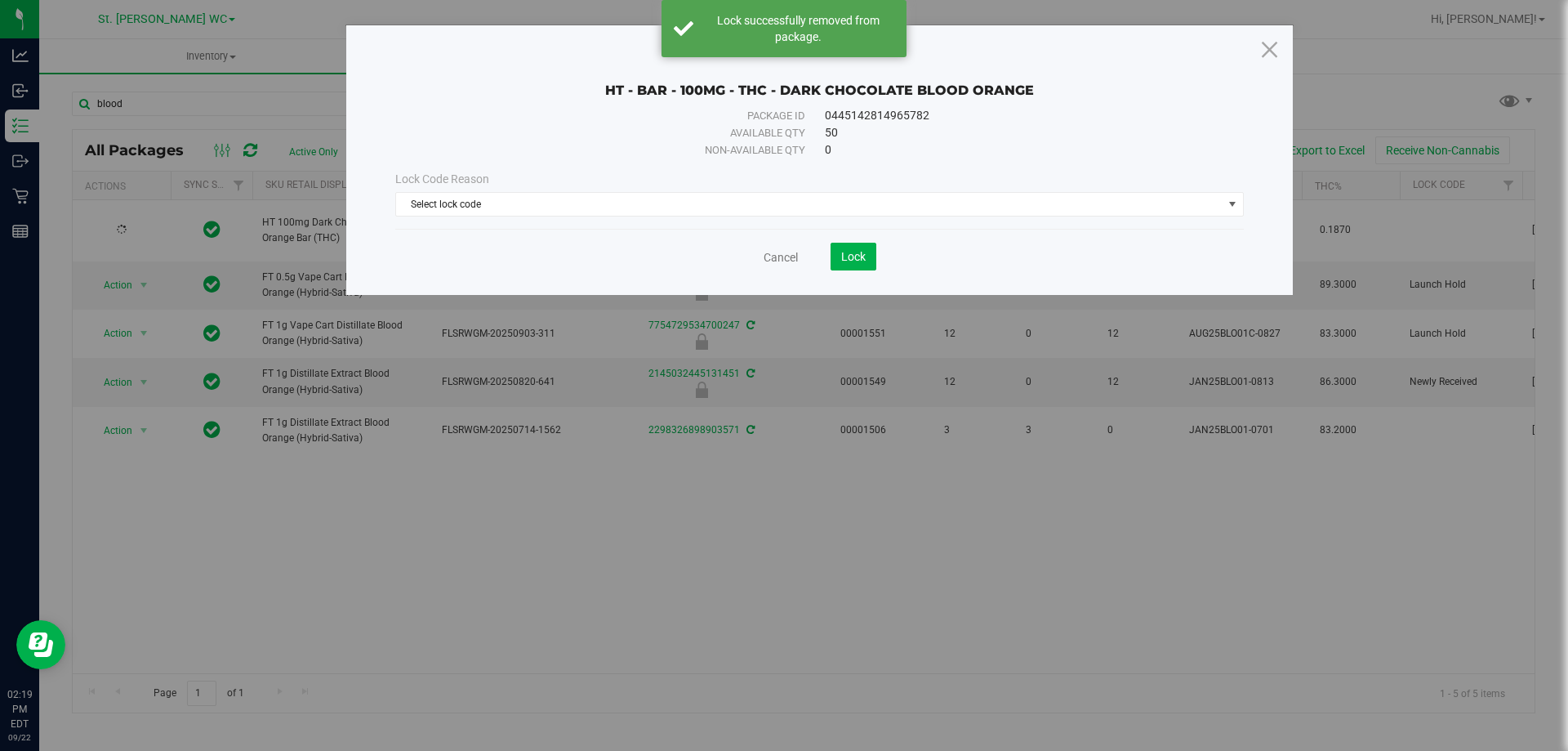
click at [624, 177] on div "Lock Code Reason" at bounding box center [819, 180] width 848 height 17
click at [612, 196] on span "Select lock code" at bounding box center [810, 204] width 827 height 23
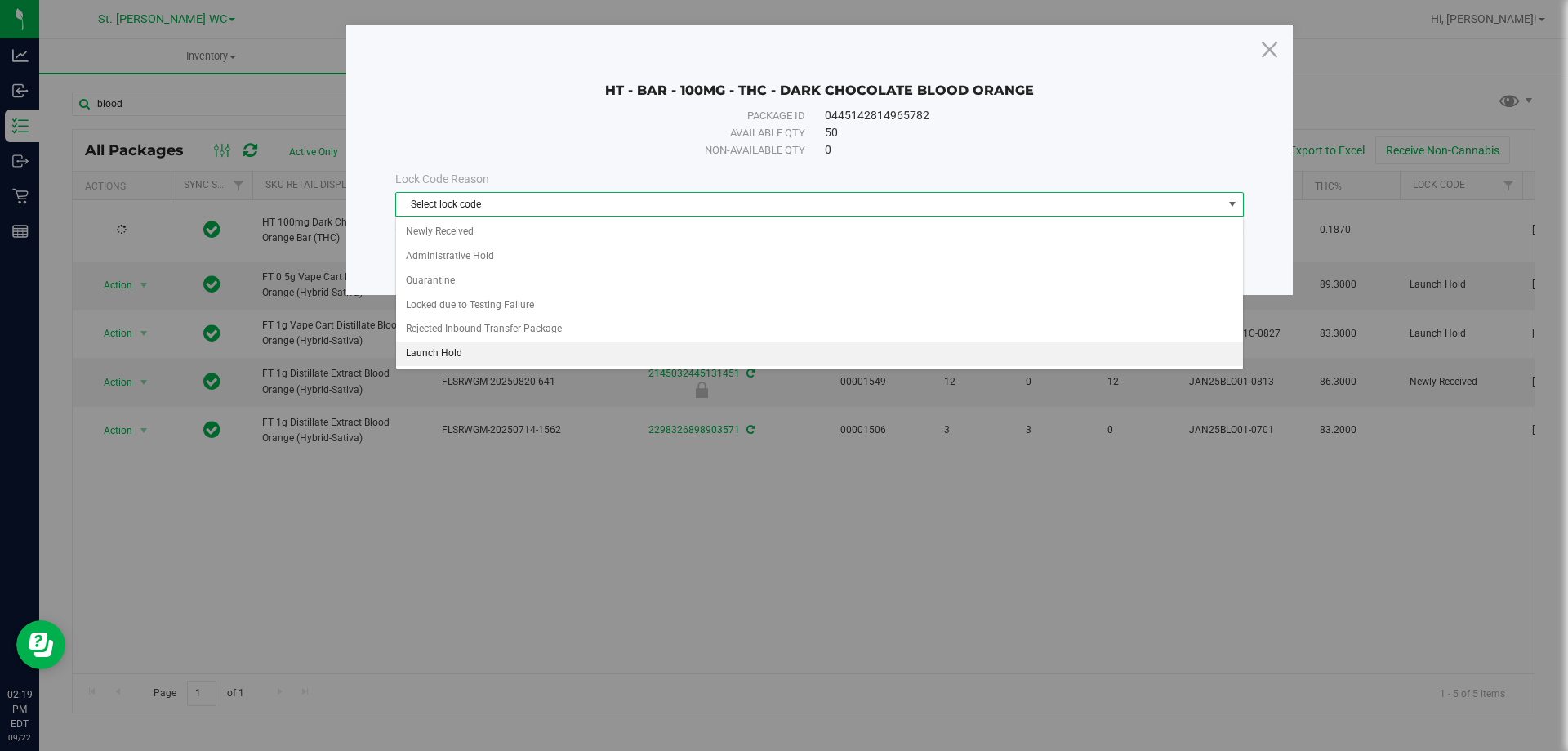
click at [567, 360] on li "Launch Hold" at bounding box center [819, 353] width 846 height 24
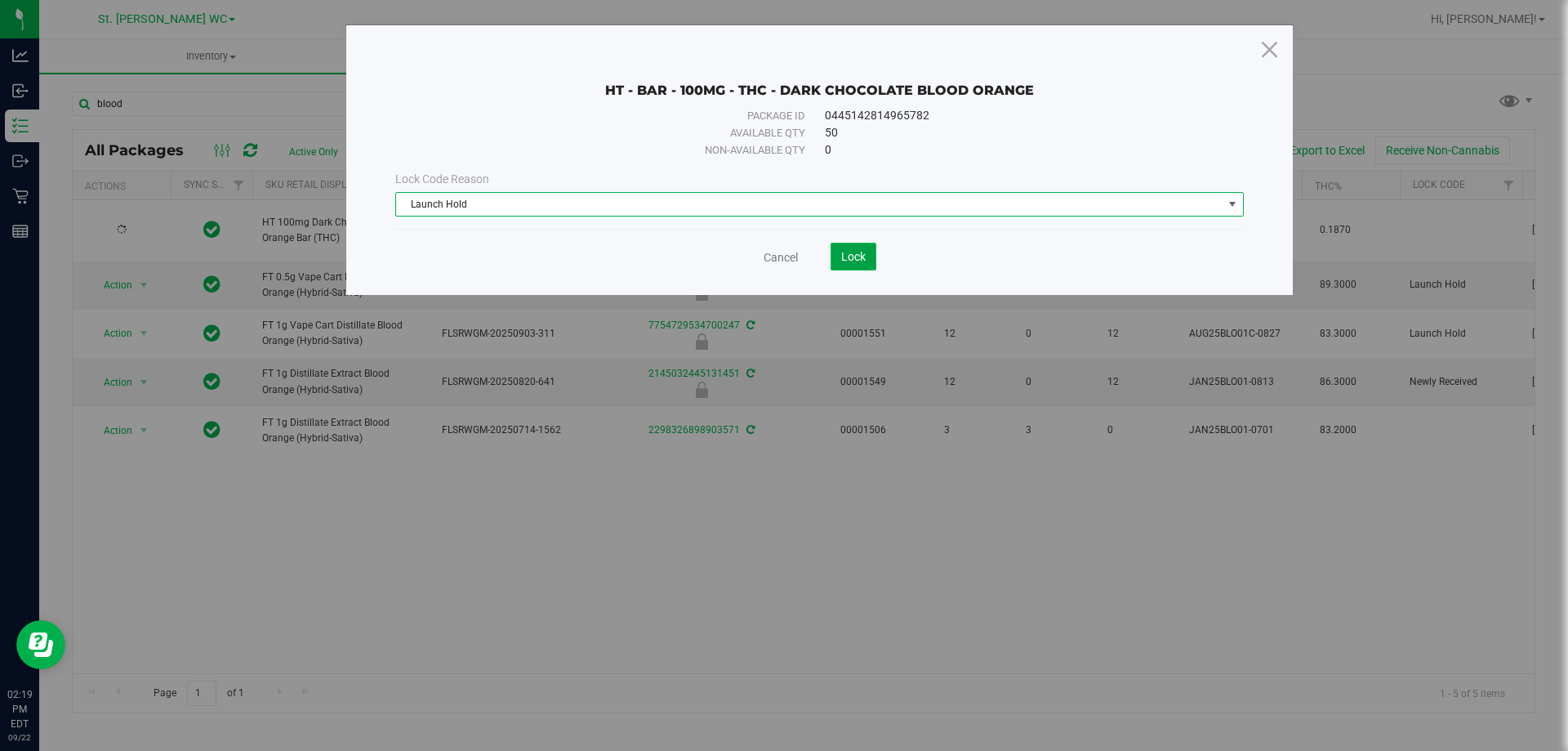
click at [859, 253] on span "Lock" at bounding box center [853, 257] width 24 height 13
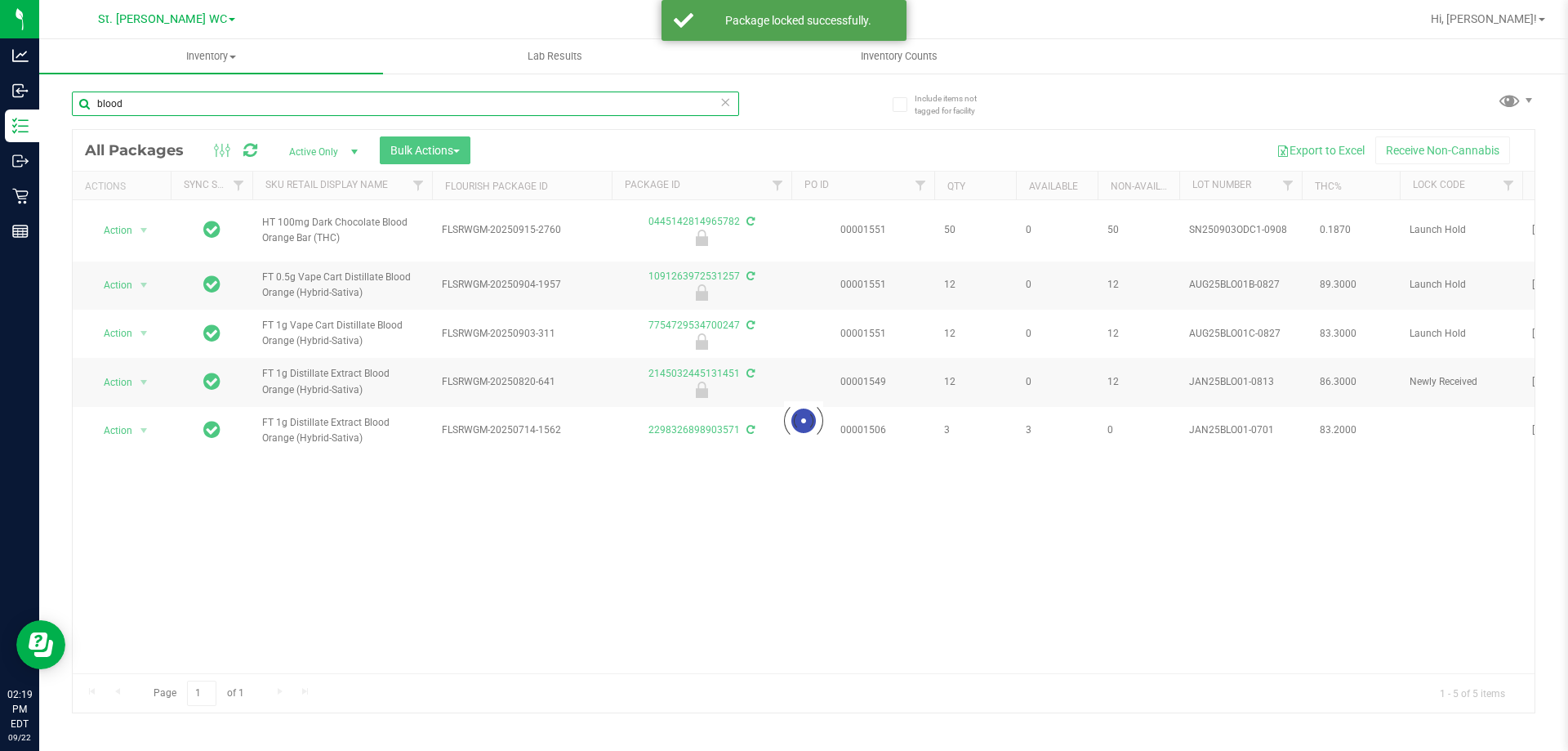
click at [159, 109] on input "blood" at bounding box center [405, 103] width 667 height 24
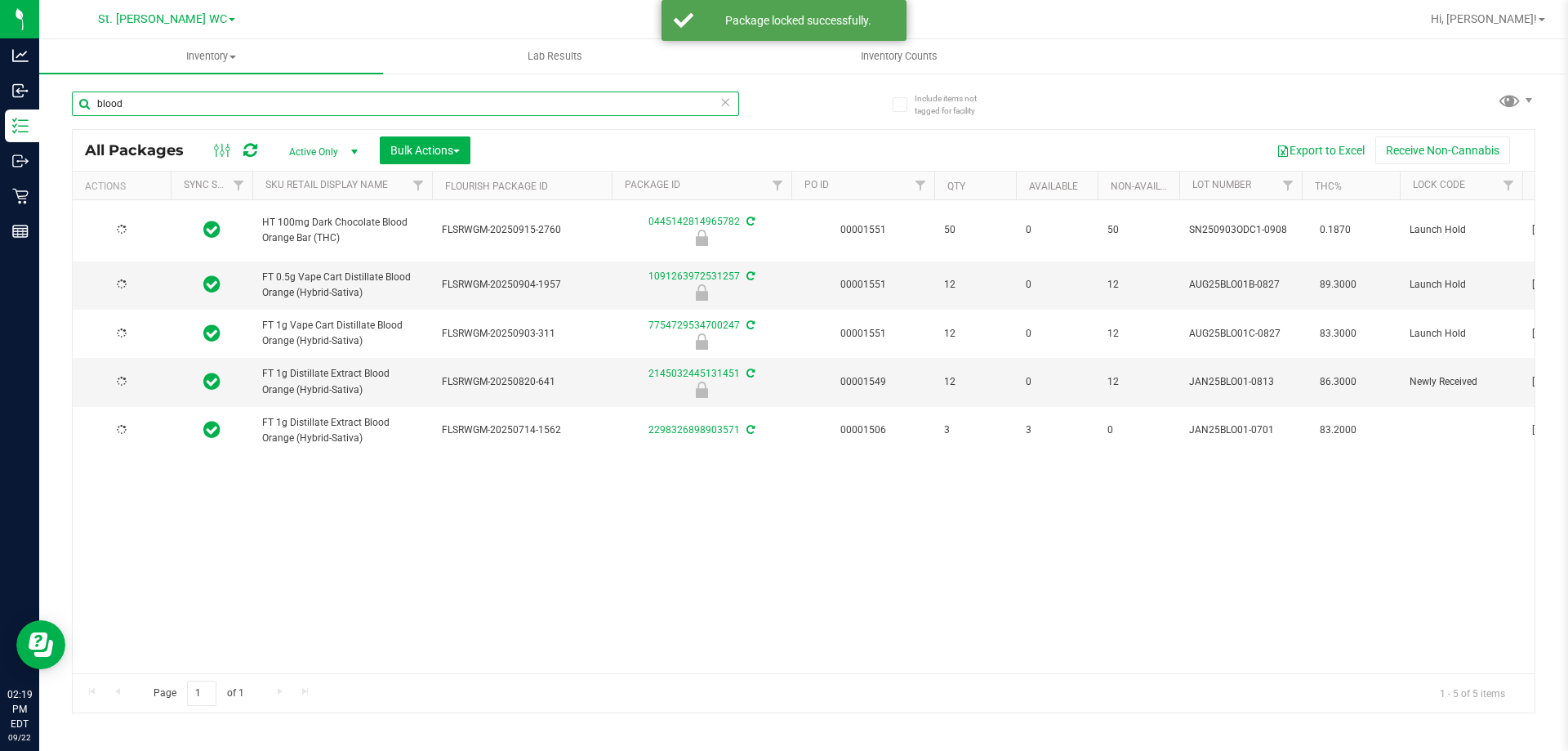
click at [160, 111] on input "blood" at bounding box center [405, 103] width 667 height 24
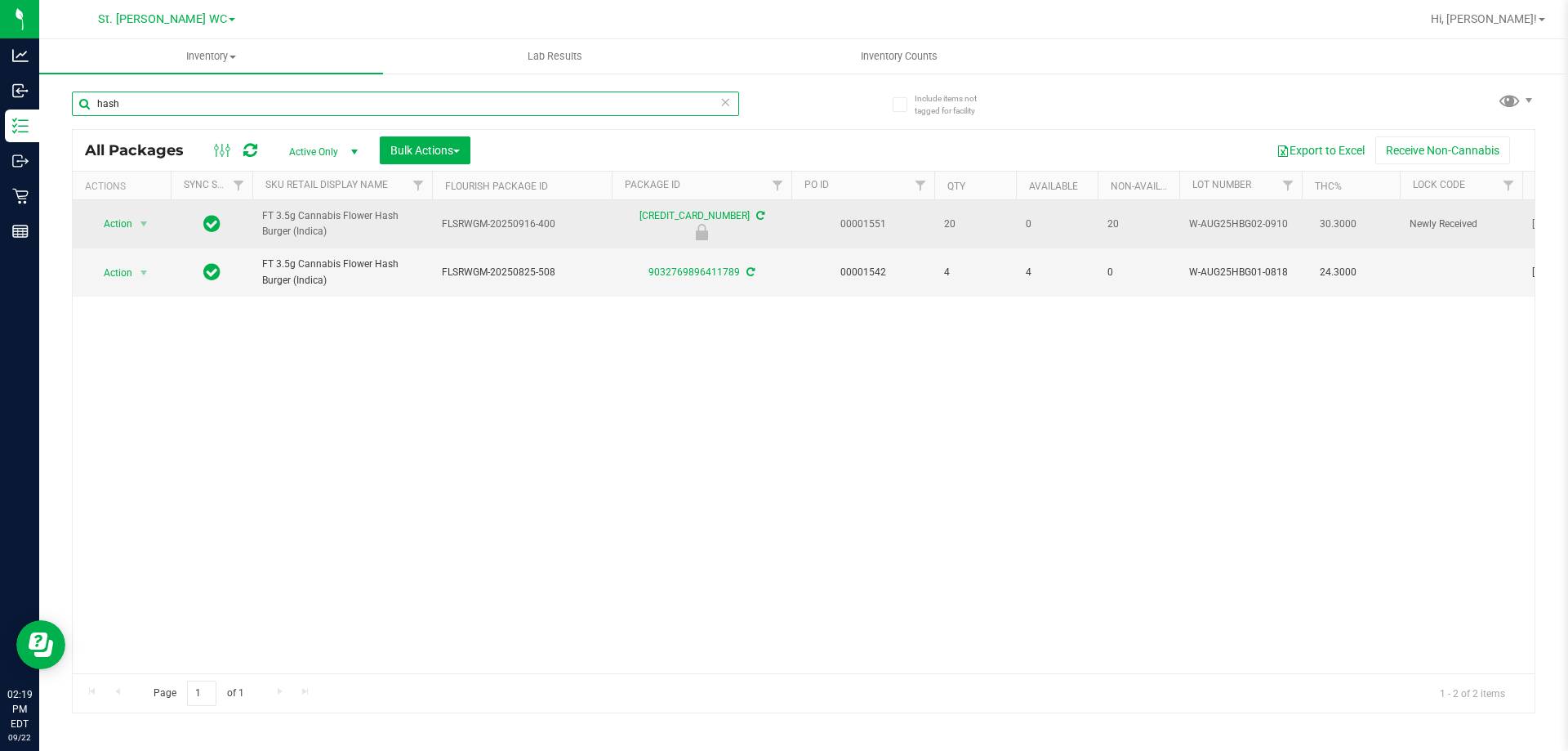
type input "hash"
click at [123, 228] on span "Action" at bounding box center [111, 224] width 44 height 23
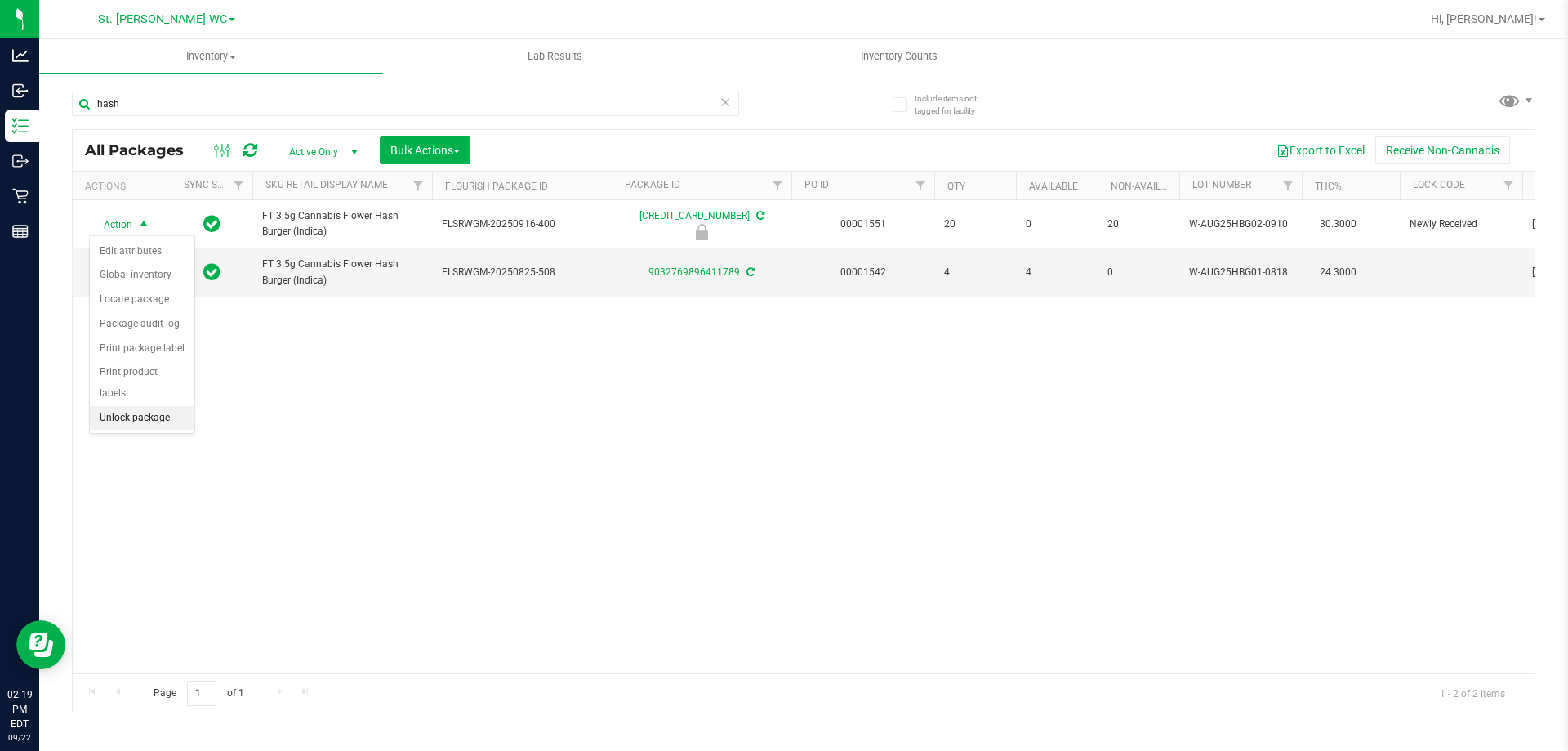
click at [123, 406] on li "Unlock package" at bounding box center [142, 418] width 104 height 24
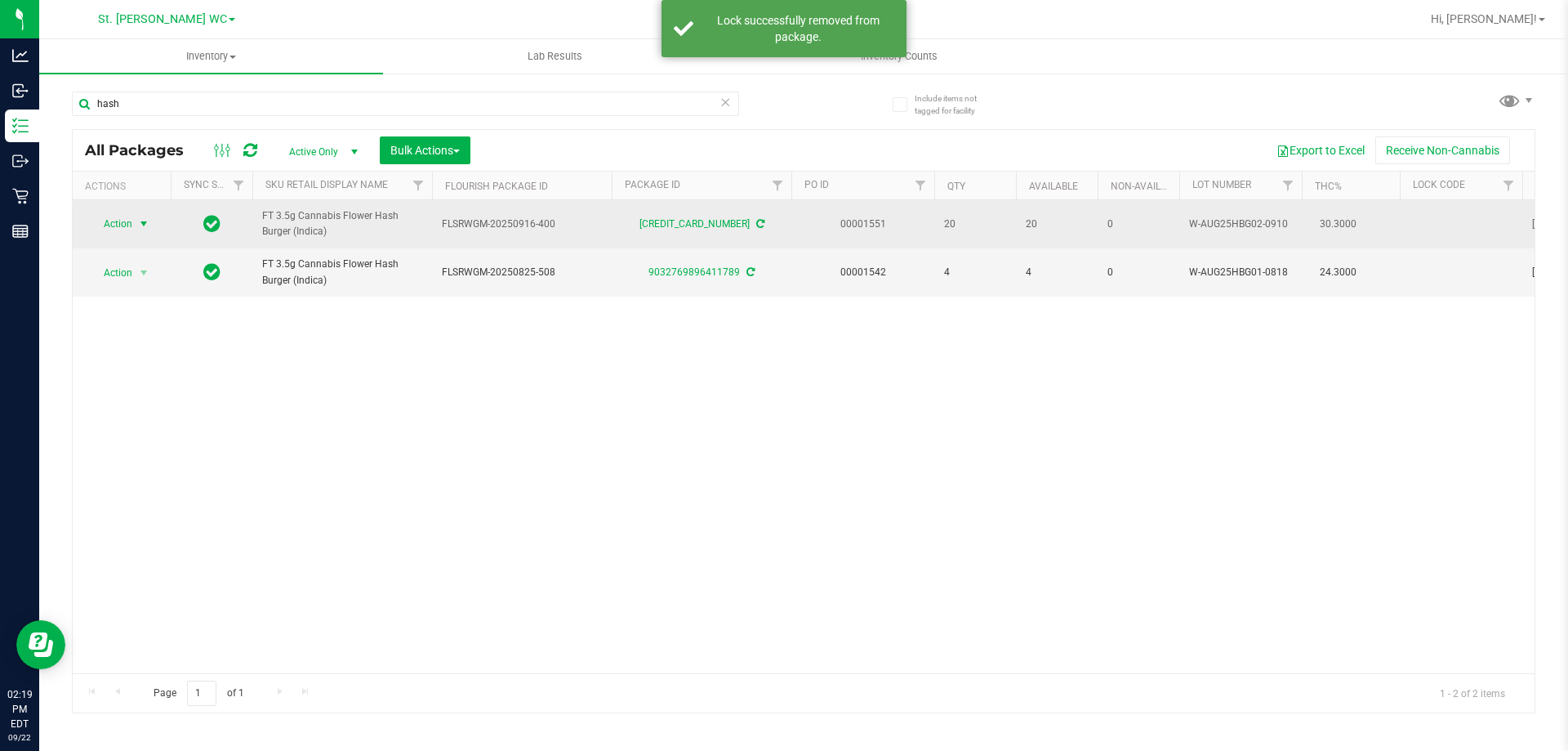
click at [122, 222] on span "Action" at bounding box center [111, 224] width 44 height 23
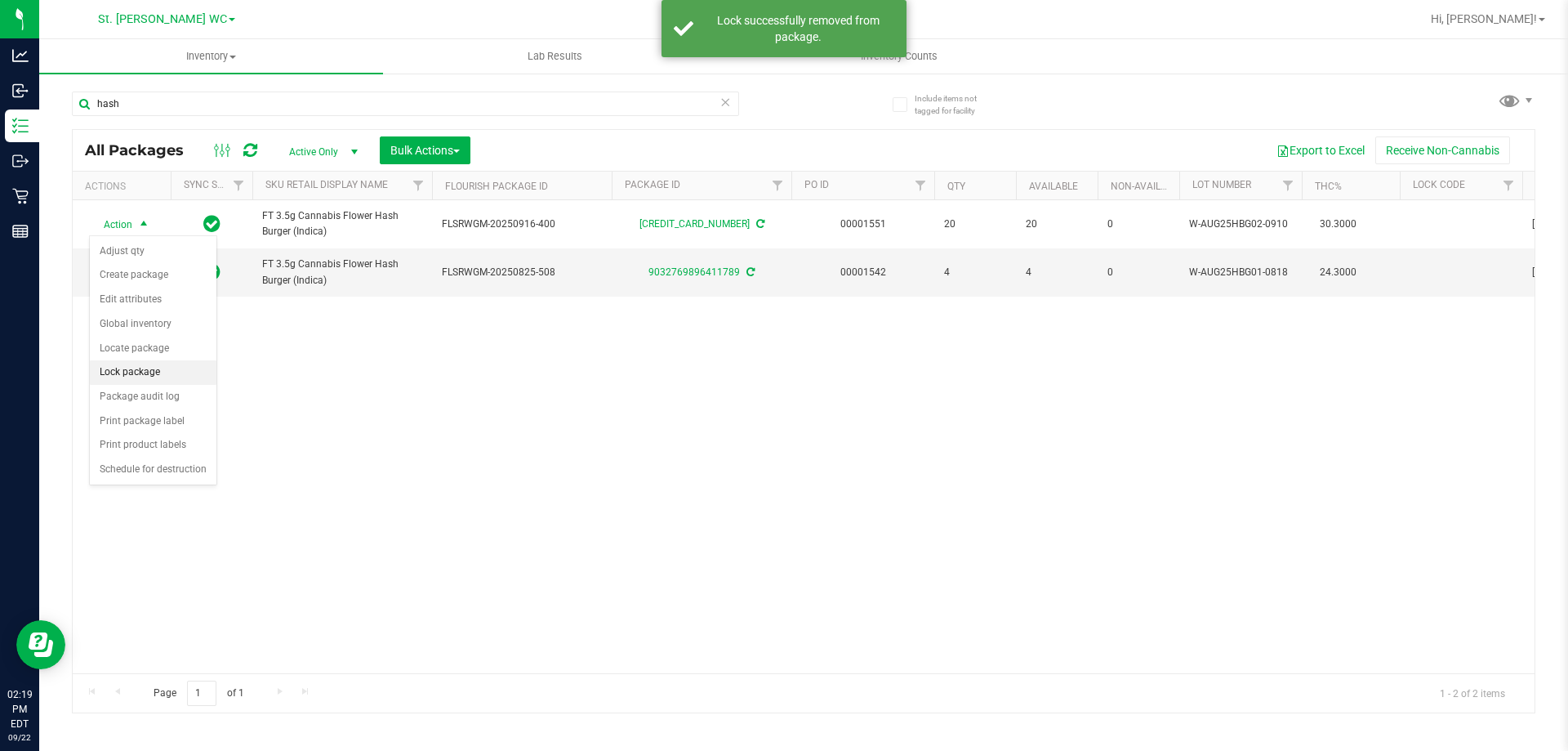
click at [129, 368] on li "Lock package" at bounding box center [153, 372] width 127 height 24
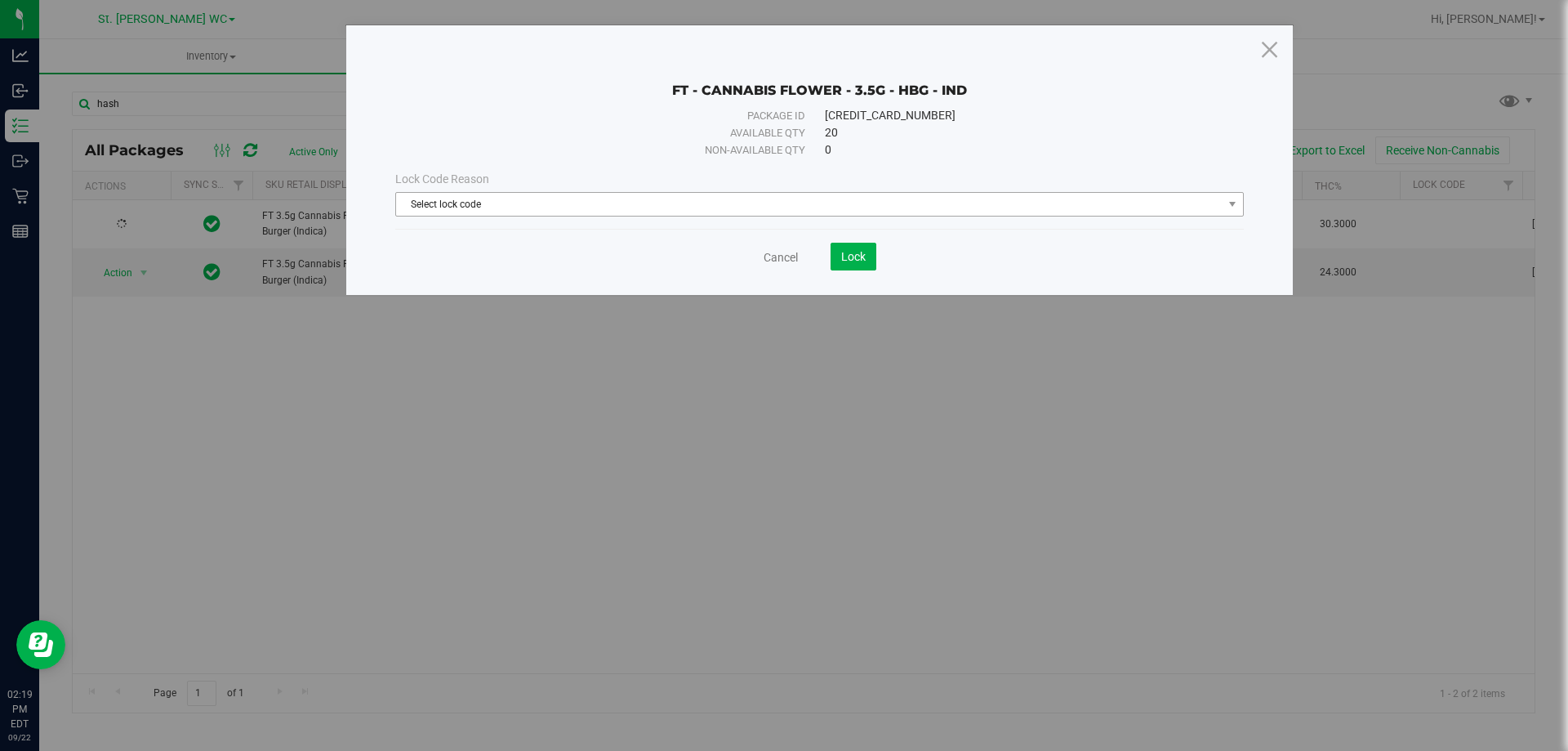
click at [462, 208] on span "Select lock code" at bounding box center [810, 204] width 827 height 23
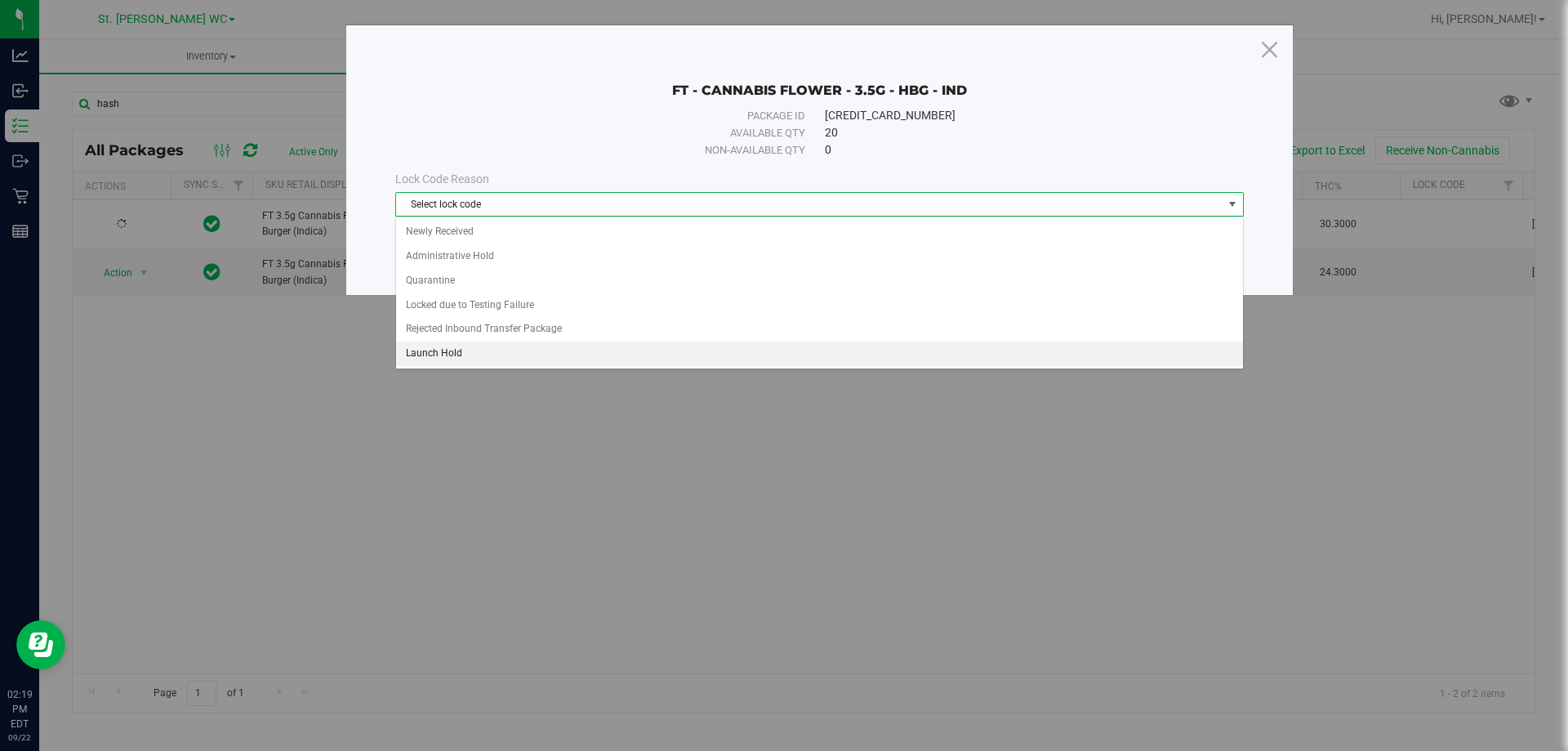
click at [458, 350] on li "Launch Hold" at bounding box center [819, 353] width 846 height 24
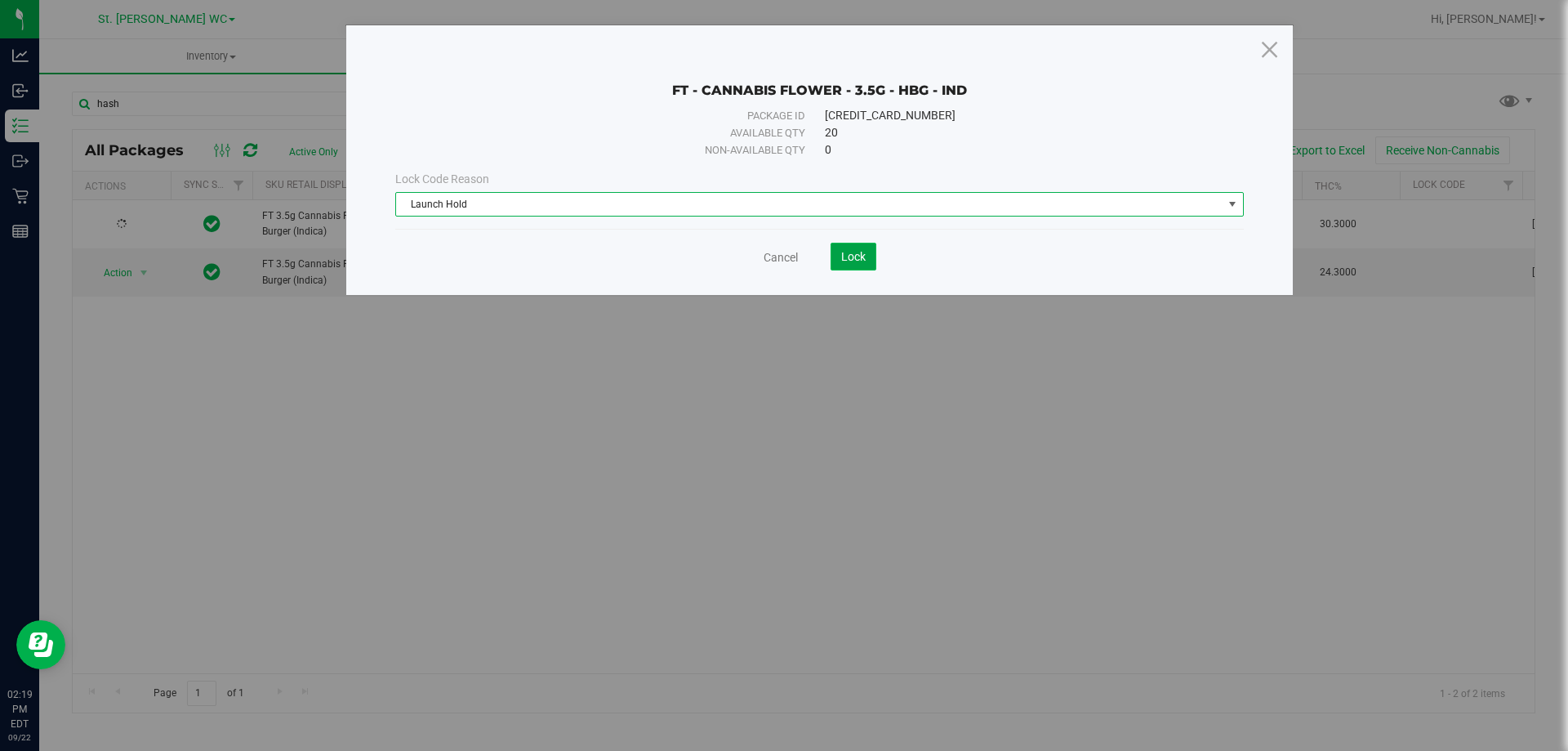
click at [867, 253] on button "Lock" at bounding box center [853, 257] width 46 height 28
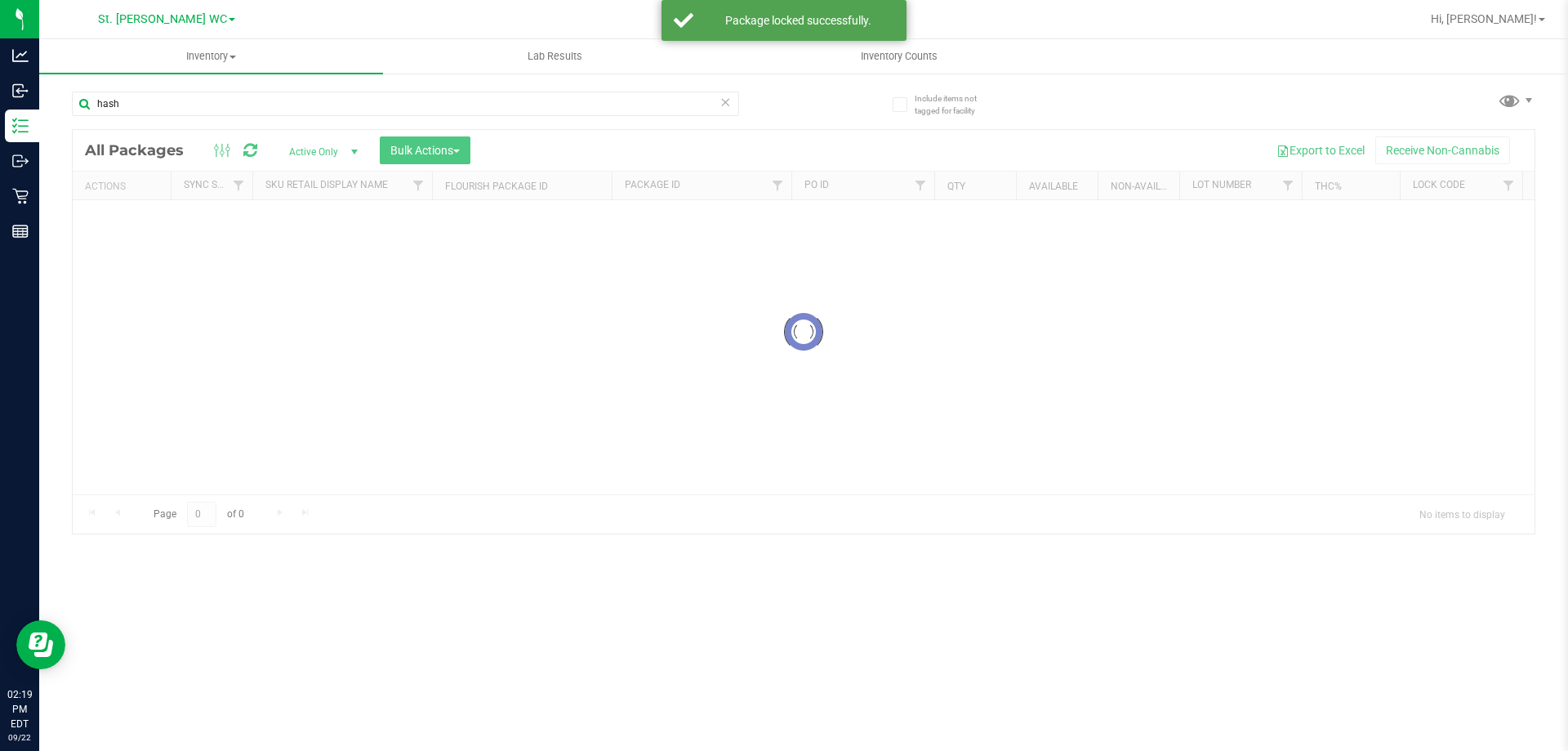
click at [386, 385] on div at bounding box center [803, 331] width 1462 height 403
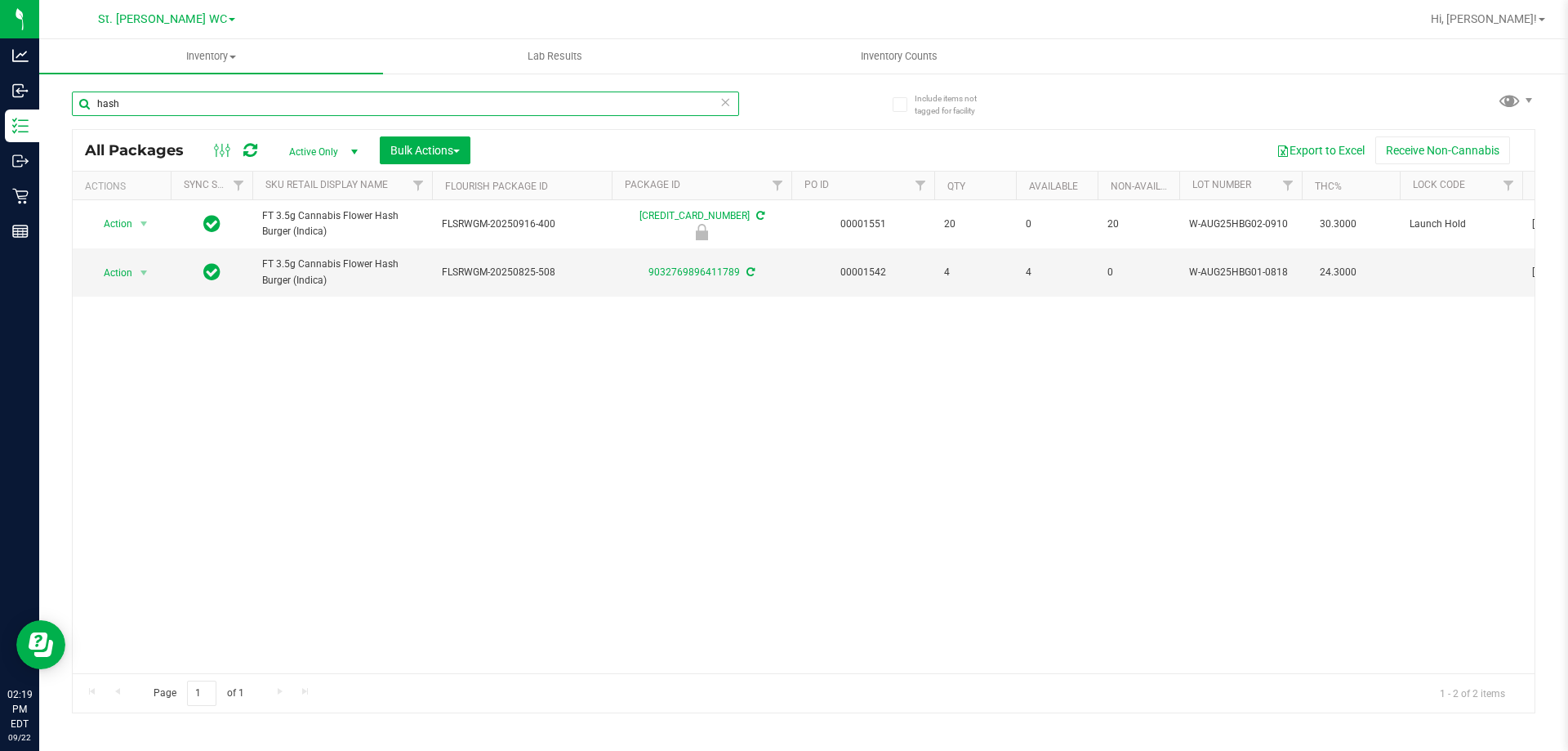
click at [379, 102] on input "hash" at bounding box center [405, 103] width 667 height 24
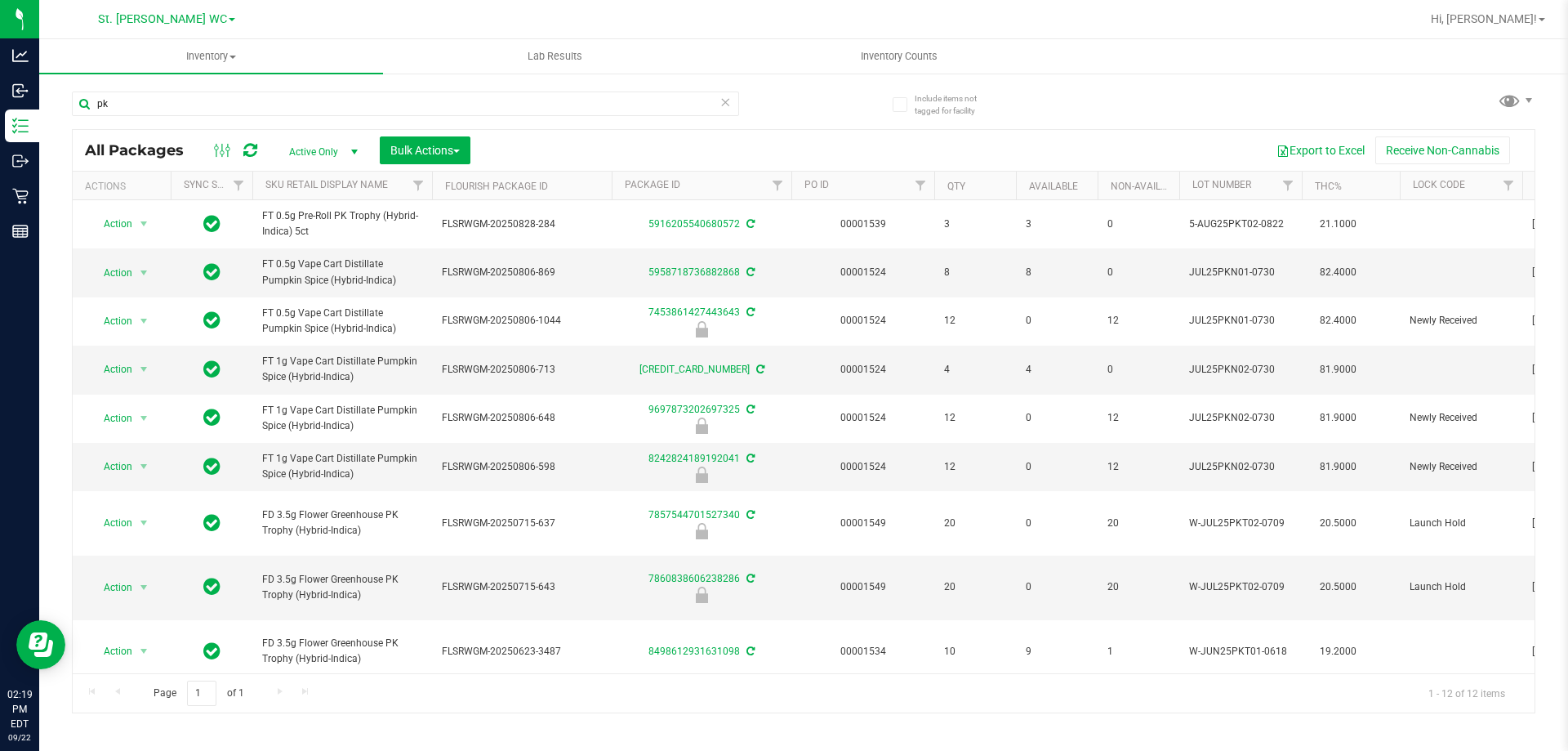
click at [309, 509] on span "FD 3.5g Flower Greenhouse PK Trophy (Hybrid-Indica)" at bounding box center [342, 523] width 160 height 31
copy tr "FD 3.5g Flower Greenhouse PK Trophy (Hybrid-Indica)"
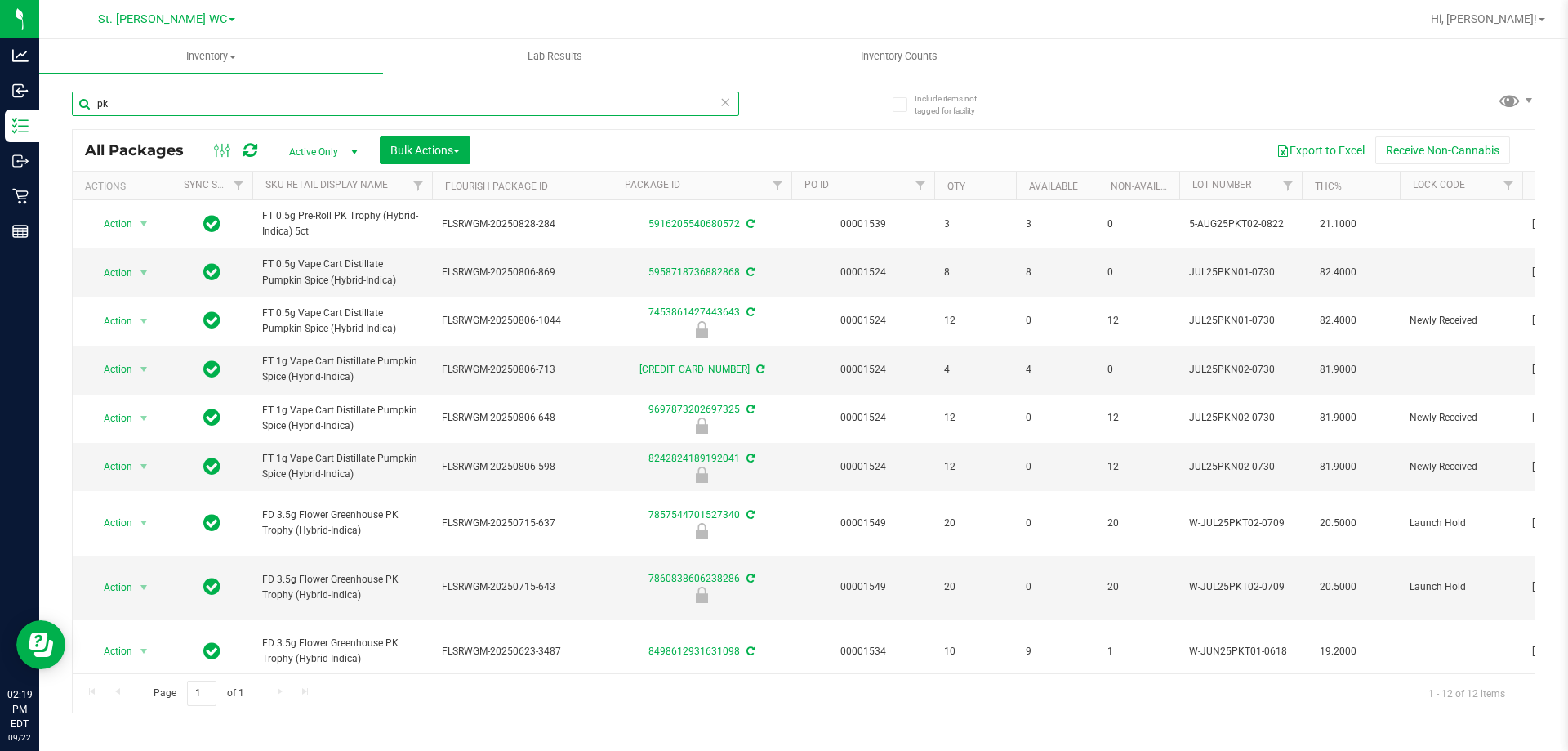
click at [256, 103] on input "pk" at bounding box center [405, 103] width 667 height 24
paste input "FD 3.5g Flower Greenhouse PK Trophy (Hybrid-Indica)"
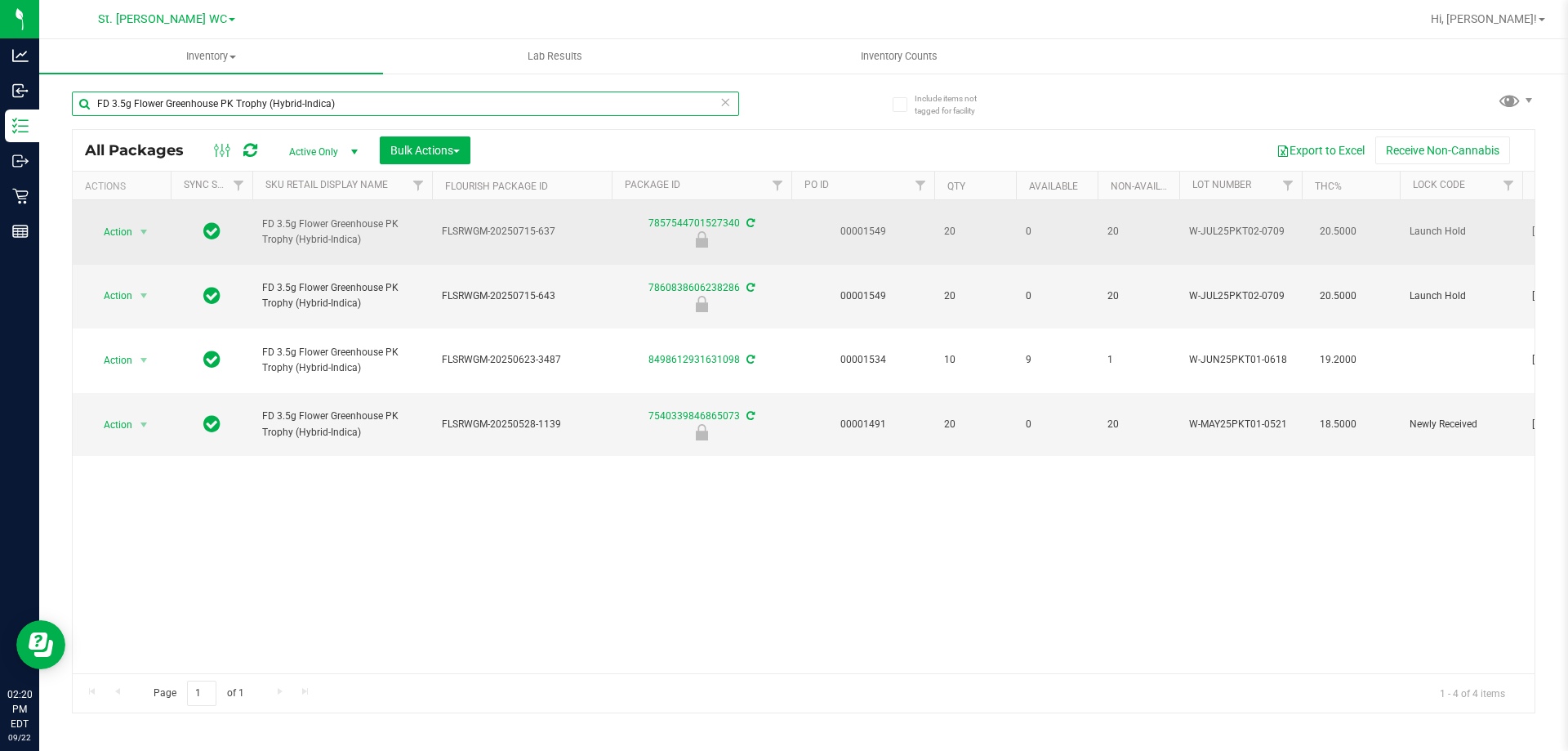
type input "FD 3.5g Flower Greenhouse PK Trophy (Hybrid-Indica)"
click at [145, 221] on span "select" at bounding box center [145, 232] width 21 height 23
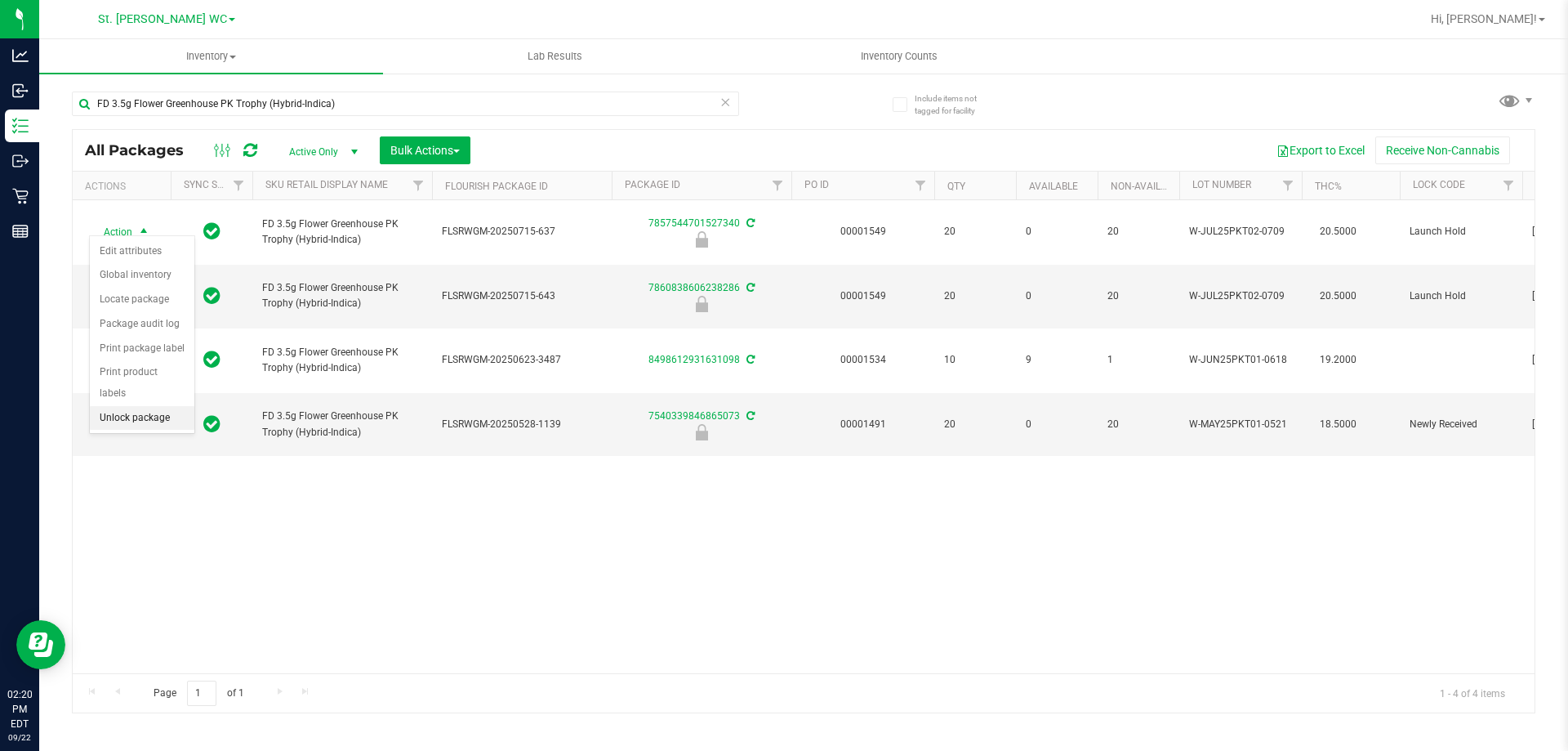
click at [153, 406] on li "Unlock package" at bounding box center [142, 418] width 104 height 24
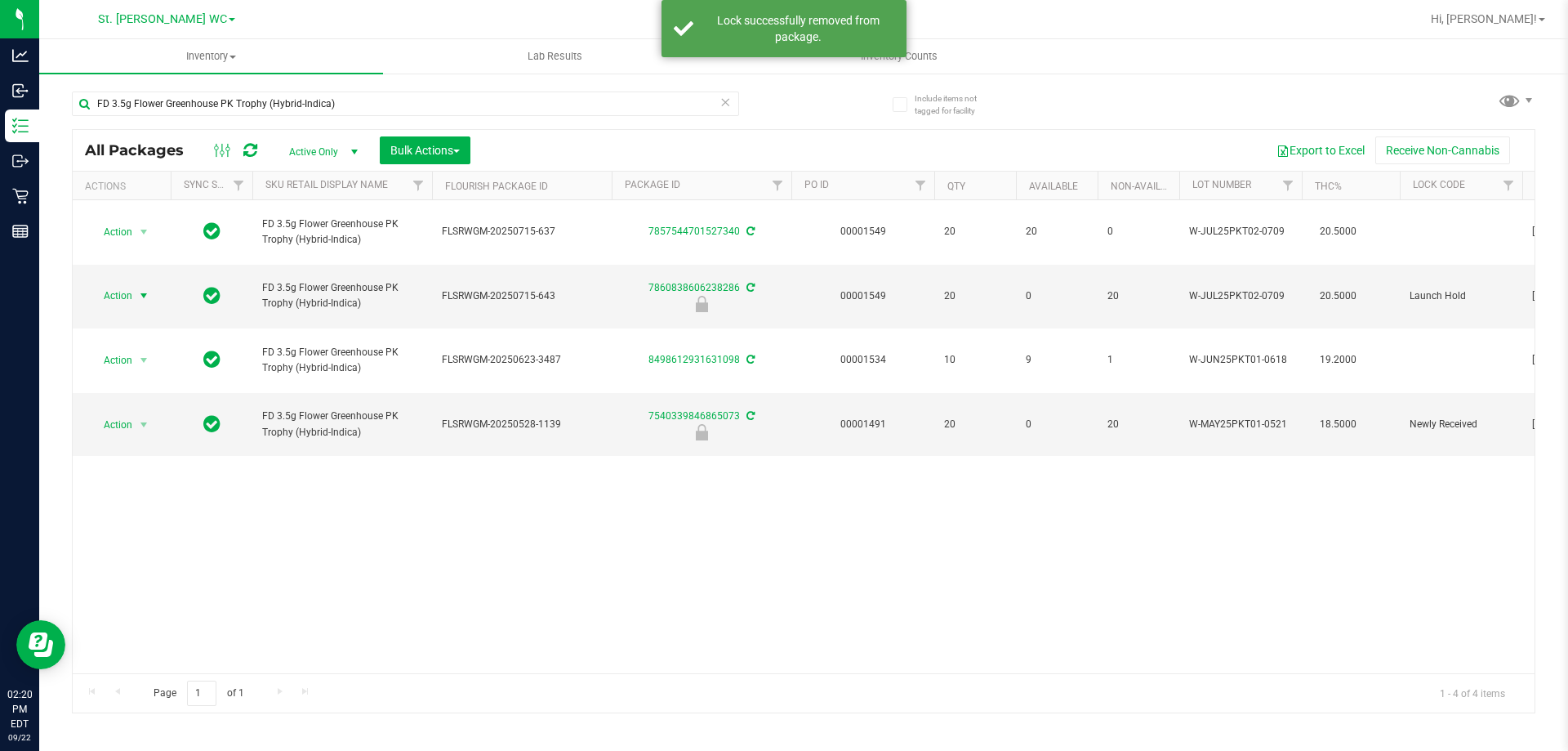
click at [130, 284] on span "Action" at bounding box center [111, 295] width 44 height 23
click at [126, 454] on li "Unlock package" at bounding box center [142, 466] width 104 height 24
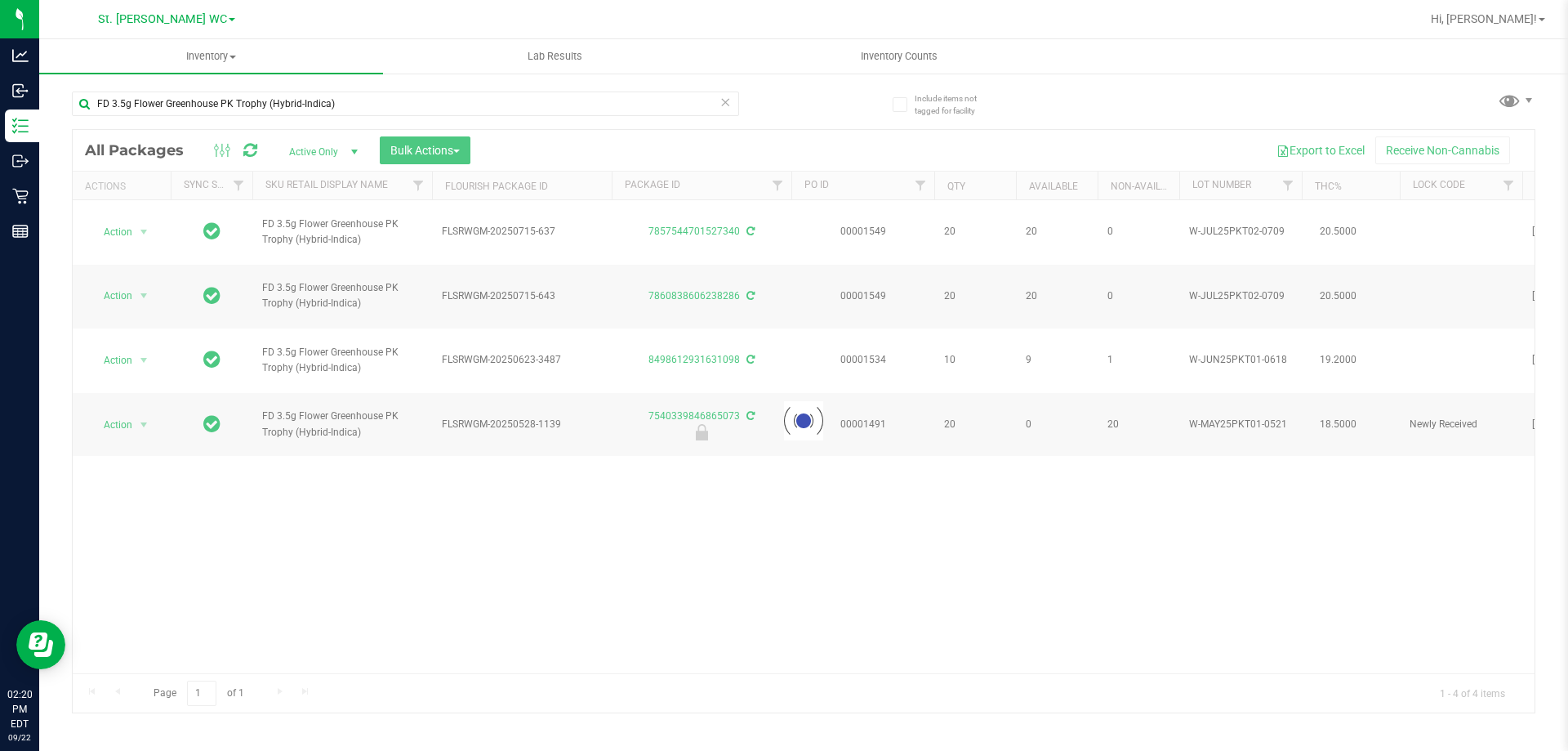
click at [133, 224] on div at bounding box center [803, 421] width 1462 height 583
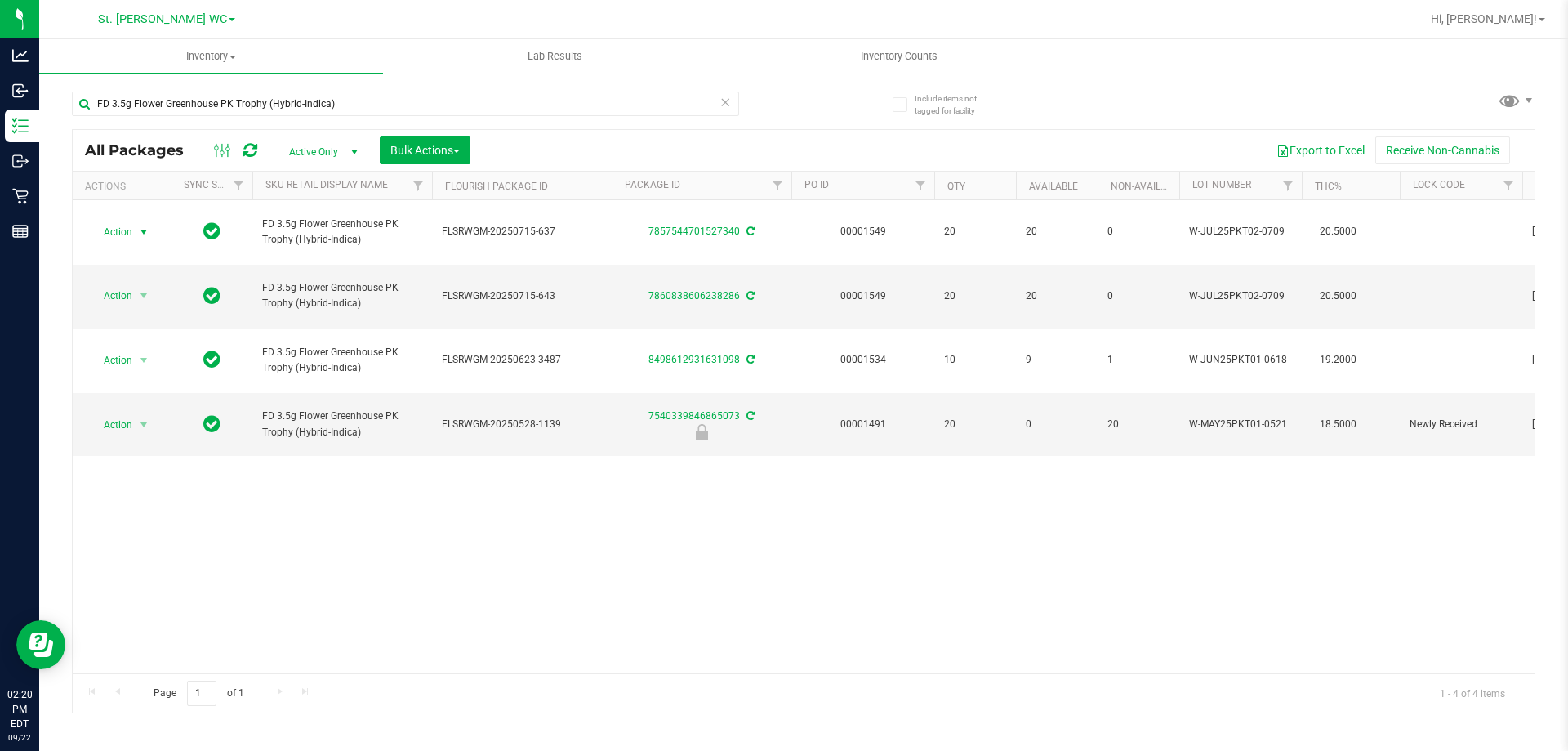
click at [134, 224] on span "select" at bounding box center [145, 232] width 21 height 23
click at [147, 369] on li "Lock package" at bounding box center [153, 372] width 127 height 24
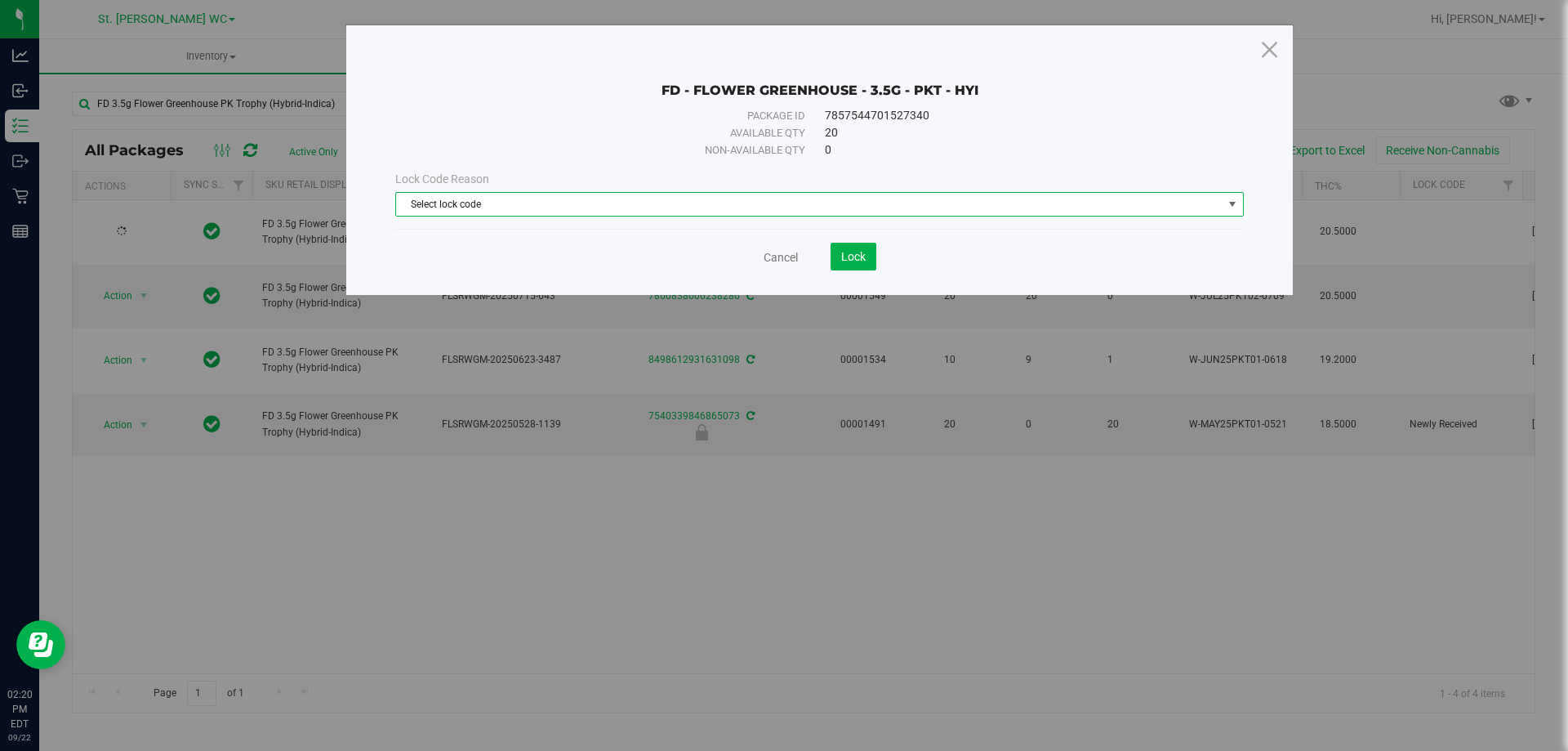
click at [520, 214] on span "Select lock code" at bounding box center [810, 204] width 827 height 23
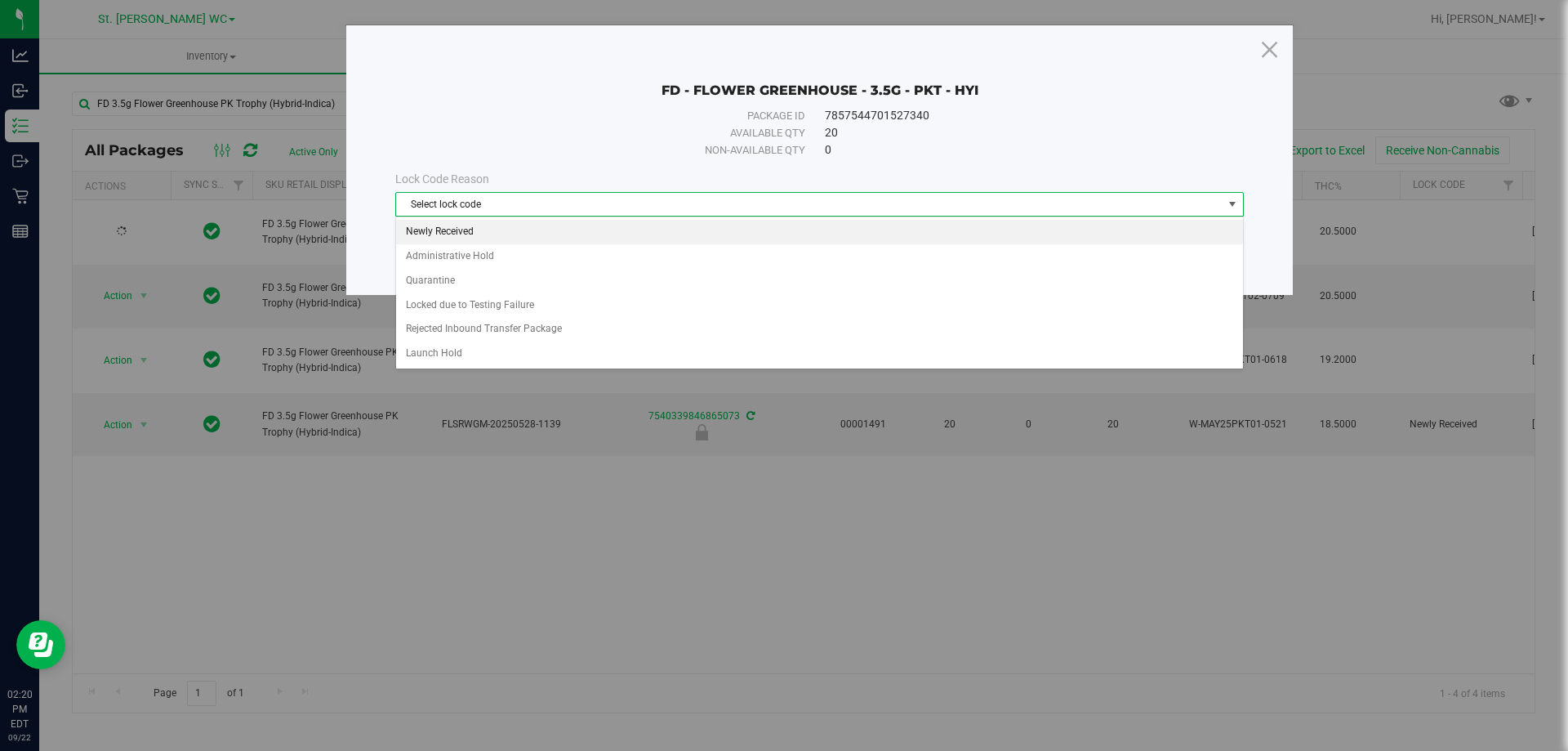
click at [518, 238] on li "Newly Received" at bounding box center [819, 232] width 846 height 24
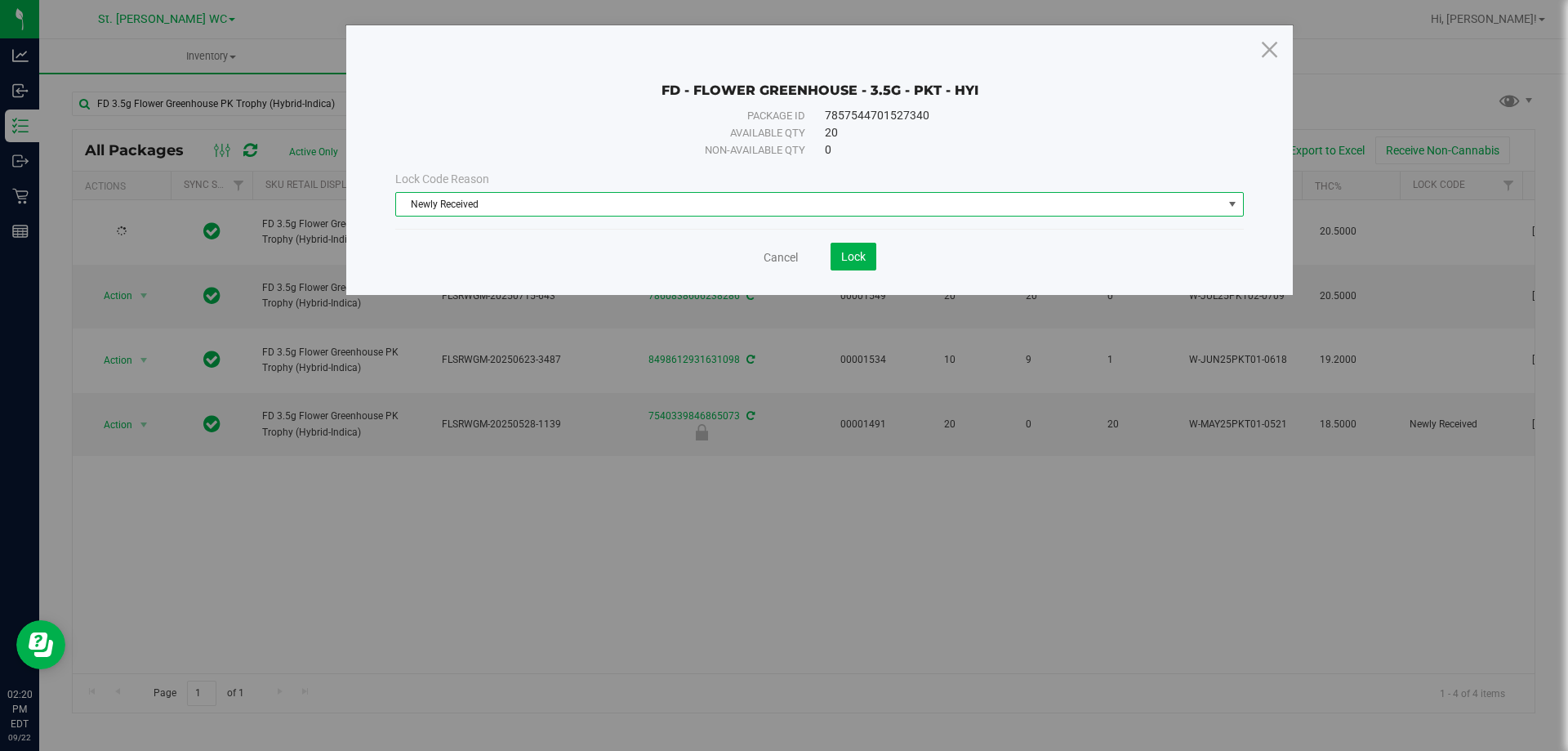
click at [649, 213] on span "Newly Received" at bounding box center [810, 204] width 827 height 23
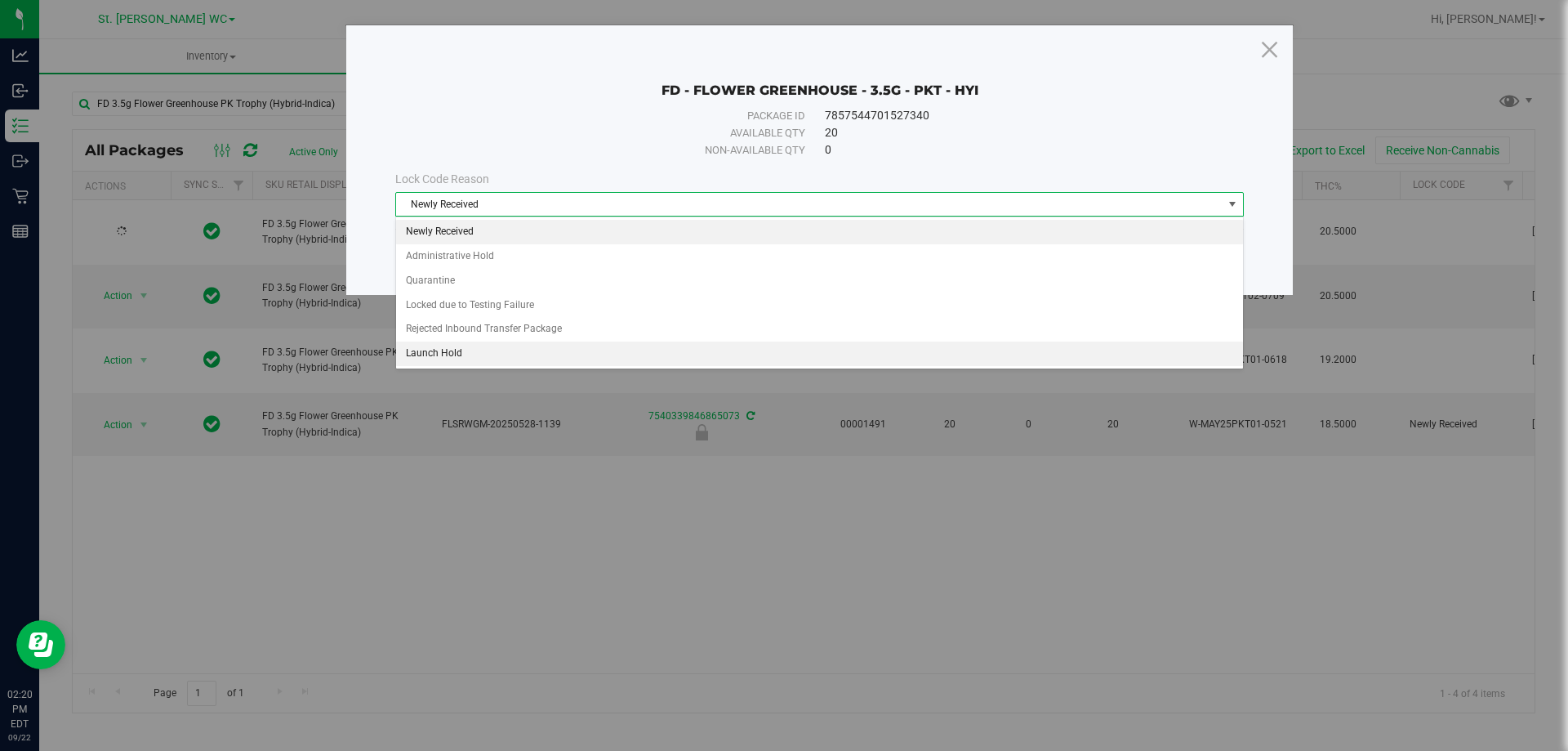
click at [521, 359] on li "Launch Hold" at bounding box center [819, 353] width 846 height 24
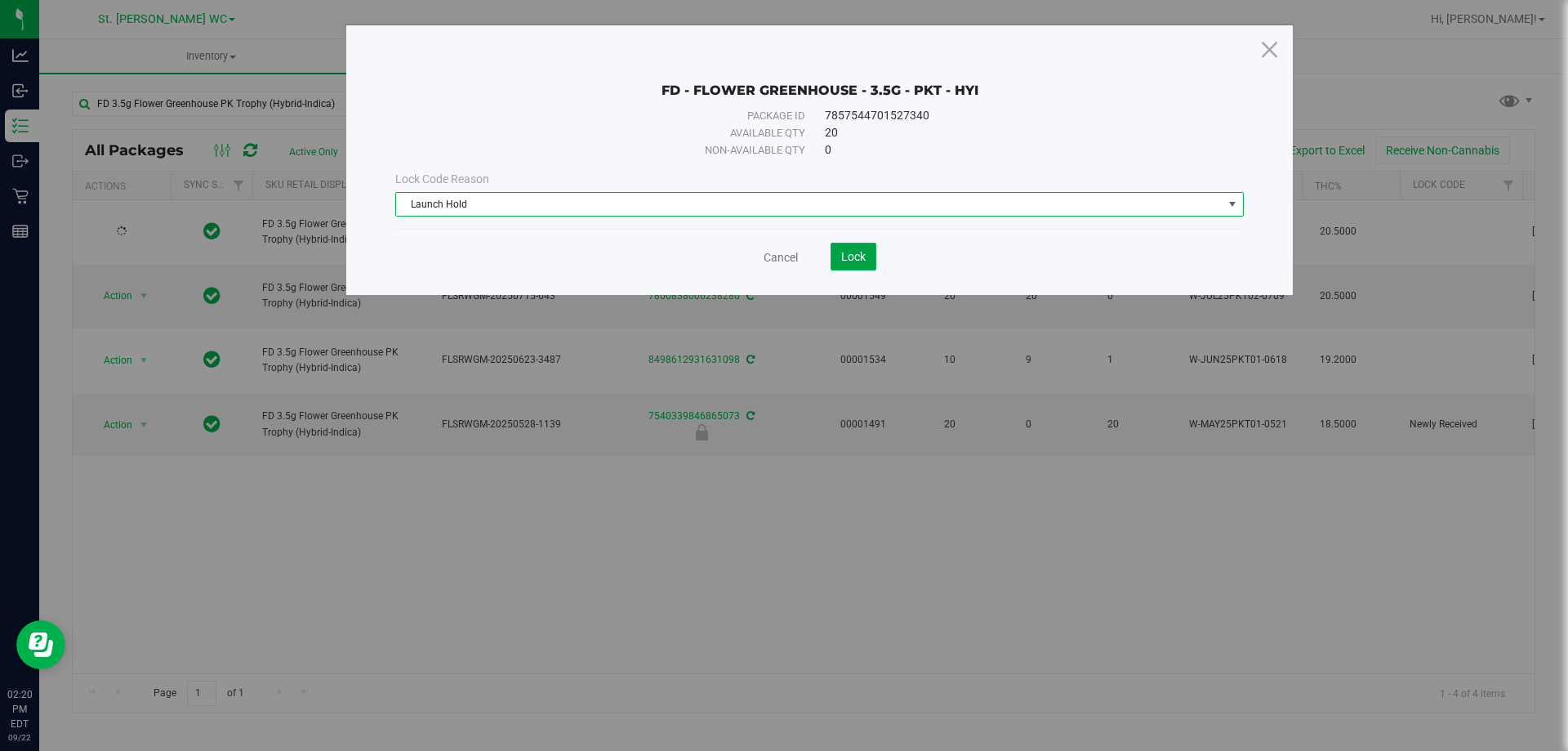
click at [857, 265] on button "Lock" at bounding box center [853, 257] width 46 height 28
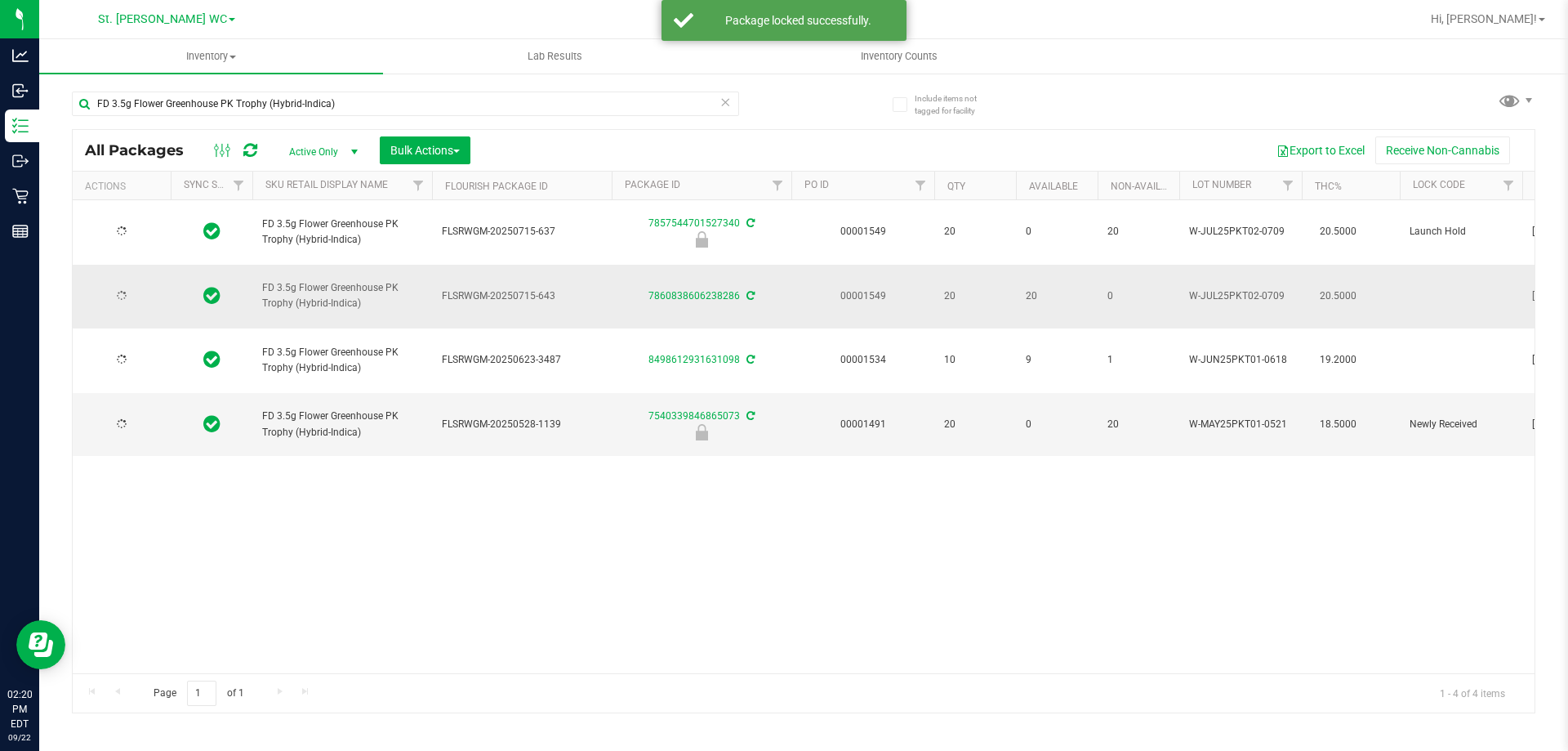
click at [143, 289] on div at bounding box center [121, 296] width 78 height 16
click at [146, 289] on span "select" at bounding box center [144, 296] width 13 height 13
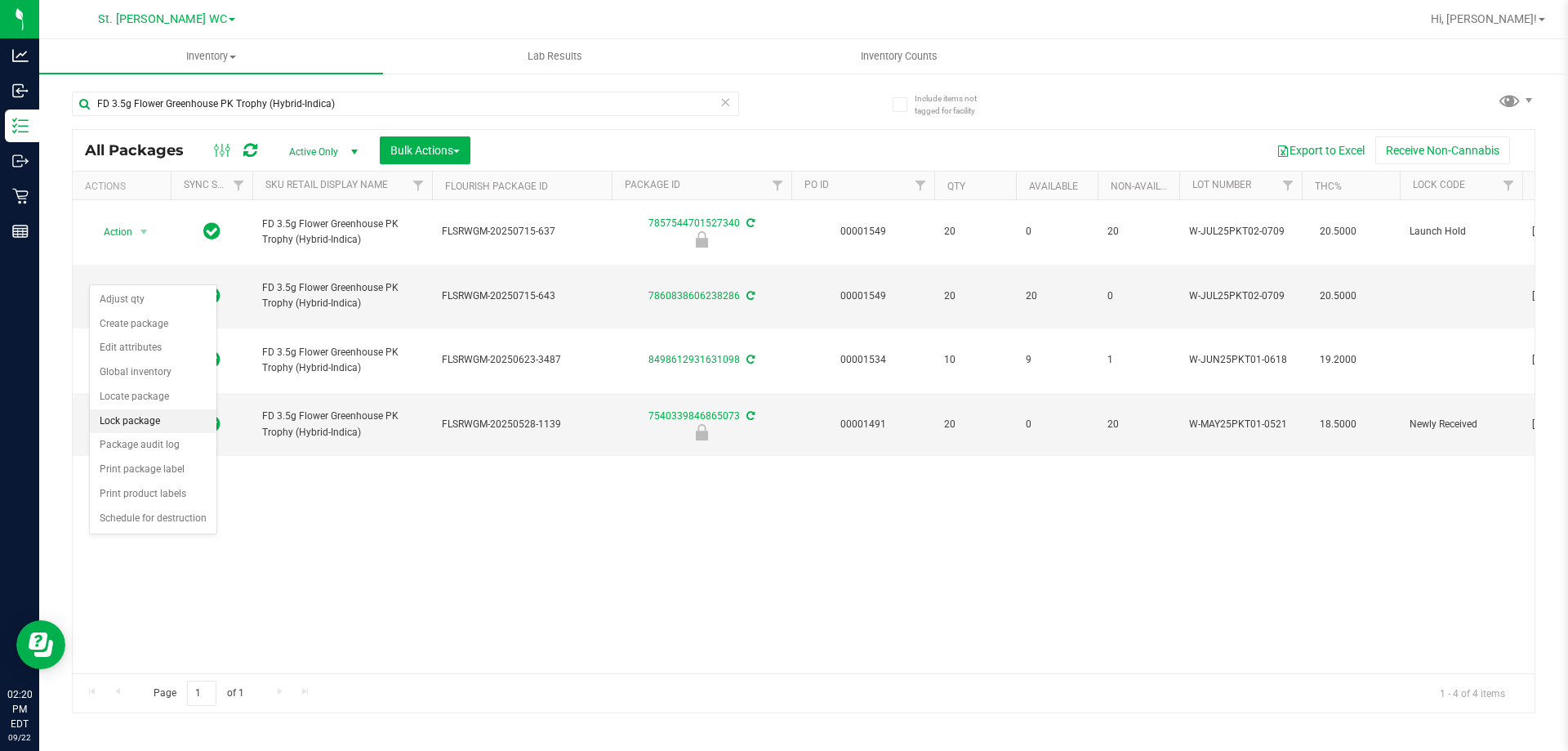
click at [139, 426] on li "Lock package" at bounding box center [153, 421] width 127 height 24
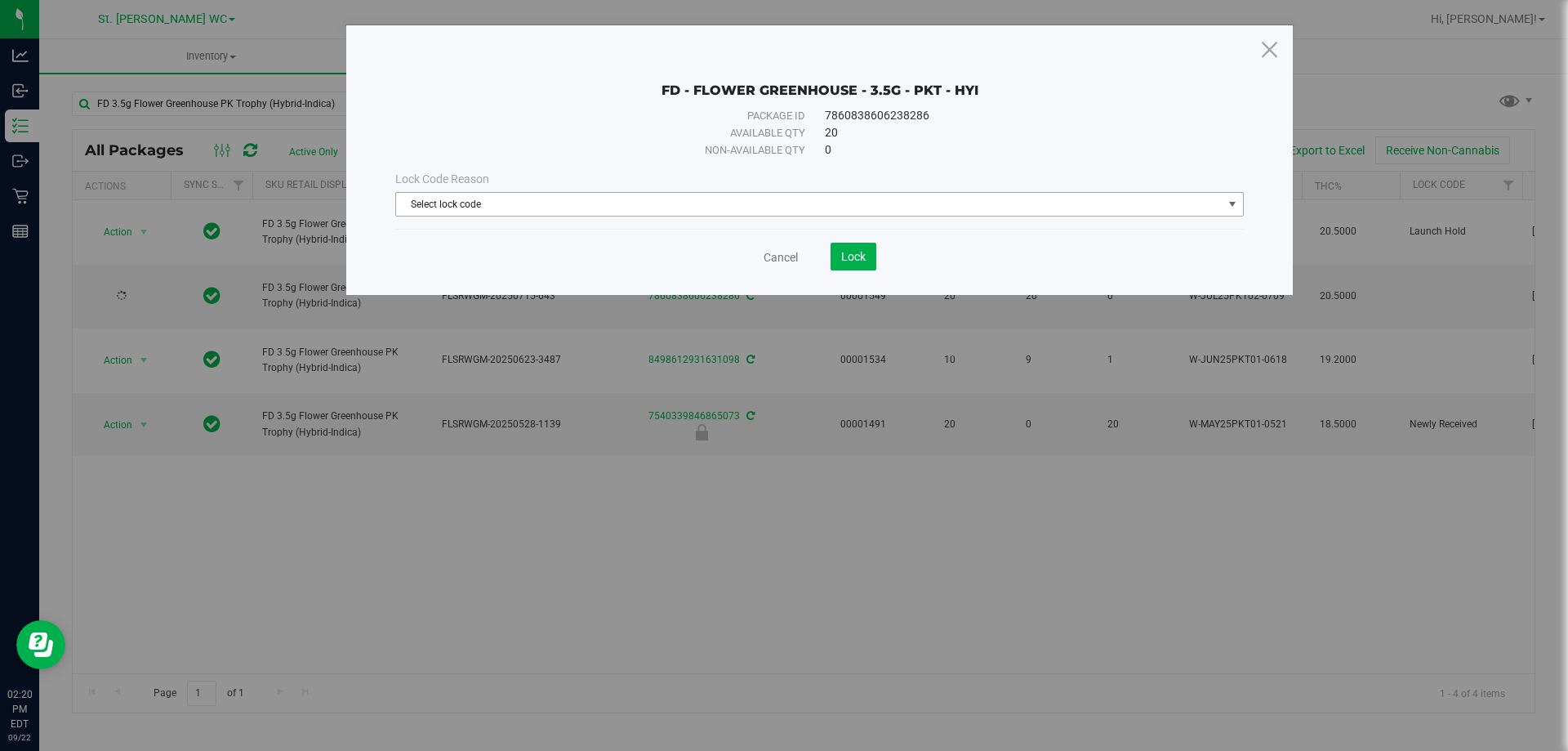
click at [610, 211] on span "Select lock code" at bounding box center [810, 204] width 827 height 23
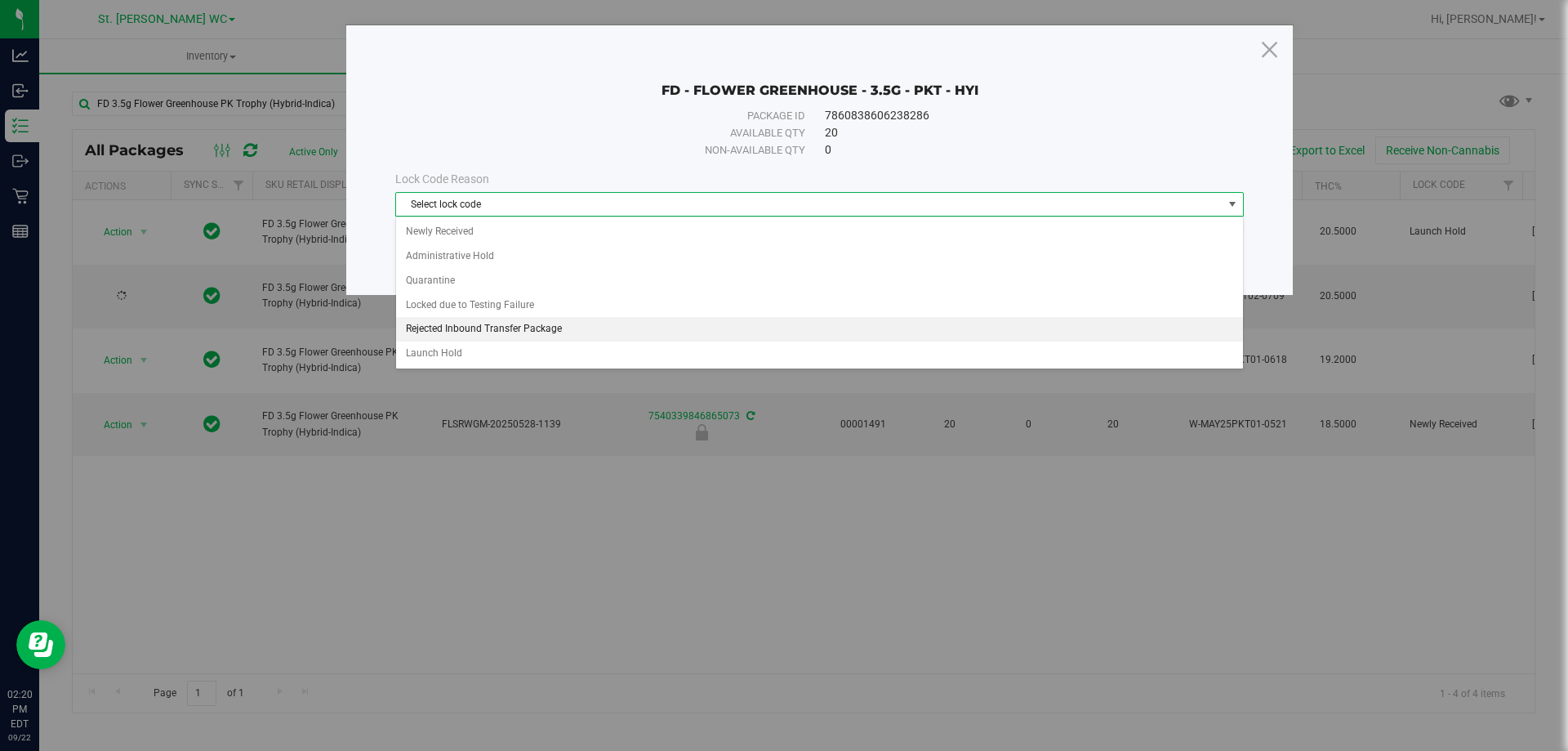
click at [548, 334] on li "Rejected Inbound Transfer Package" at bounding box center [819, 329] width 846 height 24
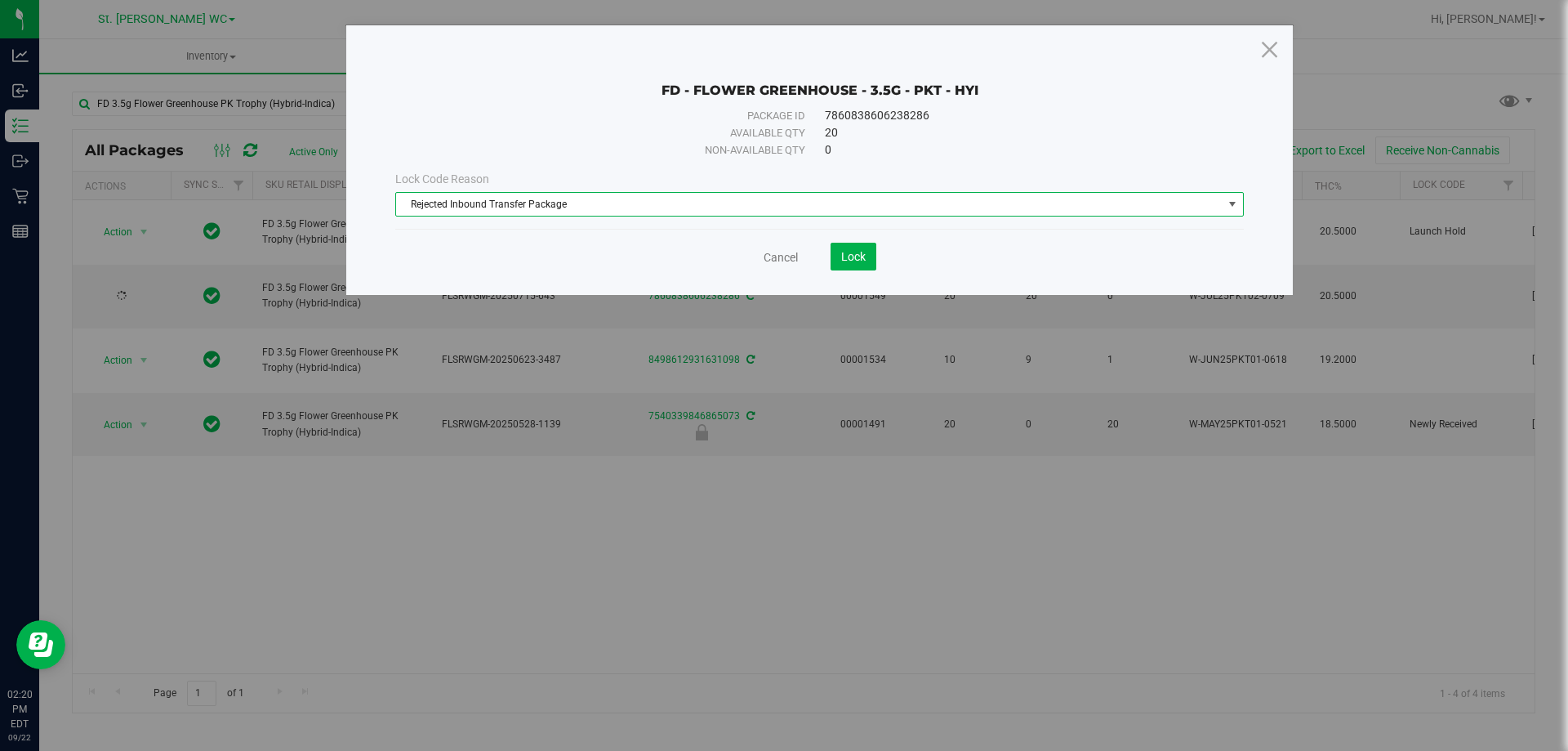
click at [563, 207] on span "Rejected Inbound Transfer Package" at bounding box center [810, 204] width 827 height 23
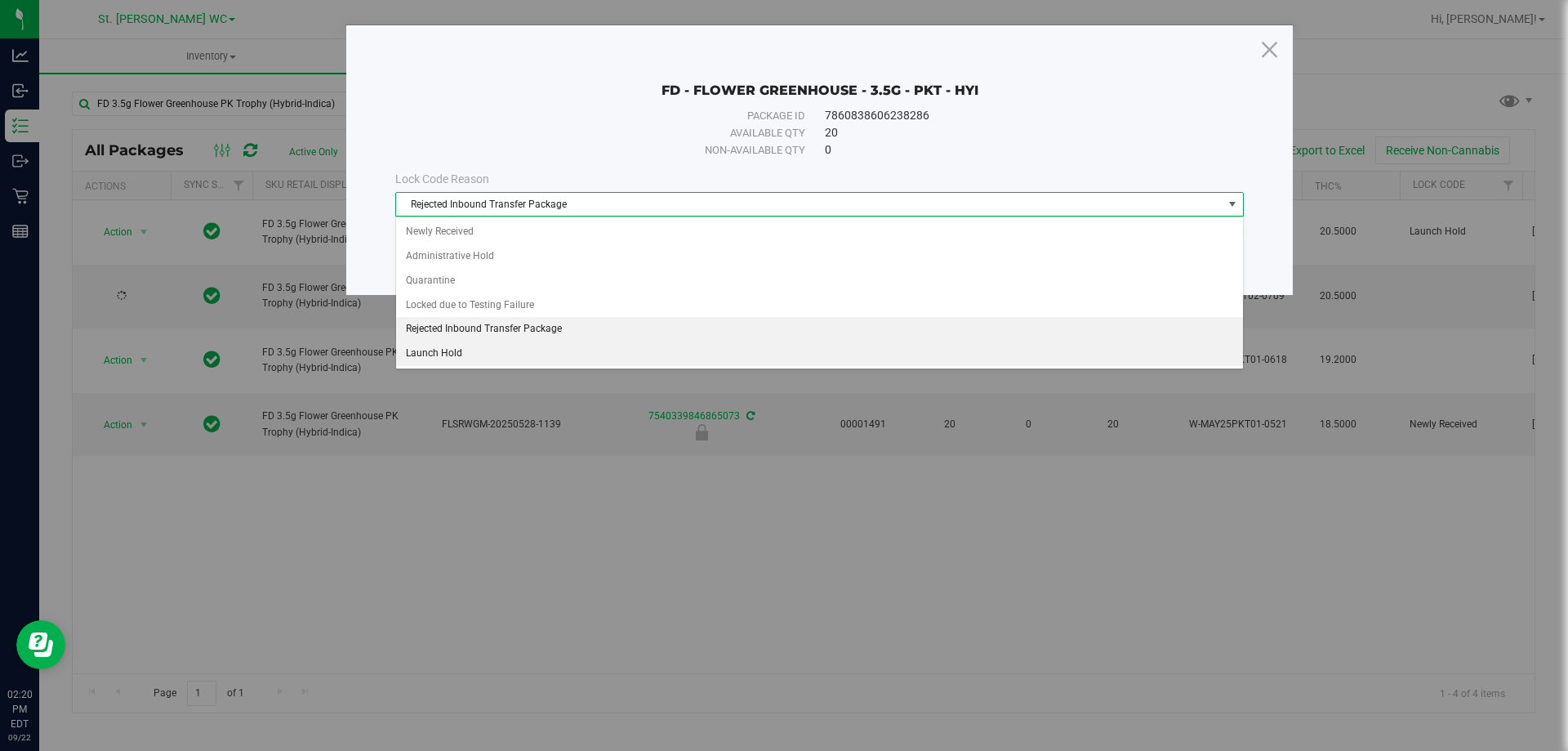
click at [540, 344] on li "Launch Hold" at bounding box center [819, 353] width 846 height 24
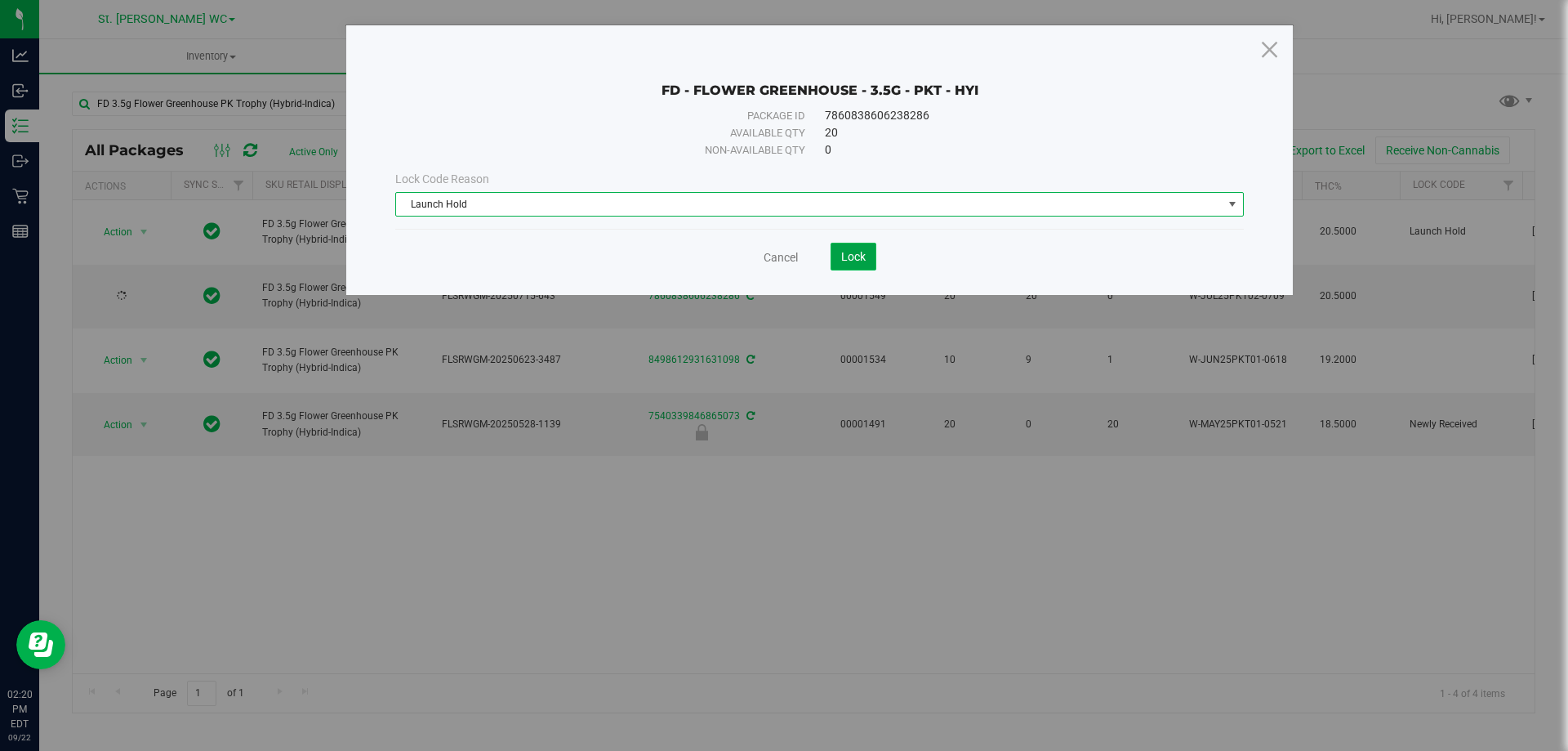
click at [859, 250] on span "Lock" at bounding box center [853, 257] width 24 height 13
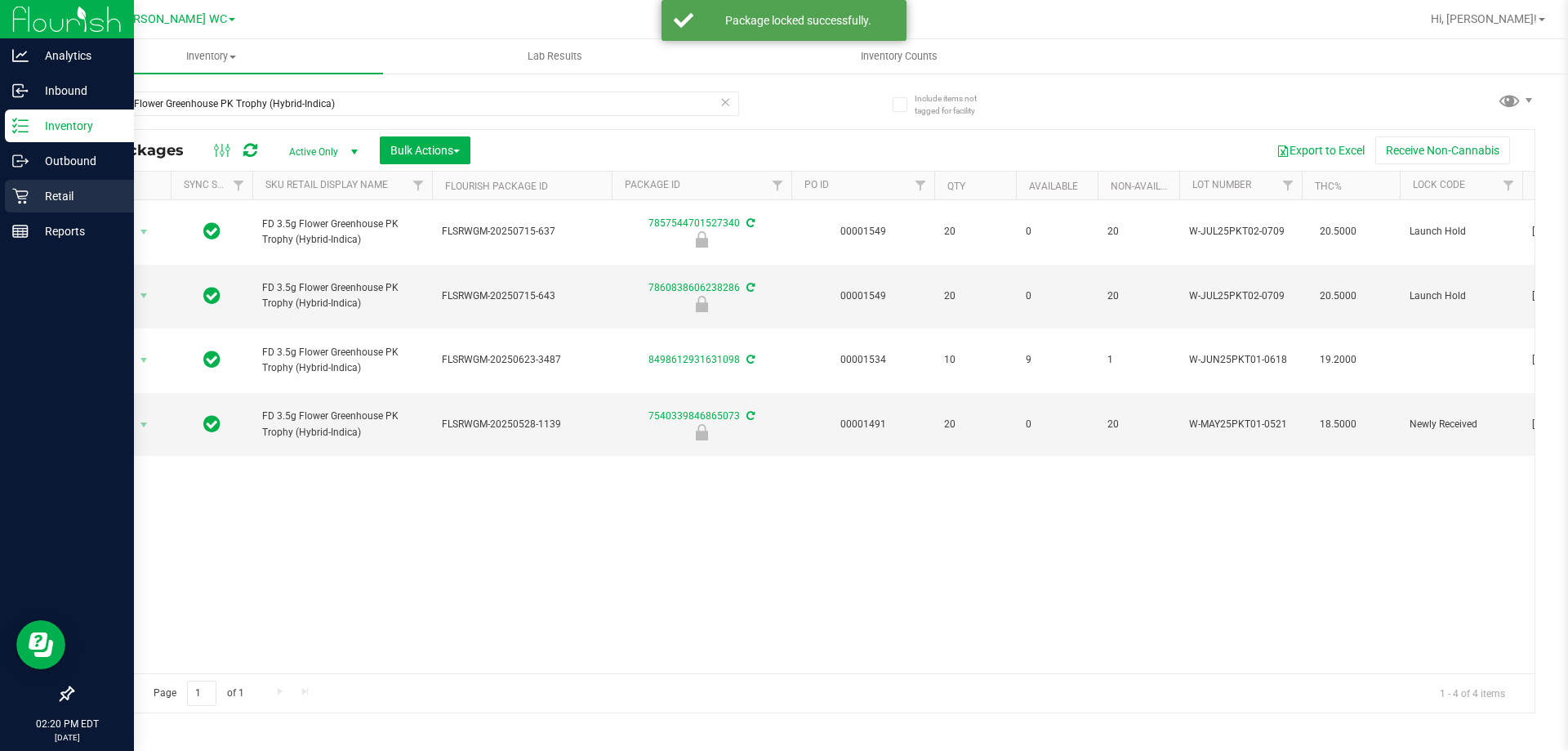
click at [9, 203] on div "Retail" at bounding box center [69, 196] width 129 height 33
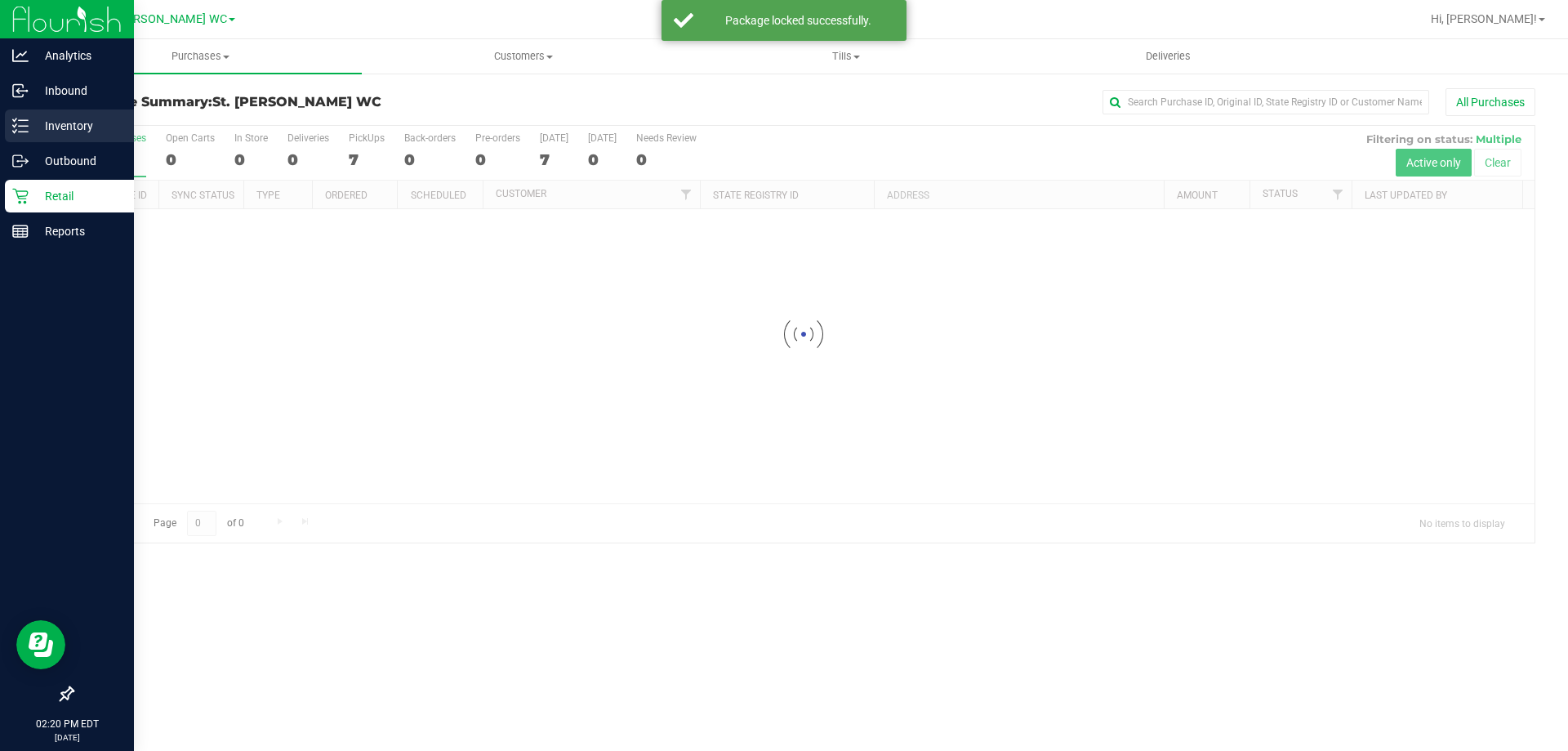
click at [67, 124] on p "Inventory" at bounding box center [77, 125] width 98 height 20
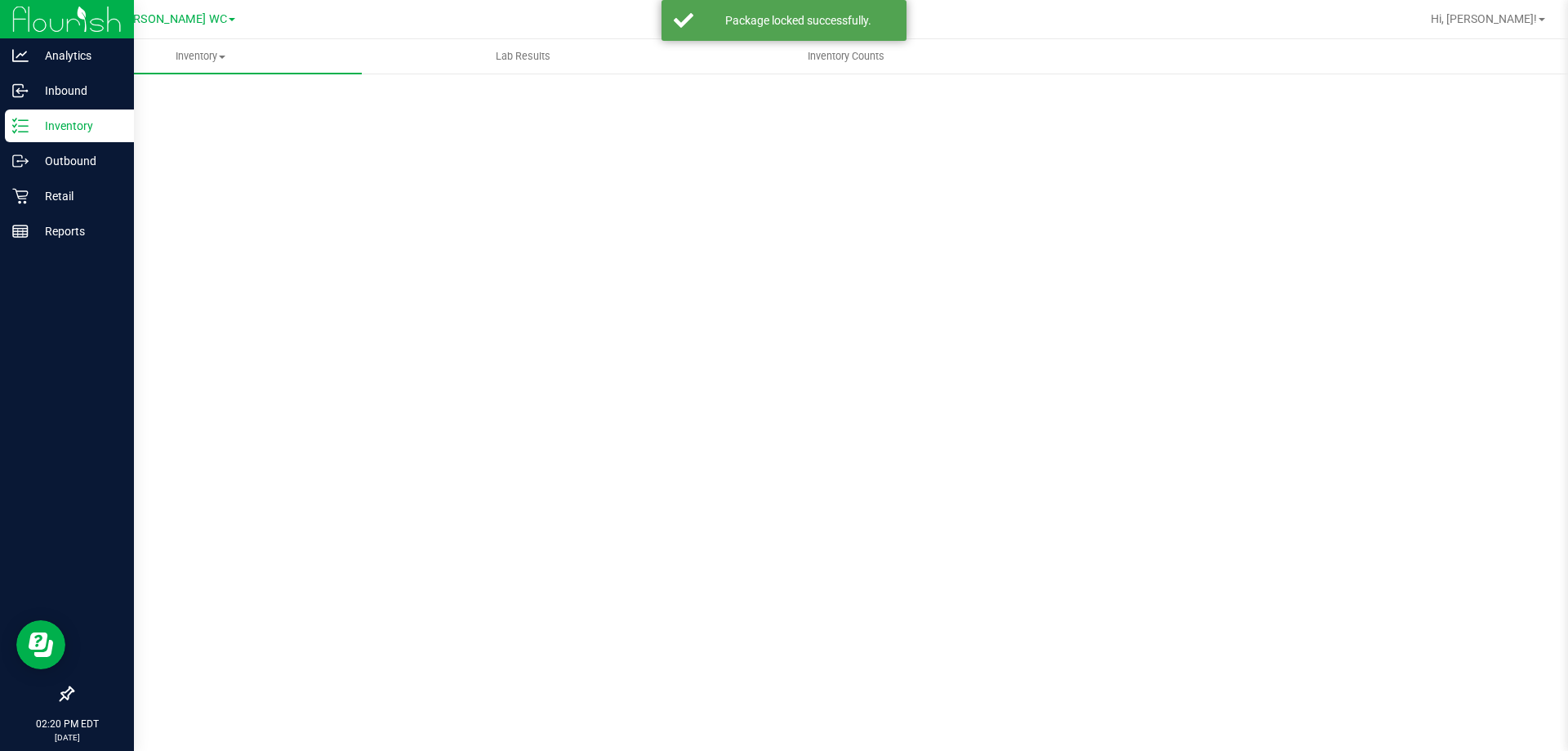
click at [67, 124] on p "Inventory" at bounding box center [77, 125] width 98 height 20
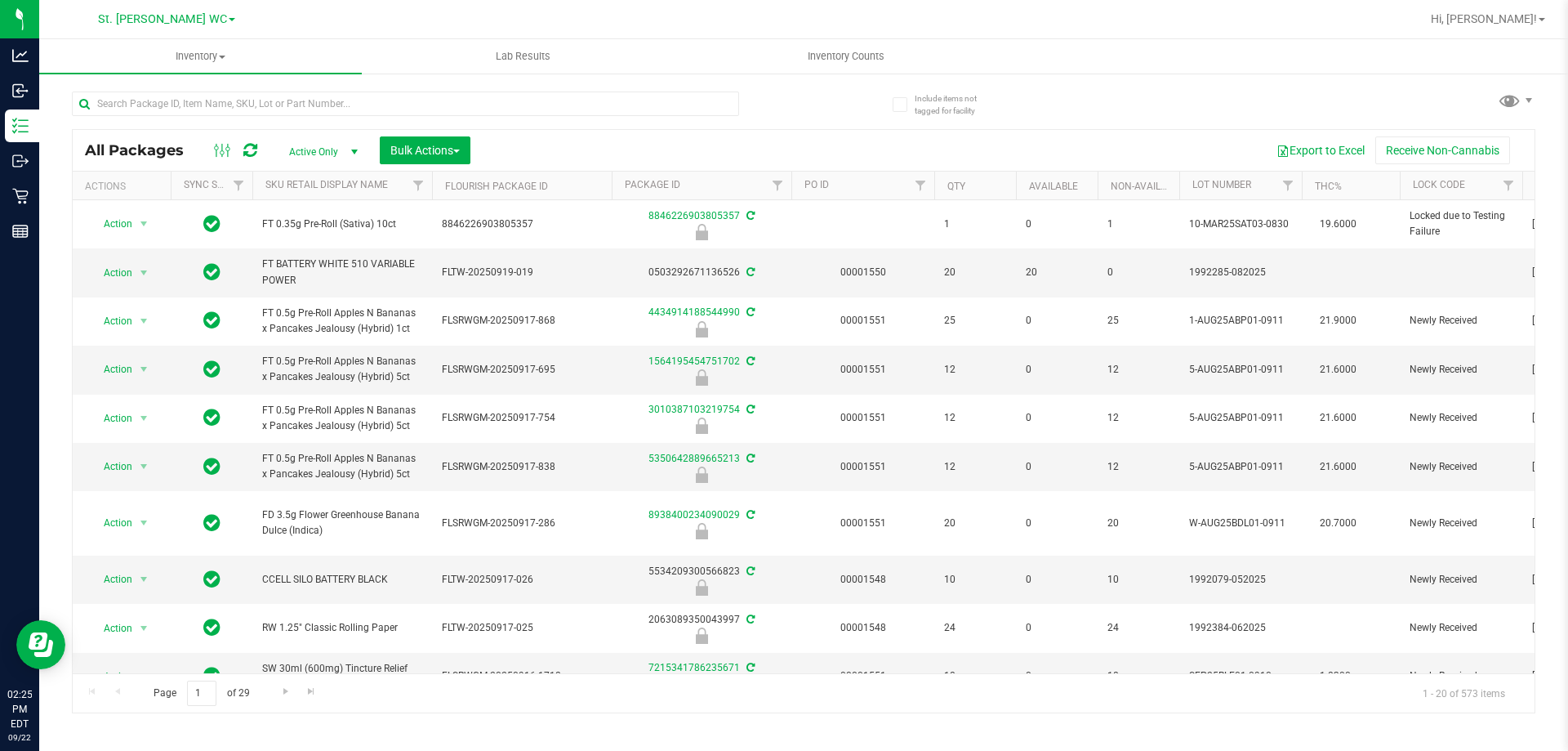
click at [1317, 109] on div "All Packages Active Only Active Only Lab Samples Locked All External Internal B…" at bounding box center [803, 395] width 1464 height 637
click at [196, 109] on input "text" at bounding box center [405, 103] width 667 height 24
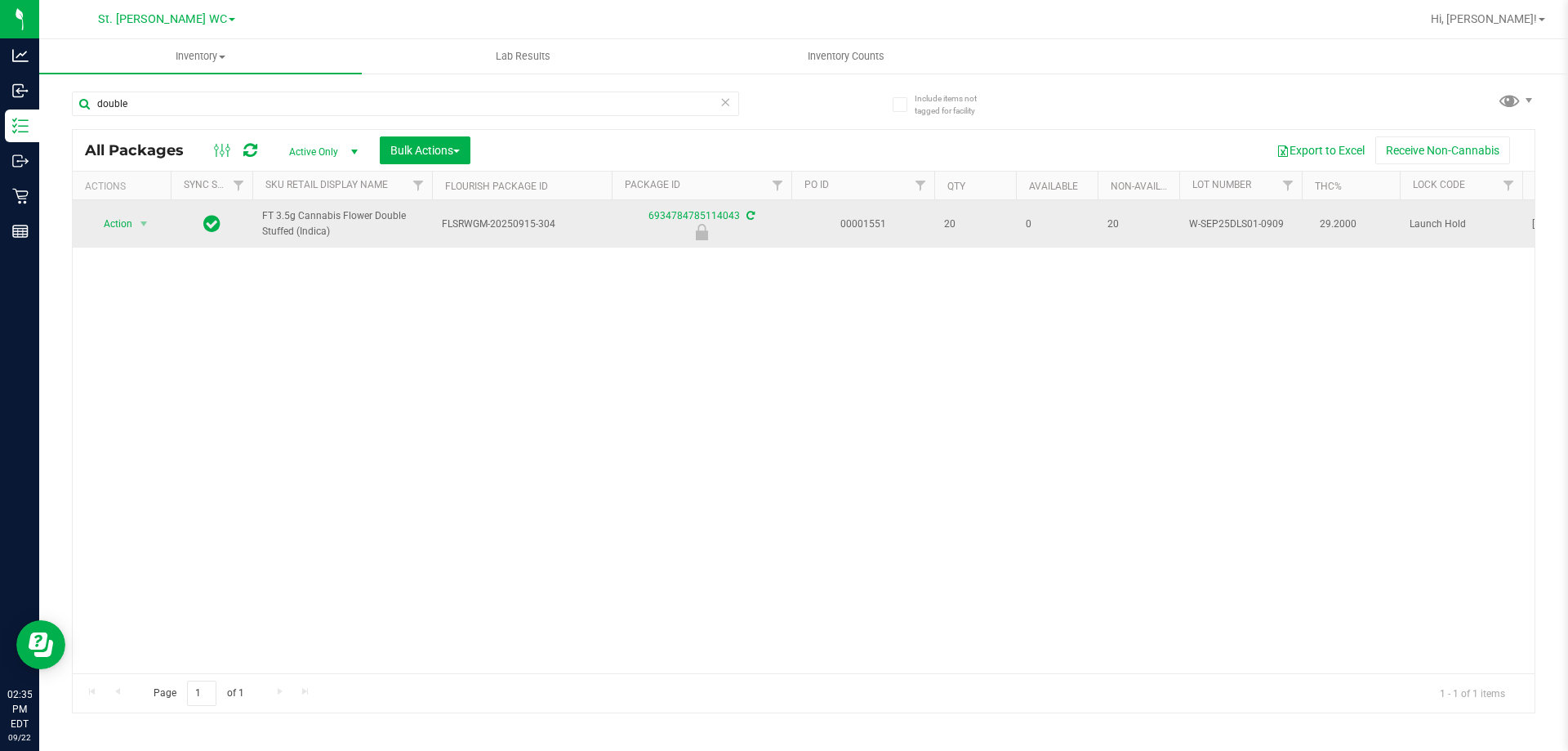
click at [325, 234] on span "FT 3.5g Cannabis Flower Double Stuffed (Indica)" at bounding box center [342, 224] width 160 height 31
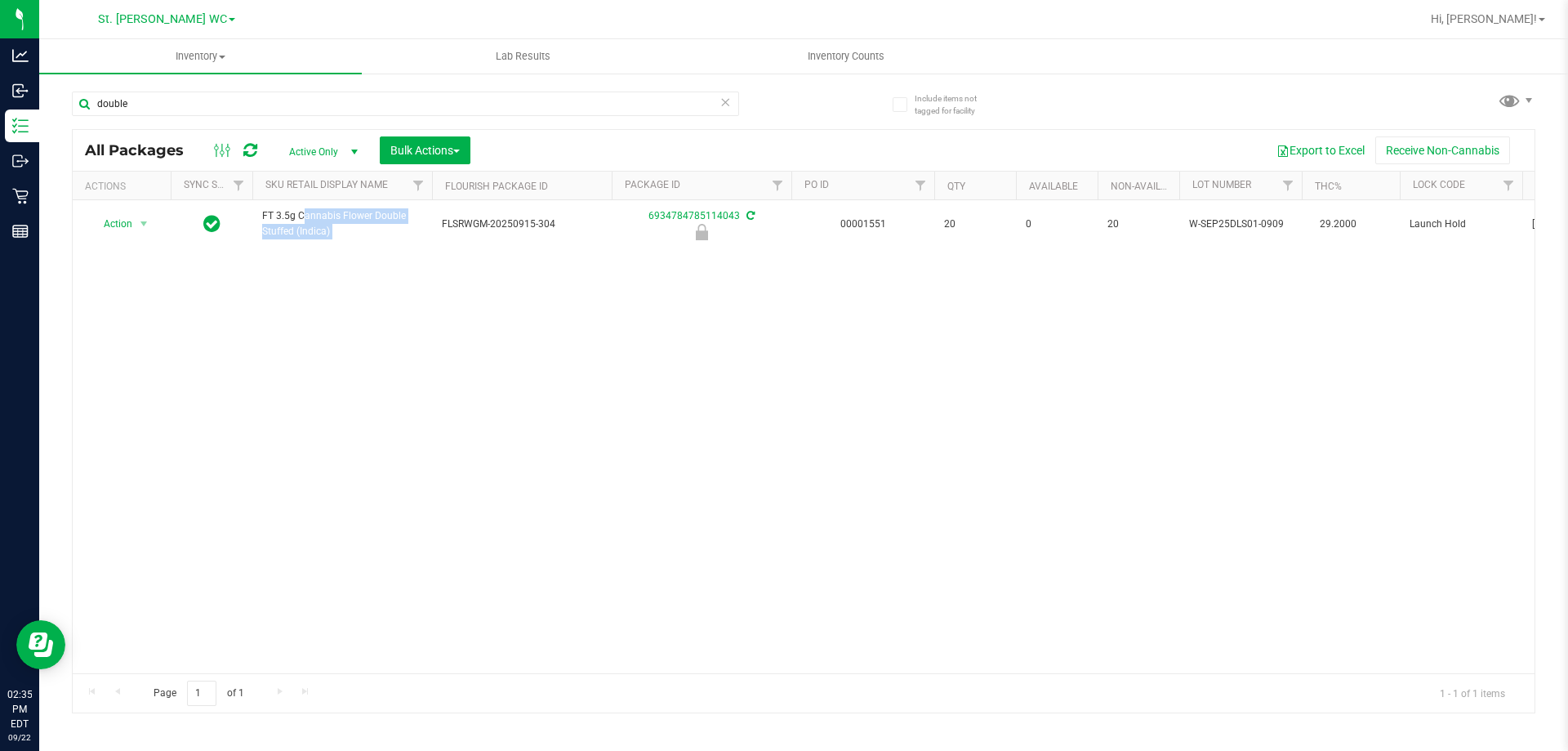
copy tr "FT 3.5g Cannabis Flower Double Stuffed (Indica)"
click at [287, 116] on div "double" at bounding box center [405, 110] width 667 height 38
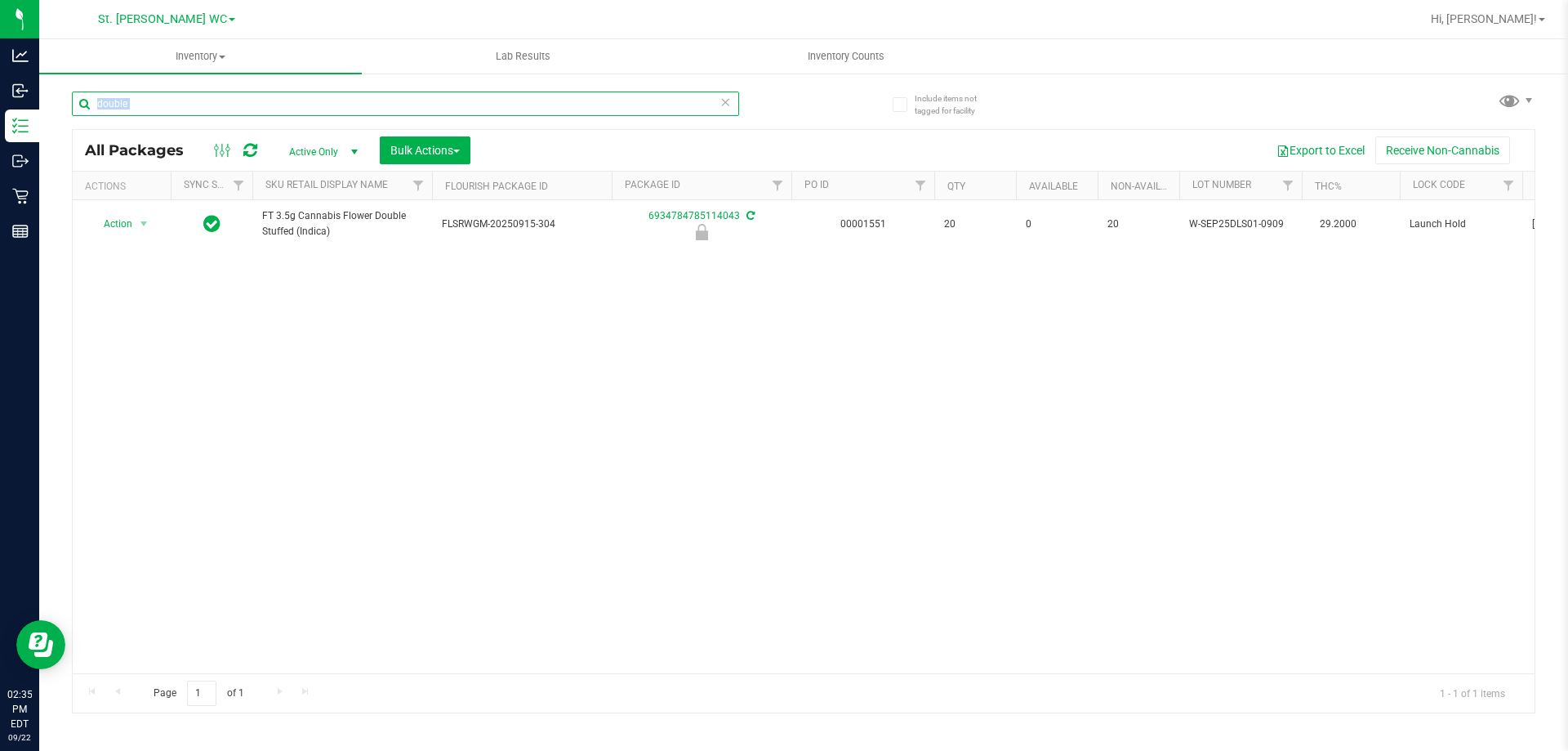
click at [287, 103] on input "double" at bounding box center [405, 103] width 667 height 24
type input "p"
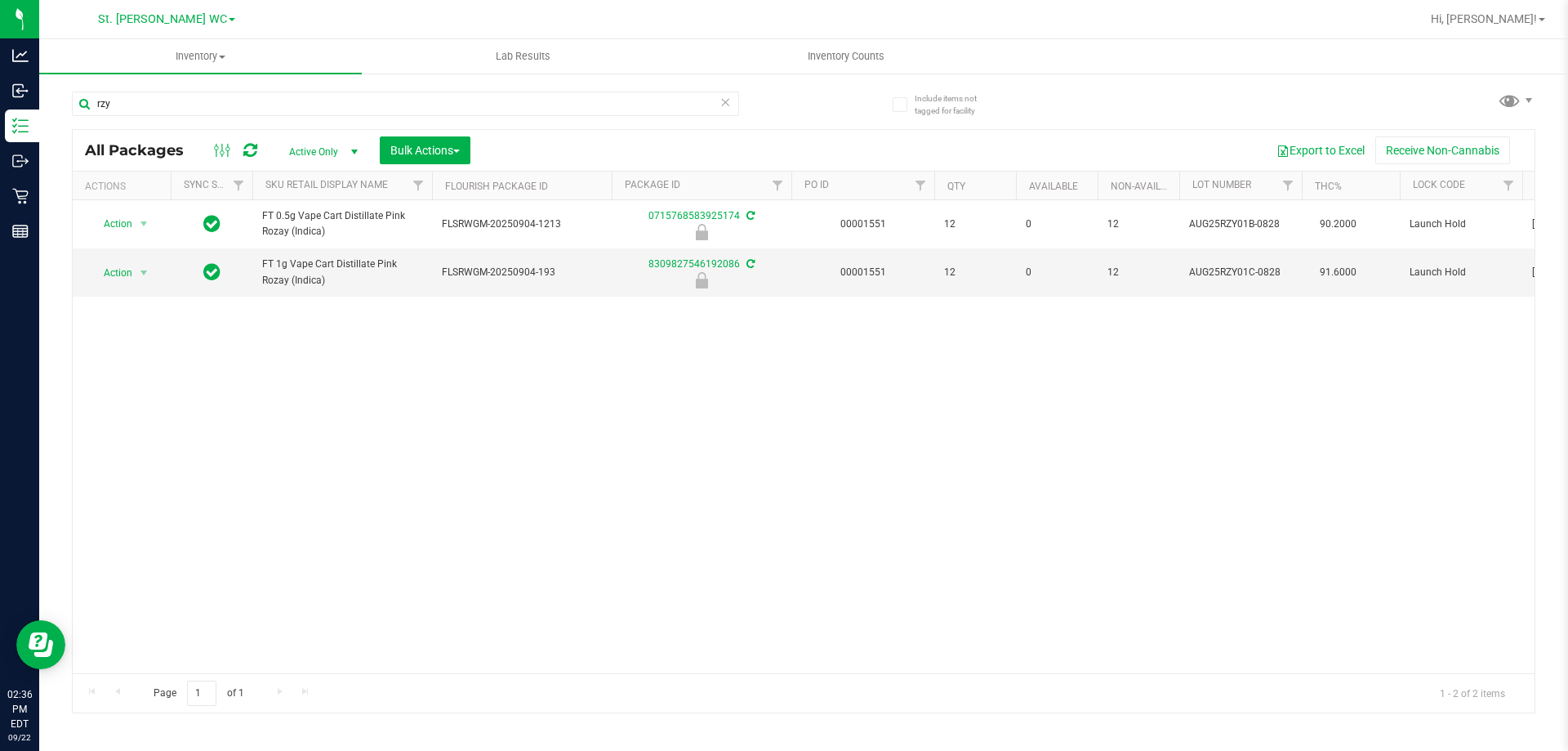
click at [422, 353] on div "Action Action Edit attributes Global inventory Locate package Package audit log…" at bounding box center [803, 436] width 1462 height 473
click at [164, 94] on input "rzy" at bounding box center [405, 103] width 667 height 24
click at [141, 102] on input "SLB" at bounding box center [405, 103] width 667 height 24
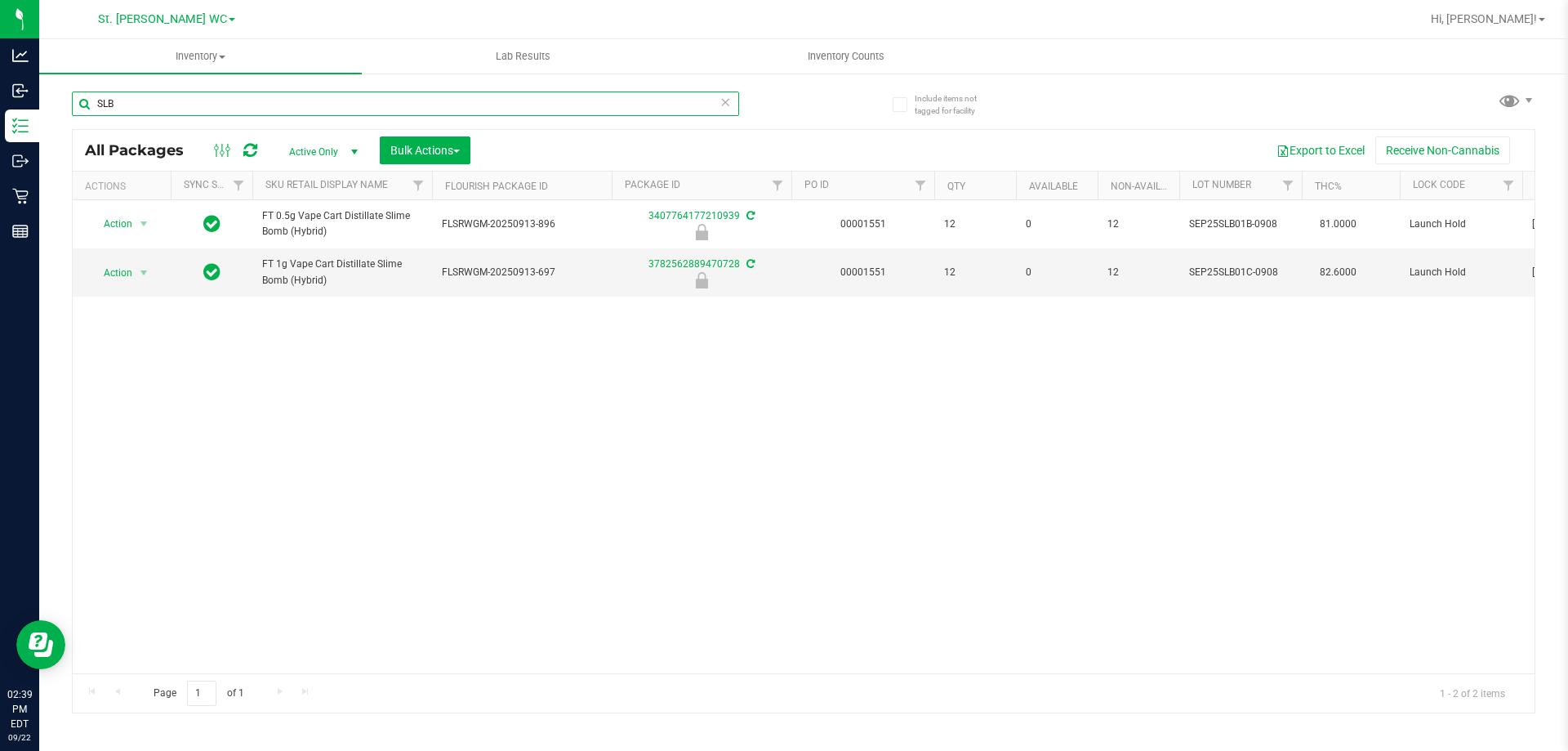
click at [141, 102] on input "SLB" at bounding box center [405, 103] width 667 height 24
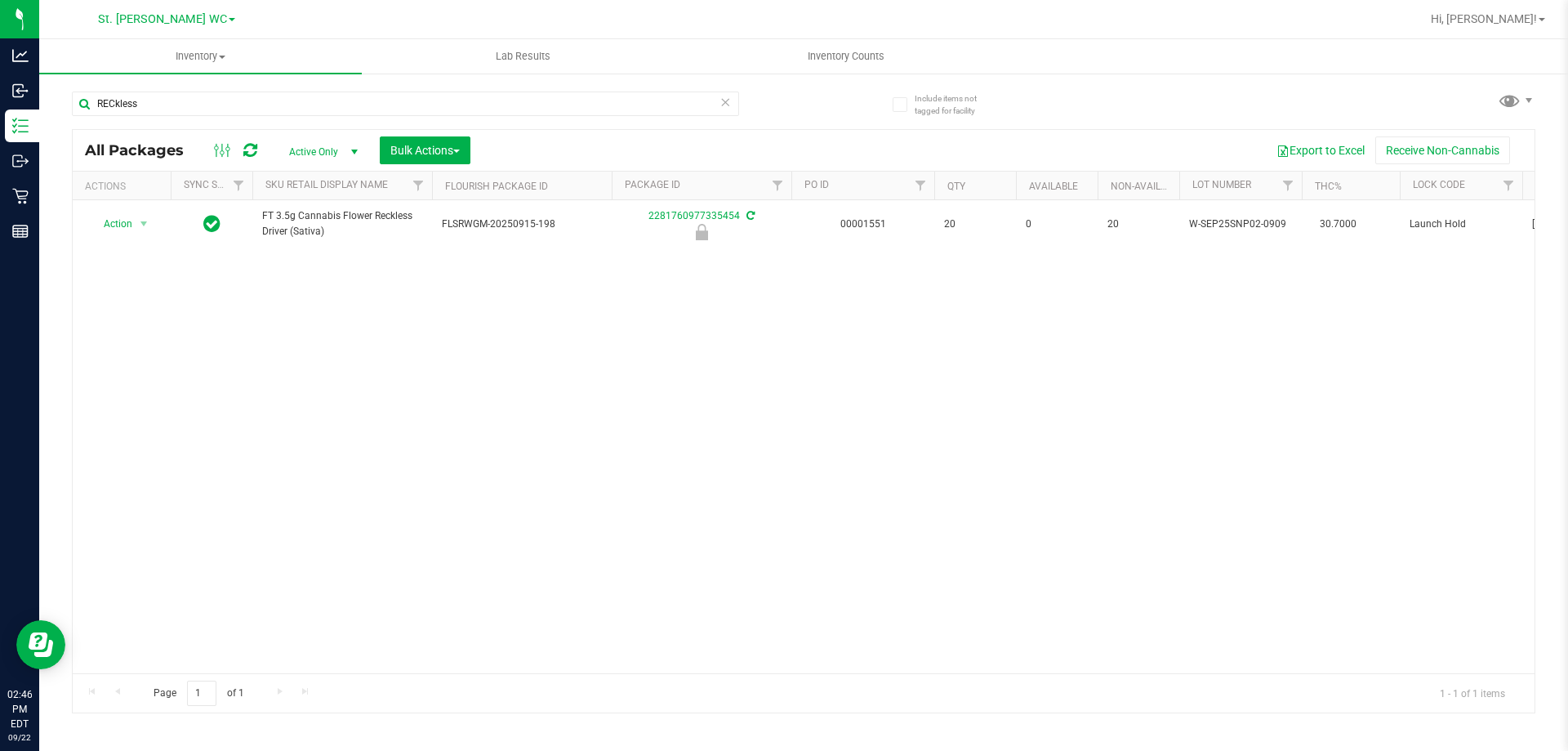
click at [521, 322] on div "Action Action Edit attributes Global inventory Locate package Package audit log…" at bounding box center [803, 436] width 1462 height 473
click at [201, 109] on input "RECkless" at bounding box center [405, 103] width 667 height 24
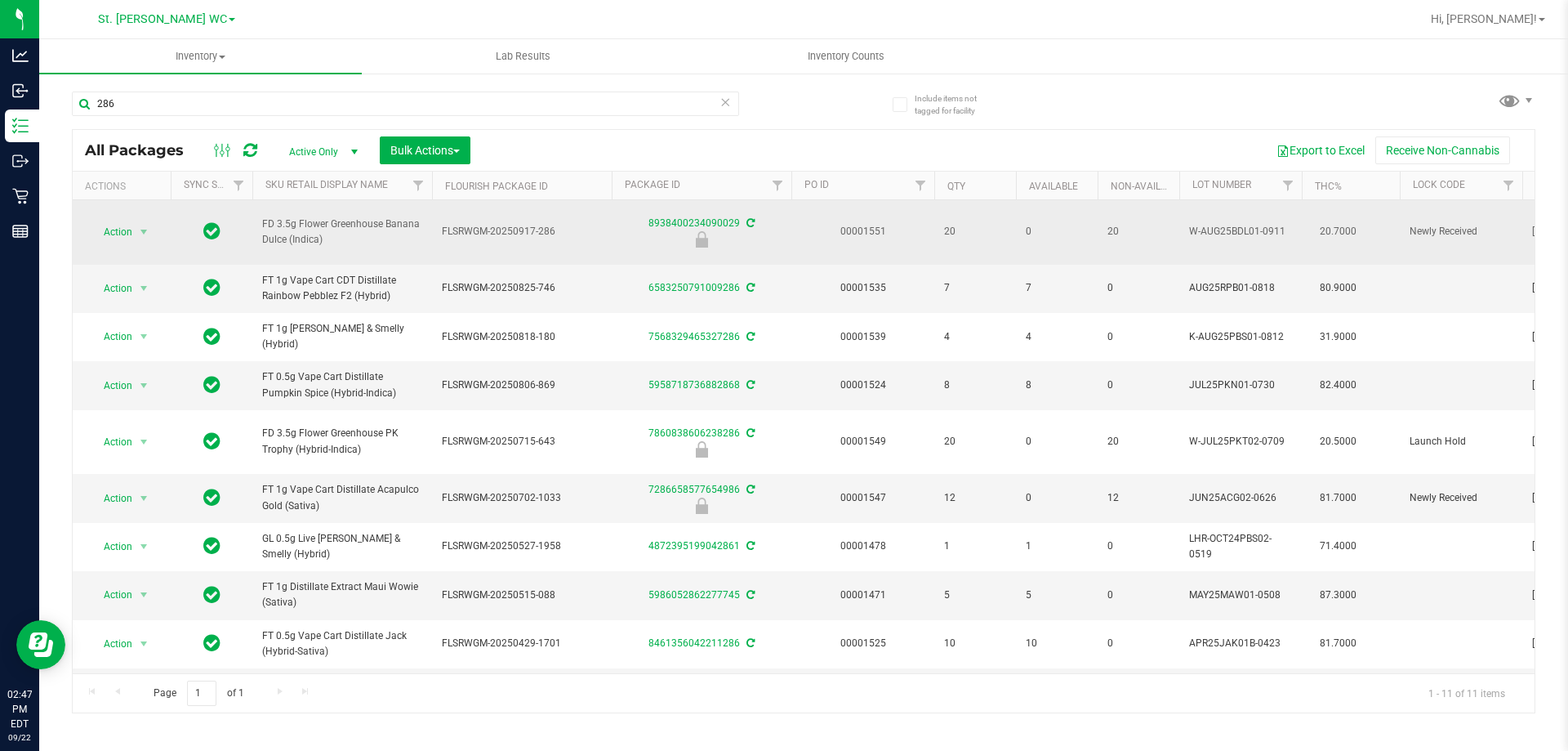
click at [290, 230] on span "FD 3.5g Flower Greenhouse Banana Dulce (Indica)" at bounding box center [342, 231] width 160 height 31
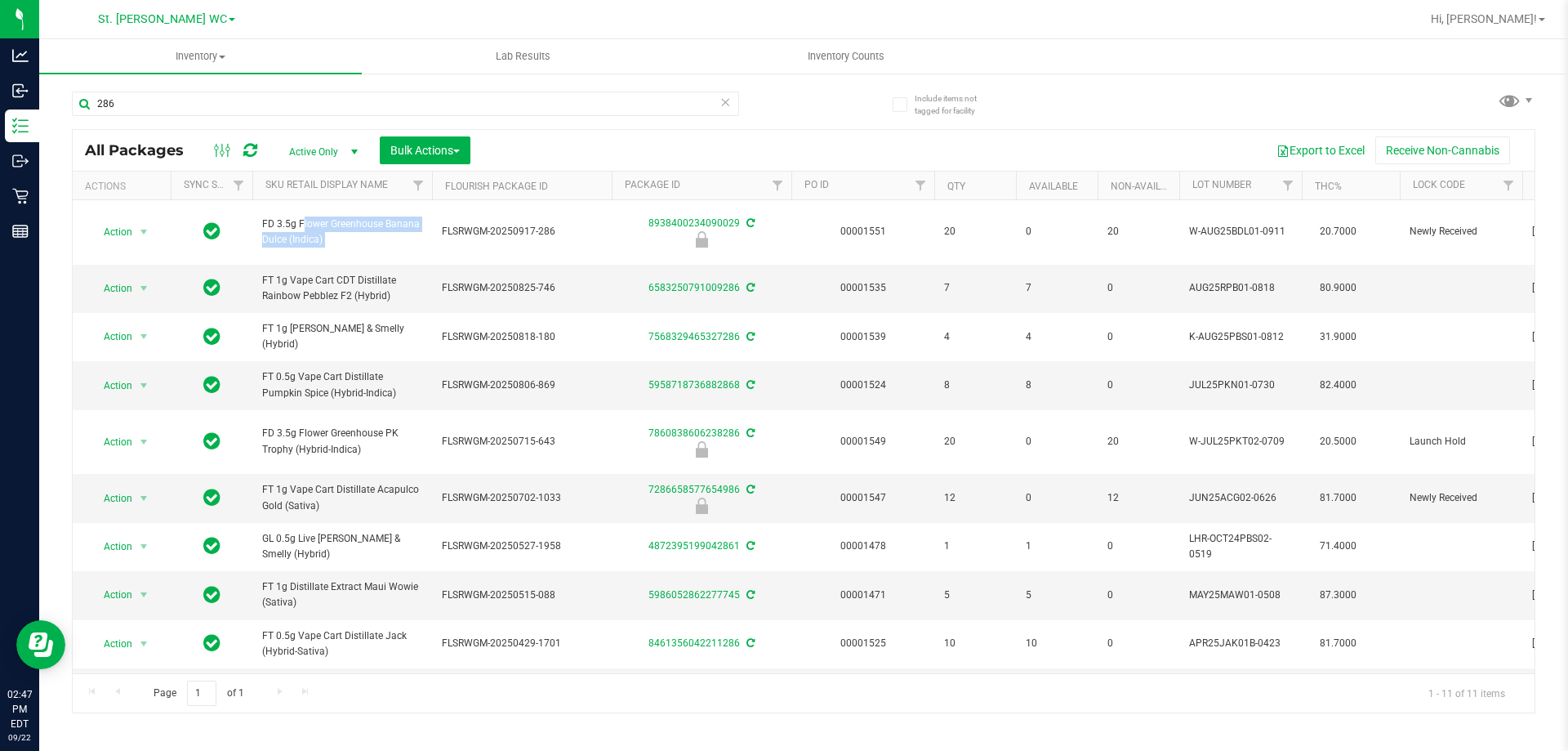
copy tr "FD 3.5g Flower Greenhouse Banana Dulce (Indica)"
click at [263, 107] on input "286" at bounding box center [405, 103] width 667 height 24
paste input "FD 3.5g Flower Greenhouse Banana Dulce (Indica)"
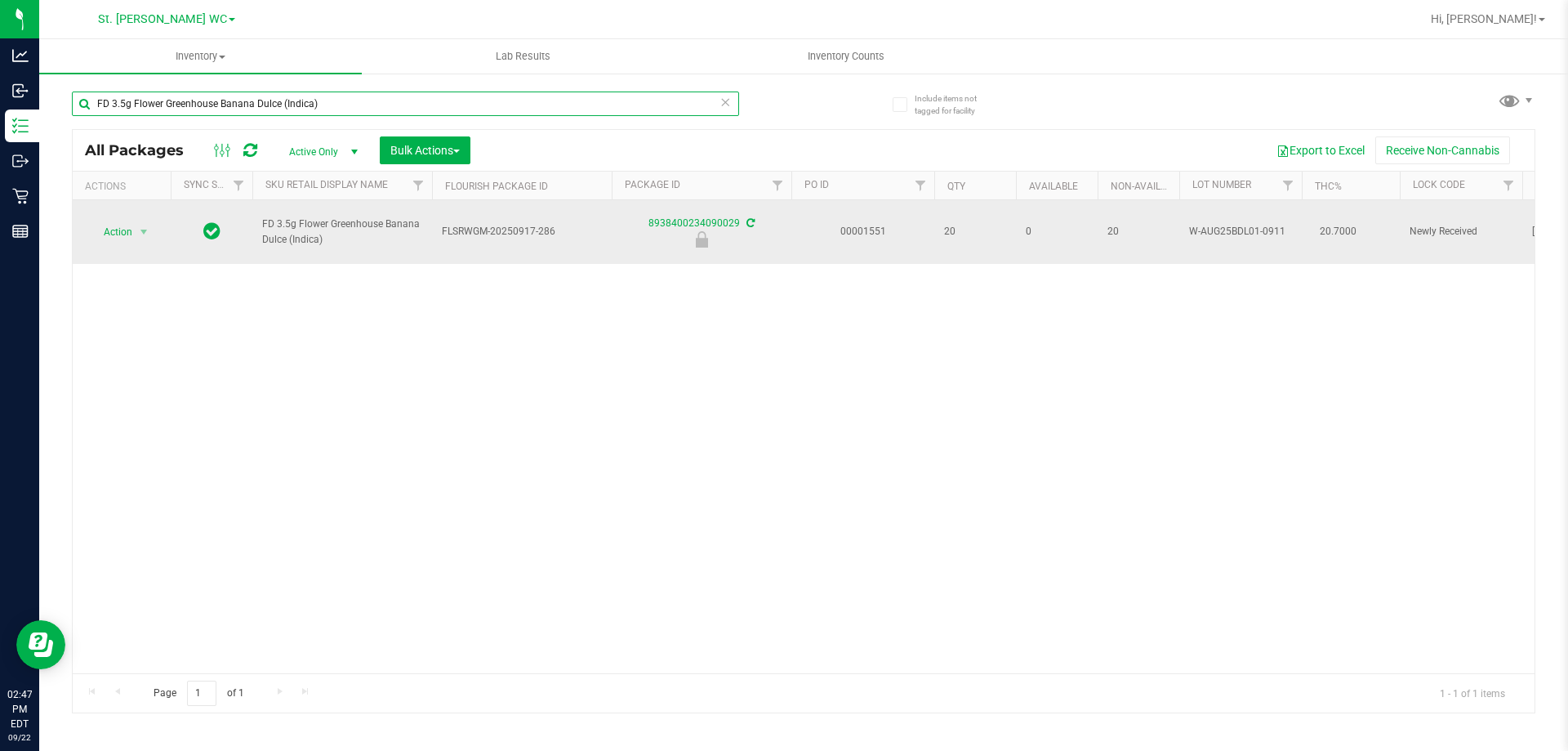
type input "FD 3.5g Flower Greenhouse Banana Dulce (Indica)"
click at [272, 230] on span "FD 3.5g Flower Greenhouse Banana Dulce (Indica)" at bounding box center [342, 231] width 160 height 31
click at [273, 230] on span "FD 3.5g Flower Greenhouse Banana Dulce (Indica)" at bounding box center [342, 231] width 160 height 31
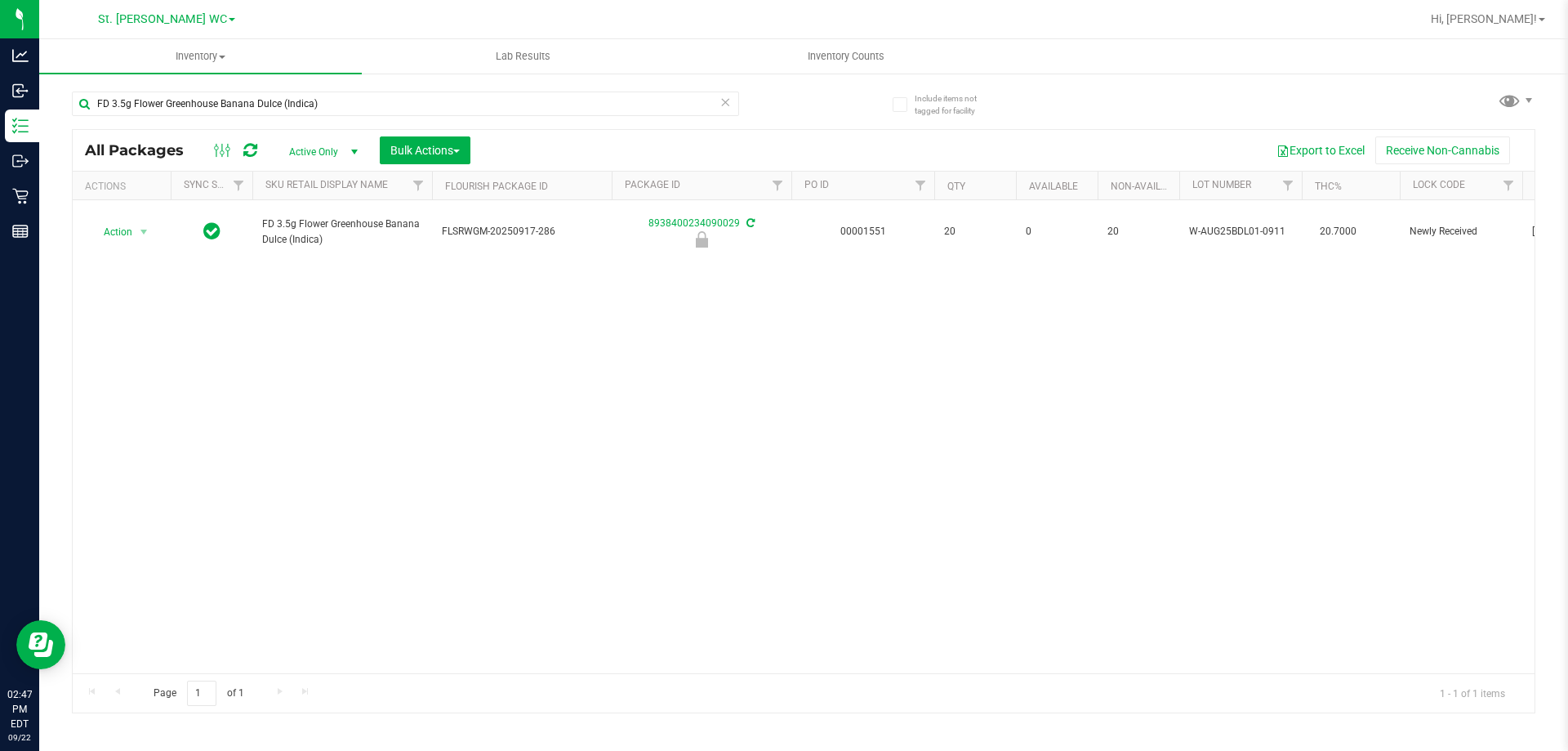
drag, startPoint x: 284, startPoint y: 308, endPoint x: 253, endPoint y: 297, distance: 32.9
click at [284, 309] on div "Action Action Edit attributes Global inventory Locate package Package audit log…" at bounding box center [803, 436] width 1462 height 473
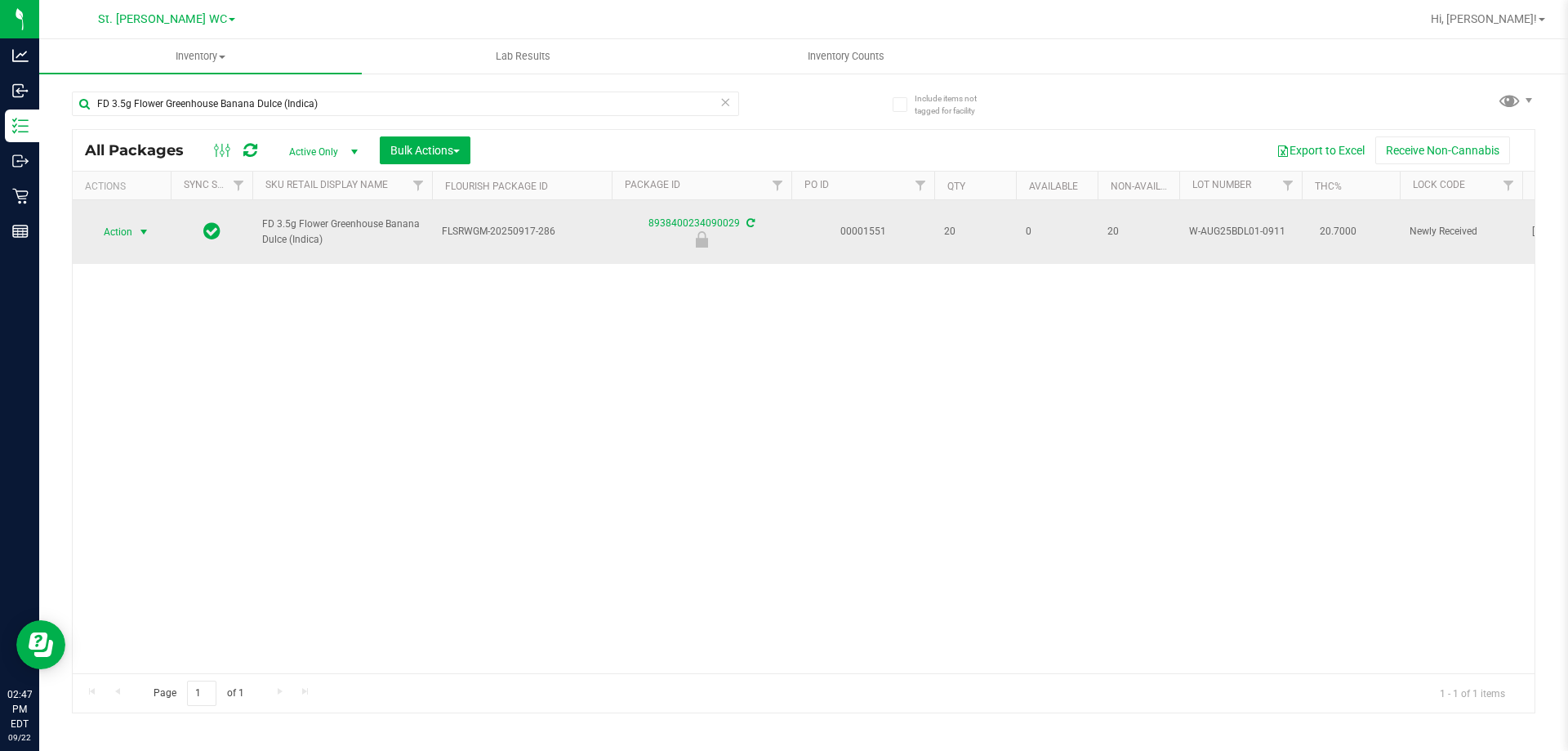
click at [137, 230] on span "select" at bounding box center [144, 232] width 13 height 13
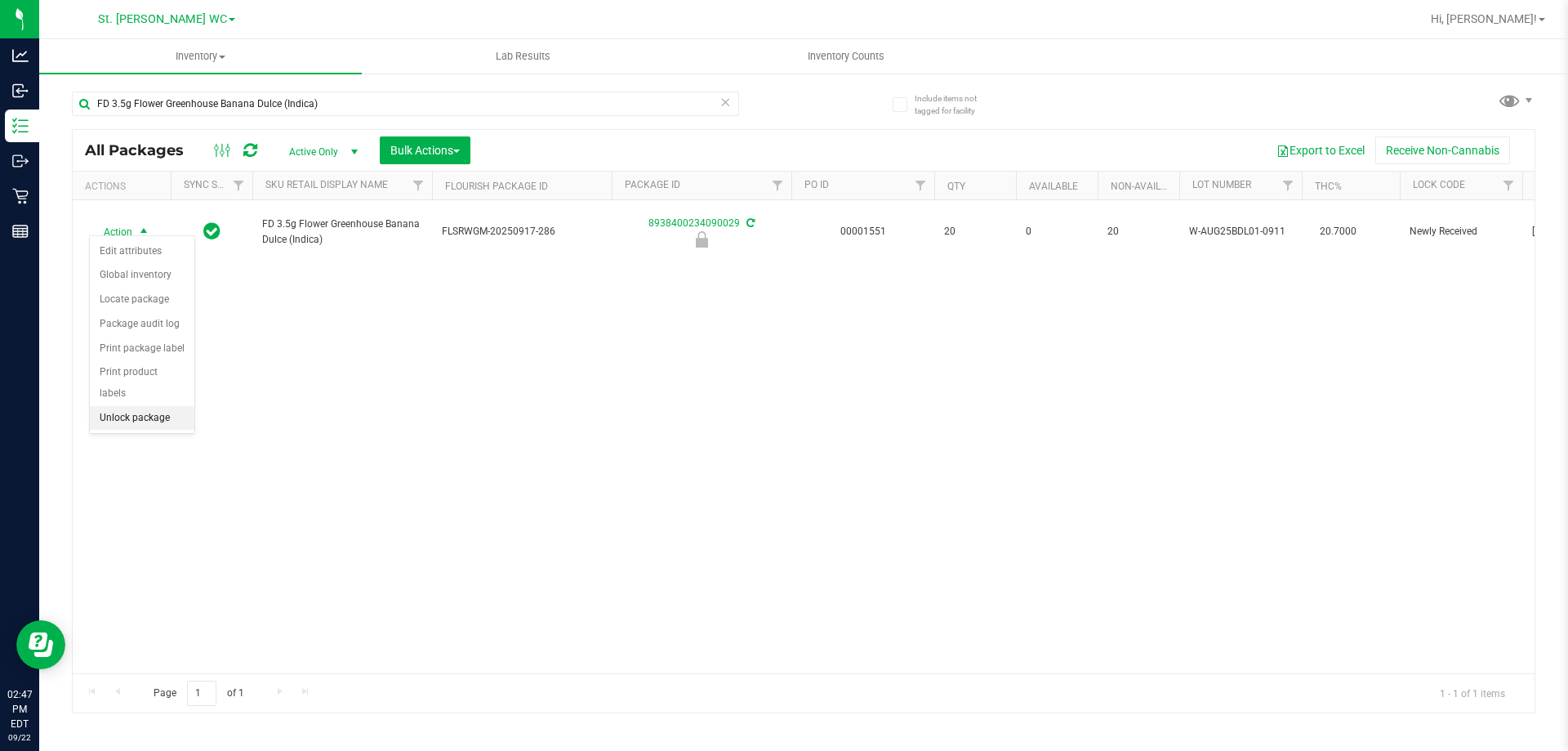
click at [147, 406] on li "Unlock package" at bounding box center [142, 418] width 104 height 24
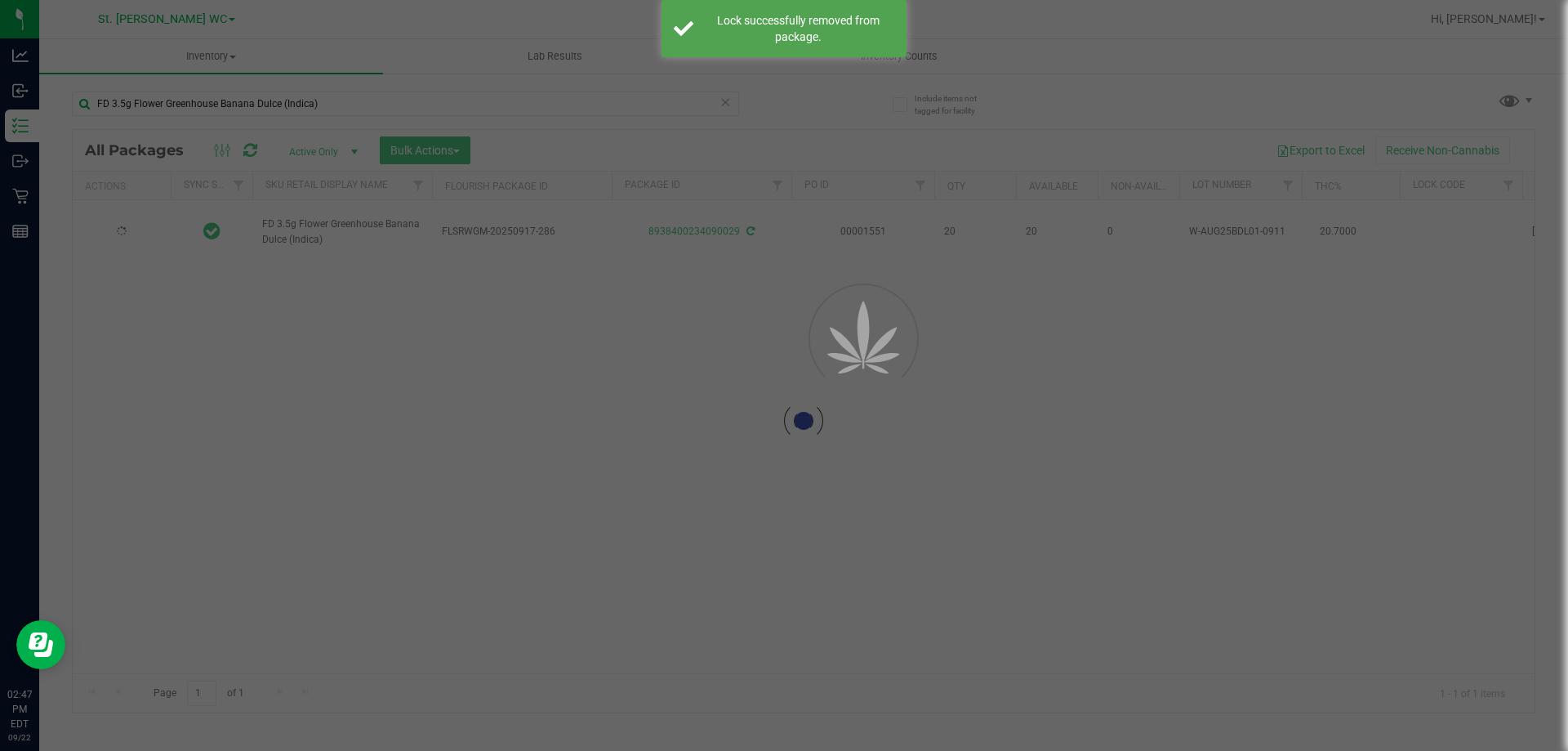
click at [250, 111] on div at bounding box center [784, 375] width 1568 height 751
click at [250, 111] on input "FD 3.5g Flower Greenhouse Banana Dulce (Indica)" at bounding box center [405, 103] width 667 height 24
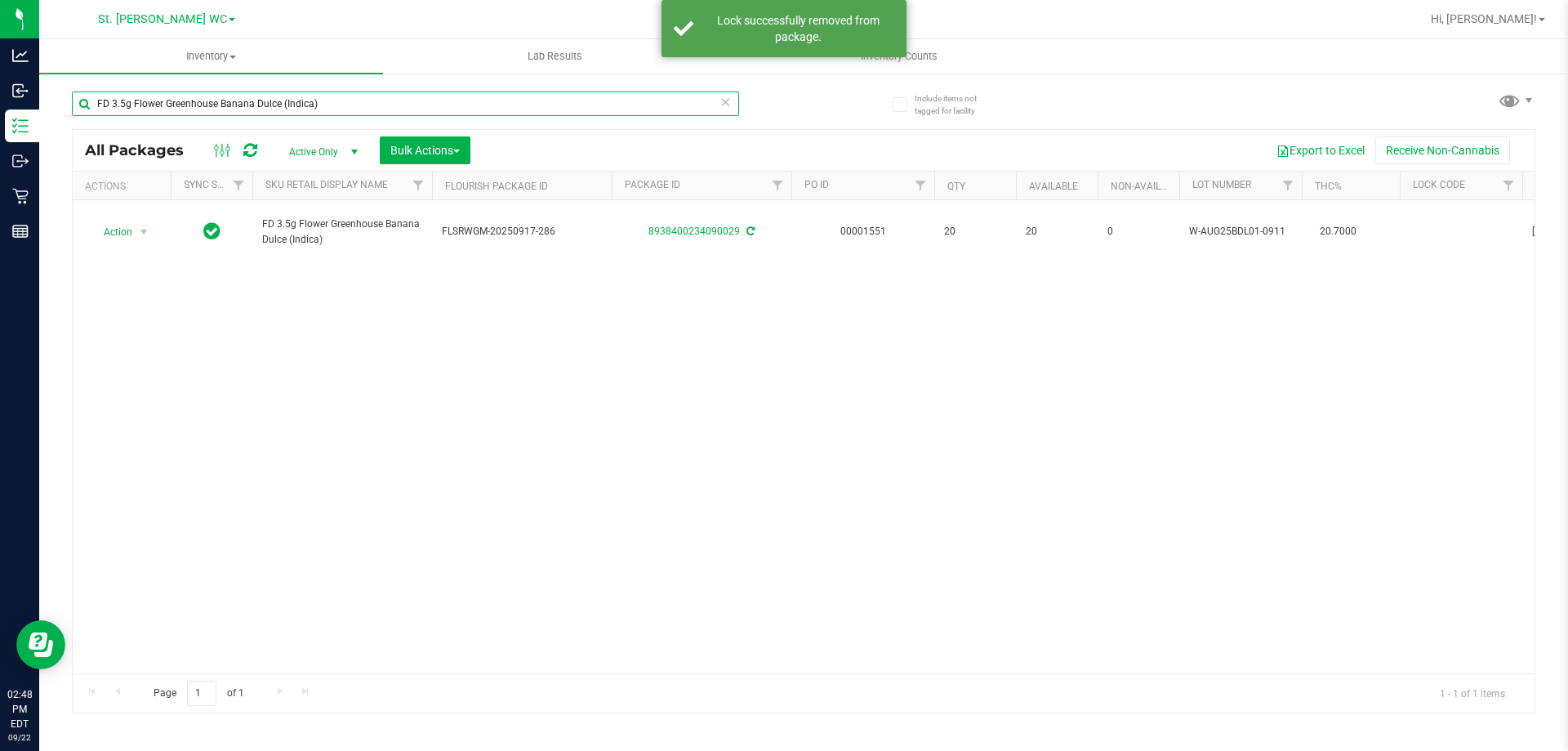
click at [250, 111] on input "FD 3.5g Flower Greenhouse Banana Dulce (Indica)" at bounding box center [405, 103] width 667 height 24
click at [362, 110] on input "FD 3.5g Flower Greenhouse Banana Dulce (Indica)" at bounding box center [405, 103] width 667 height 24
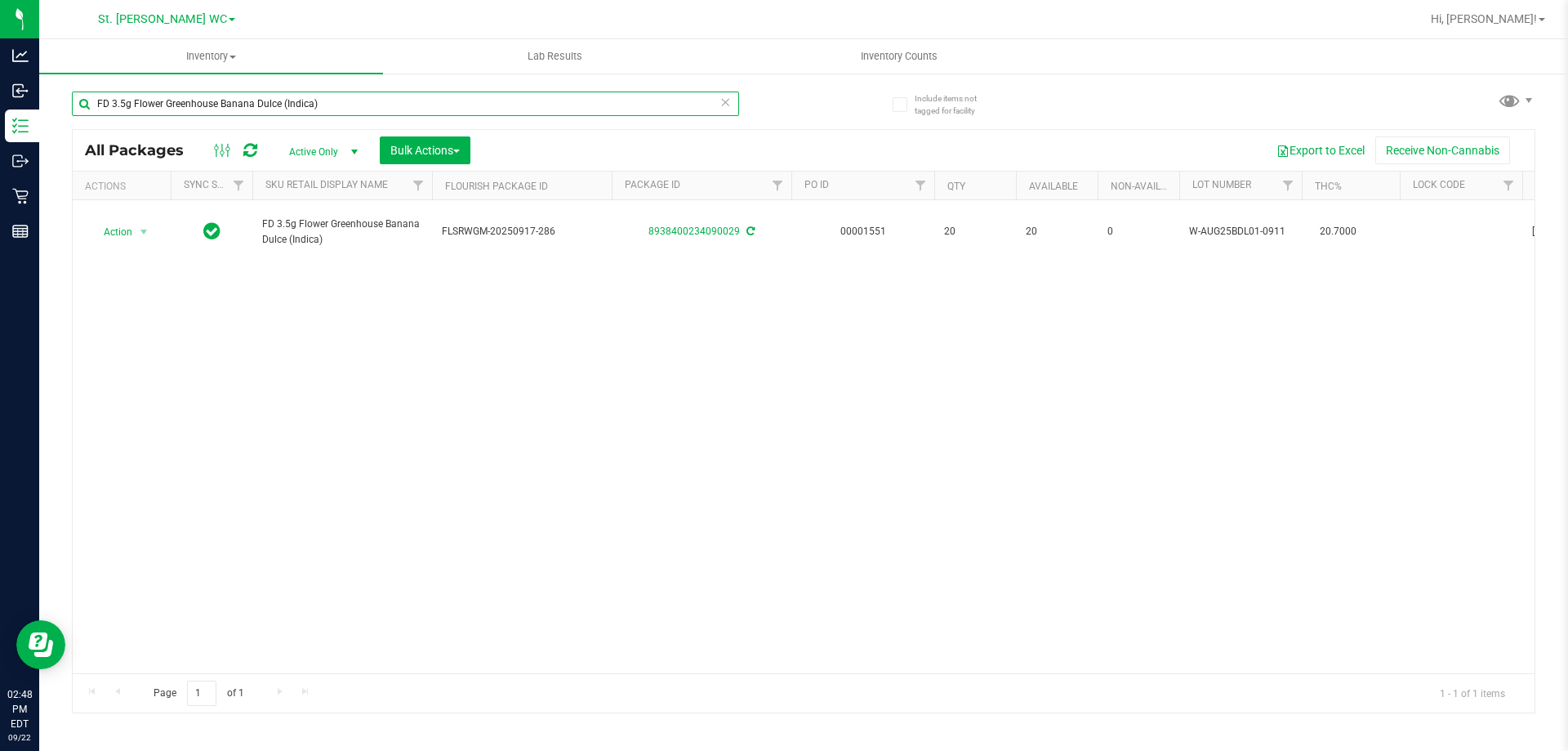
click at [362, 110] on input "FD 3.5g Flower Greenhouse Banana Dulce (Indica)" at bounding box center [405, 103] width 667 height 24
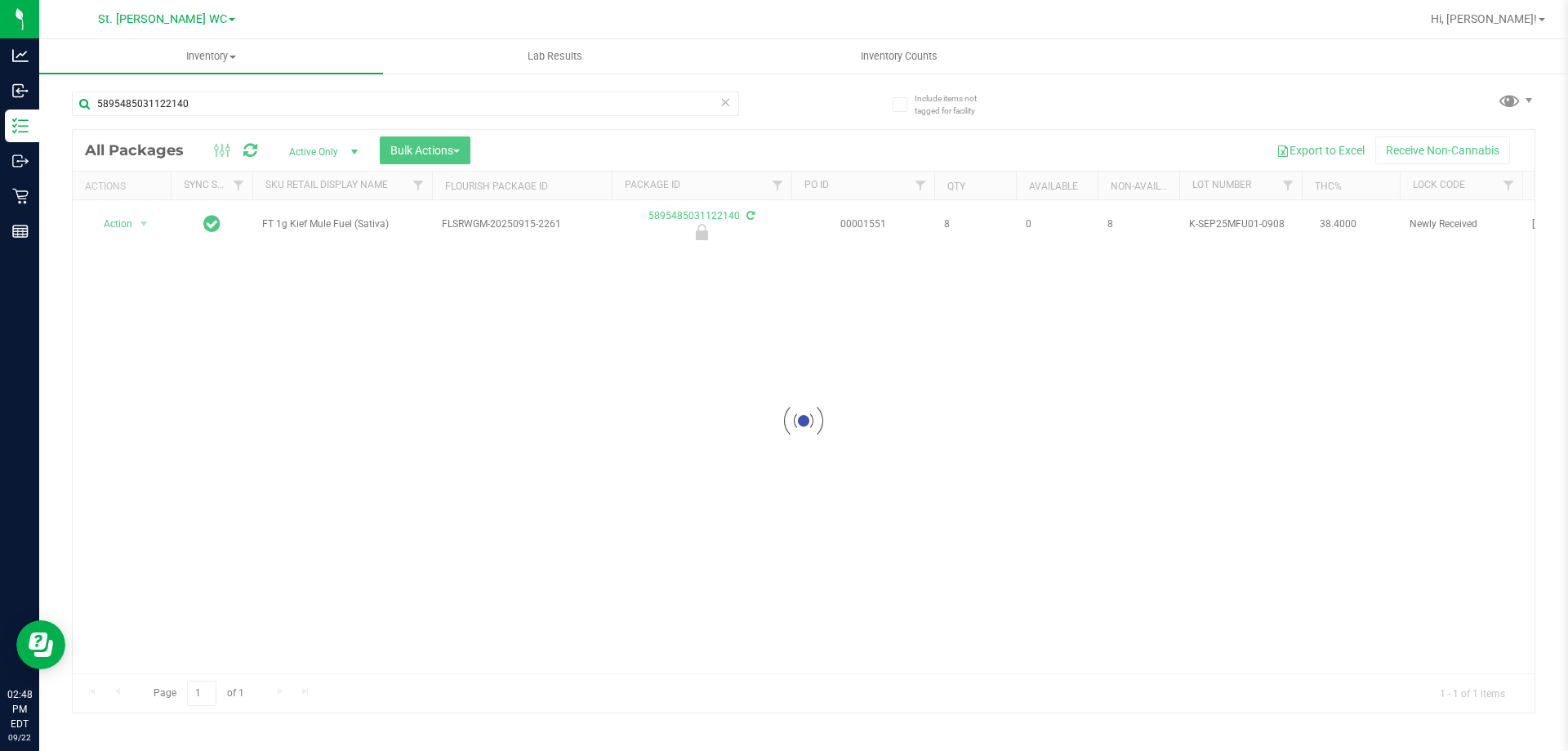
click at [310, 228] on div at bounding box center [803, 421] width 1462 height 583
click at [310, 228] on span "FT 1g Kief Mule Fuel (Sativa)" at bounding box center [342, 224] width 160 height 16
copy tr "FT 1g Kief Mule Fuel (Sativa)"
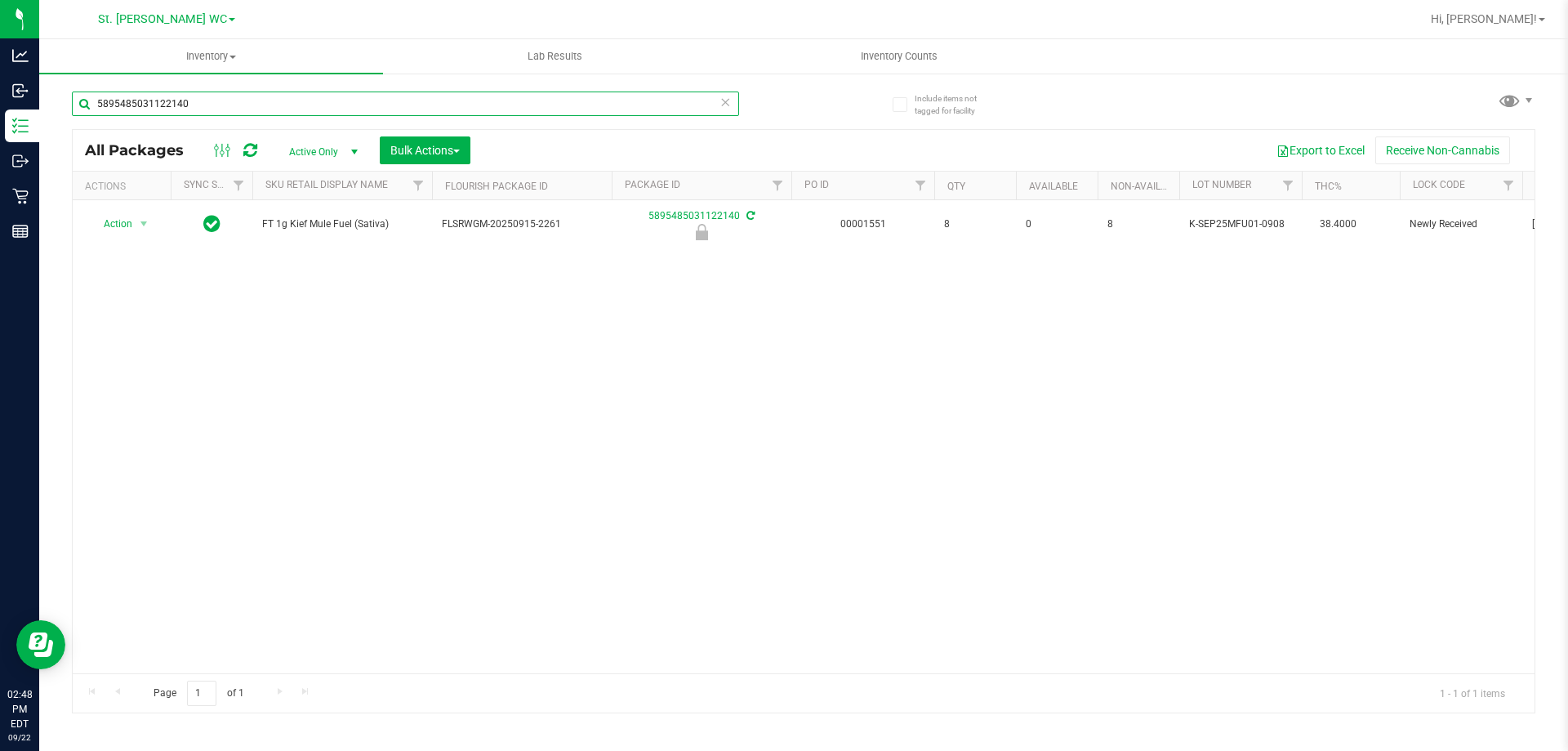
click at [245, 103] on input "5895485031122140" at bounding box center [405, 103] width 667 height 24
paste input "FT 1g Kief Mule Fuel (Sativa)"
type input "FT 1g Kief Mule Fuel (Sativa)"
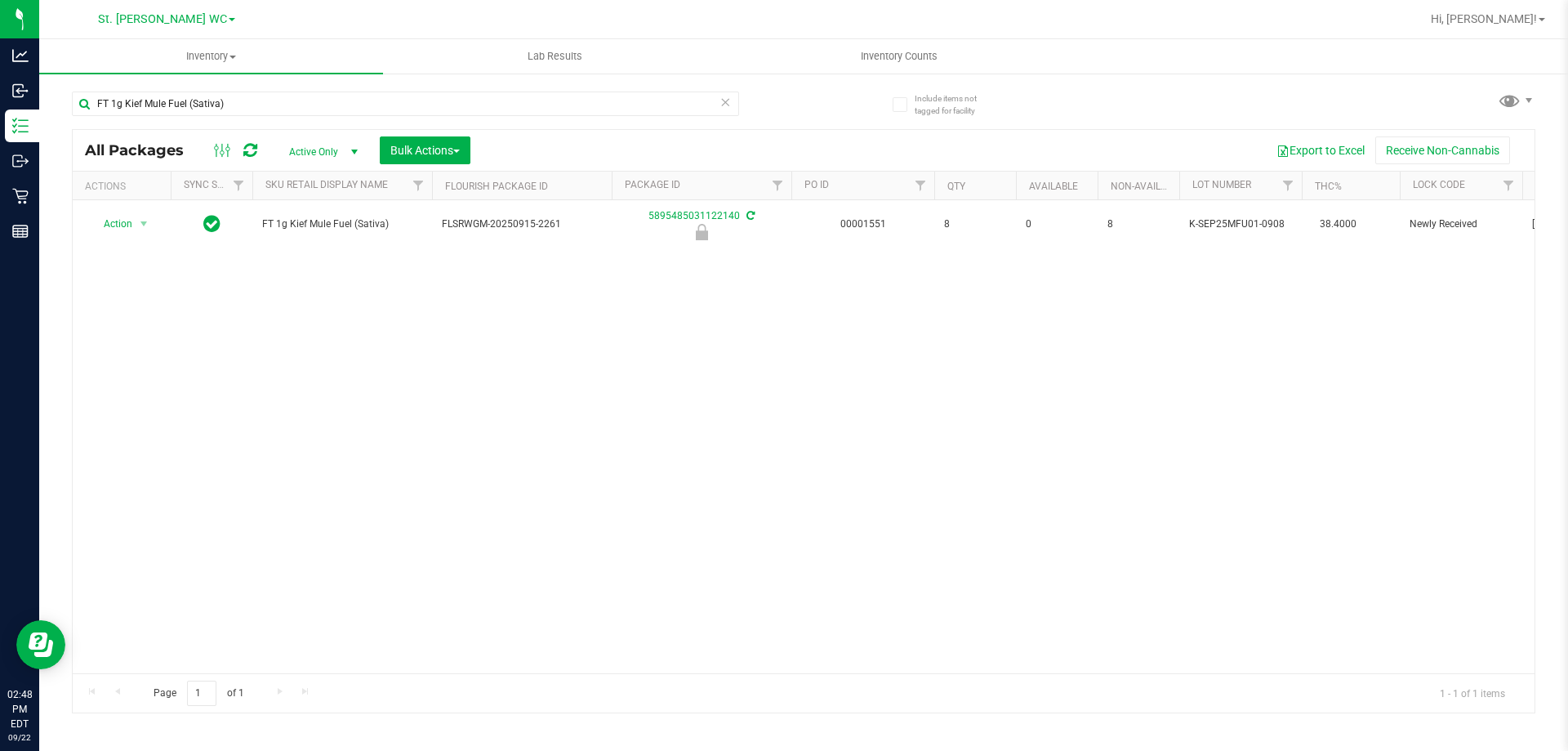
click at [327, 350] on div "Action Action Edit attributes Global inventory Locate package Package audit log…" at bounding box center [803, 436] width 1462 height 473
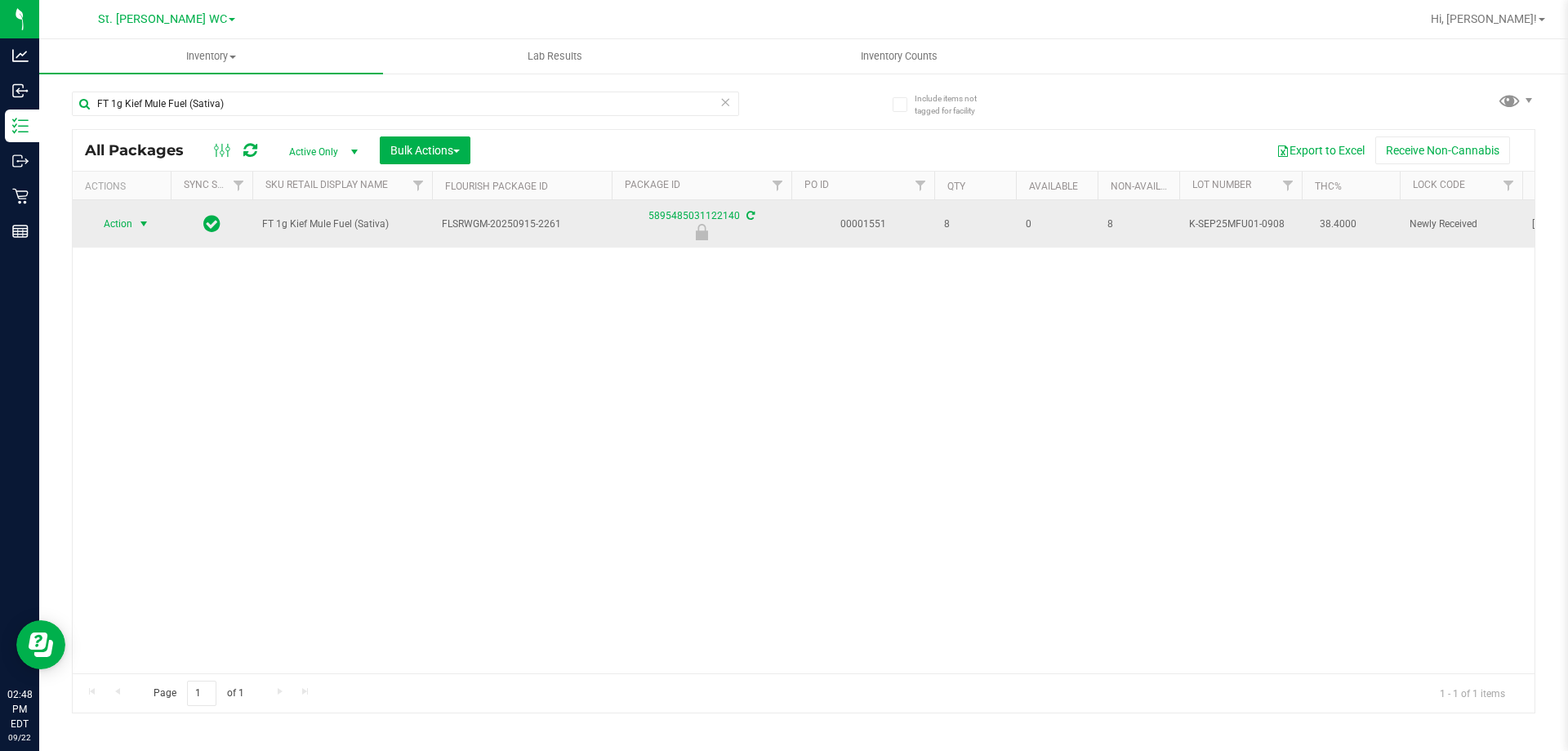
click at [122, 217] on span "Action" at bounding box center [111, 224] width 44 height 23
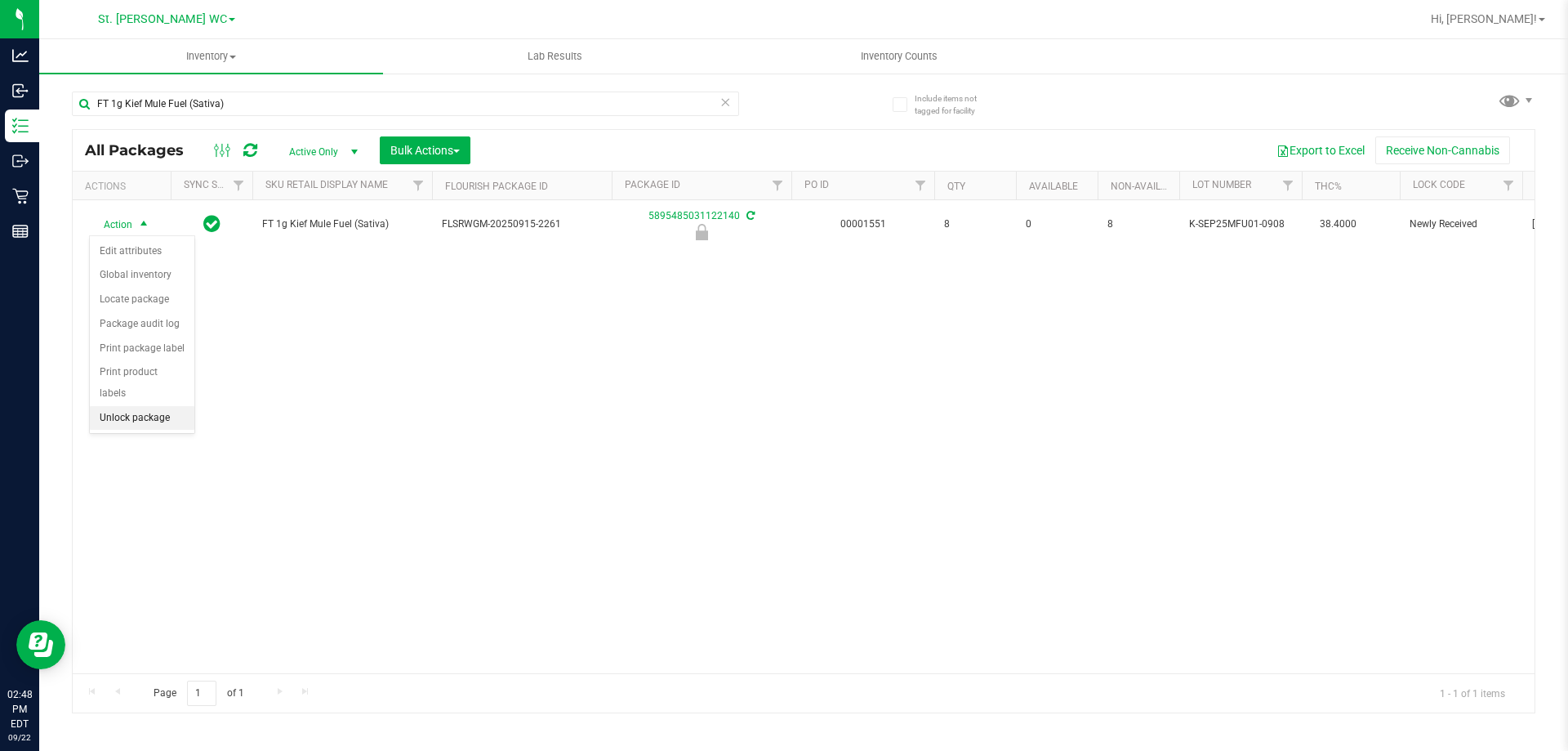
click at [156, 406] on li "Unlock package" at bounding box center [142, 418] width 104 height 24
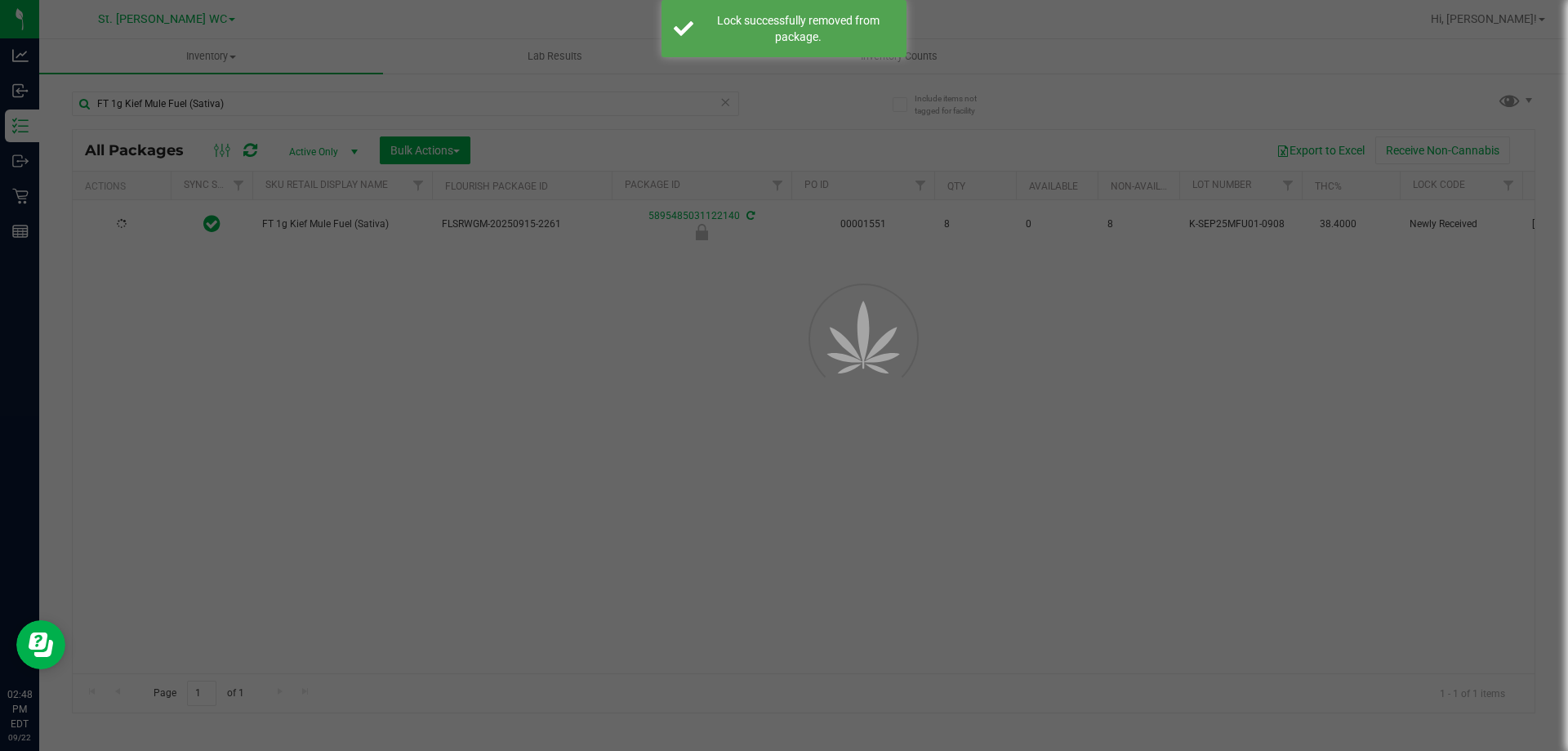
click at [413, 437] on div at bounding box center [784, 375] width 1568 height 751
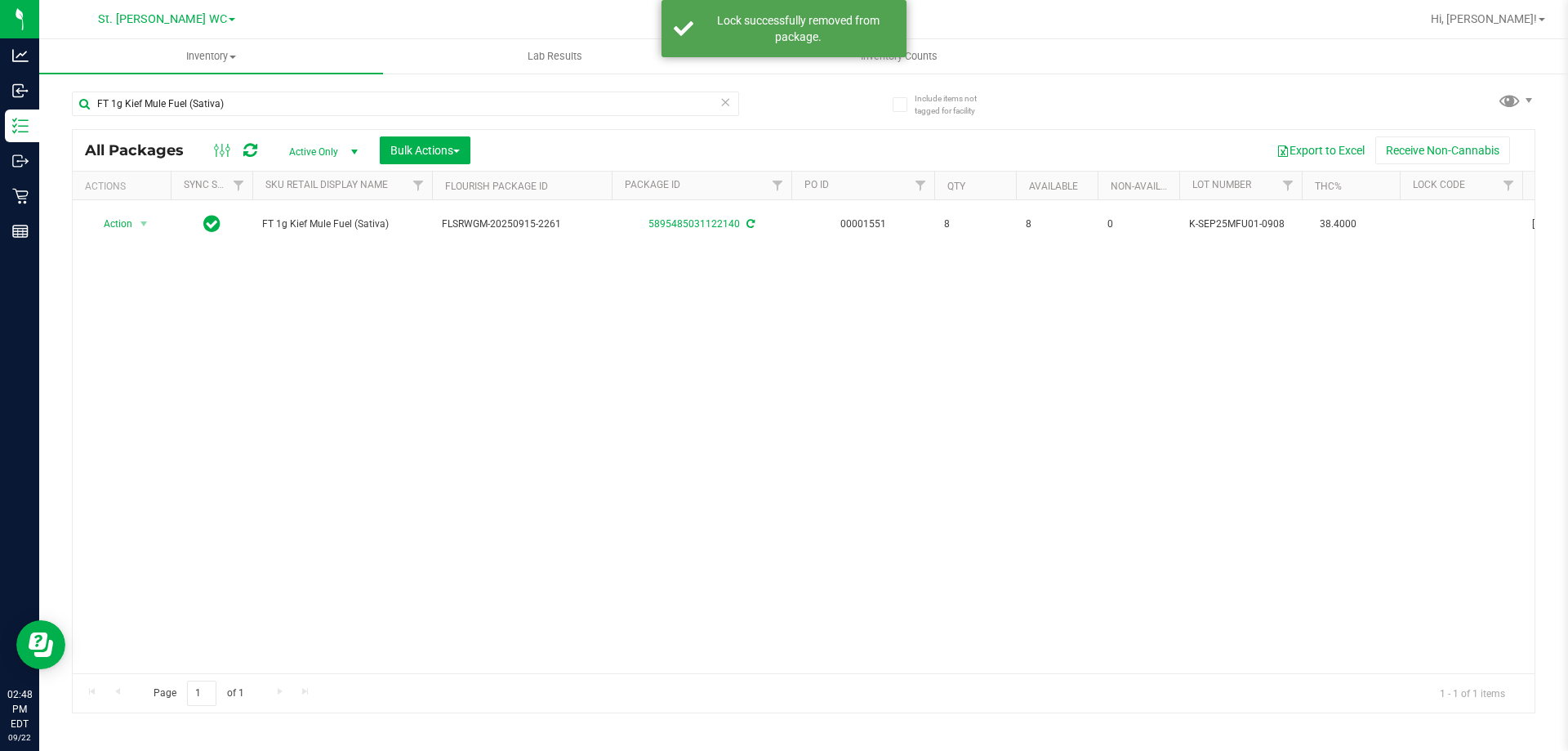
click at [413, 437] on div "Action Action Adjust qty Create package Edit attributes Global inventory Locate…" at bounding box center [803, 436] width 1462 height 473
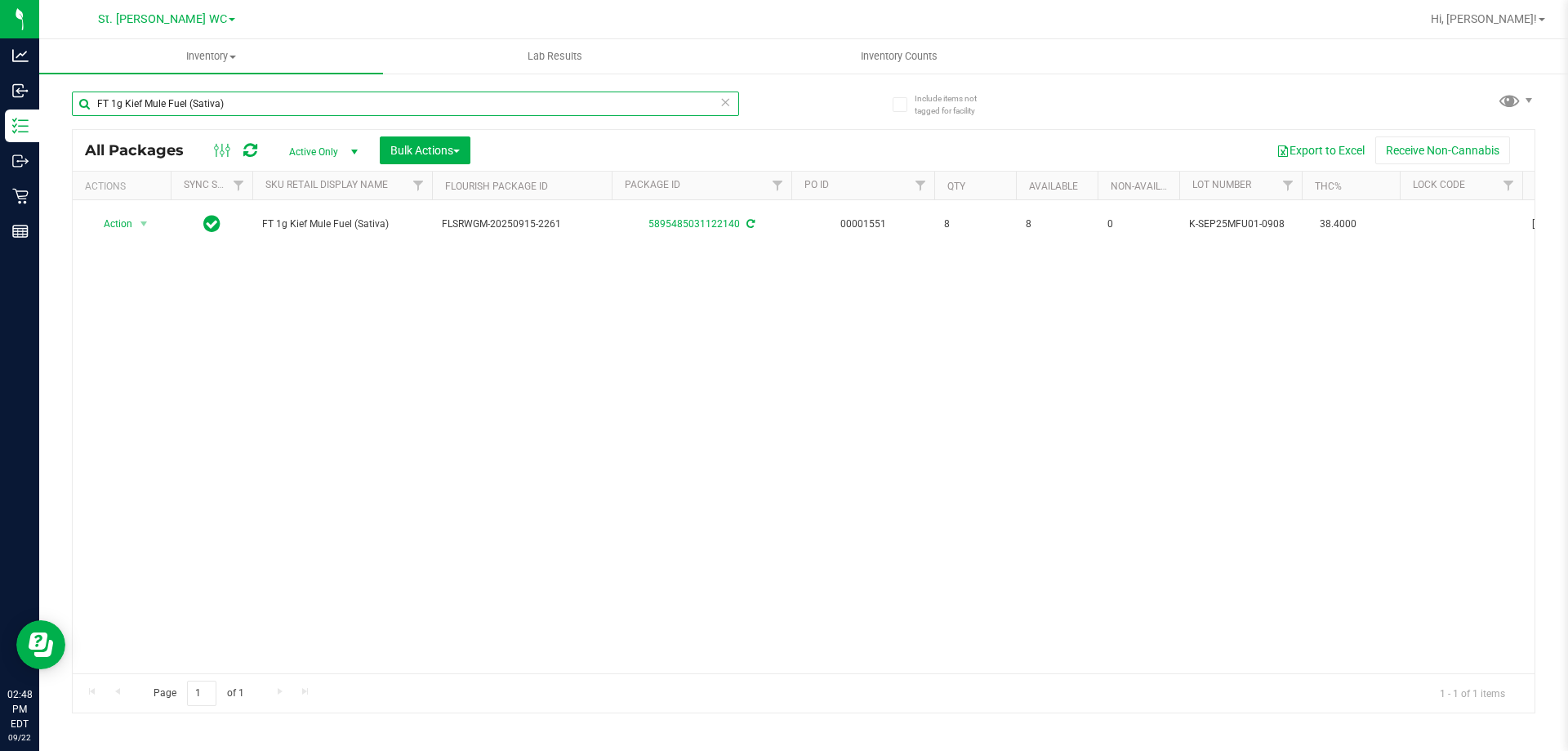
click at [435, 111] on input "FT 1g Kief Mule Fuel (Sativa)" at bounding box center [405, 103] width 667 height 24
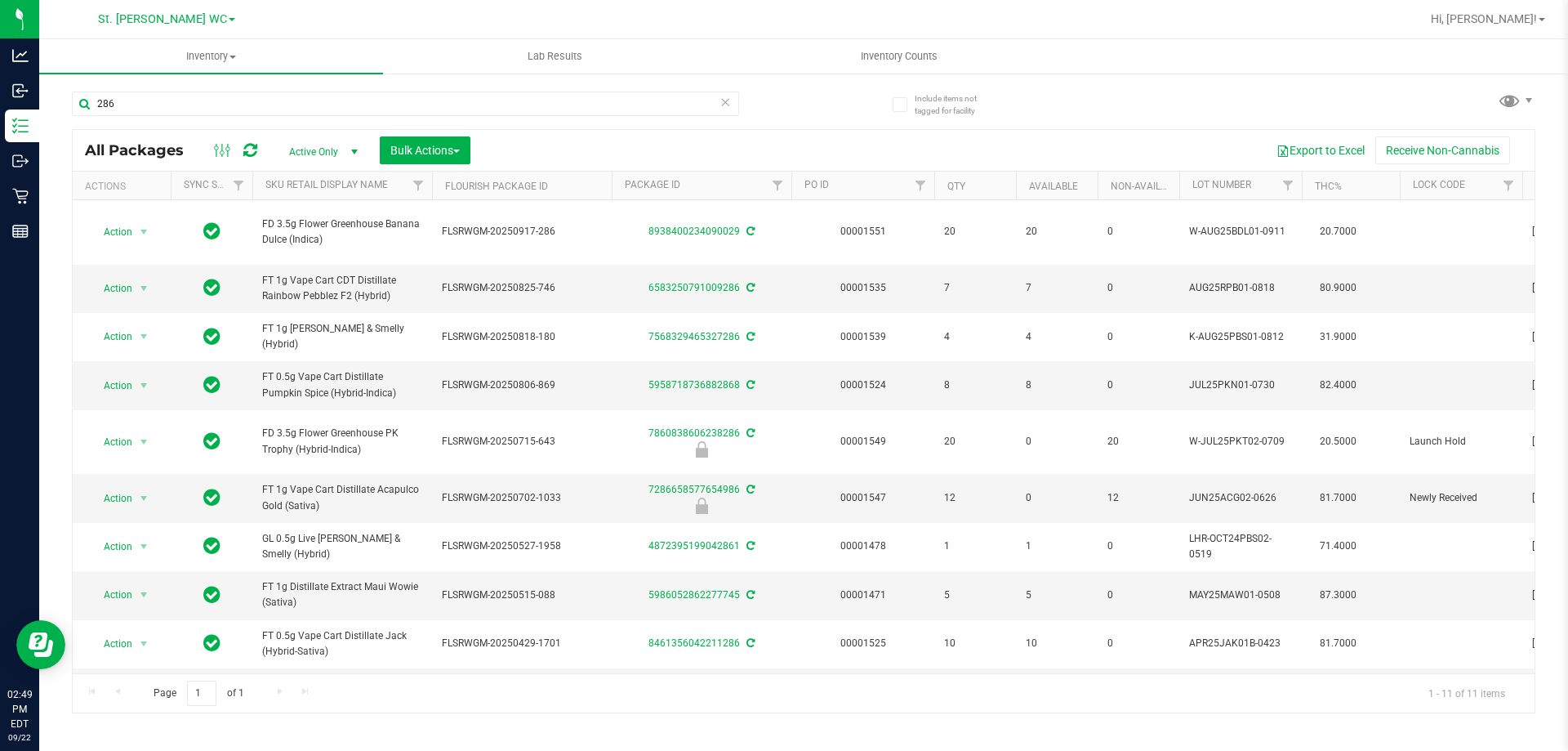
click at [297, 232] on span "FD 3.5g Flower Greenhouse Banana Dulce (Indica)" at bounding box center [342, 231] width 160 height 31
copy tr "FD 3.5g Flower Greenhouse Banana Dulce (Indica)"
click at [296, 115] on input "286" at bounding box center [405, 103] width 667 height 24
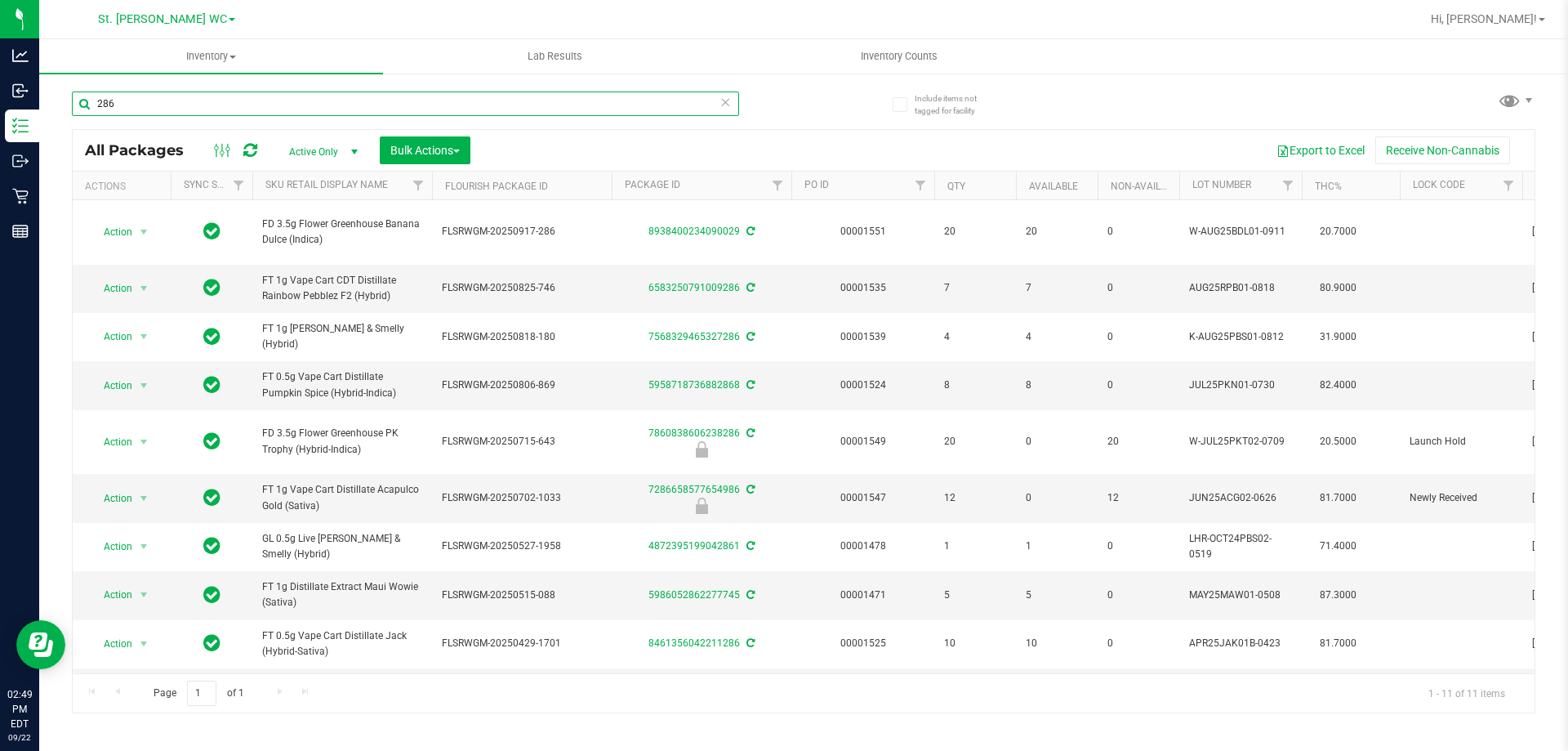
click at [296, 115] on input "286" at bounding box center [405, 103] width 667 height 24
paste input "FD 3.5g Flower Greenhouse Banana Dulce (Indica)"
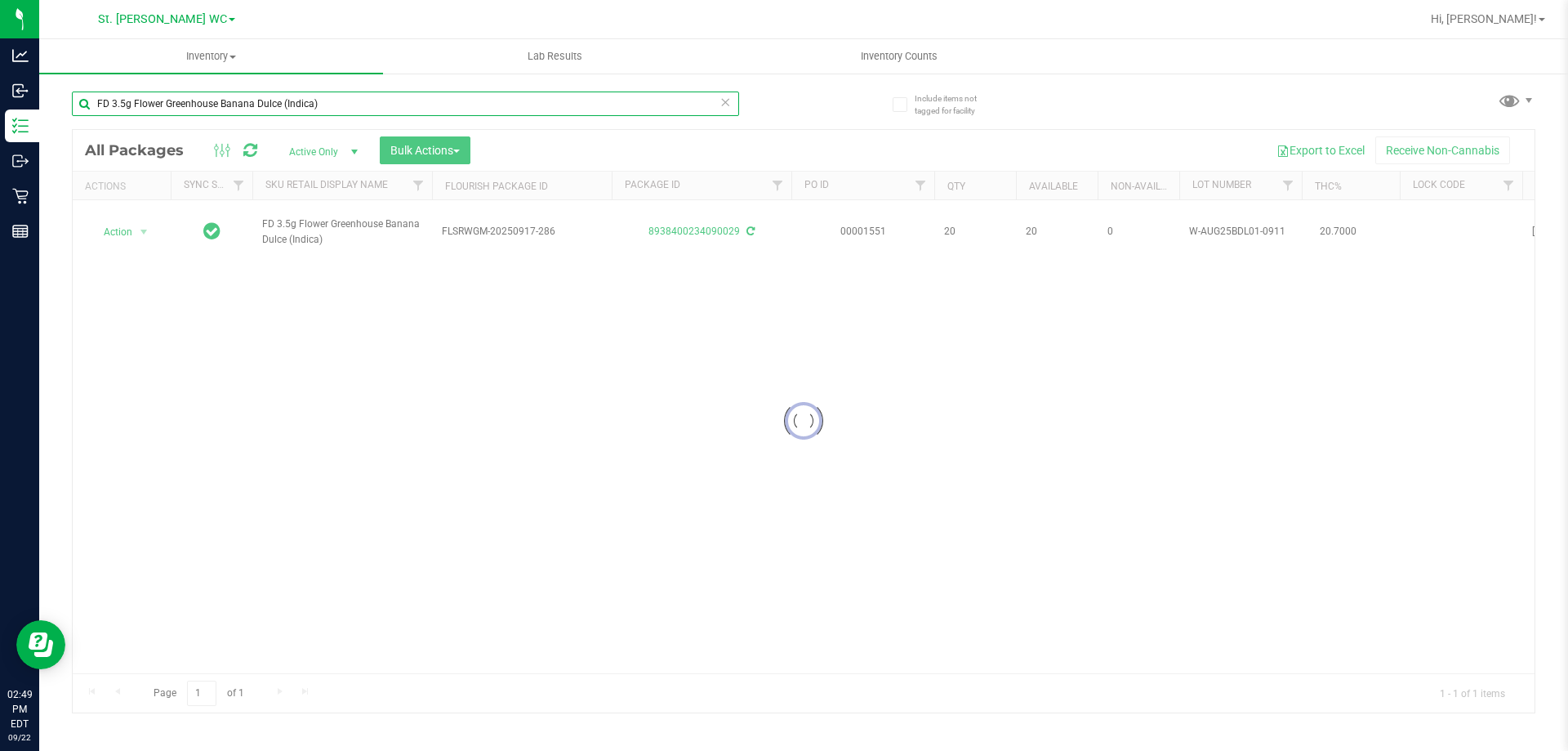
click at [311, 105] on input "FD 3.5g Flower Greenhouse Banana Dulce (Indica)" at bounding box center [405, 103] width 667 height 24
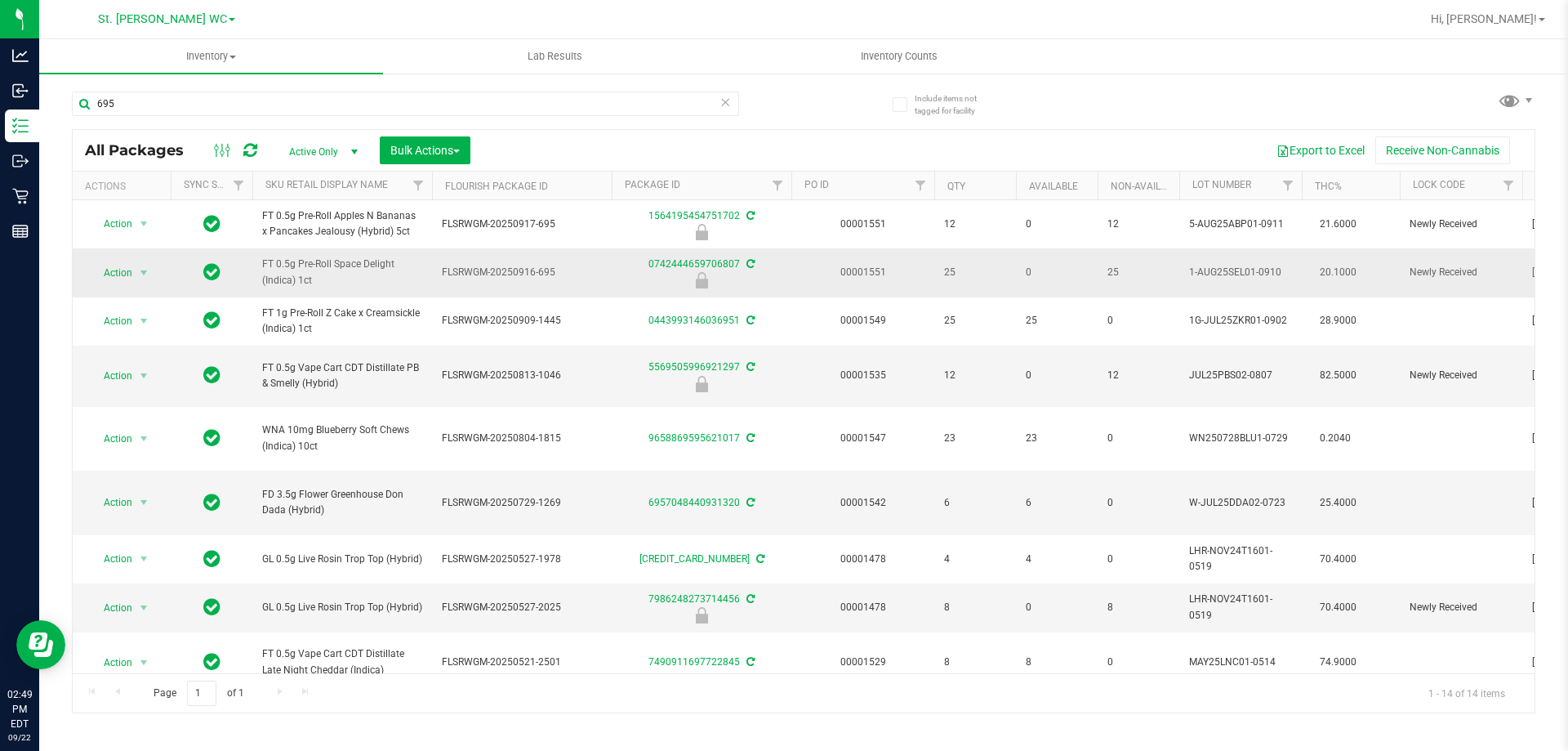
click at [308, 279] on span "FT 0.5g Pre-Roll Space Delight (Indica) 1ct" at bounding box center [342, 272] width 160 height 31
click at [318, 112] on input "695" at bounding box center [405, 103] width 667 height 24
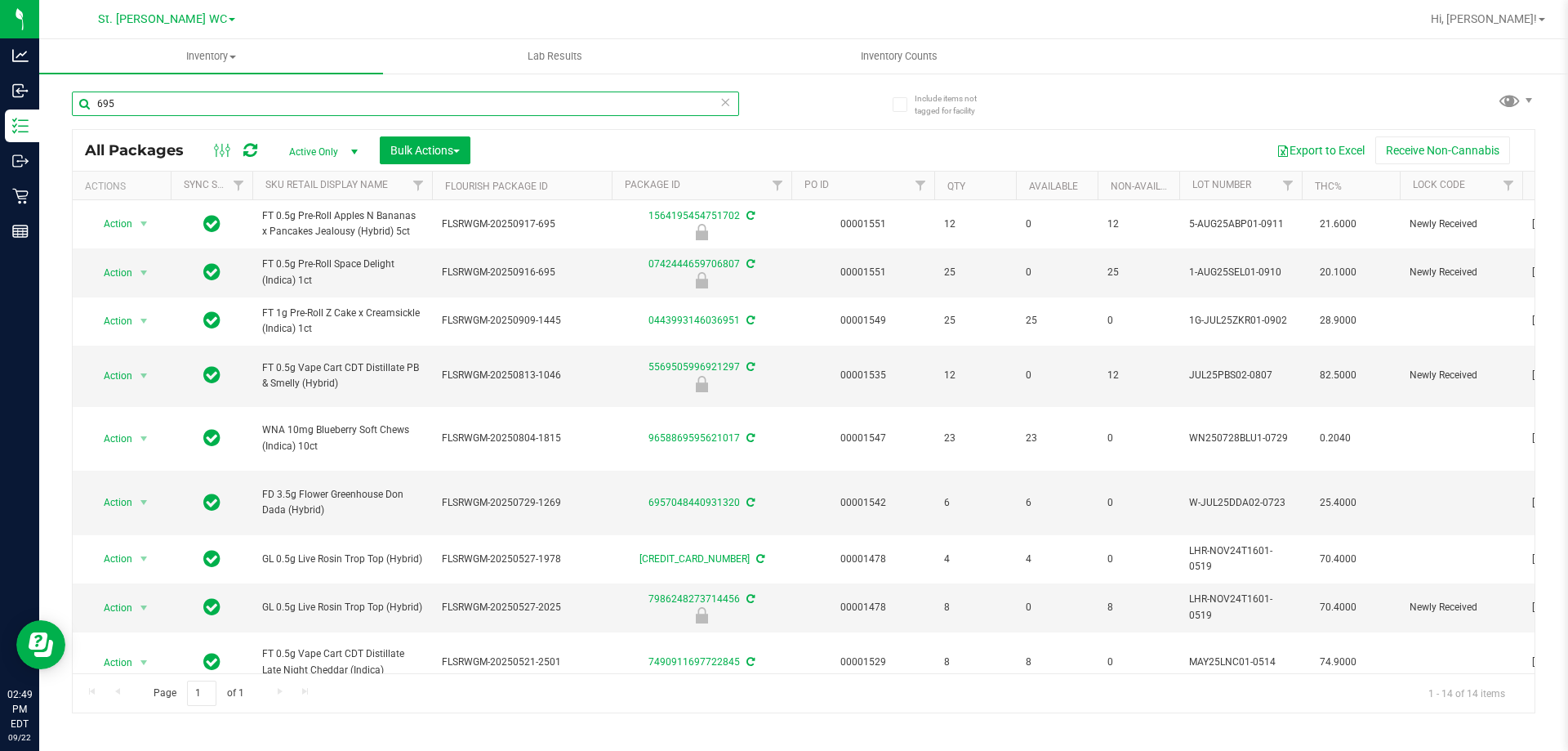
click at [317, 112] on input "695" at bounding box center [405, 103] width 667 height 24
paste input "FT 0.5g Pre-Roll Space Delight (Indica) 1ct"
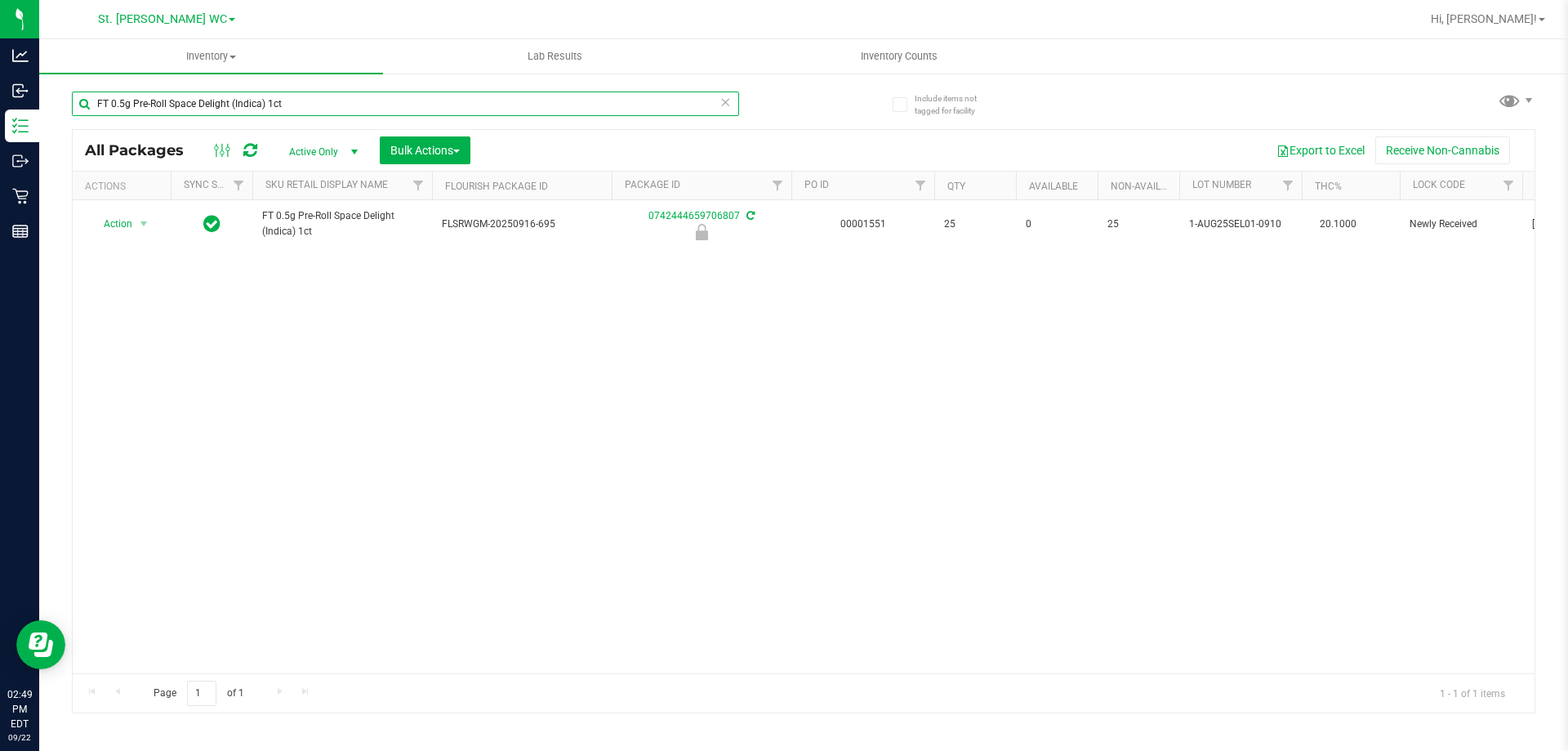
type input "FT 0.5g Pre-Roll Space Delight (Indica) 1ct"
click at [332, 217] on span "FT 0.5g Pre-Roll Space Delight (Indica) 1ct" at bounding box center [342, 224] width 160 height 31
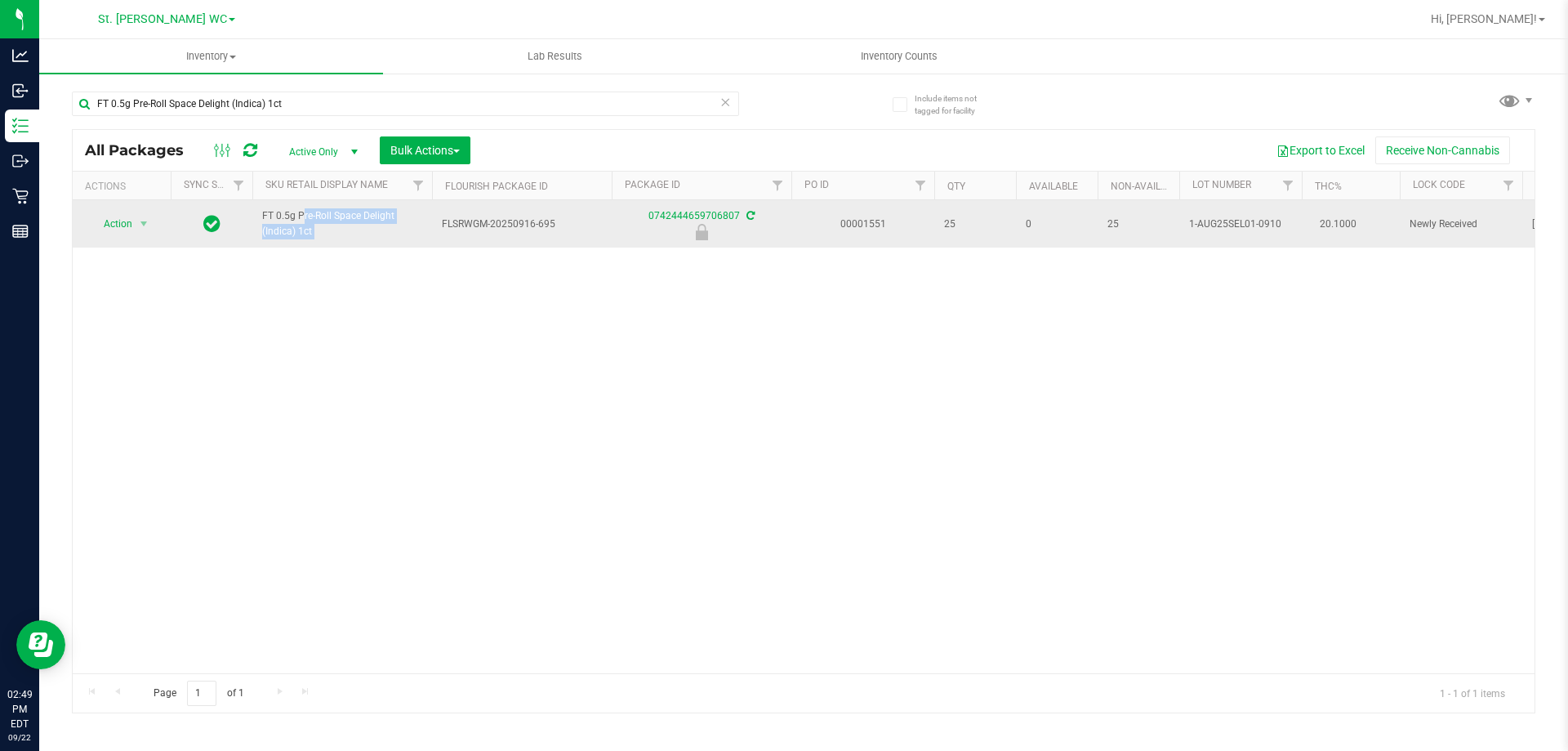
click at [331, 216] on span "FT 0.5g Pre-Roll Space Delight (Indica) 1ct" at bounding box center [342, 224] width 160 height 31
click at [148, 222] on span "select" at bounding box center [144, 224] width 13 height 13
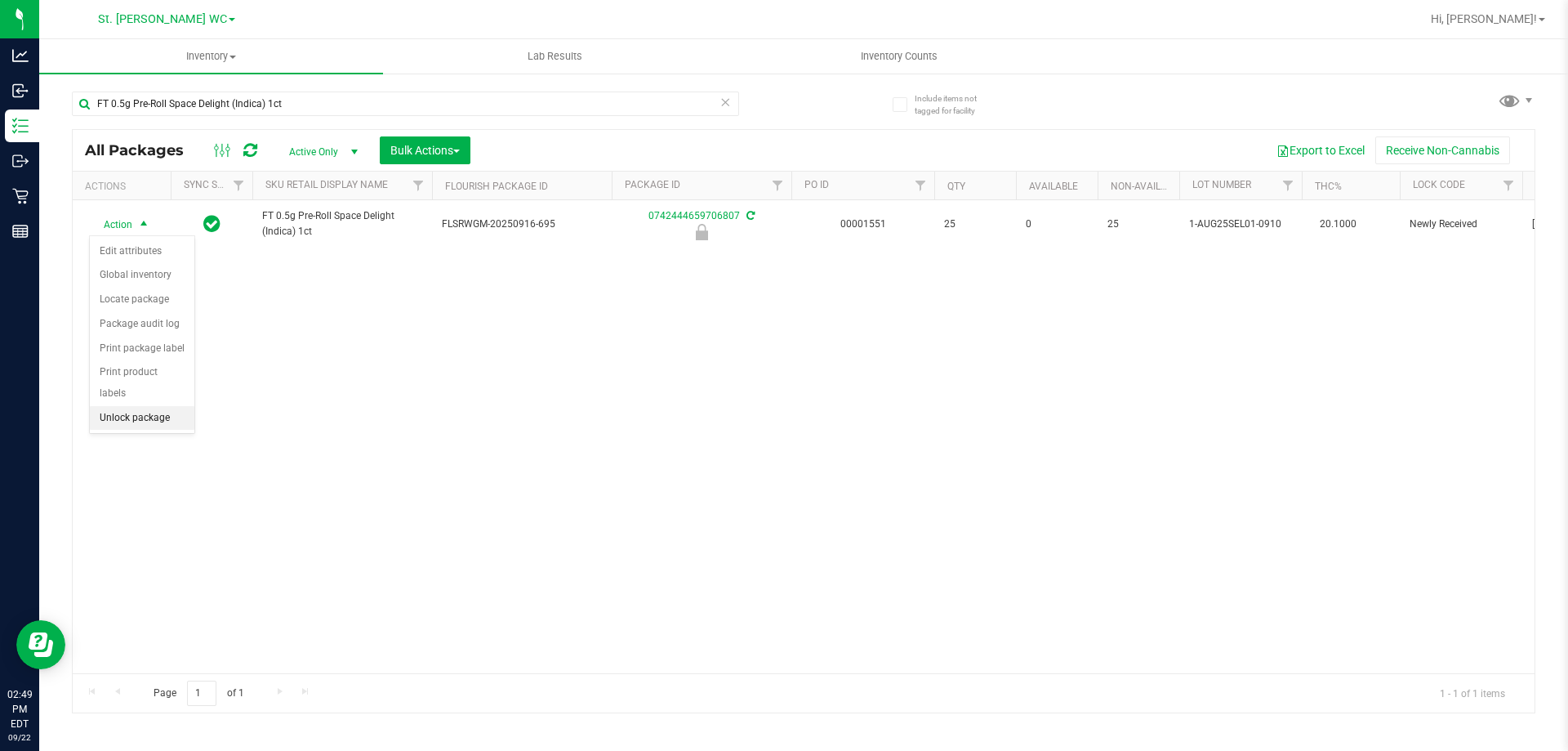
click at [163, 406] on li "Unlock package" at bounding box center [142, 418] width 104 height 24
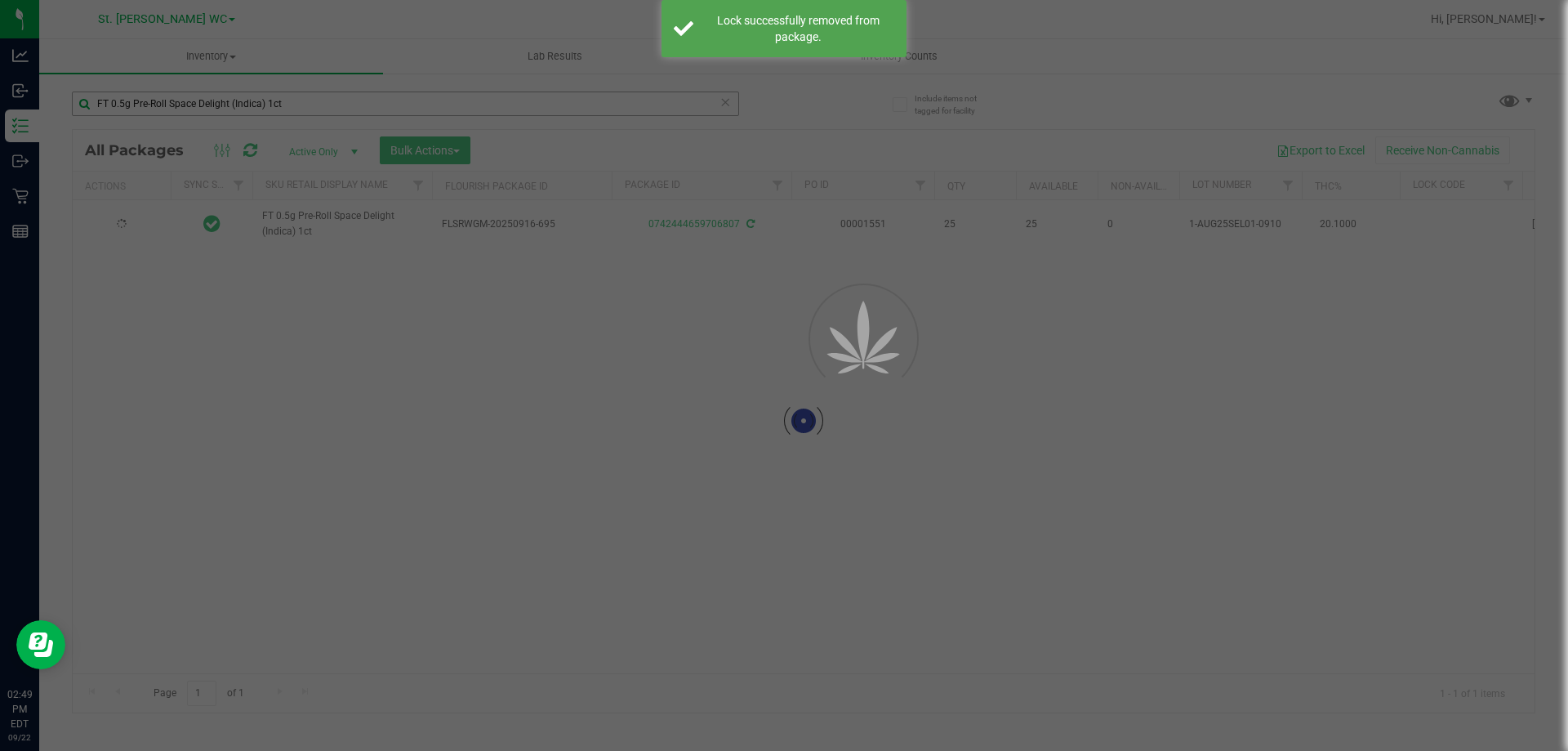
click at [336, 97] on div at bounding box center [784, 375] width 1568 height 751
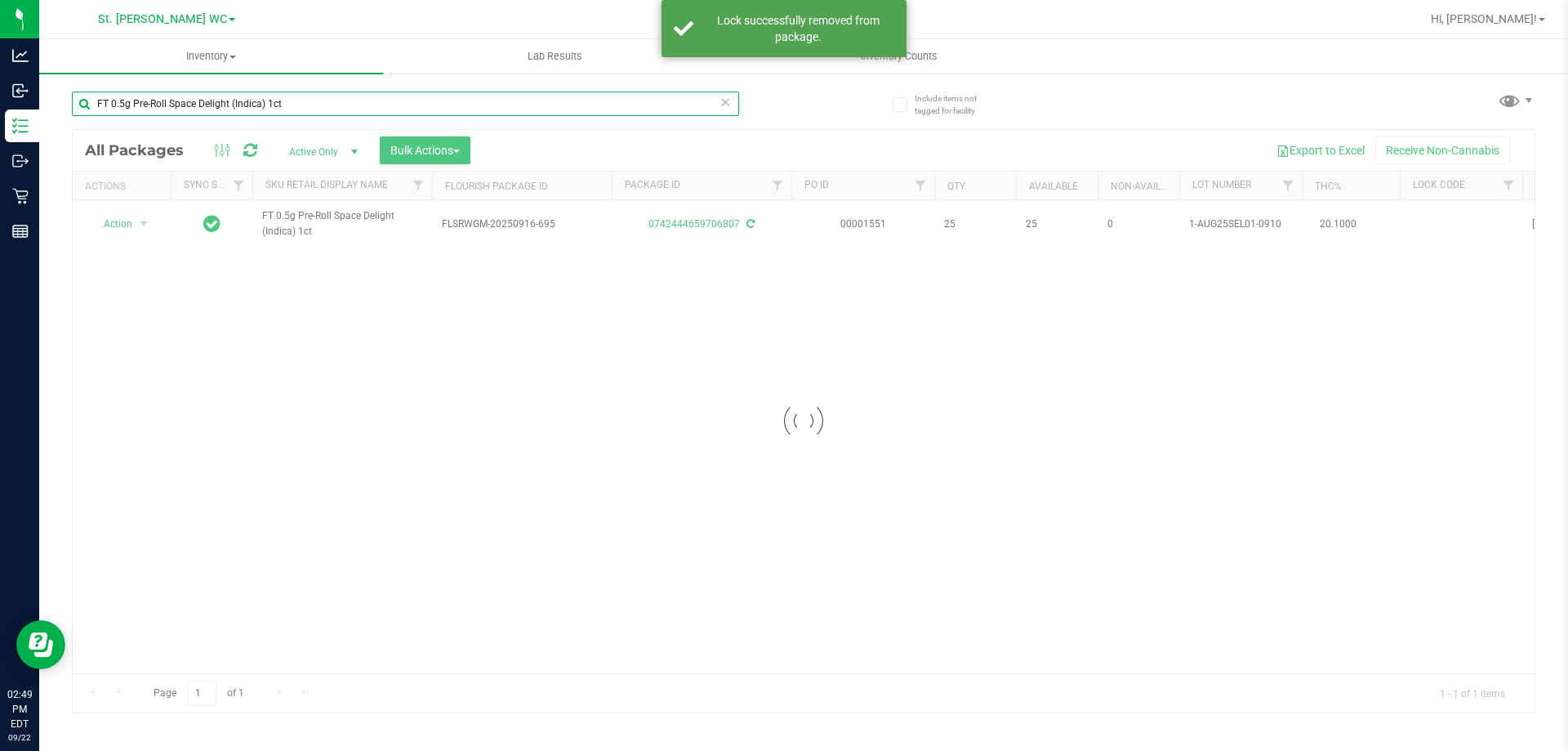
click at [336, 97] on input "FT 0.5g Pre-Roll Space Delight (Indica) 1ct" at bounding box center [405, 103] width 667 height 24
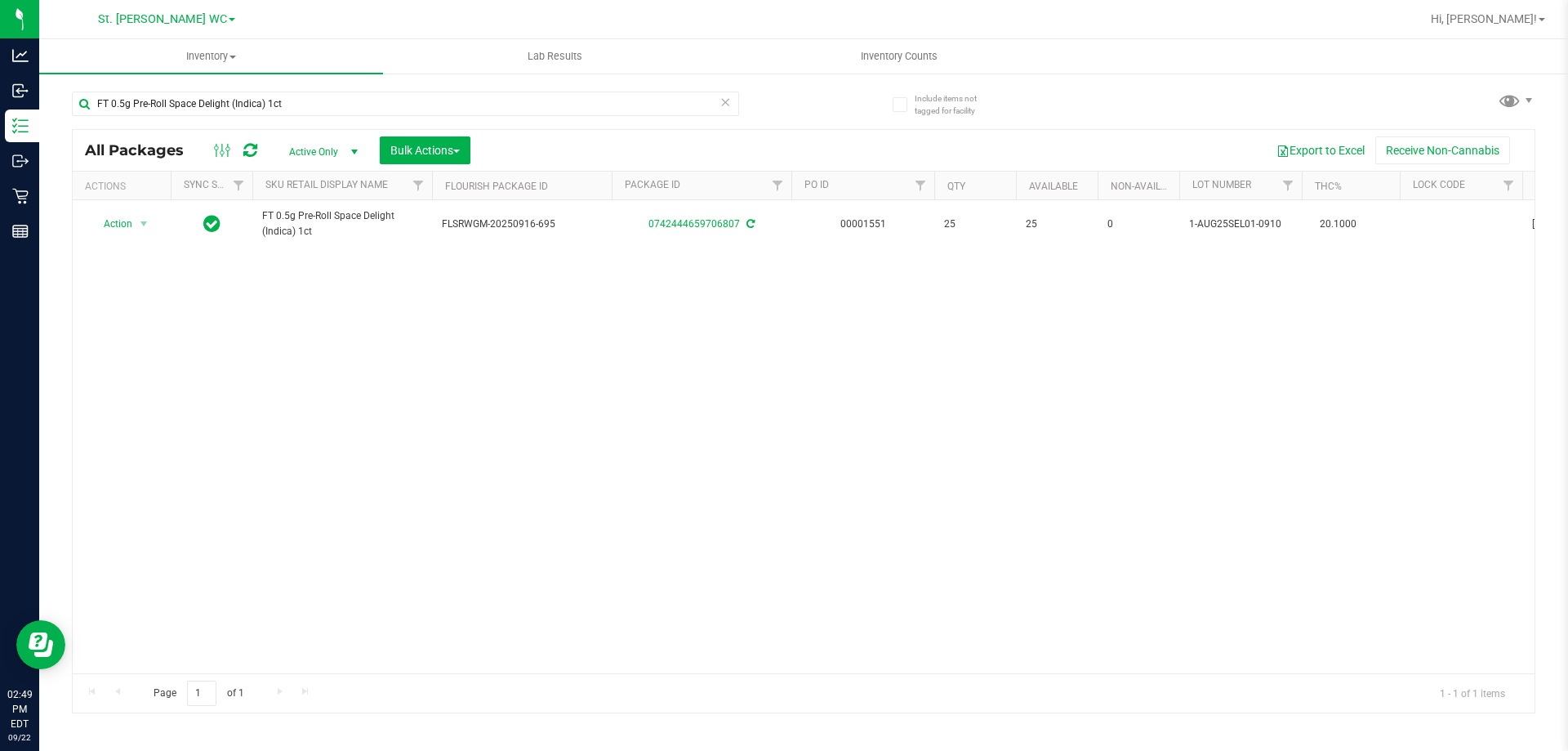
click at [360, 321] on div "Action Action Adjust qty Create package Edit attributes Global inventory Locate…" at bounding box center [803, 436] width 1462 height 473
drag, startPoint x: 365, startPoint y: 314, endPoint x: 376, endPoint y: 279, distance: 36.7
click at [376, 284] on div "Action Action Adjust qty Create package Edit attributes Global inventory Locate…" at bounding box center [803, 436] width 1462 height 473
click at [378, 292] on div "Action Action Adjust qty Create package Edit attributes Global inventory Locate…" at bounding box center [803, 436] width 1462 height 473
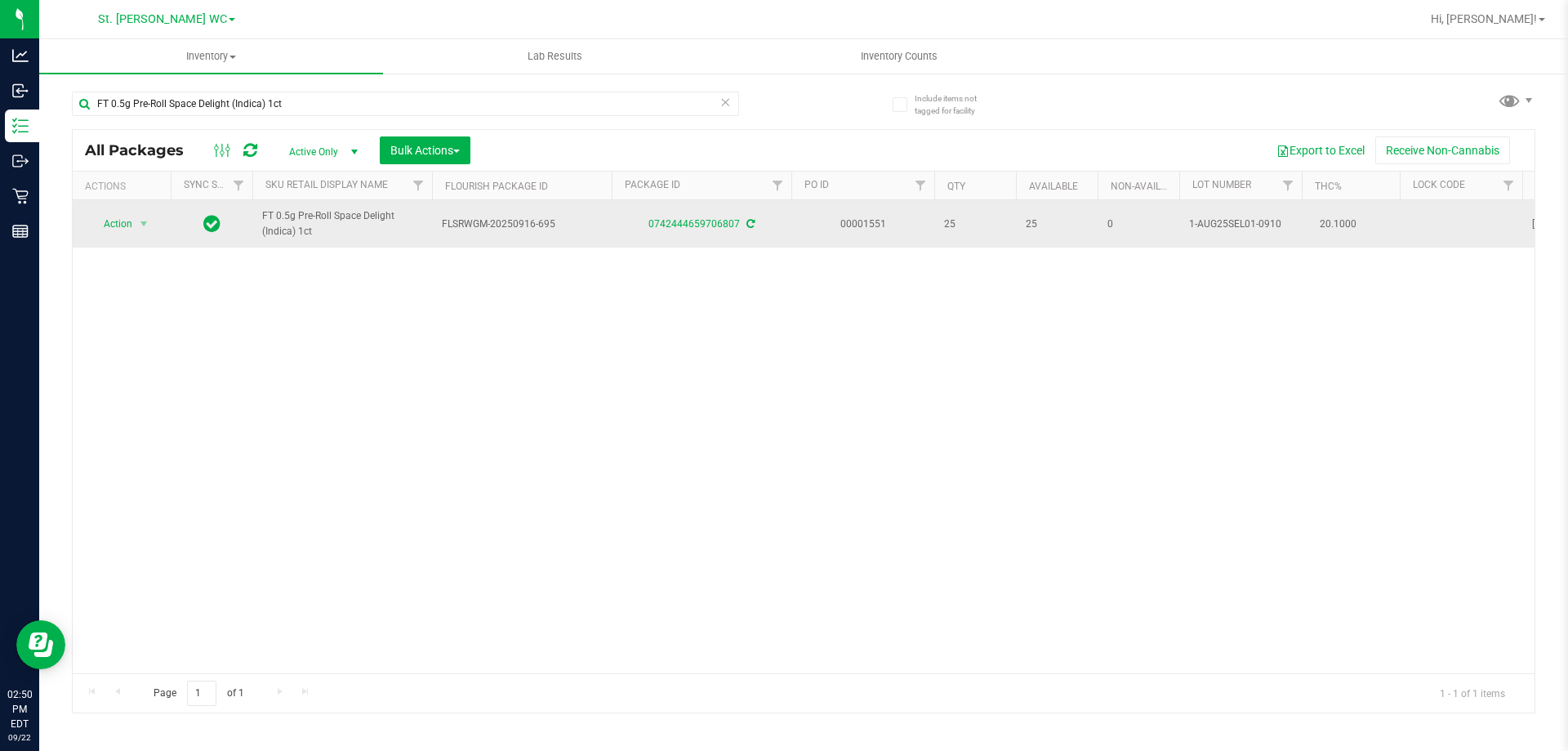
click at [300, 240] on span "FT 0.5g Pre-Roll Space Delight (Indica) 1ct" at bounding box center [342, 224] width 160 height 31
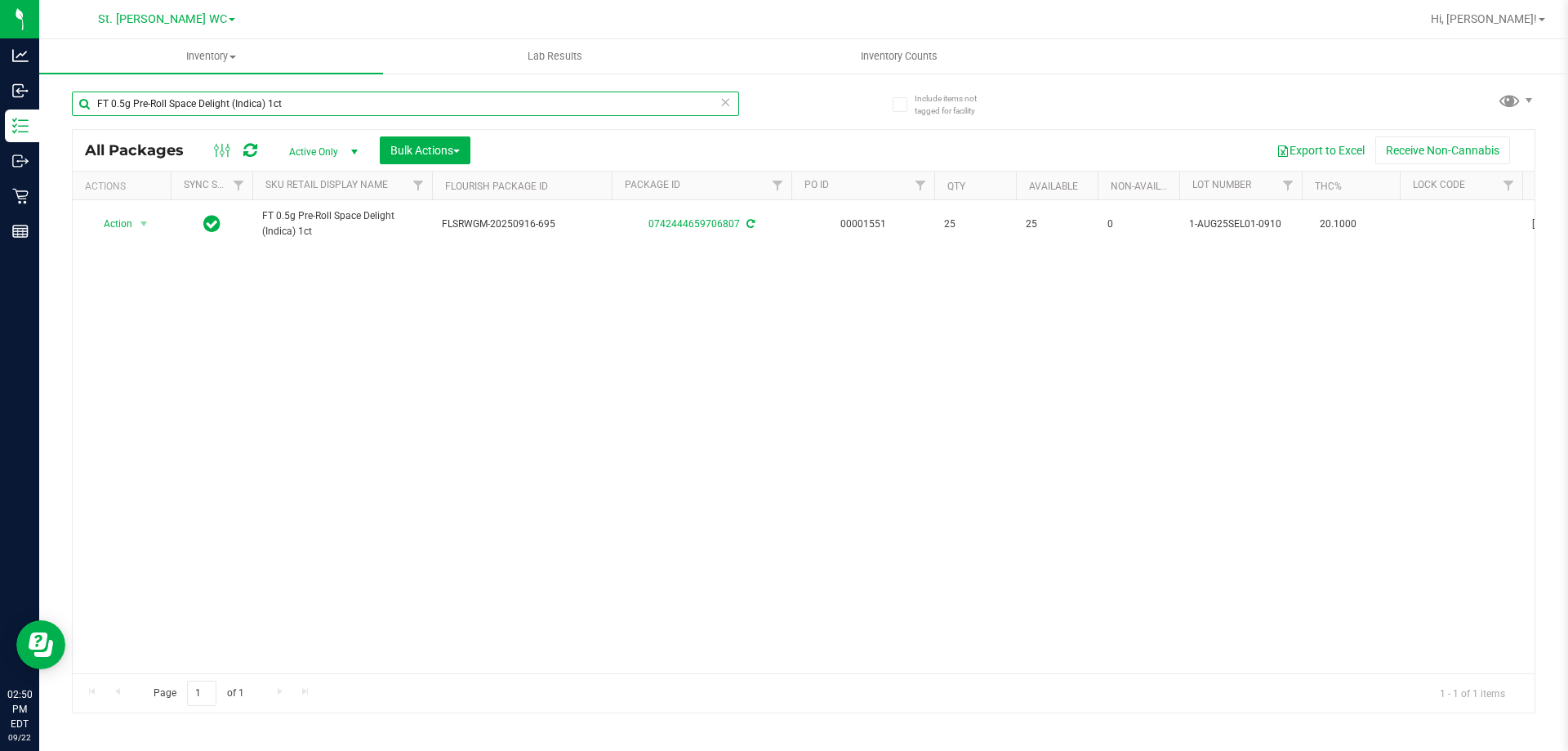
click at [474, 102] on input "FT 0.5g Pre-Roll Space Delight (Indica) 1ct" at bounding box center [405, 103] width 667 height 24
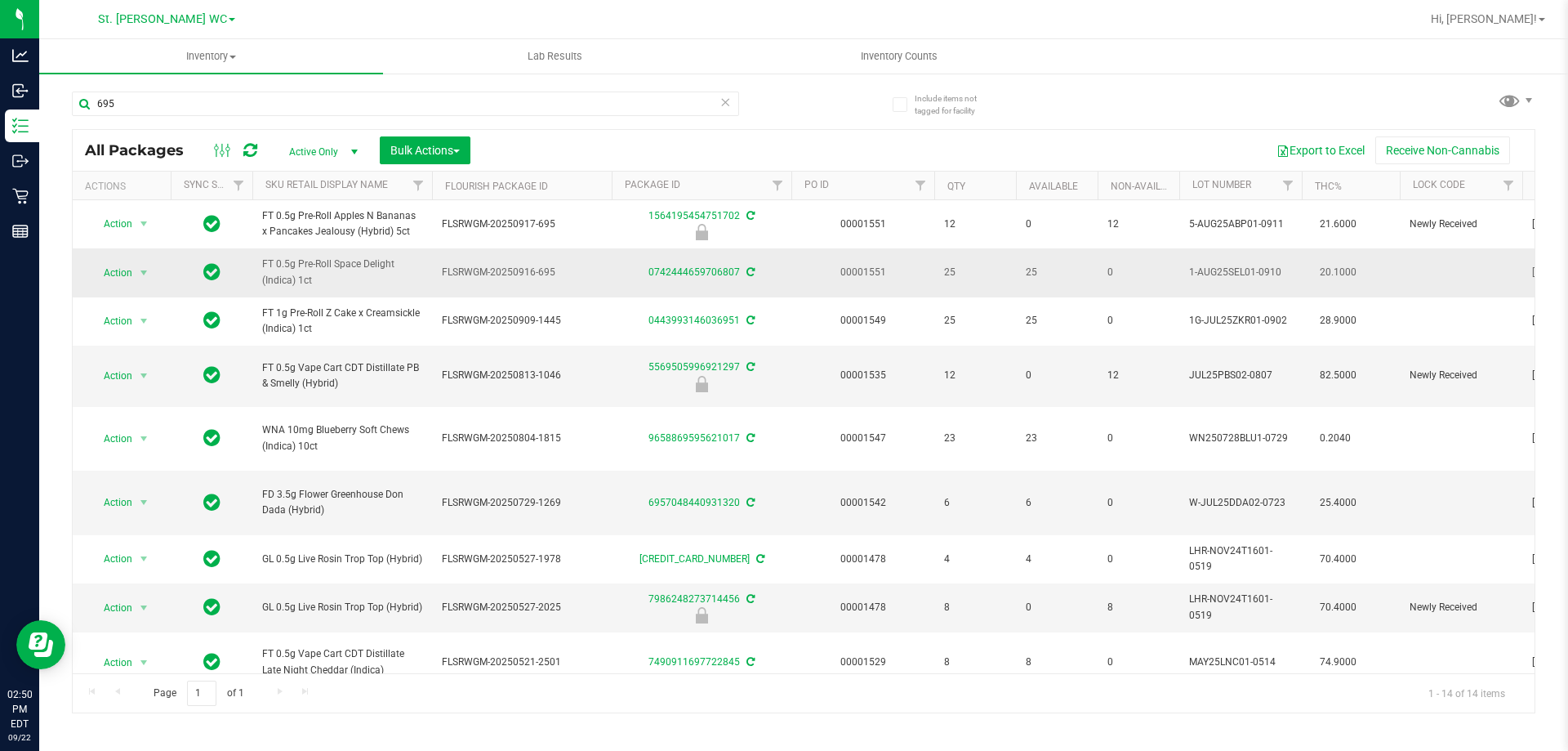
click at [341, 261] on span "FT 0.5g Pre-Roll Space Delight (Indica) 1ct" at bounding box center [342, 272] width 160 height 31
click at [308, 111] on input "695" at bounding box center [405, 103] width 667 height 24
click at [308, 110] on input "695" at bounding box center [405, 103] width 667 height 24
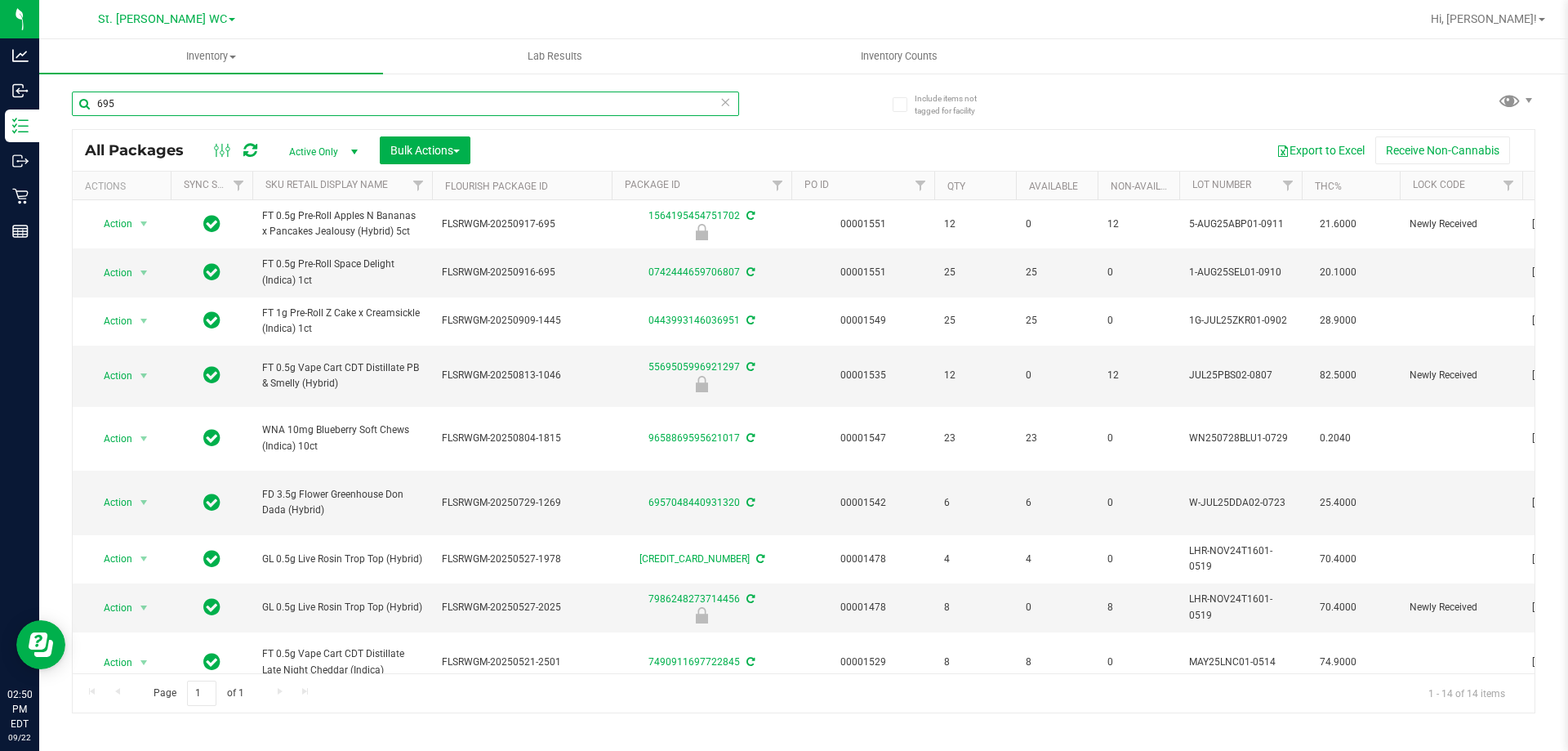
click at [308, 110] on input "695" at bounding box center [405, 103] width 667 height 24
paste input "FT 0.5g Pre-Roll Space Delight (Indica) 1ct"
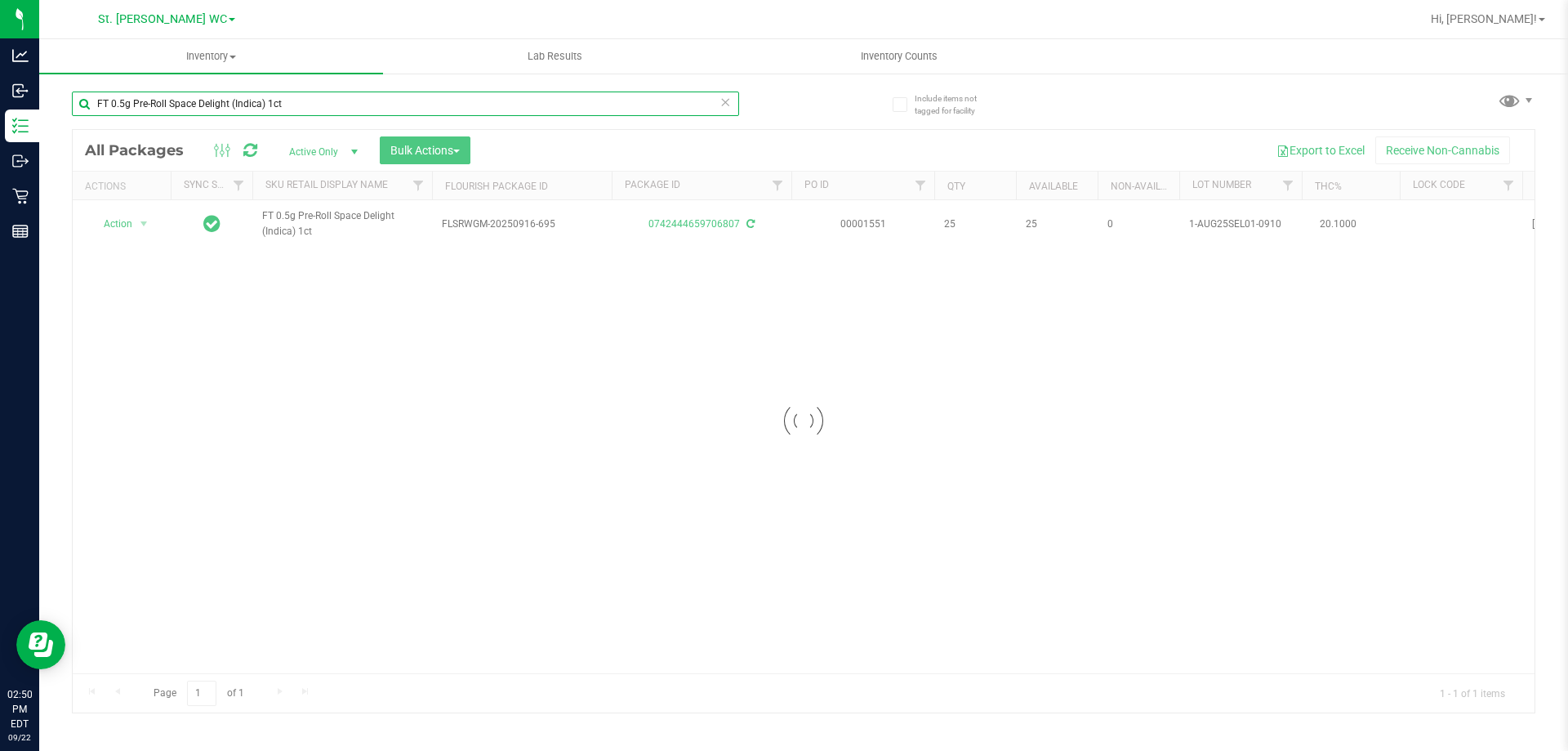
click at [322, 107] on input "FT 0.5g Pre-Roll Space Delight (Indica) 1ct" at bounding box center [405, 103] width 667 height 24
type input "1773132172208483"
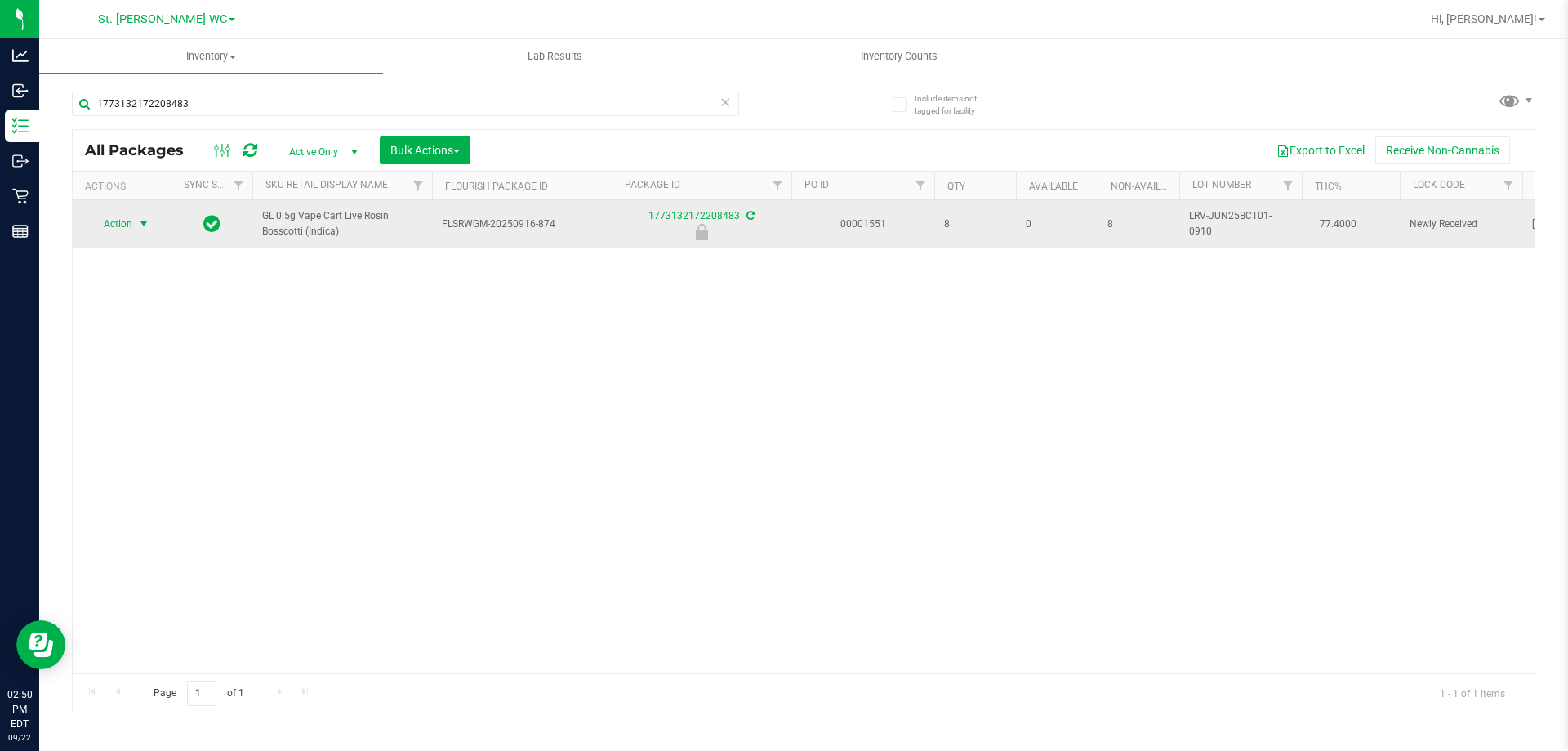
click at [148, 225] on span "select" at bounding box center [144, 224] width 13 height 13
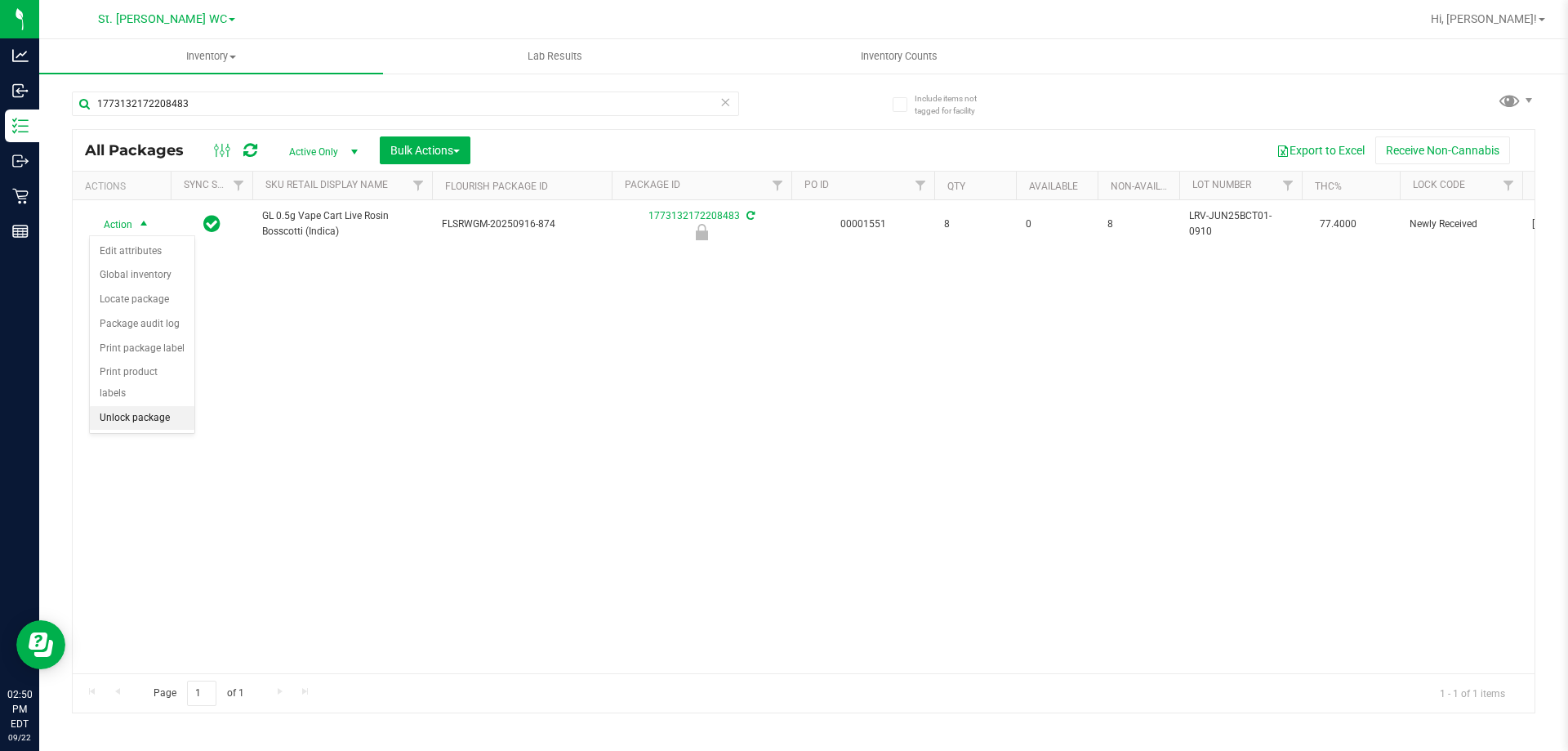
click at [148, 406] on li "Unlock package" at bounding box center [142, 418] width 104 height 24
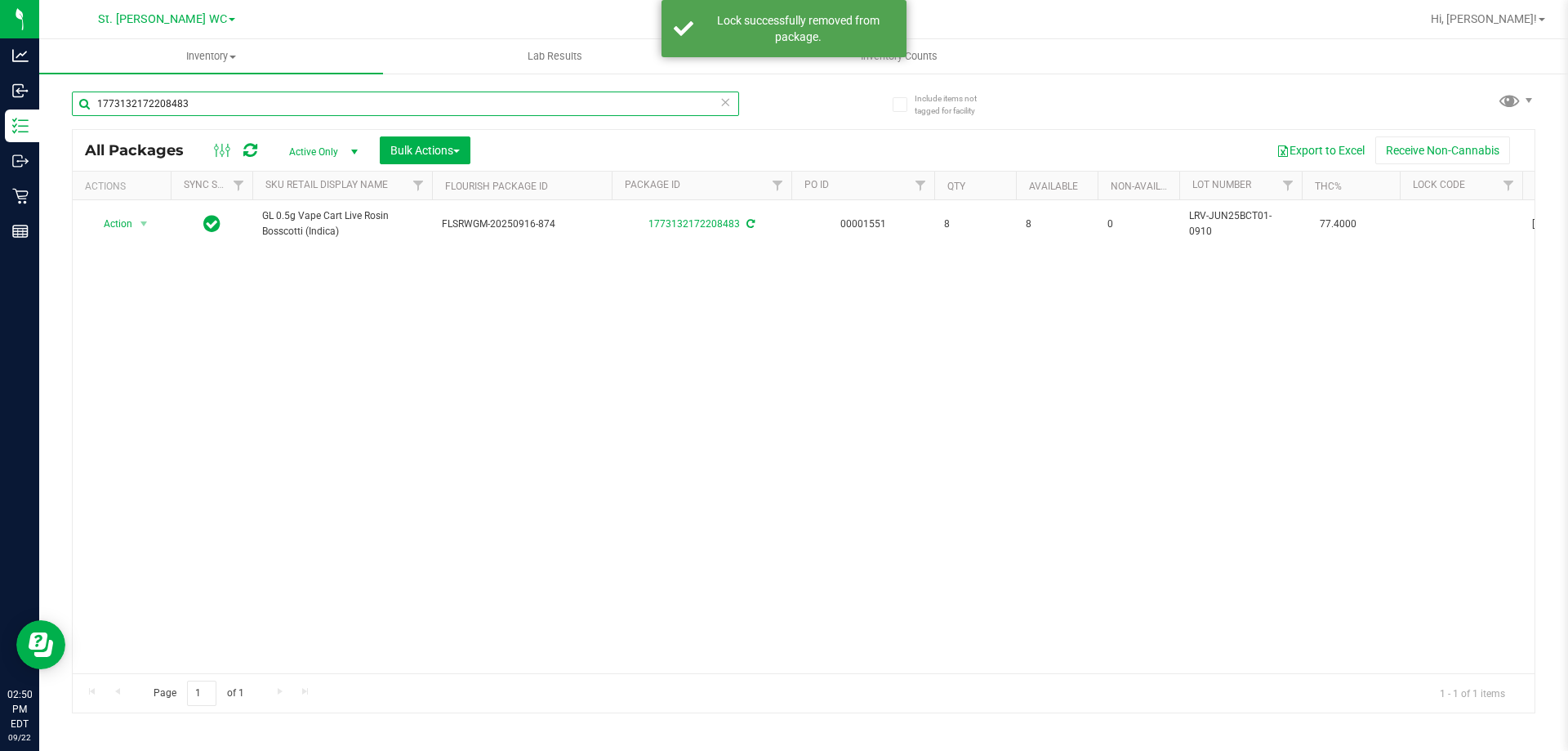
click at [204, 108] on input "1773132172208483" at bounding box center [405, 103] width 667 height 24
type input "4434914188544990"
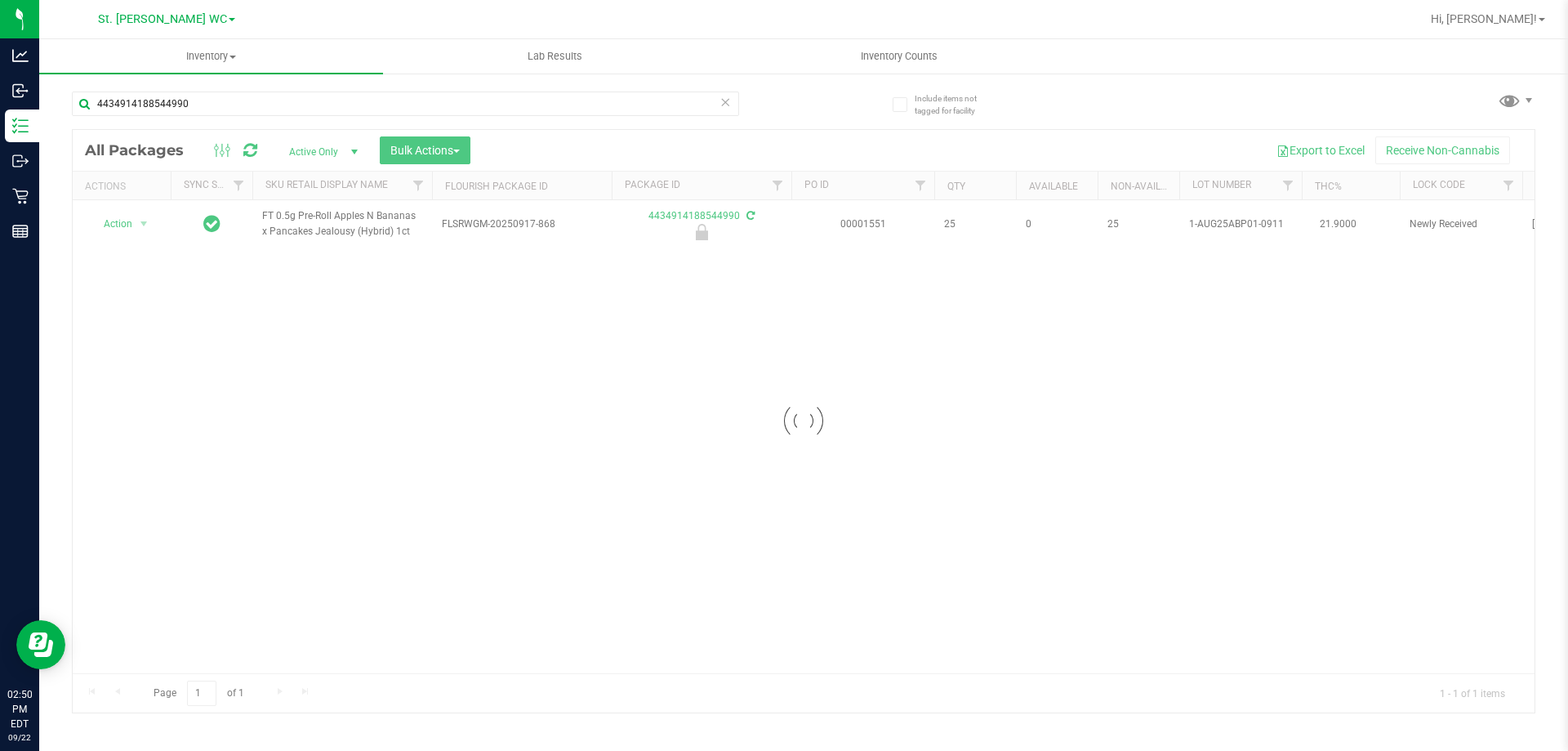
click at [118, 227] on div at bounding box center [803, 421] width 1462 height 583
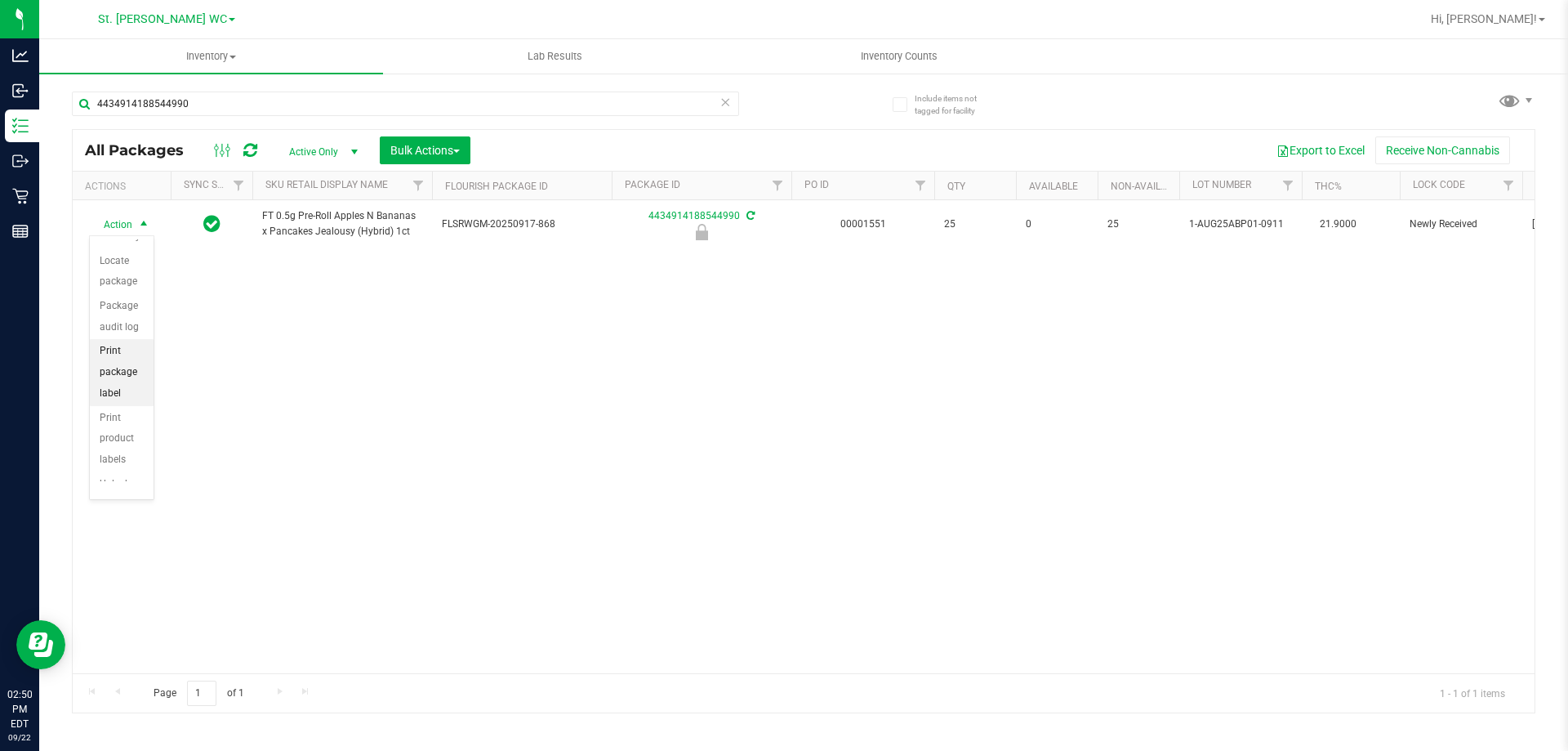
scroll to position [117, 0]
click at [134, 464] on li "Unlock package" at bounding box center [122, 459] width 64 height 45
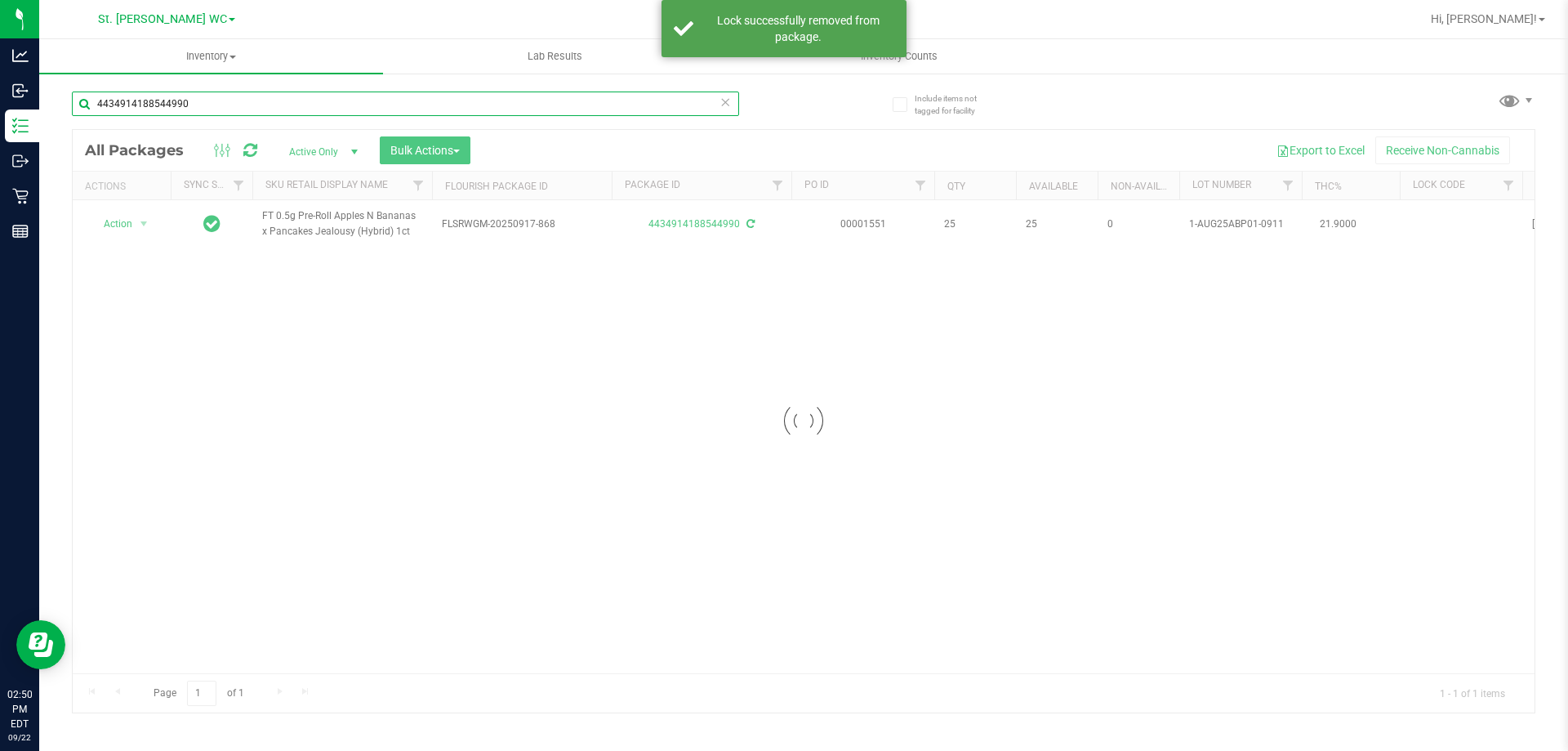
click at [303, 100] on input "4434914188544990" at bounding box center [405, 103] width 667 height 24
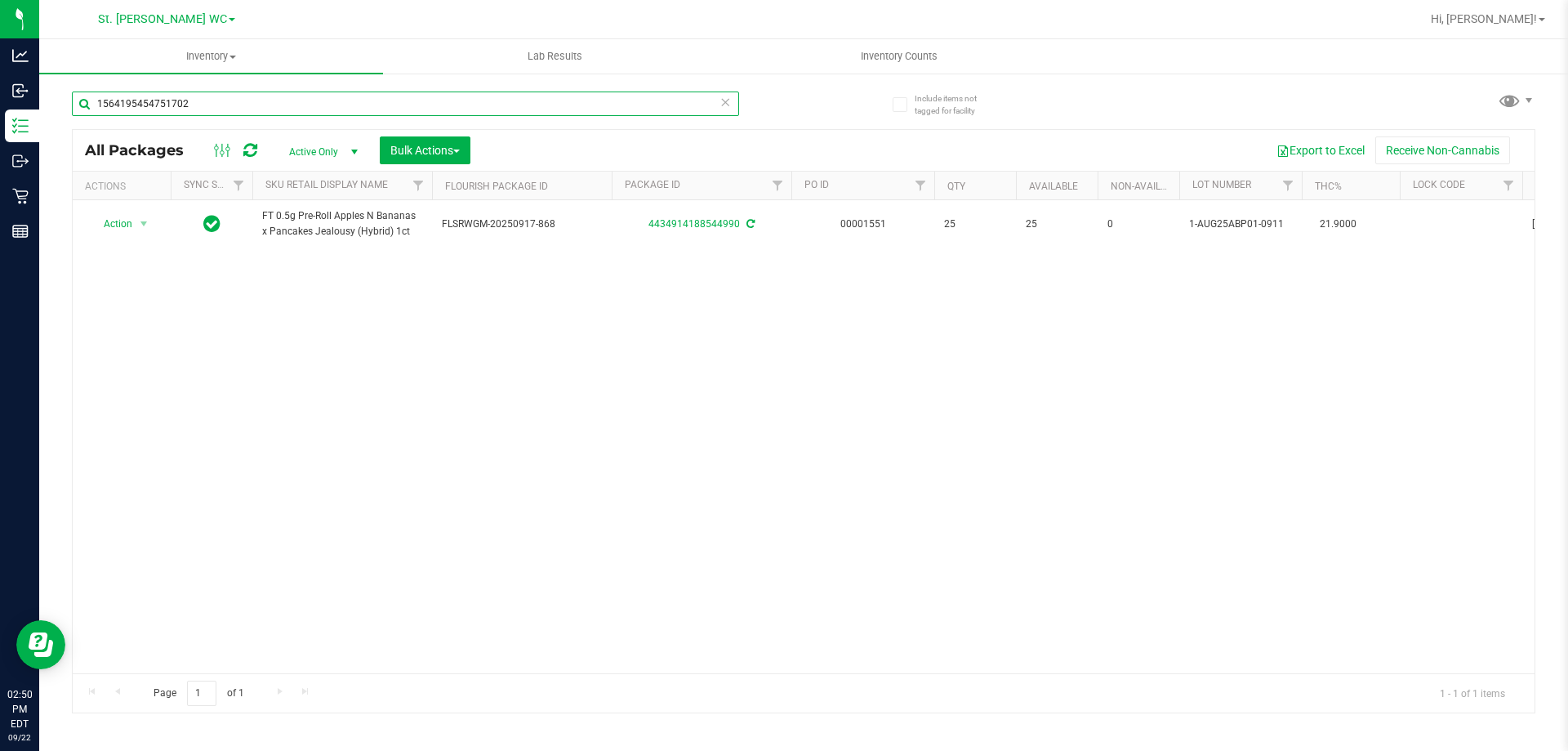
type input "1564195454751702"
click at [139, 220] on span "select" at bounding box center [144, 224] width 13 height 13
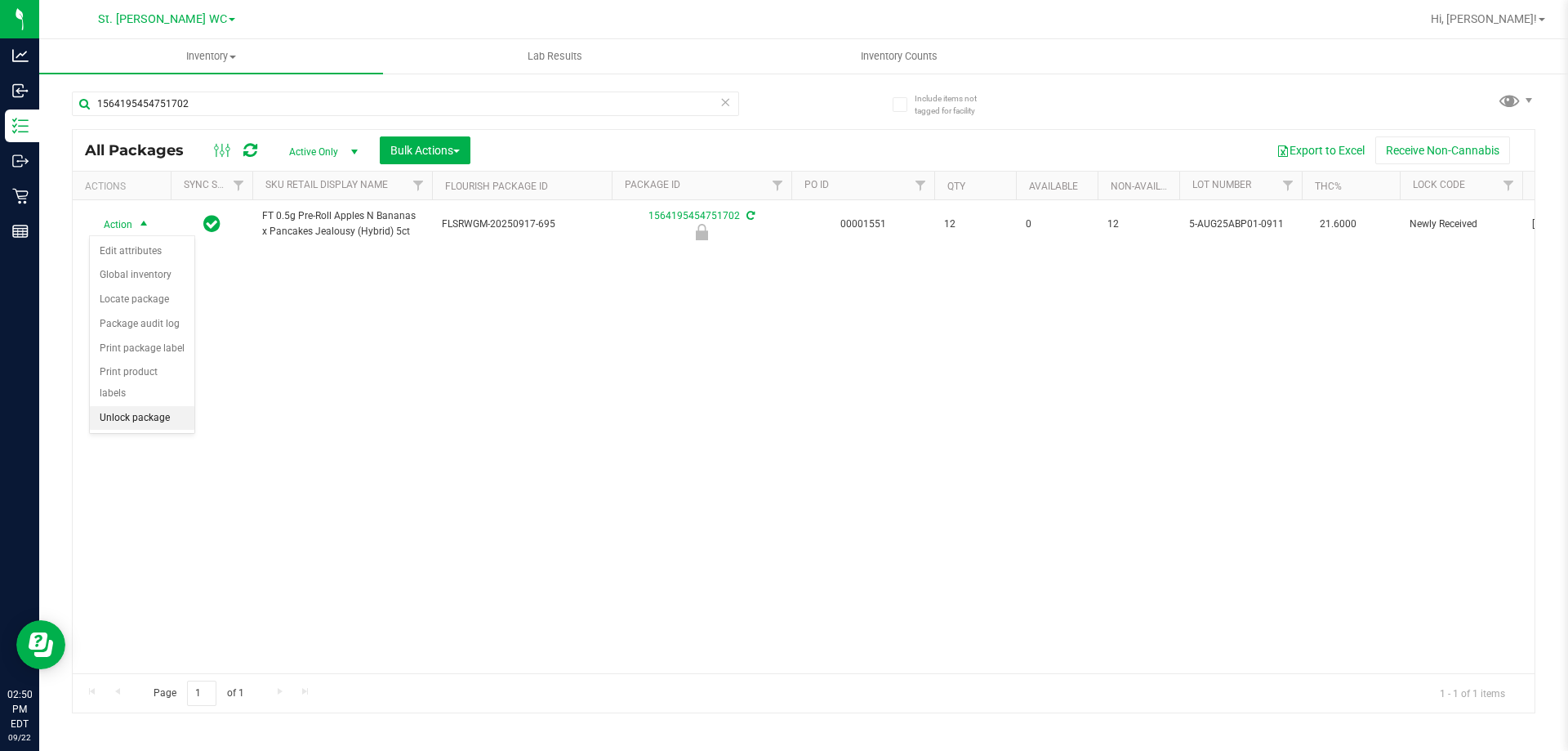
click at [163, 408] on li "Unlock package" at bounding box center [142, 418] width 104 height 24
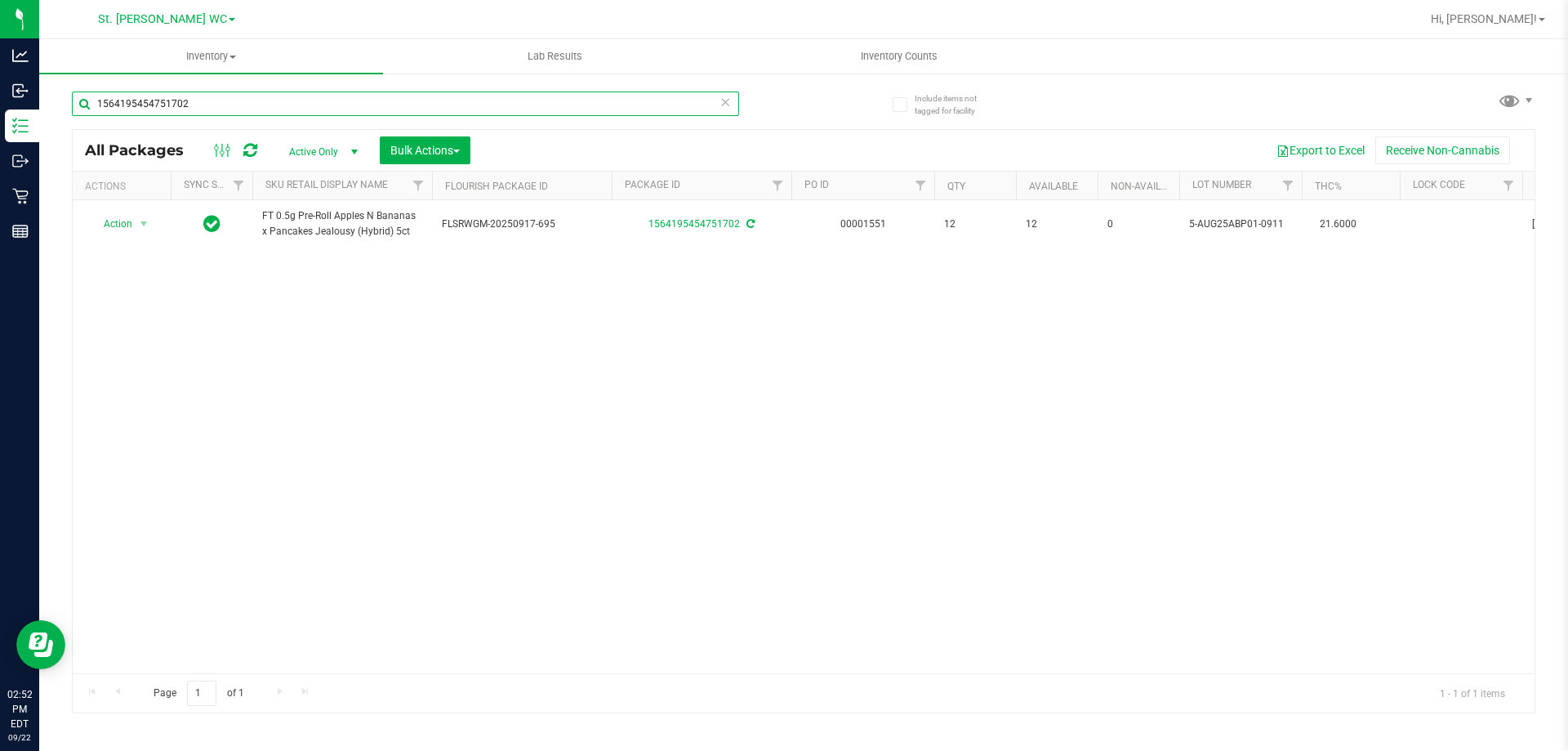
click at [164, 109] on input "1564195454751702" at bounding box center [405, 103] width 667 height 24
click at [165, 109] on input "1564195454751702" at bounding box center [405, 103] width 667 height 24
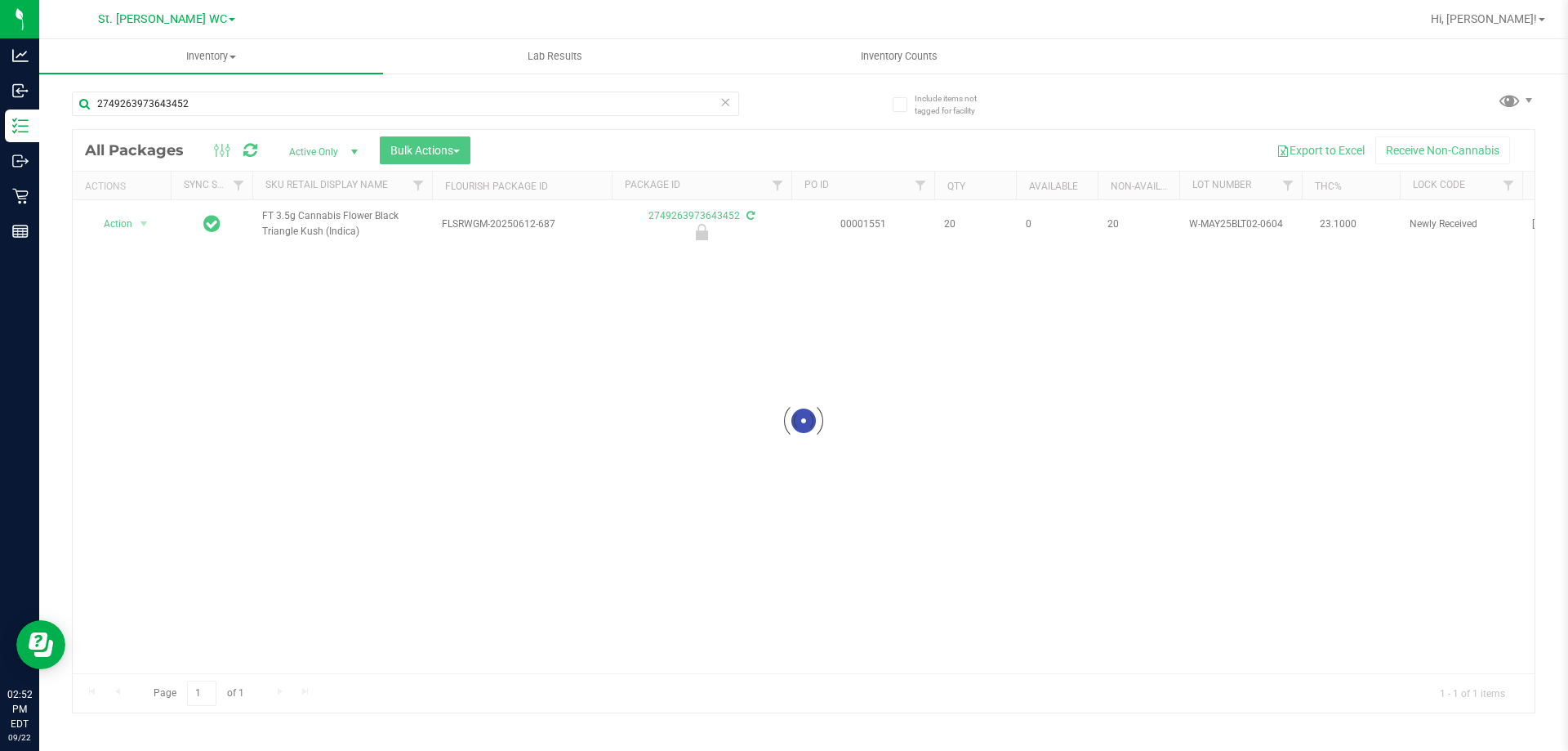
click at [328, 222] on div at bounding box center [803, 421] width 1462 height 583
click at [328, 222] on span "FT 3.5g Cannabis Flower Black Triangle Kush (Indica)" at bounding box center [342, 224] width 160 height 31
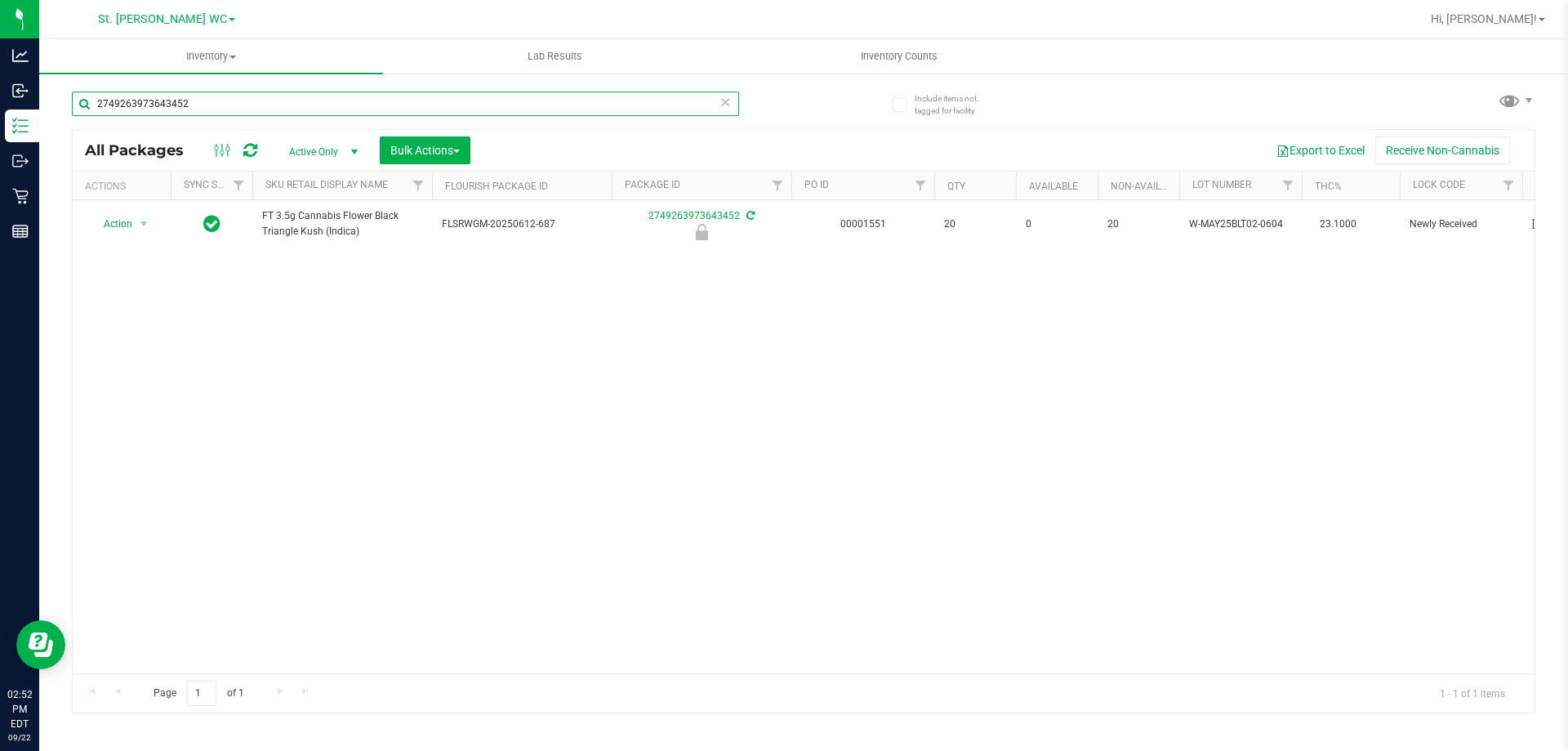
click at [284, 102] on input "2749263973643452" at bounding box center [405, 103] width 667 height 24
paste input "FT 3.5g Cannabis Flower Black Triangle Kush (Indica)"
type input "FT 3.5g Cannabis Flower Black Triangle Kush (Indica)"
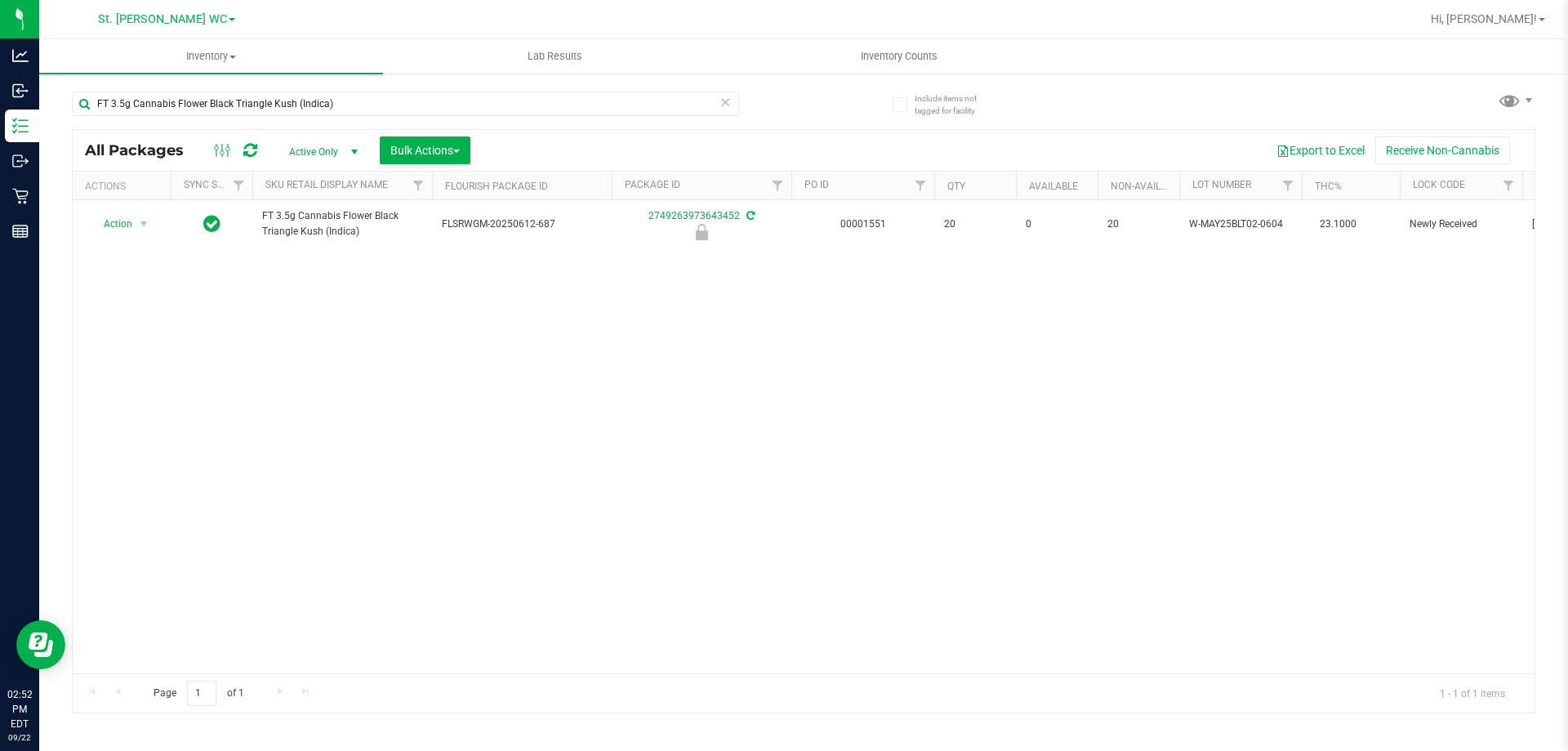
click at [408, 322] on div "Action Action Edit attributes Global inventory Locate package Package audit log…" at bounding box center [803, 436] width 1462 height 473
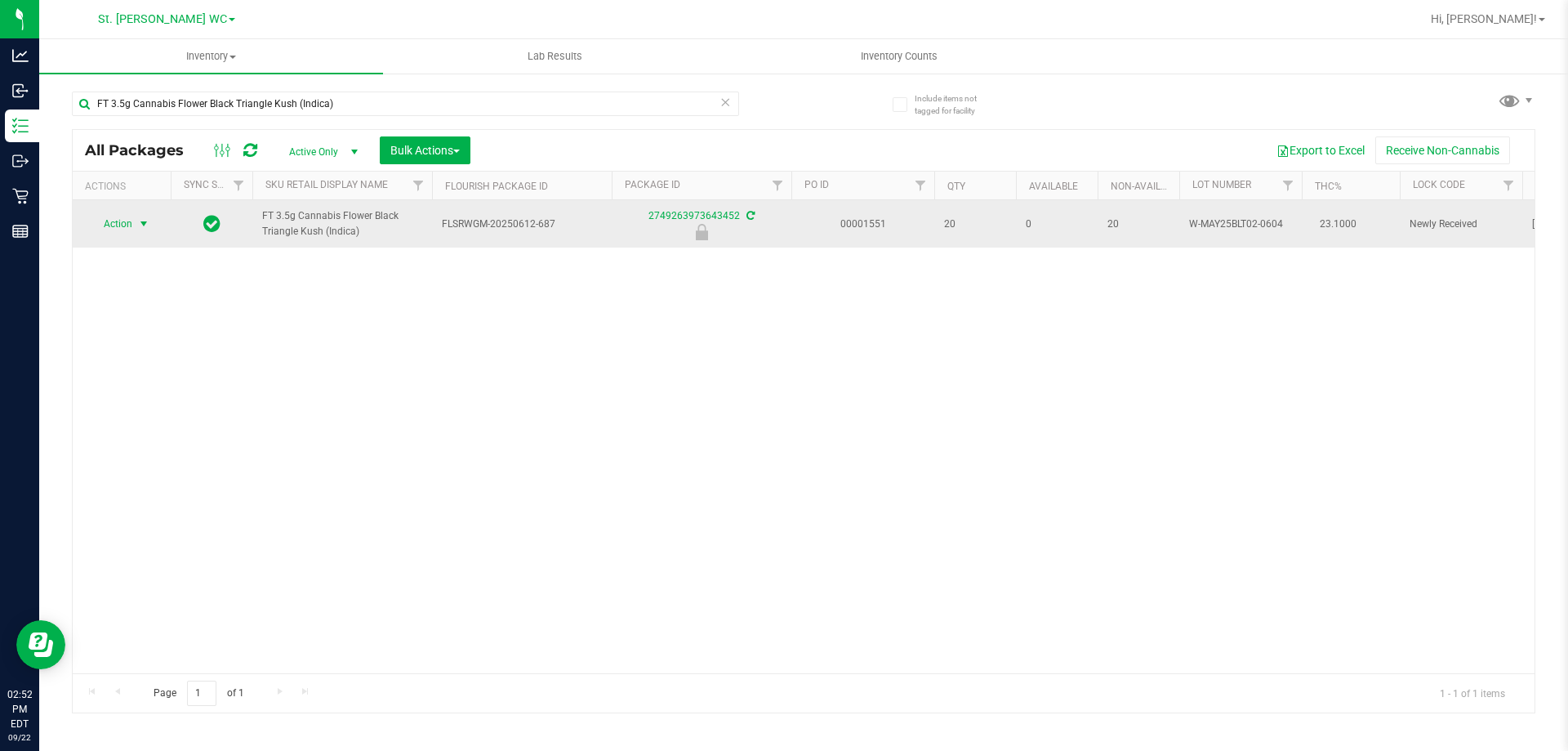
click at [101, 216] on span "Action" at bounding box center [111, 224] width 44 height 23
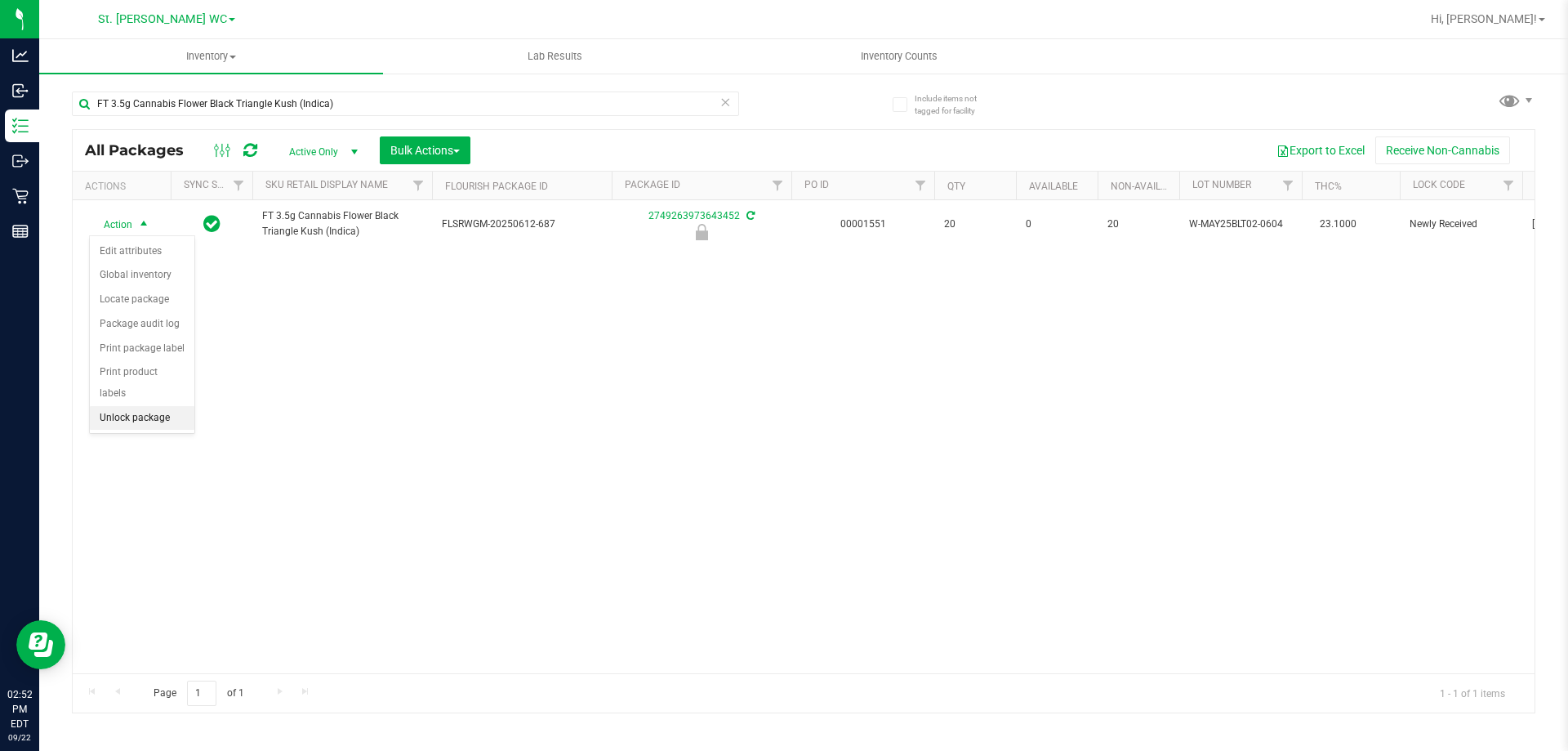
click at [149, 406] on li "Unlock package" at bounding box center [142, 418] width 104 height 24
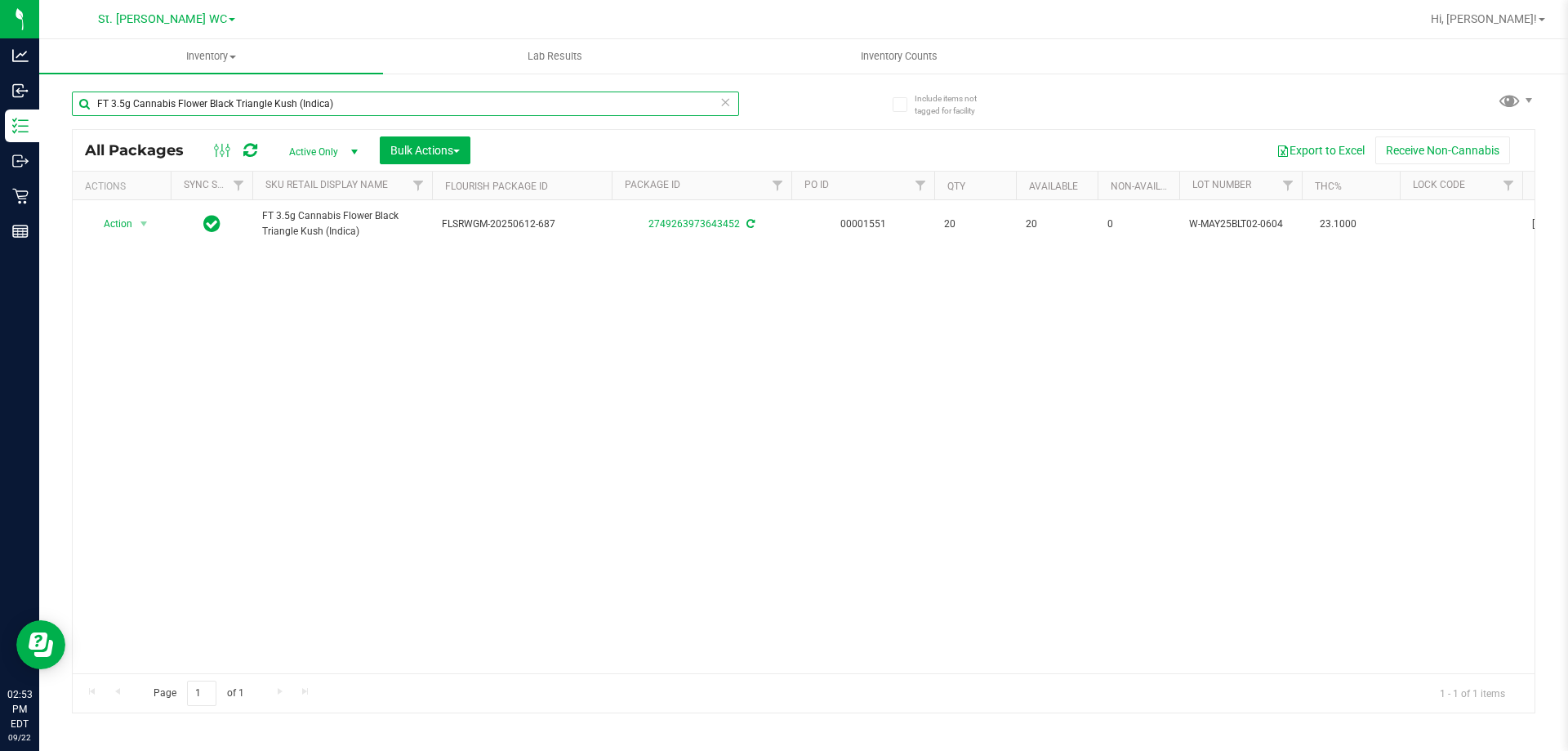
click at [297, 99] on input "FT 3.5g Cannabis Flower Black Triangle Kush (Indica)" at bounding box center [405, 103] width 667 height 24
click at [354, 91] on input "FT 3.5g Cannabis Flower Black Triangle Kush (Indica)" at bounding box center [405, 103] width 667 height 24
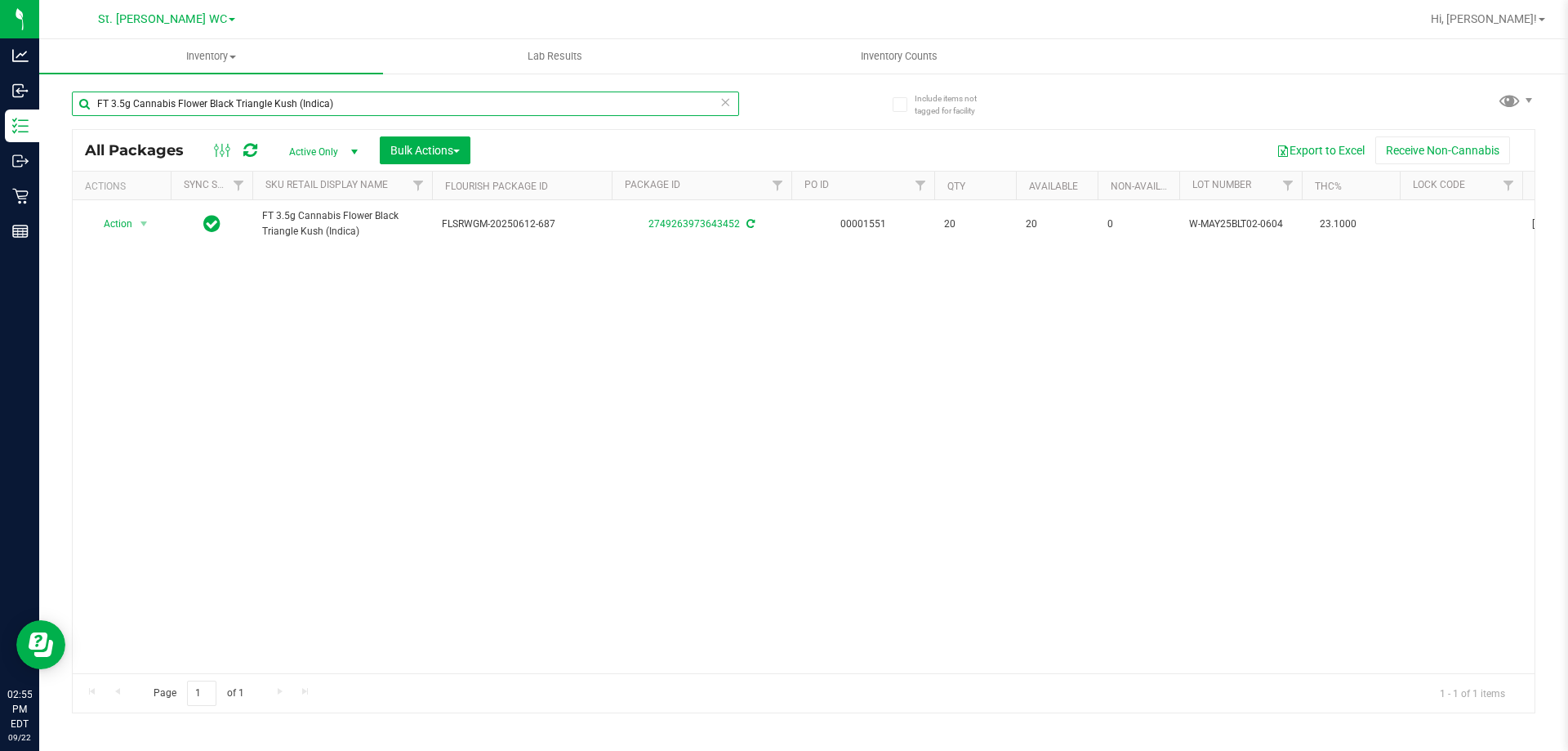
click at [354, 91] on input "FT 3.5g Cannabis Flower Black Triangle Kush (Indica)" at bounding box center [405, 103] width 667 height 24
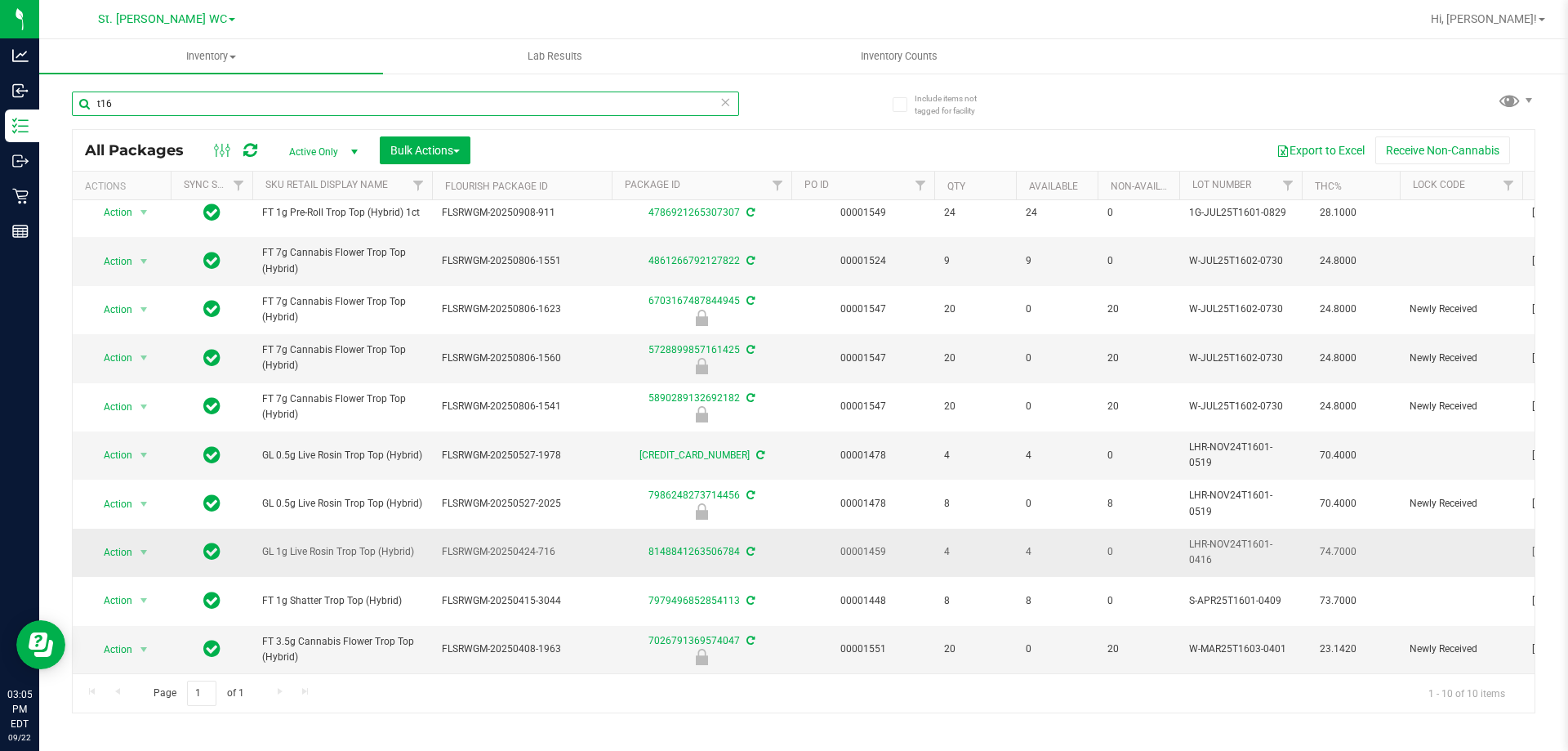
scroll to position [23, 0]
click at [337, 634] on span "FT 3.5g Cannabis Flower Trop Top (Hybrid)" at bounding box center [342, 649] width 160 height 31
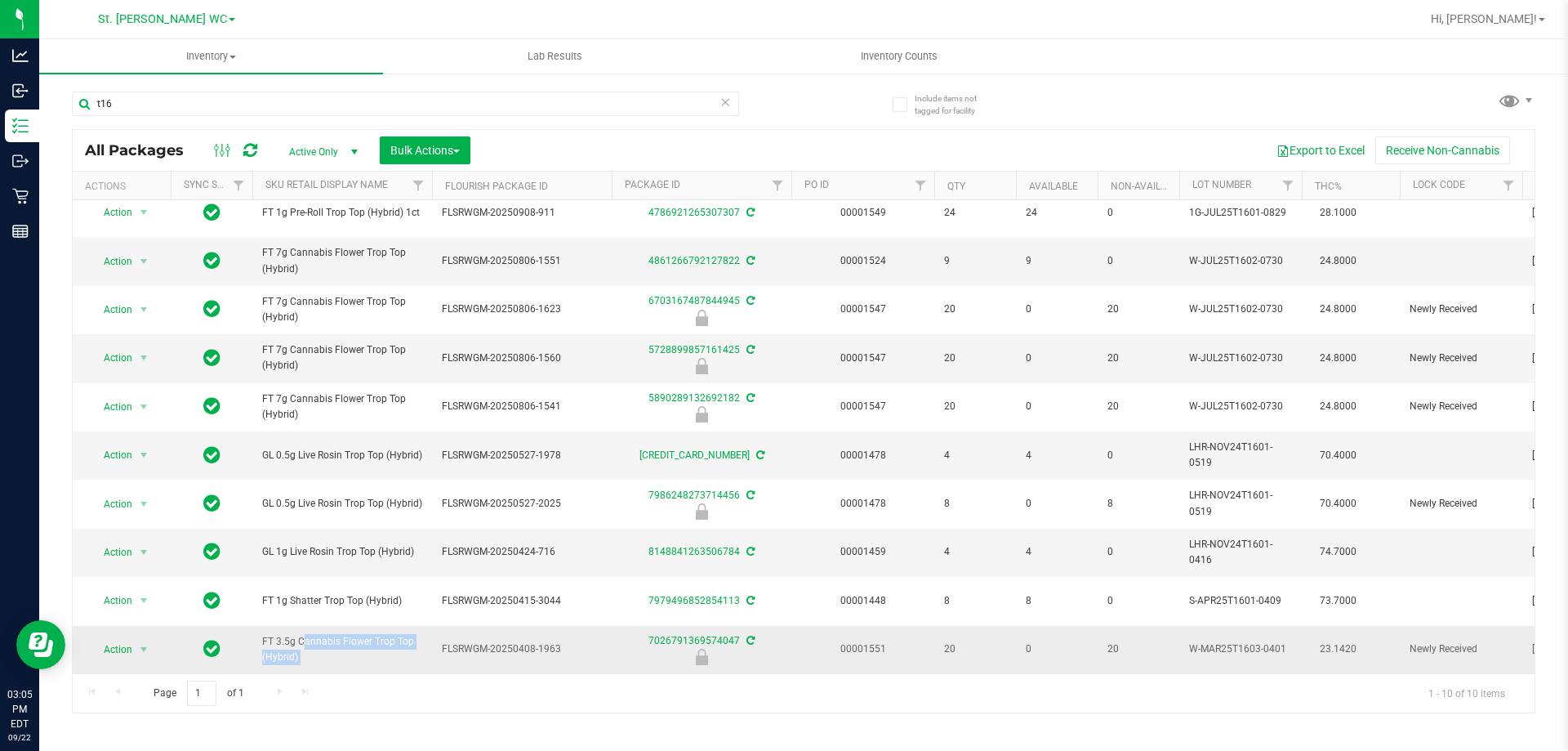
click at [337, 634] on span "FT 3.5g Cannabis Flower Trop Top (Hybrid)" at bounding box center [342, 649] width 160 height 31
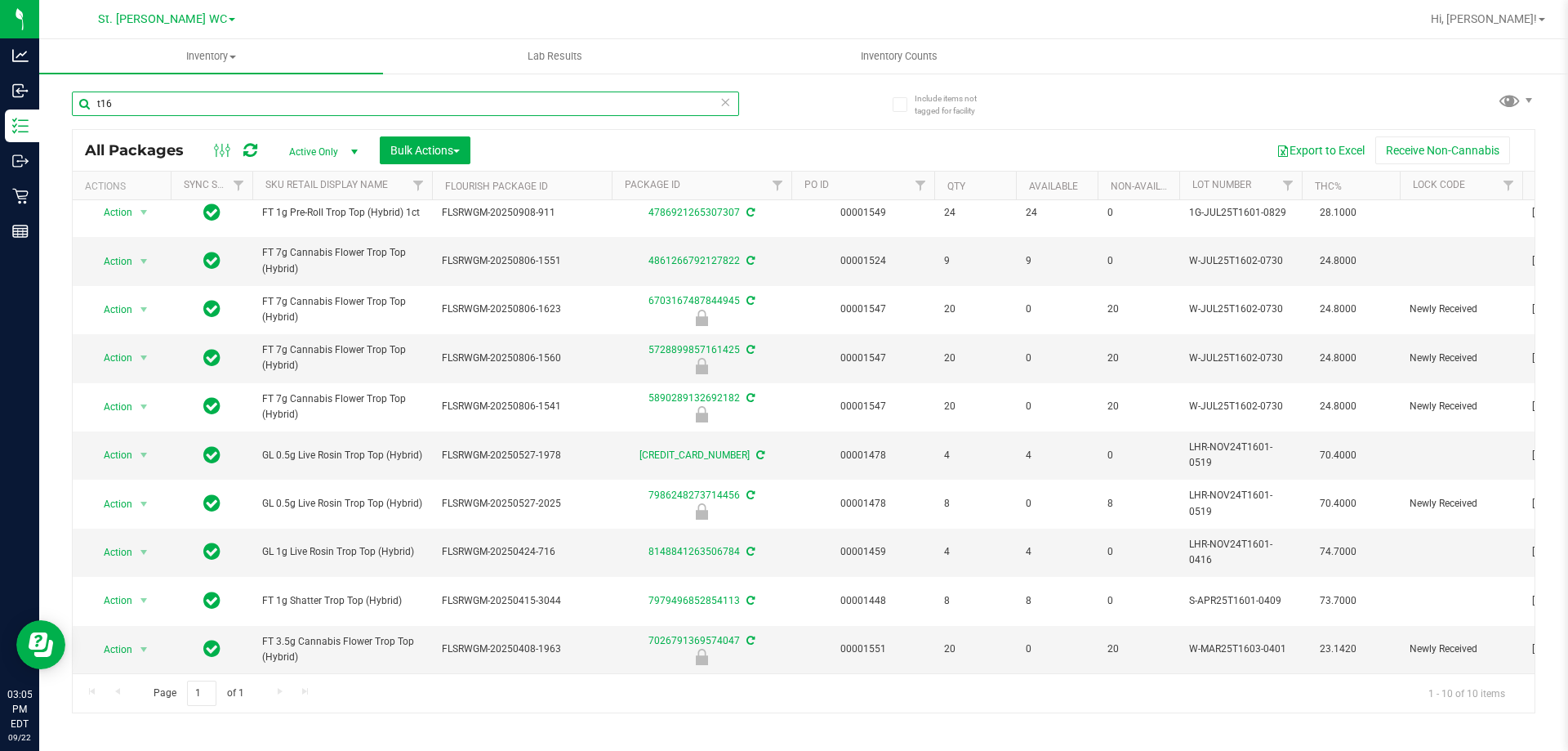
click at [336, 109] on input "t16" at bounding box center [405, 103] width 667 height 24
paste input "FT 3.5g Cannabis Flower Trop Top (Hybrid)"
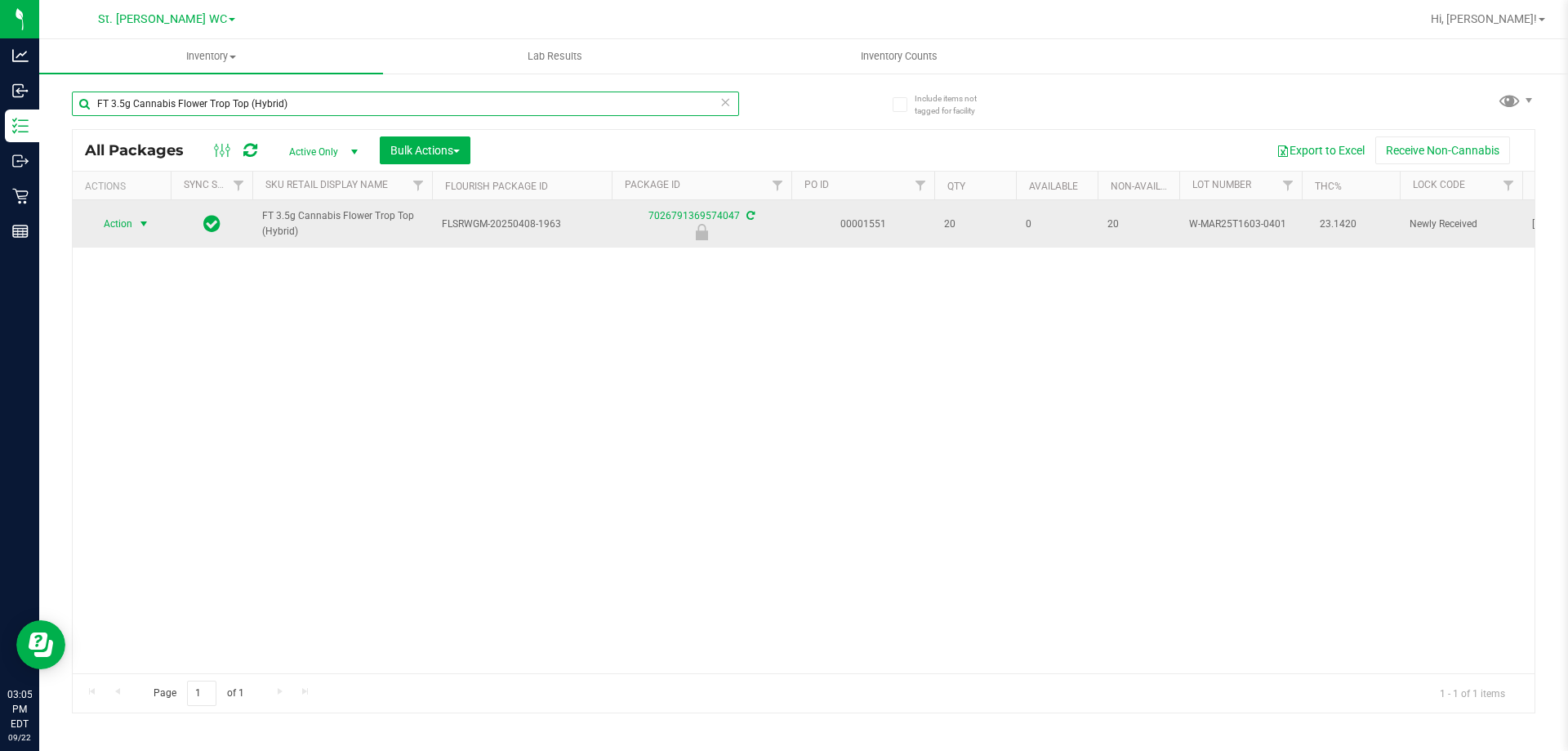
type input "FT 3.5g Cannabis Flower Trop Top (Hybrid)"
click at [141, 223] on span "select" at bounding box center [144, 224] width 13 height 13
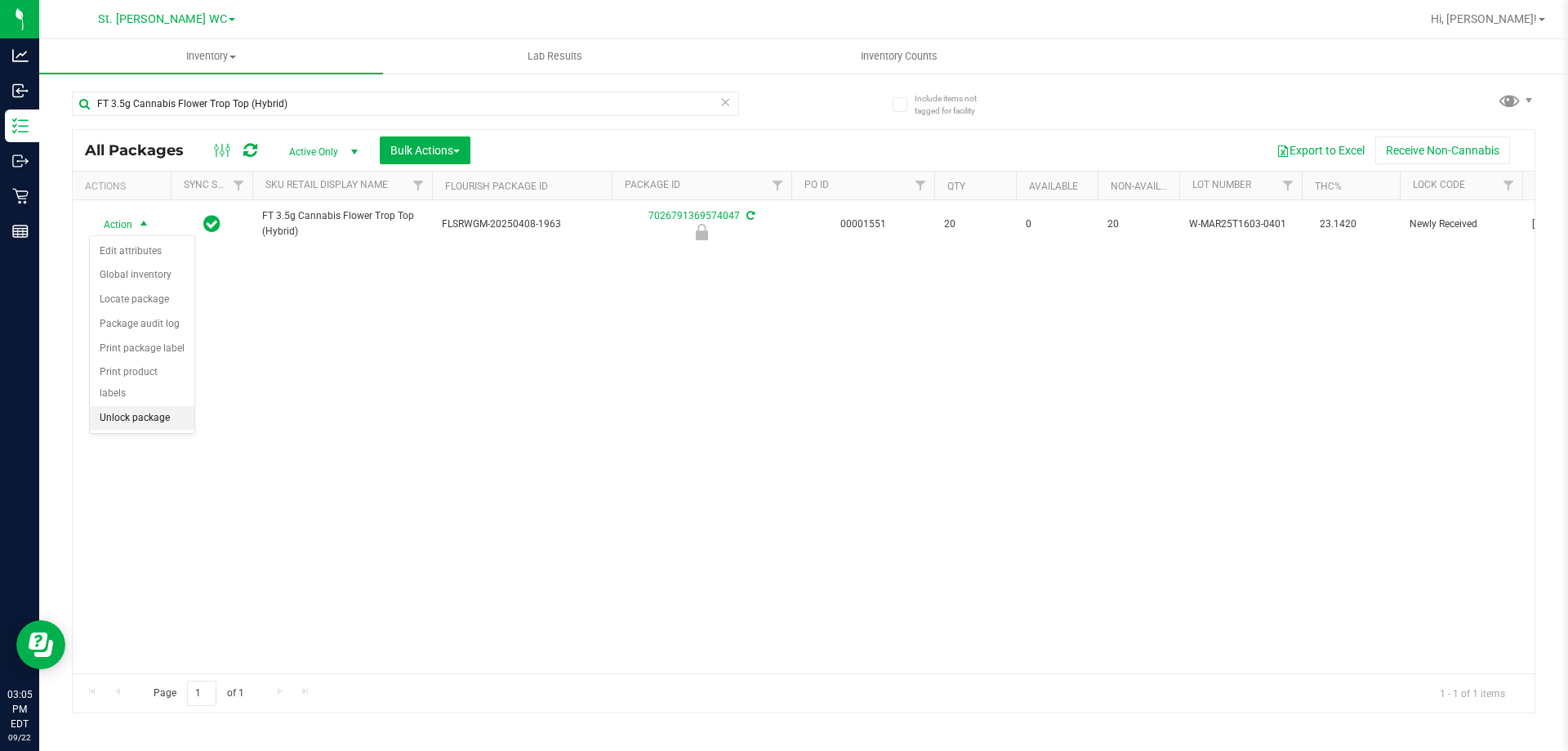
click at [116, 406] on li "Unlock package" at bounding box center [142, 418] width 104 height 24
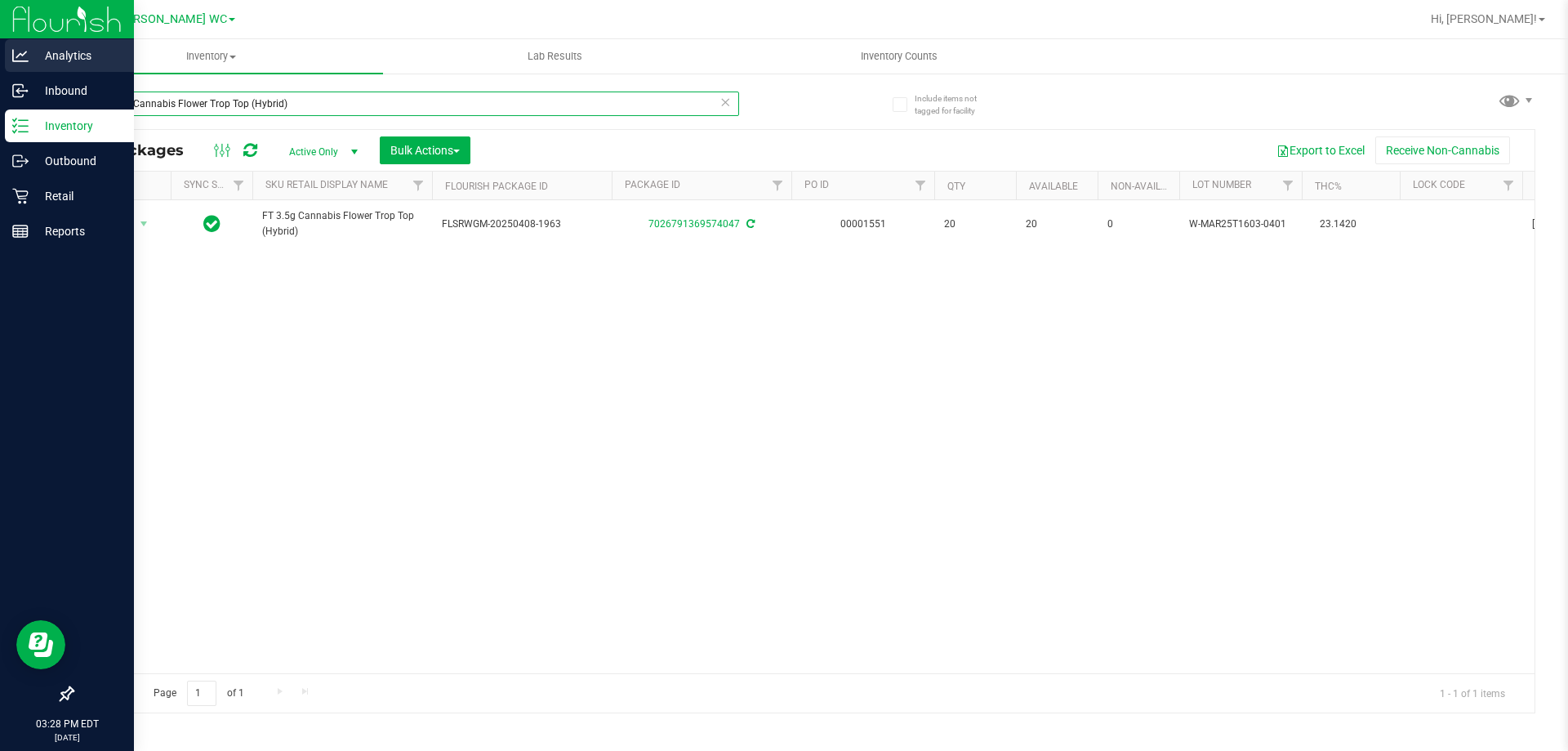
drag, startPoint x: 348, startPoint y: 102, endPoint x: 0, endPoint y: 53, distance: 351.4
click at [19, 54] on div "Analytics Inbound Inventory Outbound Retail Reports 03:28 PM EDT [DATE] 09/22 S…" at bounding box center [784, 375] width 1568 height 751
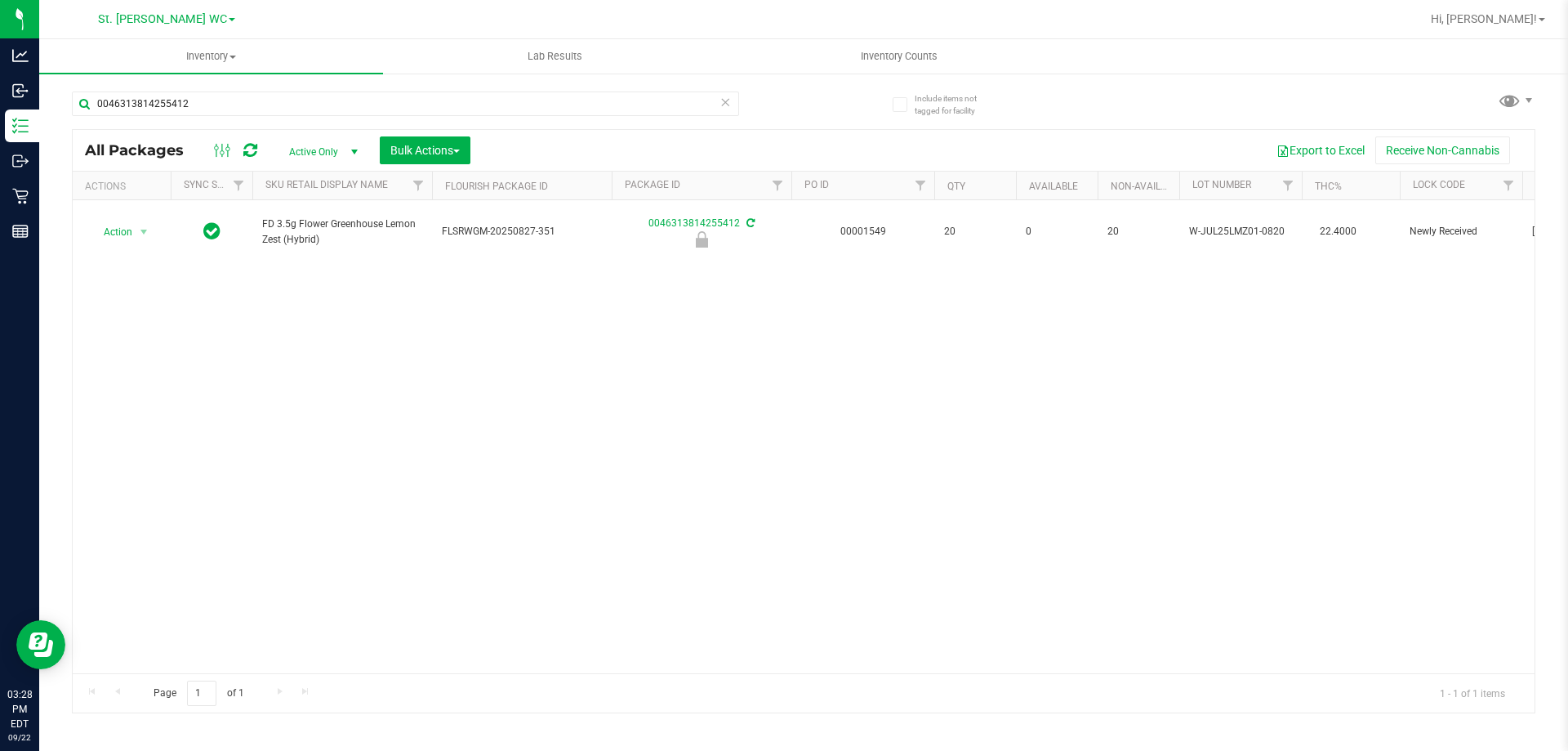
click at [303, 226] on span "FD 3.5g Flower Greenhouse Lemon Zest (Hybrid)" at bounding box center [342, 231] width 160 height 31
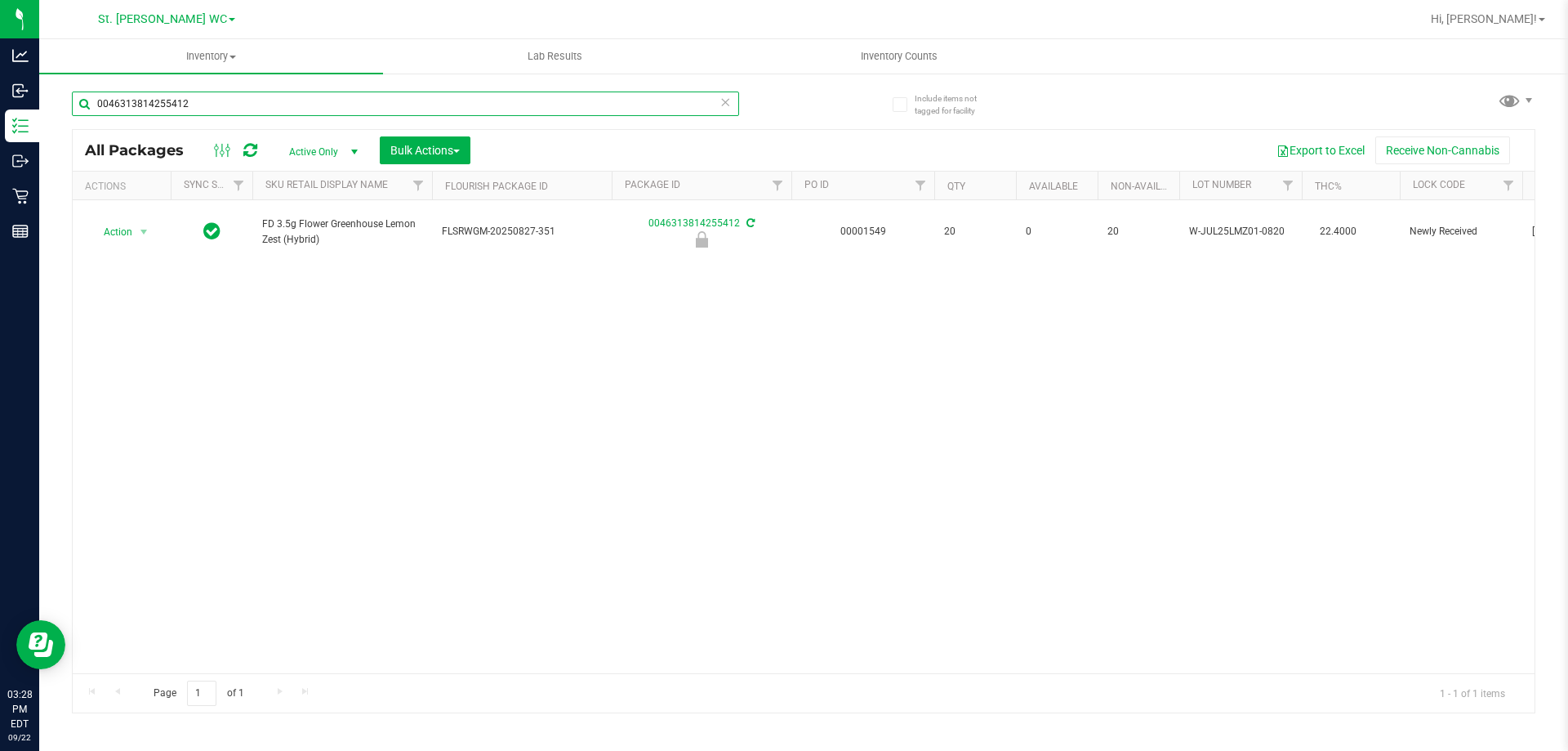
drag, startPoint x: 301, startPoint y: 109, endPoint x: 98, endPoint y: 105, distance: 203.0
click at [98, 105] on input "0046313814255412" at bounding box center [405, 103] width 667 height 24
paste input "FD 3.5g Flower Greenhouse Lemon Zest (Hybrid)"
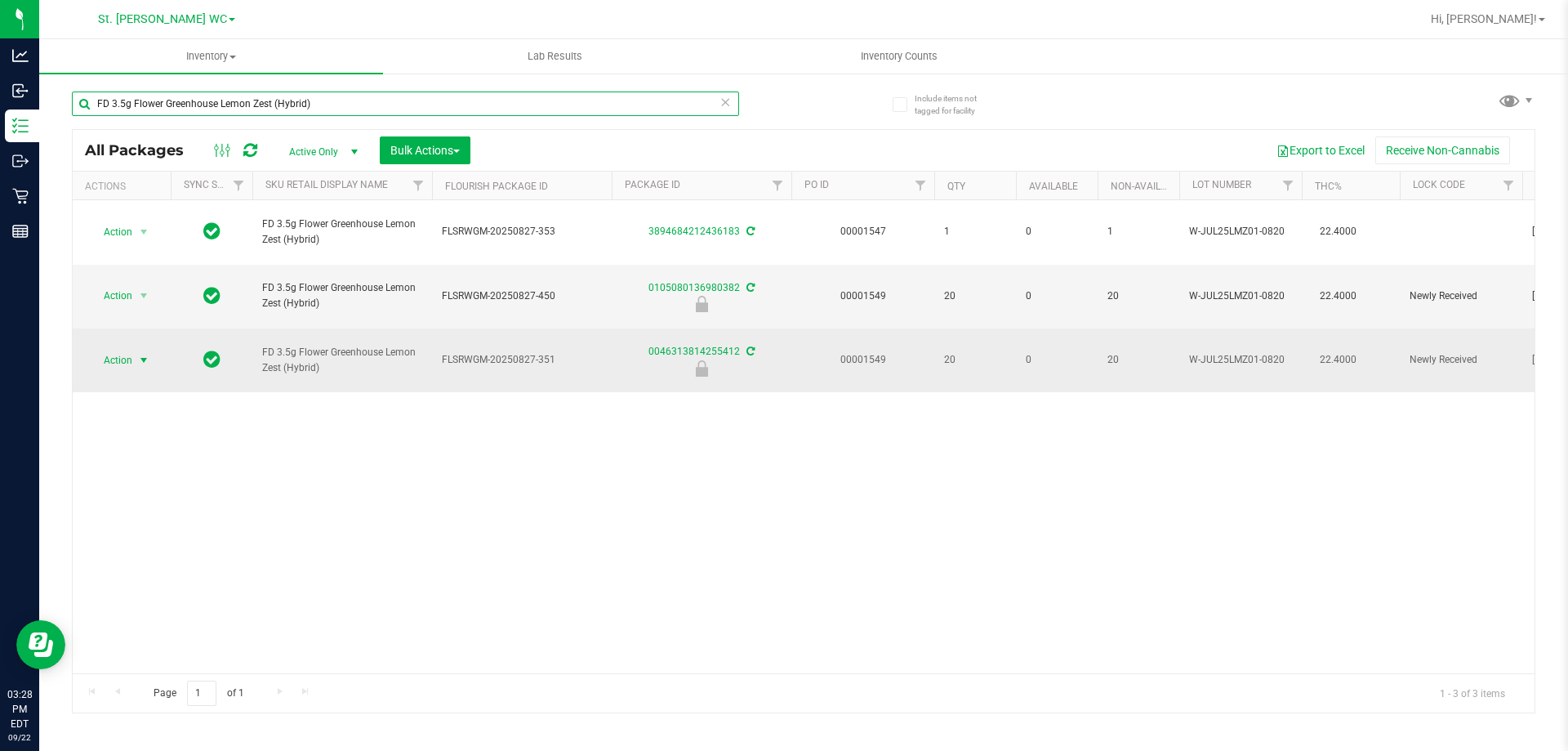
type input "FD 3.5g Flower Greenhouse Lemon Zest (Hybrid)"
click at [136, 349] on span "select" at bounding box center [145, 360] width 21 height 23
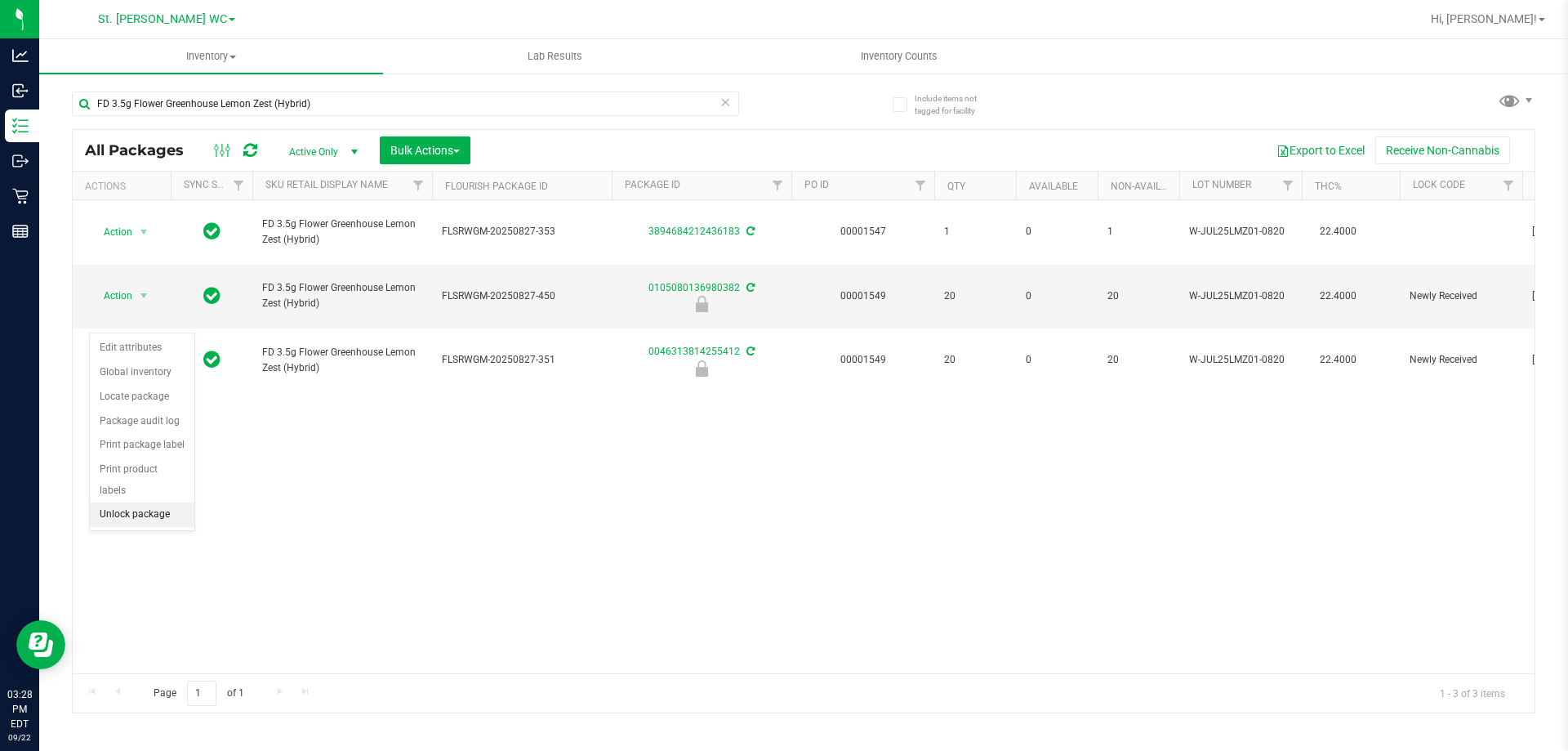
click at [130, 503] on li "Unlock package" at bounding box center [142, 515] width 104 height 24
